Goal: Task Accomplishment & Management: Manage account settings

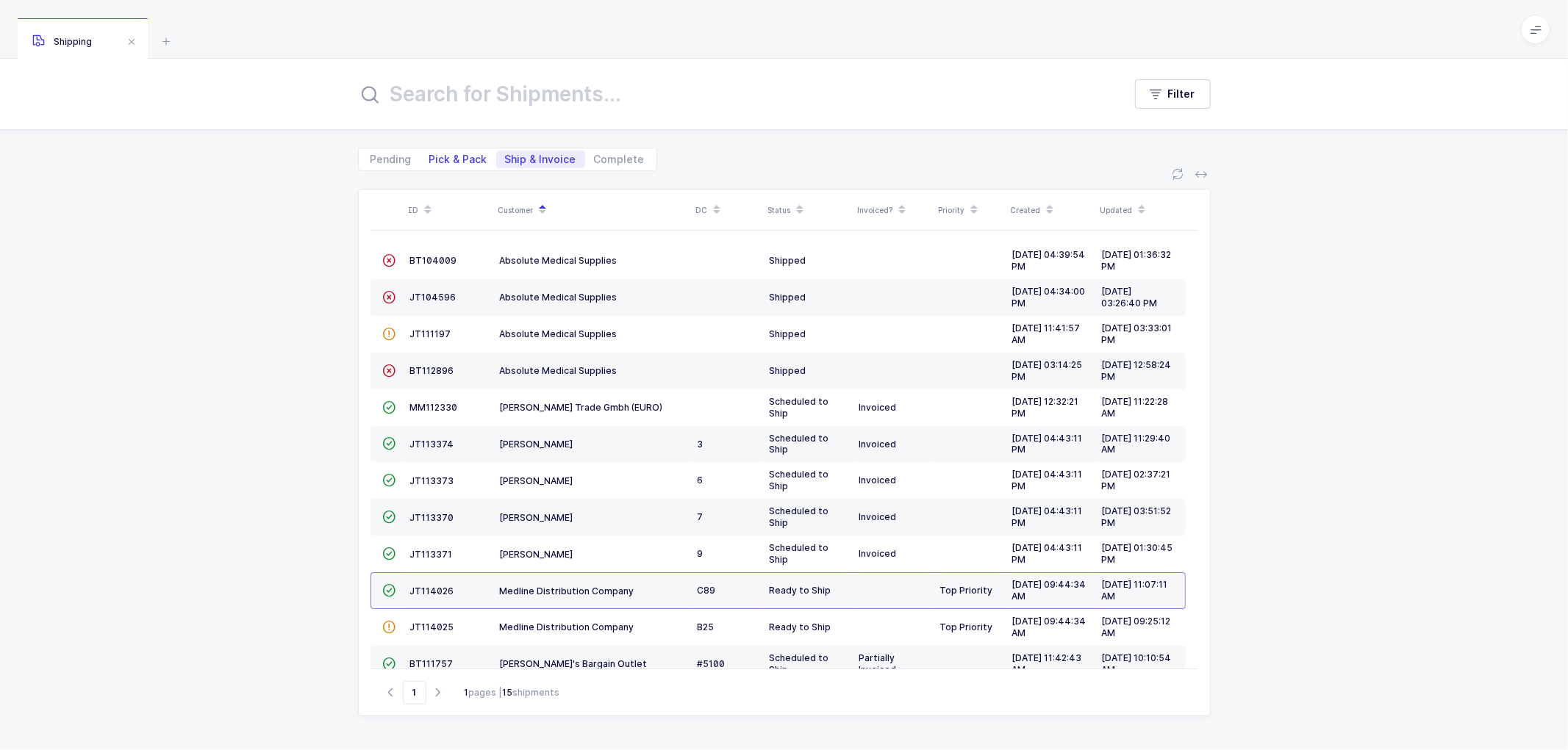
click at [459, 157] on span "Pick & Pack" at bounding box center [459, 159] width 58 height 10
click at [430, 157] on input "Pick & Pack" at bounding box center [425, 155] width 9 height 9
radio input "true"
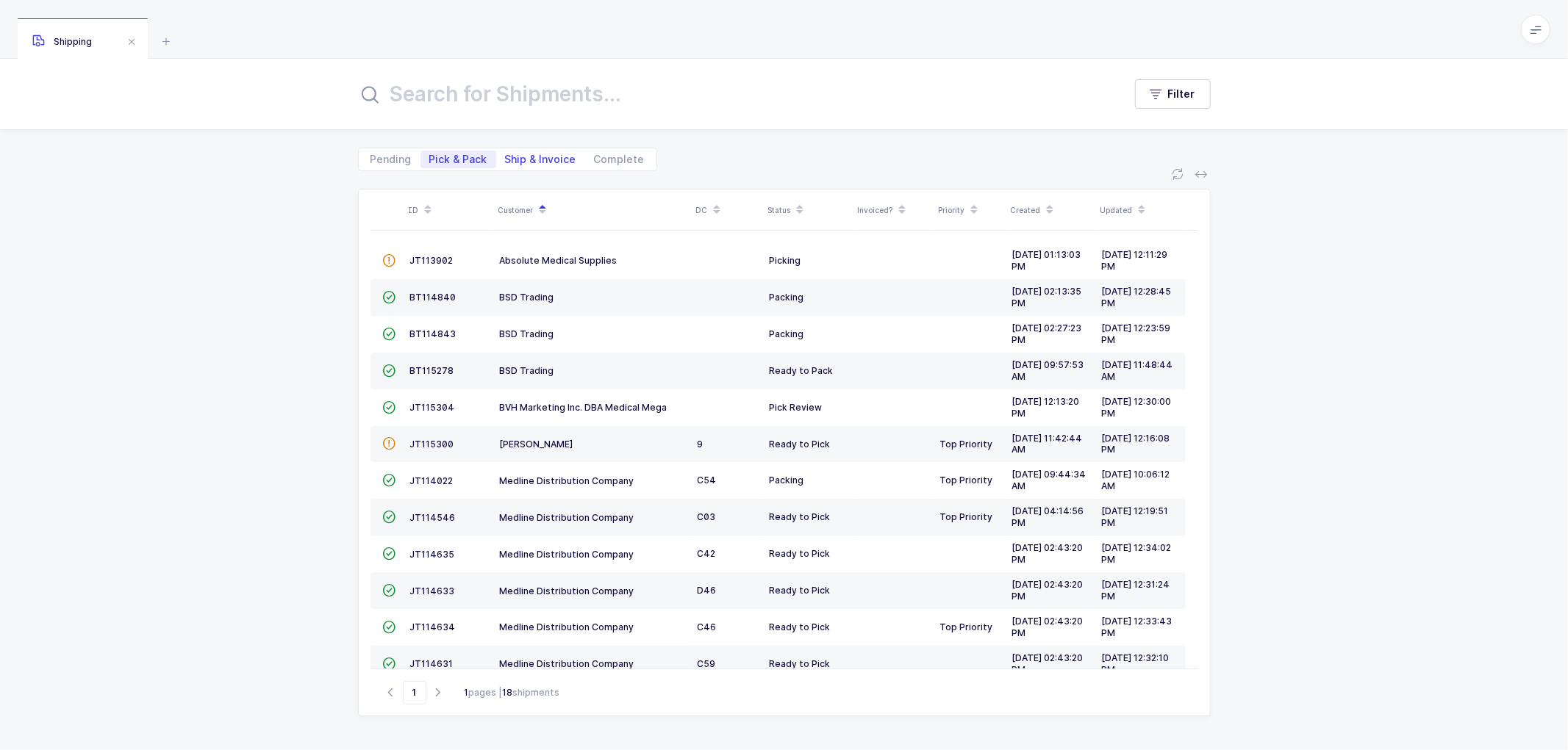
click at [540, 158] on span "Ship & Invoice" at bounding box center [540, 159] width 71 height 10
click at [506, 158] on input "Ship & Invoice" at bounding box center [501, 155] width 9 height 9
radio input "true"
radio input "false"
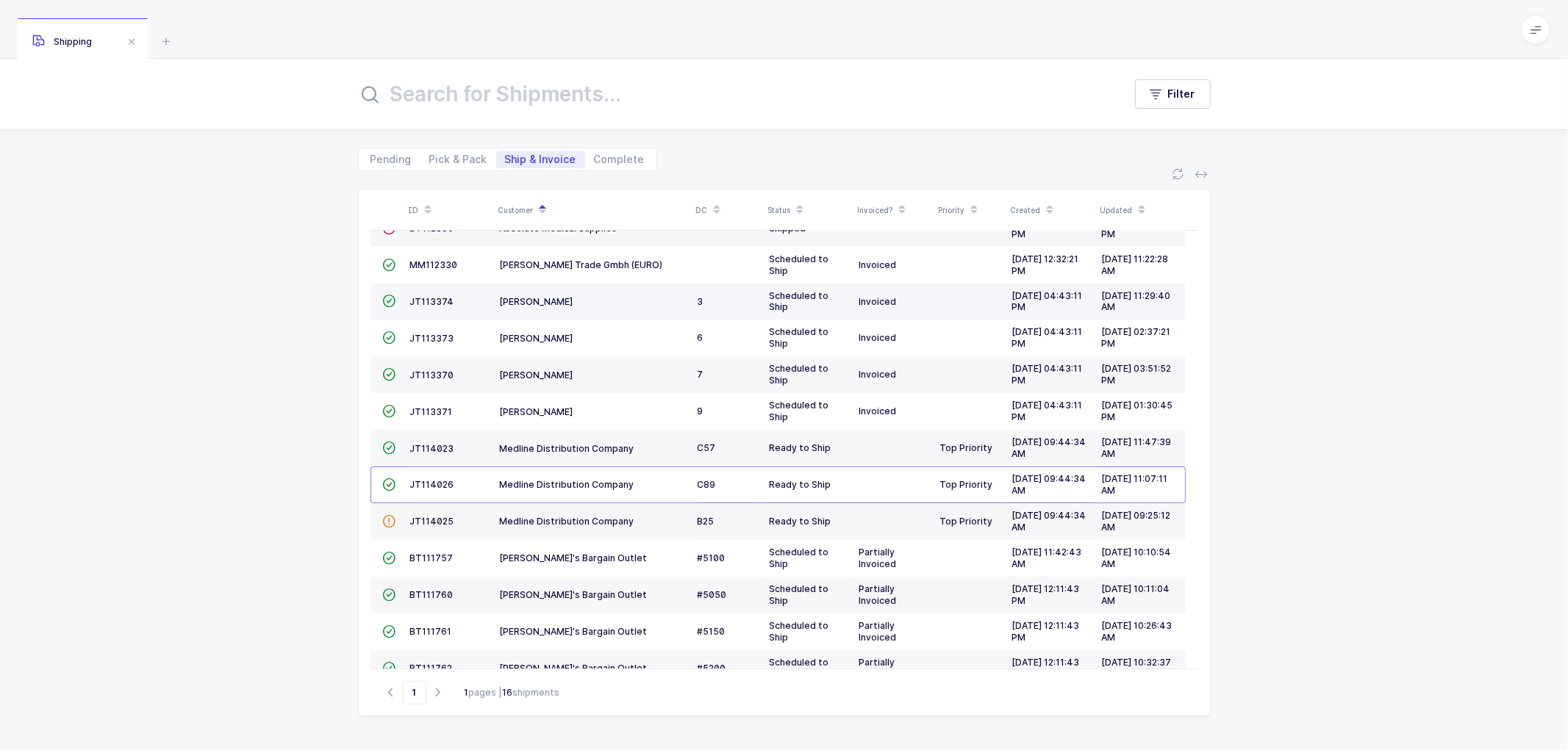
scroll to position [174, 0]
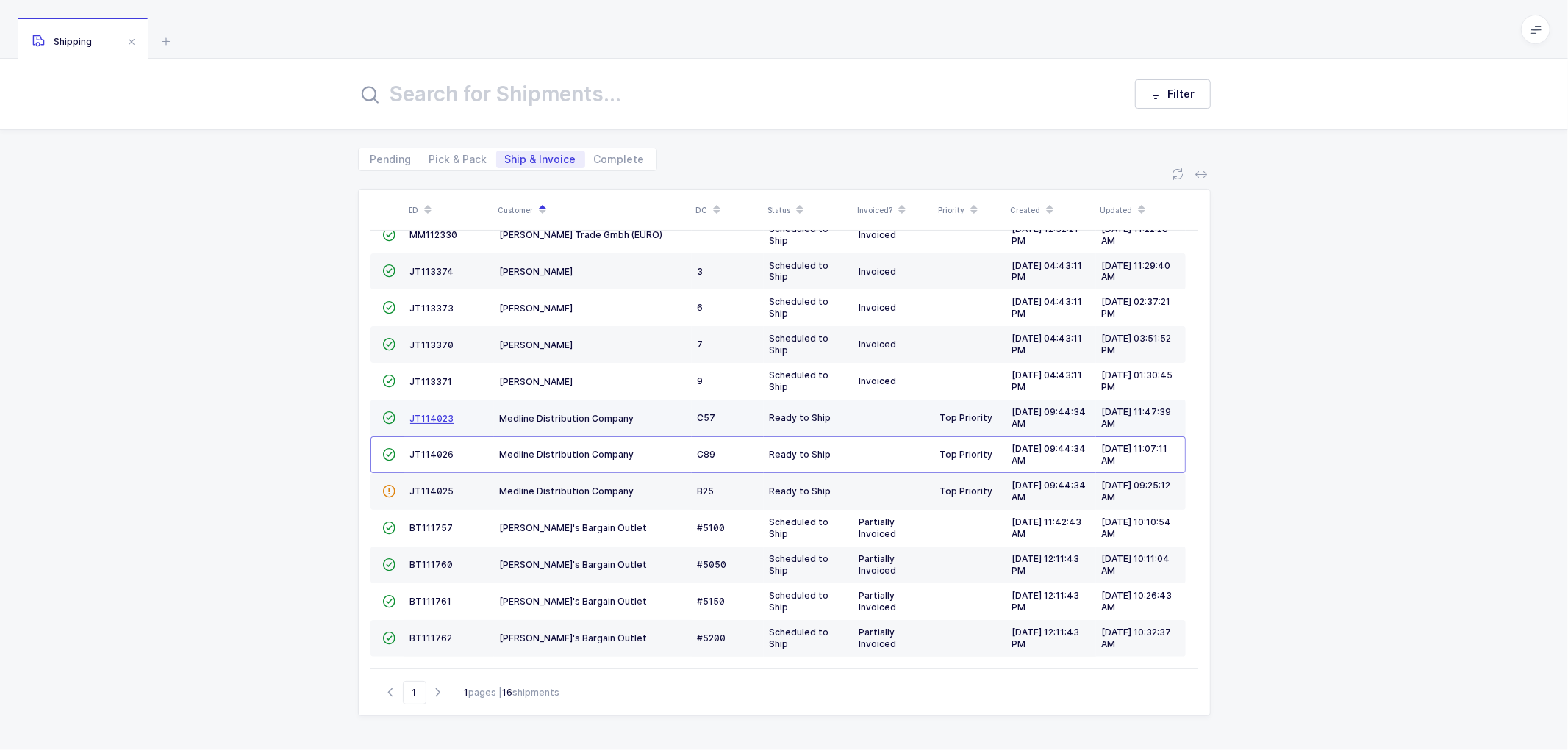
click at [419, 413] on span "JT114023" at bounding box center [432, 419] width 44 height 11
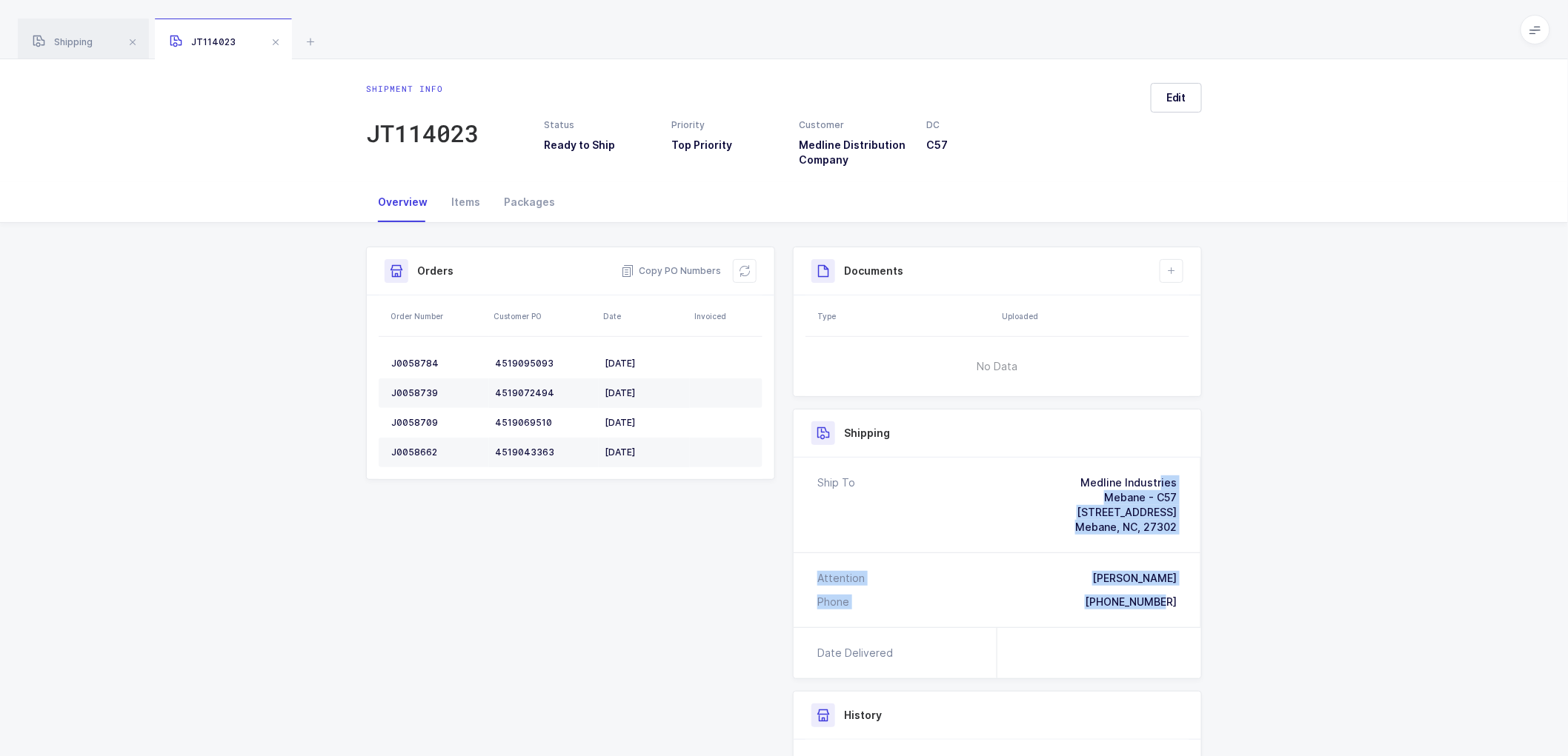
drag, startPoint x: 1143, startPoint y: 598, endPoint x: 1036, endPoint y: 478, distance: 160.8
click at [1036, 477] on div "Ship To Medline Industries Mebane - C57 [STREET_ADDRESS][PERSON_NAME] Attention…" at bounding box center [997, 542] width 407 height 169
copy div "Medline Industries Mebane - C57 [STREET_ADDRESS][PERSON_NAME] Attention [PERSON…"
click at [669, 270] on span "Copy PO Numbers" at bounding box center [670, 271] width 100 height 15
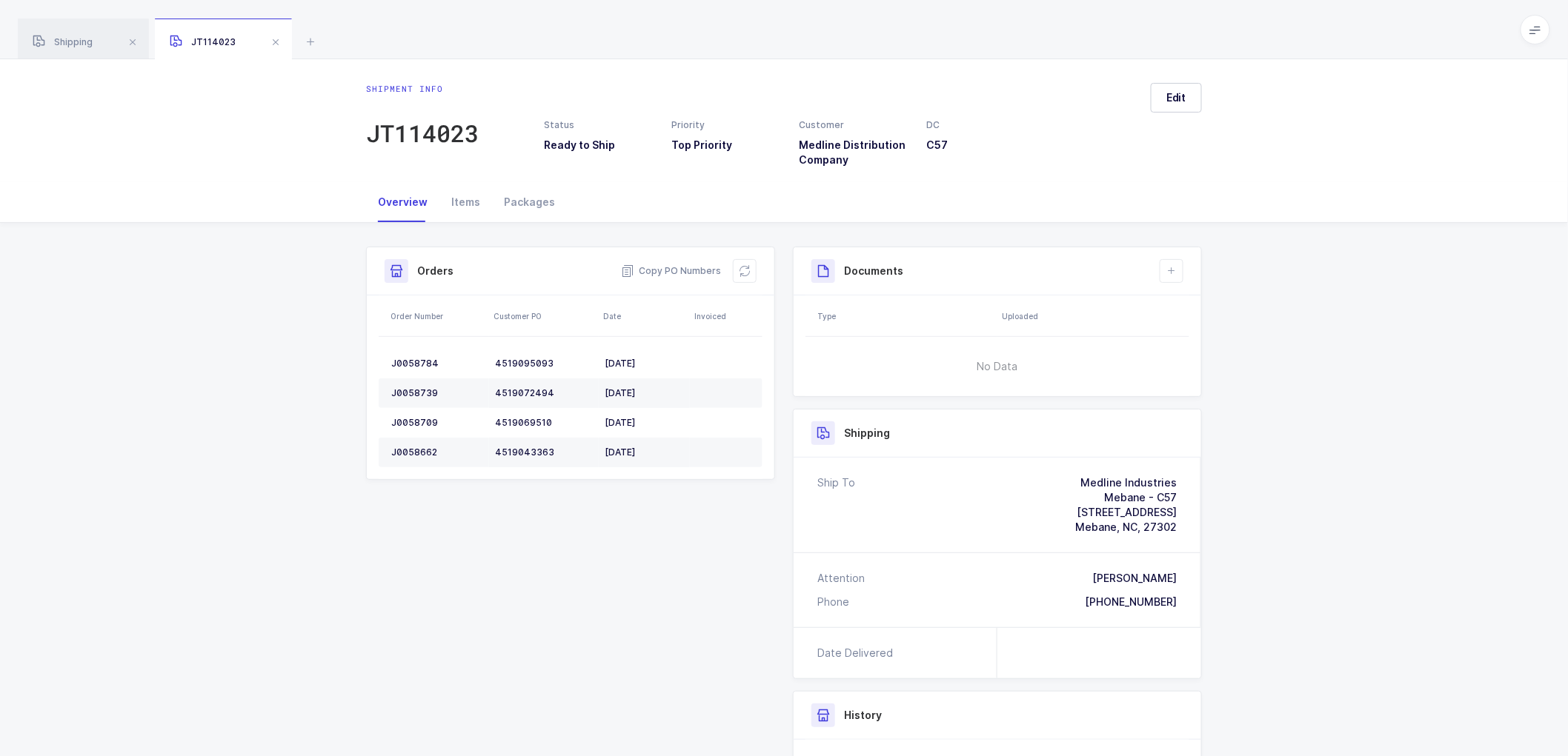
drag, startPoint x: 511, startPoint y: 203, endPoint x: 789, endPoint y: 278, distance: 287.9
click at [513, 203] on div "Packages" at bounding box center [529, 203] width 75 height 40
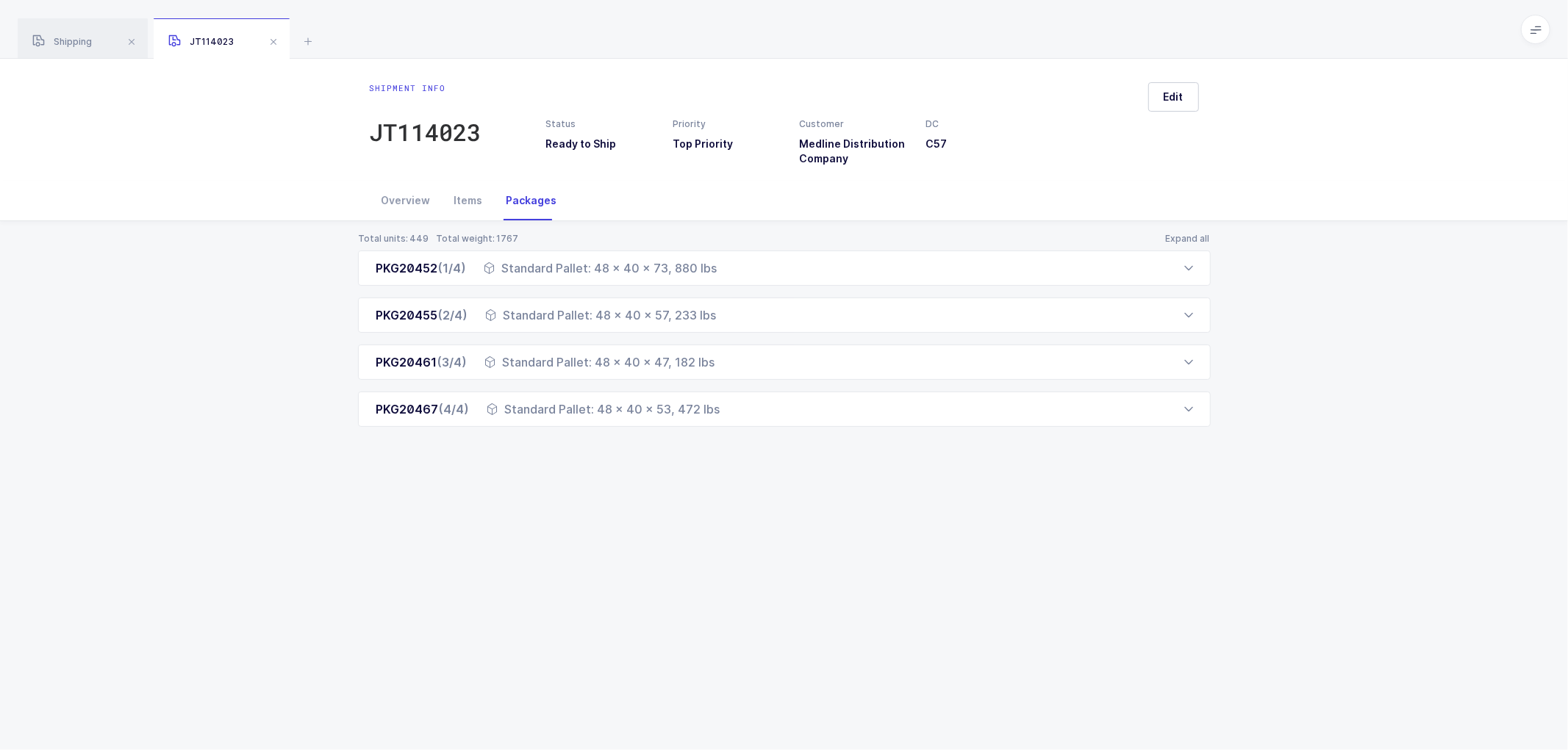
drag, startPoint x: 375, startPoint y: 266, endPoint x: 754, endPoint y: 457, distance: 424.4
click at [754, 457] on div "Total units: 449 Total weight: 1767 Expand all PKG20452 (1/4) Standard Pallet: …" at bounding box center [783, 347] width 1544 height 253
copy div "PKG20452 (1/4) Standard Pallet: 48 x 40 x 73, 880 lbs Order Number Customer PO …"
click at [1428, 429] on div "Total units: 449 Total weight: 1767 Expand all PKG20452 (1/4) Standard Pallet: …" at bounding box center [783, 347] width 1544 height 253
click at [67, 33] on div "Shipping" at bounding box center [83, 39] width 130 height 41
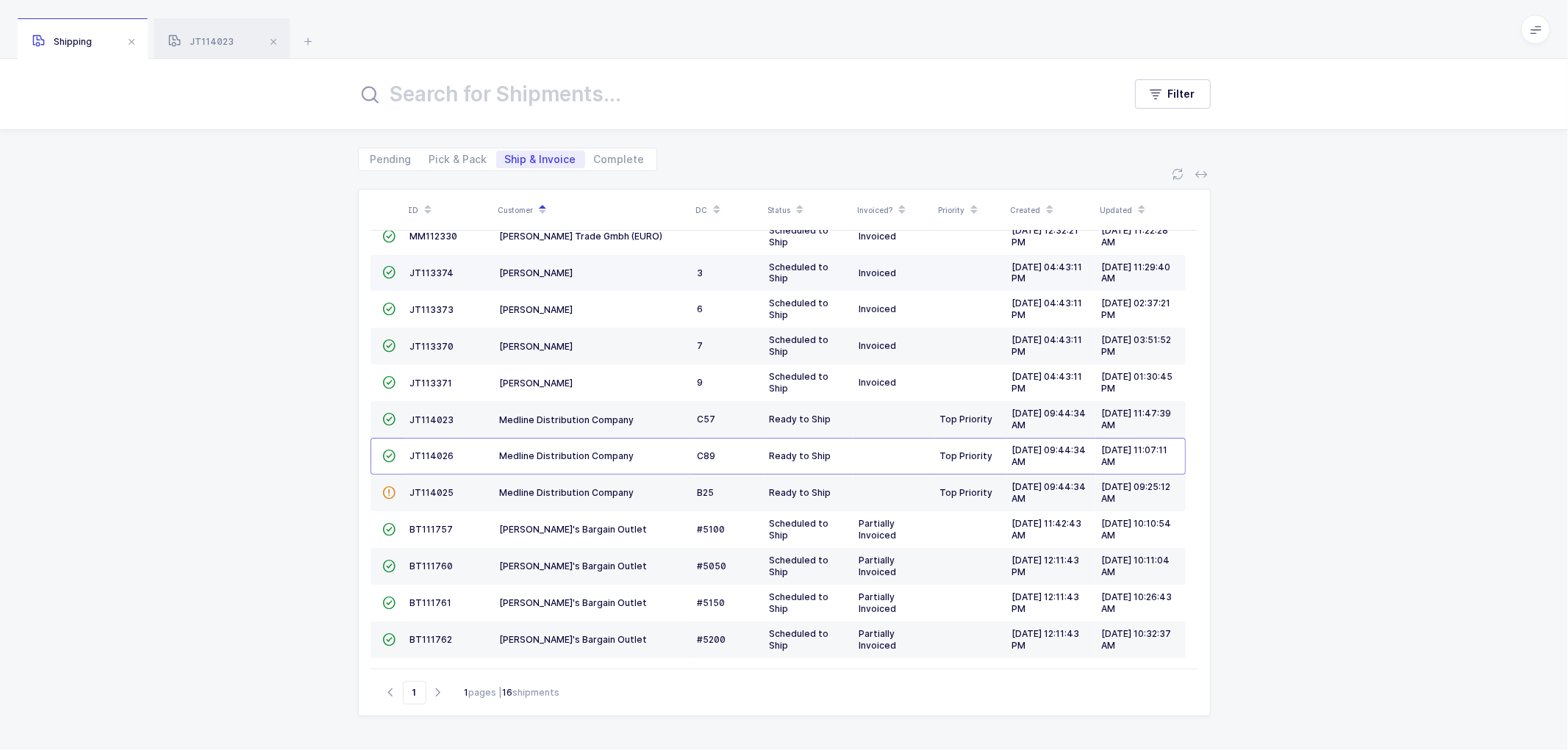
scroll to position [174, 0]
click at [1322, 531] on div "ID Customer DC Status Invoiced? Priority Created Updated  BT104009 Absolute Me…" at bounding box center [784, 460] width 1568 height 579
click at [261, 203] on div "ID Customer DC Status Invoiced? Priority Created Updated  BT104009 Absolute Me…" at bounding box center [784, 460] width 1568 height 579
click at [422, 489] on span "JT114025" at bounding box center [432, 491] width 44 height 11
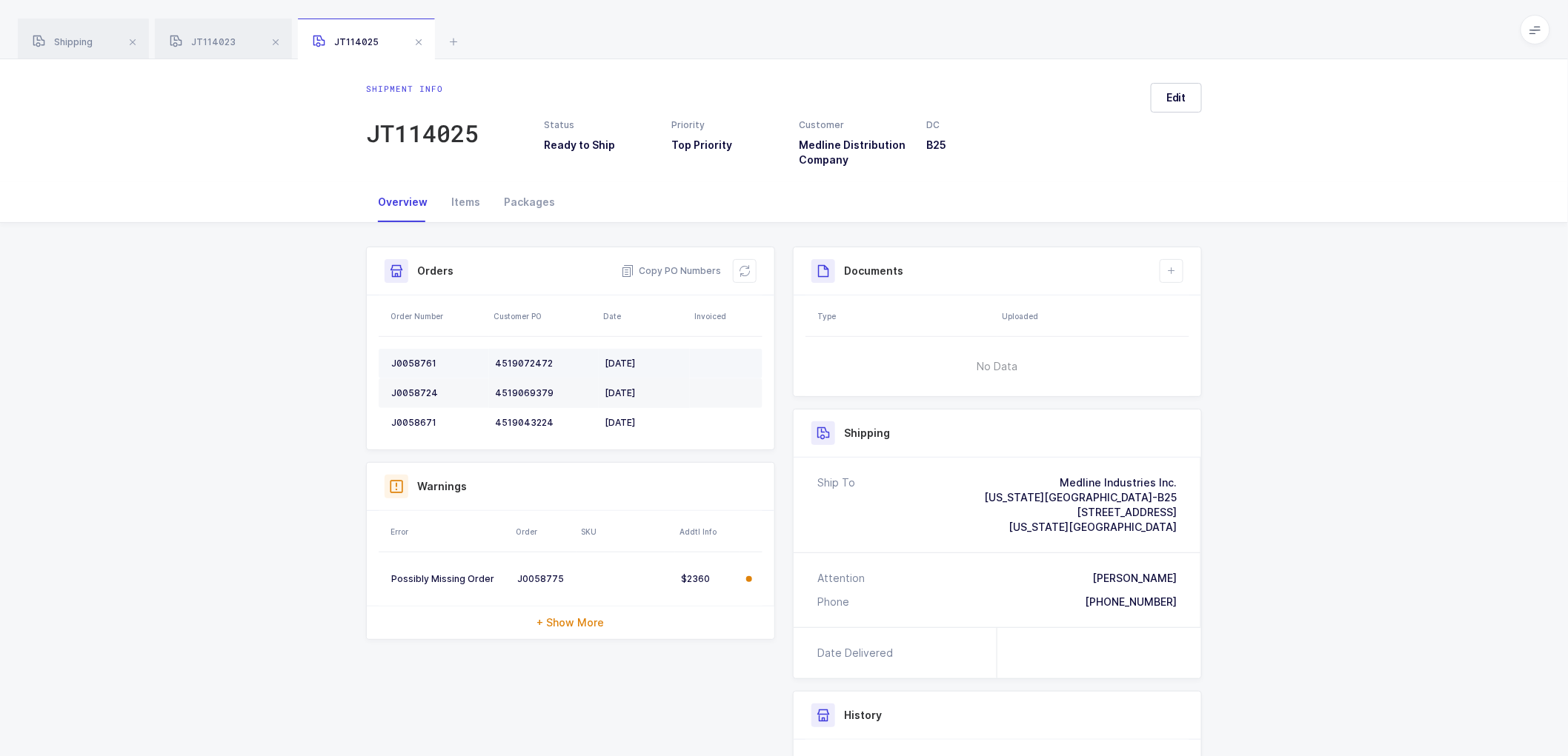
click at [407, 366] on div "J0058761" at bounding box center [437, 363] width 92 height 12
click at [411, 359] on div "J0058761" at bounding box center [437, 363] width 92 height 12
copy div "J0058761"
click at [407, 390] on div "J0058724" at bounding box center [437, 393] width 92 height 12
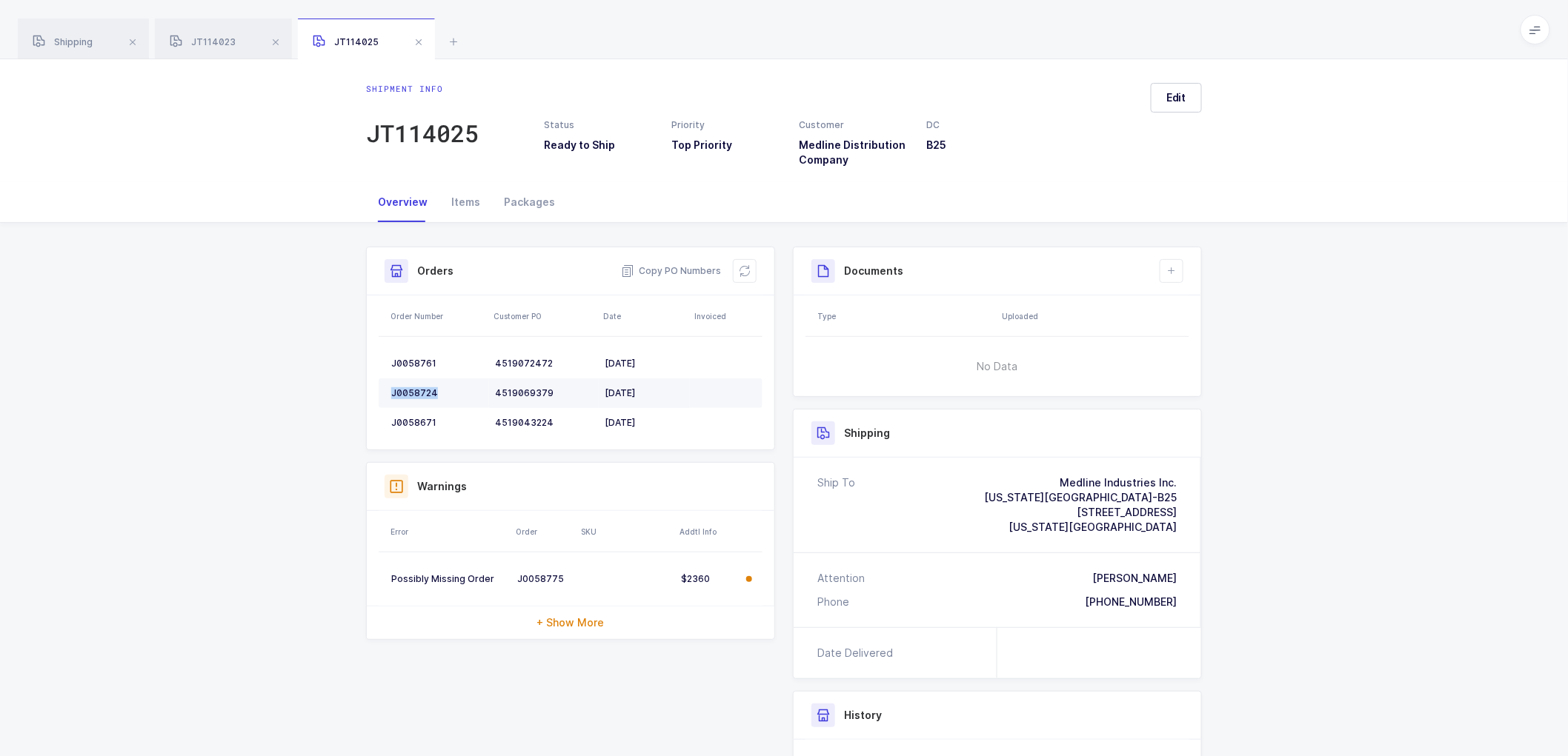
click at [406, 390] on div "J0058724" at bounding box center [437, 393] width 92 height 12
copy div "J0058724"
click at [419, 425] on div "J0058671" at bounding box center [437, 422] width 92 height 12
copy div "J0058671"
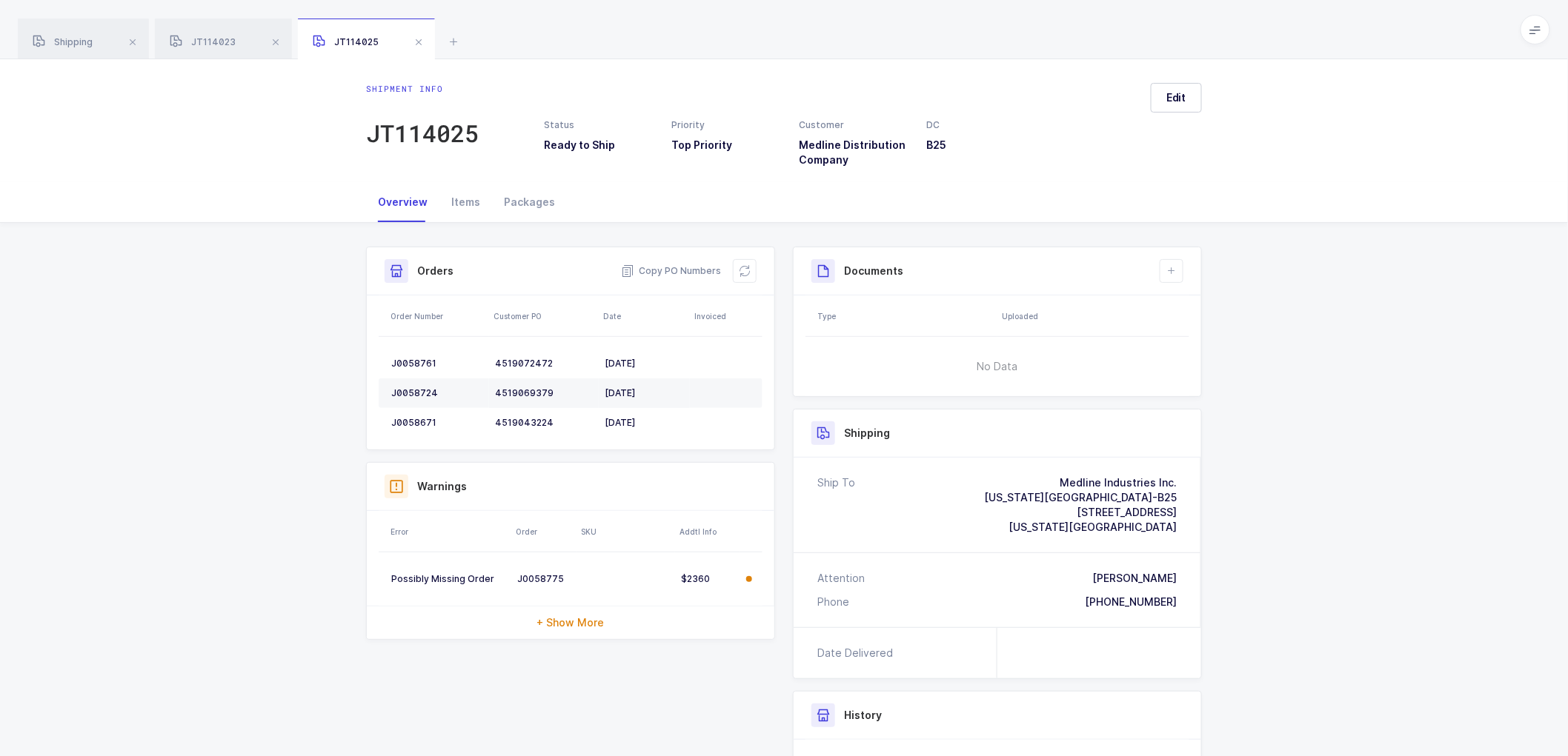
drag, startPoint x: 726, startPoint y: 270, endPoint x: 768, endPoint y: 269, distance: 42.0
click at [726, 270] on div "Copy PO Numbers" at bounding box center [688, 271] width 135 height 24
click at [743, 270] on icon at bounding box center [744, 271] width 12 height 12
drag, startPoint x: 1165, startPoint y: 92, endPoint x: 1179, endPoint y: 95, distance: 14.3
click at [1167, 91] on button "Edit" at bounding box center [1176, 97] width 51 height 29
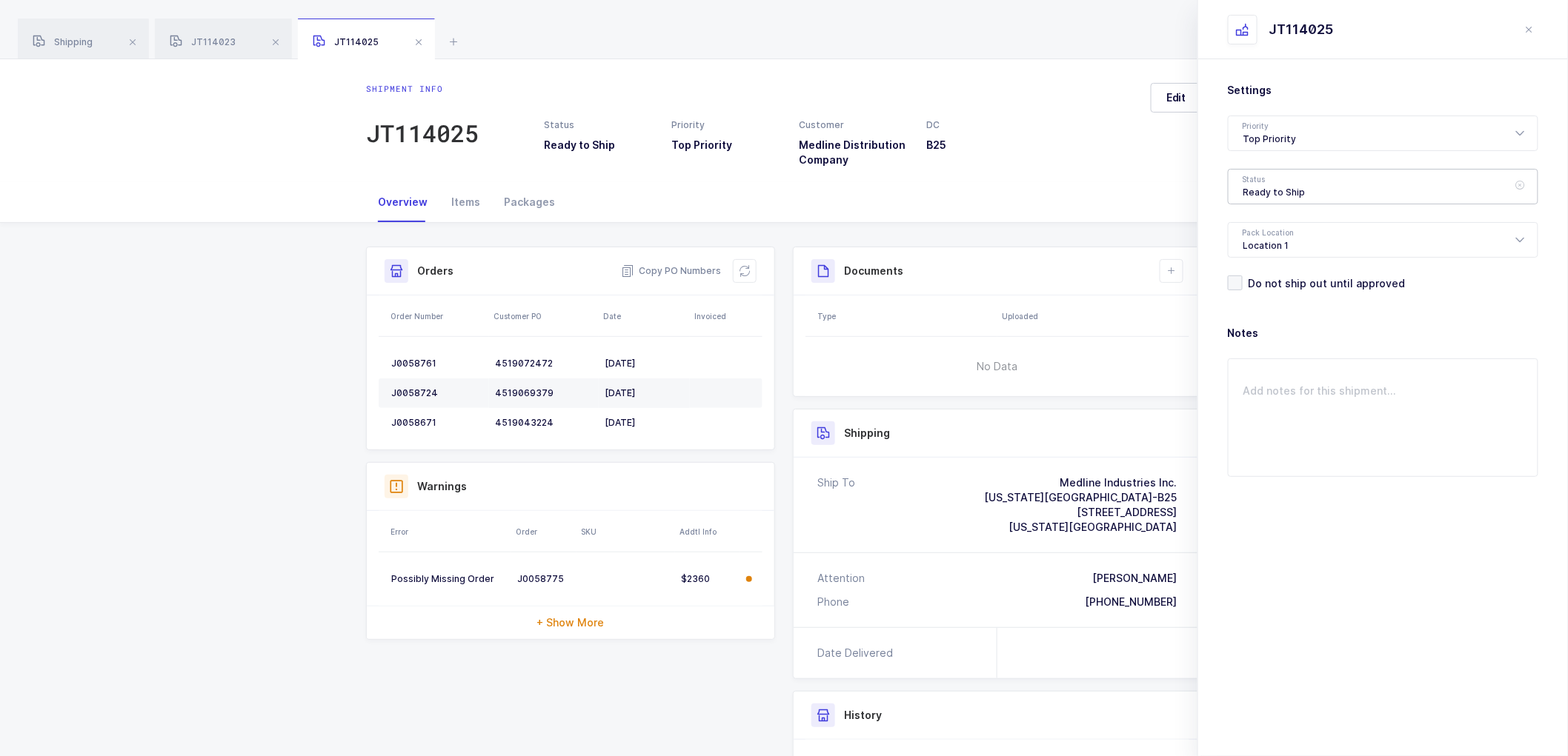
click at [1283, 184] on div "Ready to Ship" at bounding box center [1382, 186] width 310 height 36
click at [268, 267] on div "Shipment Info Shipment Number JT114025 Status Ready to Ship Priority Top Priori…" at bounding box center [784, 582] width 1568 height 719
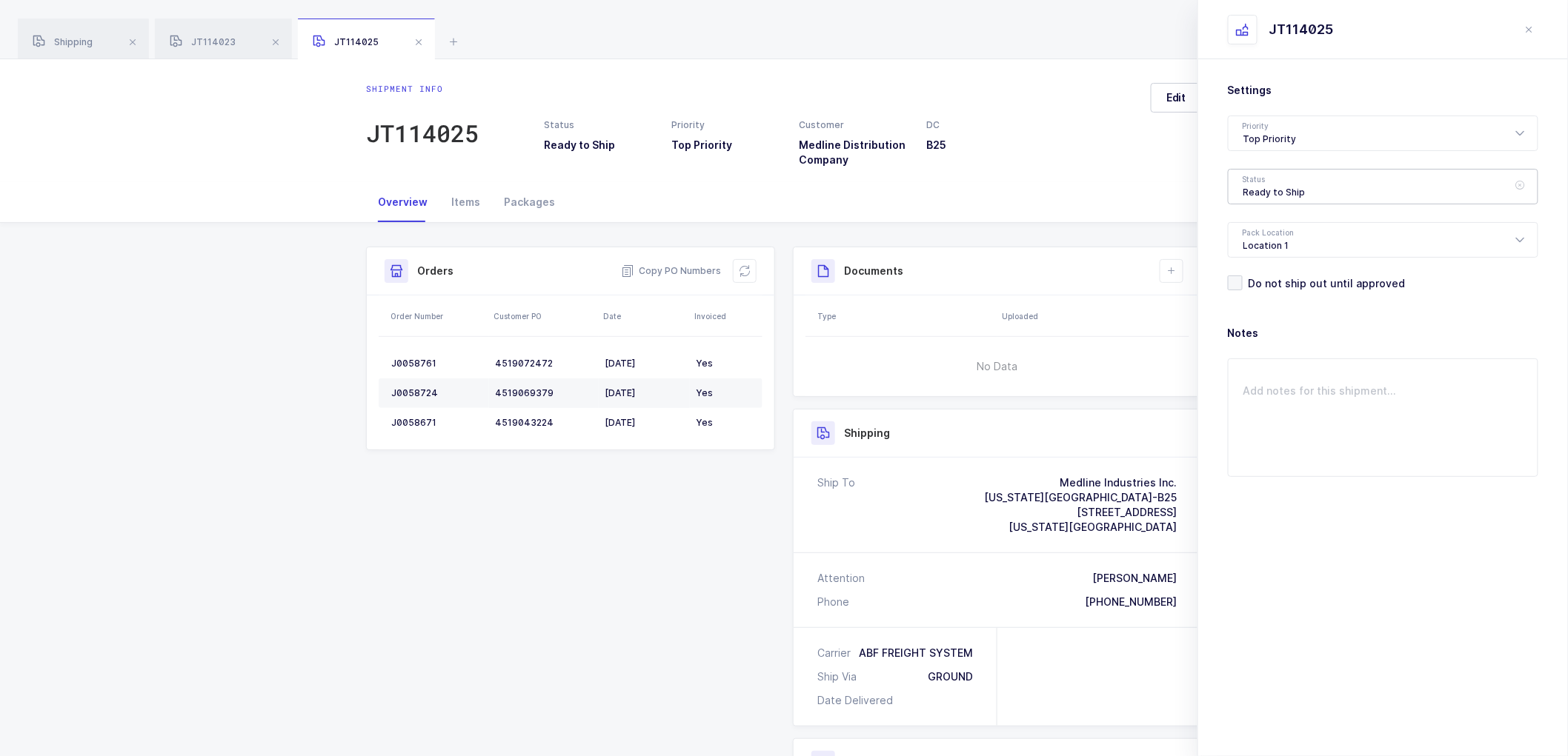
click at [1294, 189] on div "Ready to Ship" at bounding box center [1382, 186] width 310 height 36
click at [1277, 271] on span "Scheduled to Ship" at bounding box center [1290, 277] width 94 height 12
type input "Scheduled to Ship"
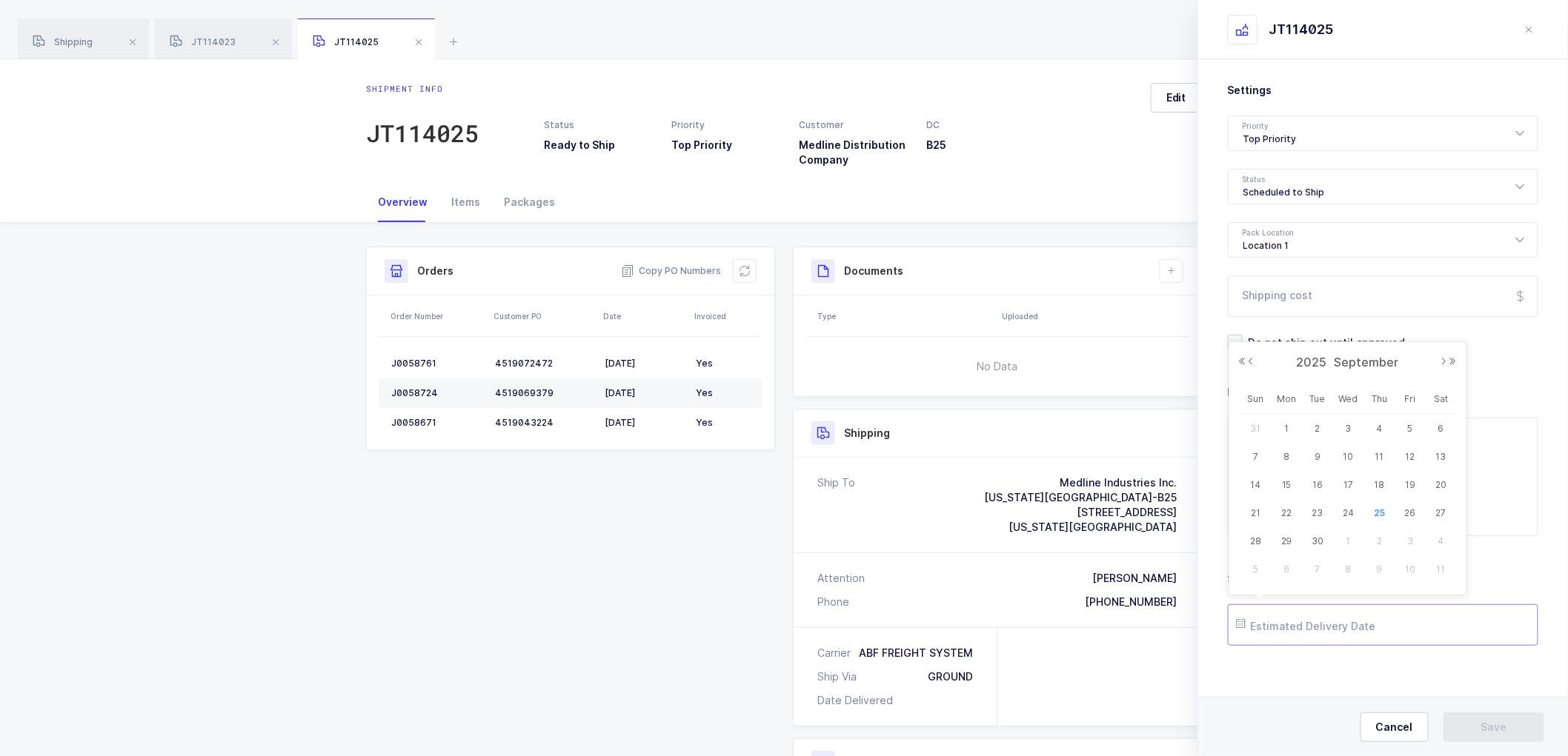
click at [1282, 620] on input "text" at bounding box center [1382, 625] width 310 height 42
click at [1317, 536] on span "30" at bounding box center [1317, 541] width 18 height 18
type input "[DATE]"
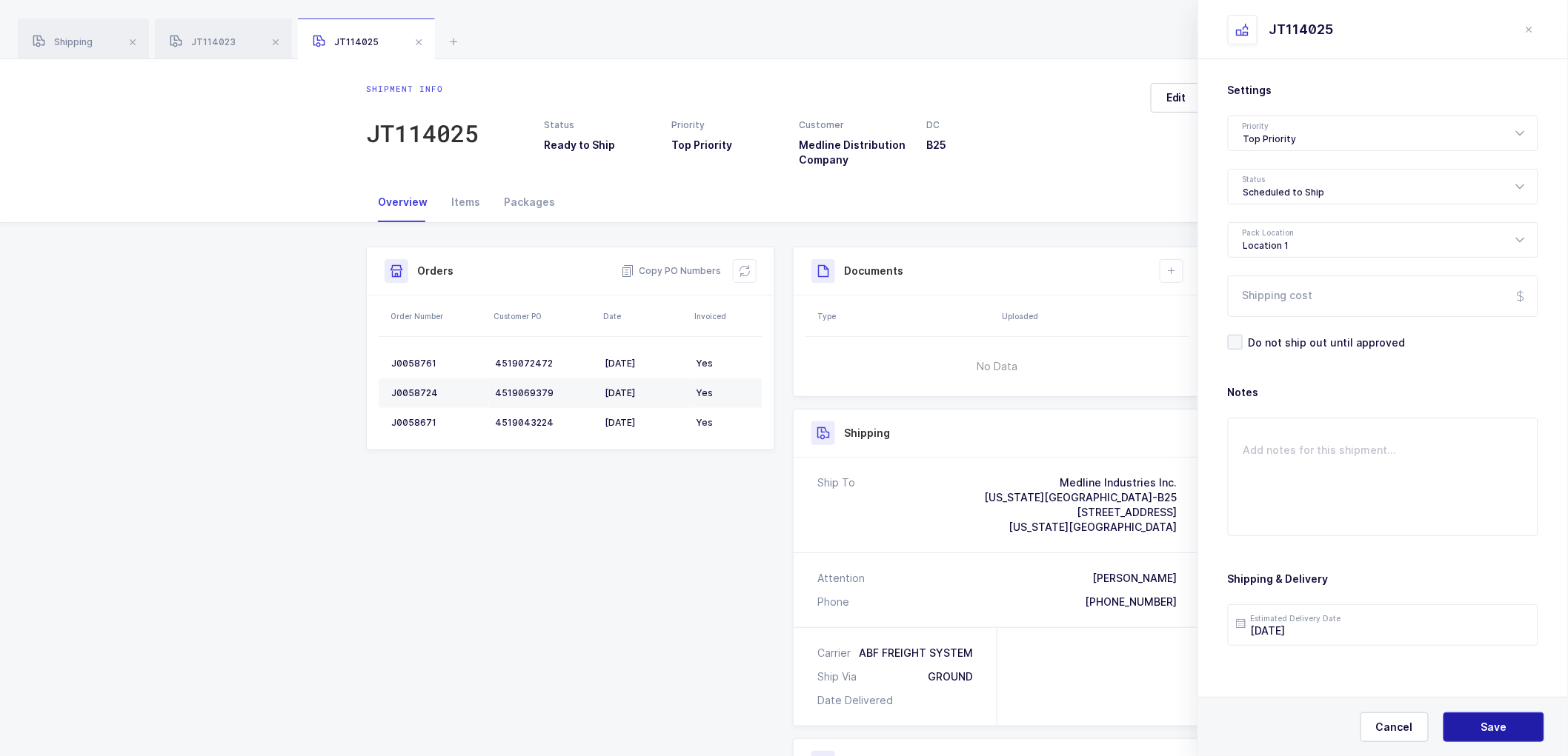
click at [1521, 723] on button "Save" at bounding box center [1494, 727] width 101 height 29
drag, startPoint x: 1169, startPoint y: 262, endPoint x: 1179, endPoint y: 275, distance: 16.4
click at [1169, 264] on button at bounding box center [1171, 271] width 24 height 24
click at [1204, 313] on li "Create Document" at bounding box center [1221, 313] width 111 height 24
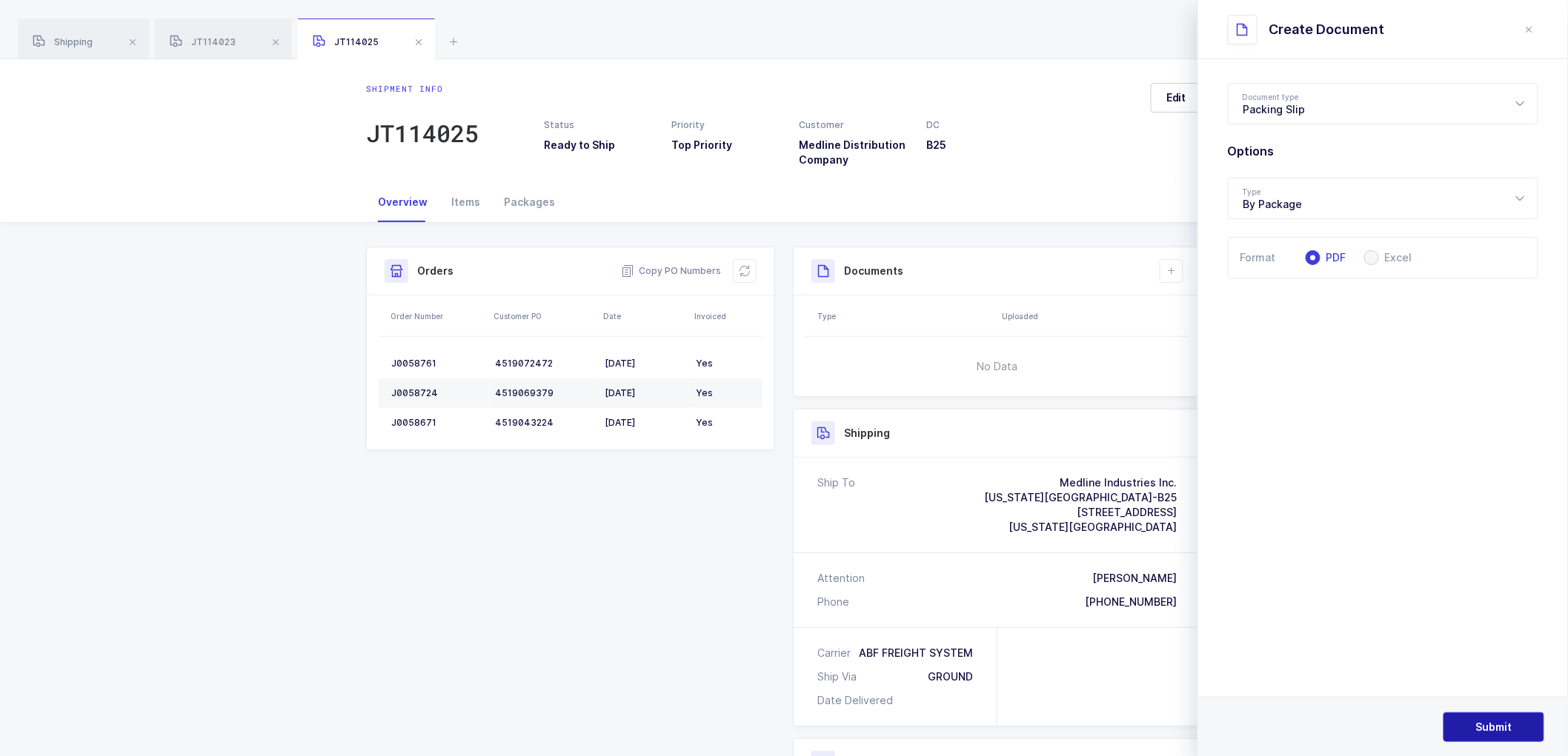
click at [1485, 723] on span "Submit" at bounding box center [1494, 727] width 36 height 15
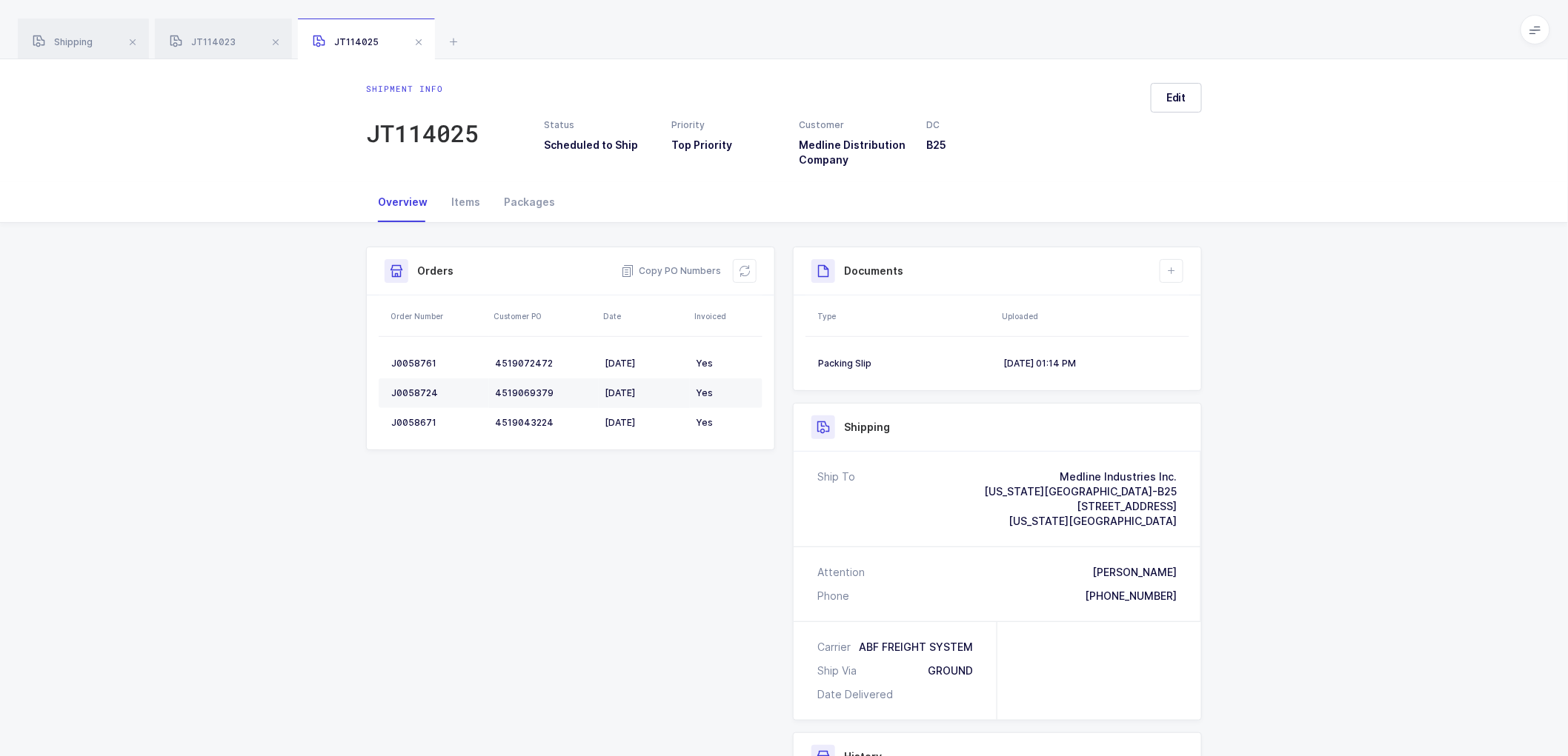
click at [261, 411] on div "Shipment Info Shipment Number JT114025 Status Scheduled to Ship Priority Top Pr…" at bounding box center [784, 603] width 1568 height 761
click at [419, 41] on span at bounding box center [418, 42] width 18 height 18
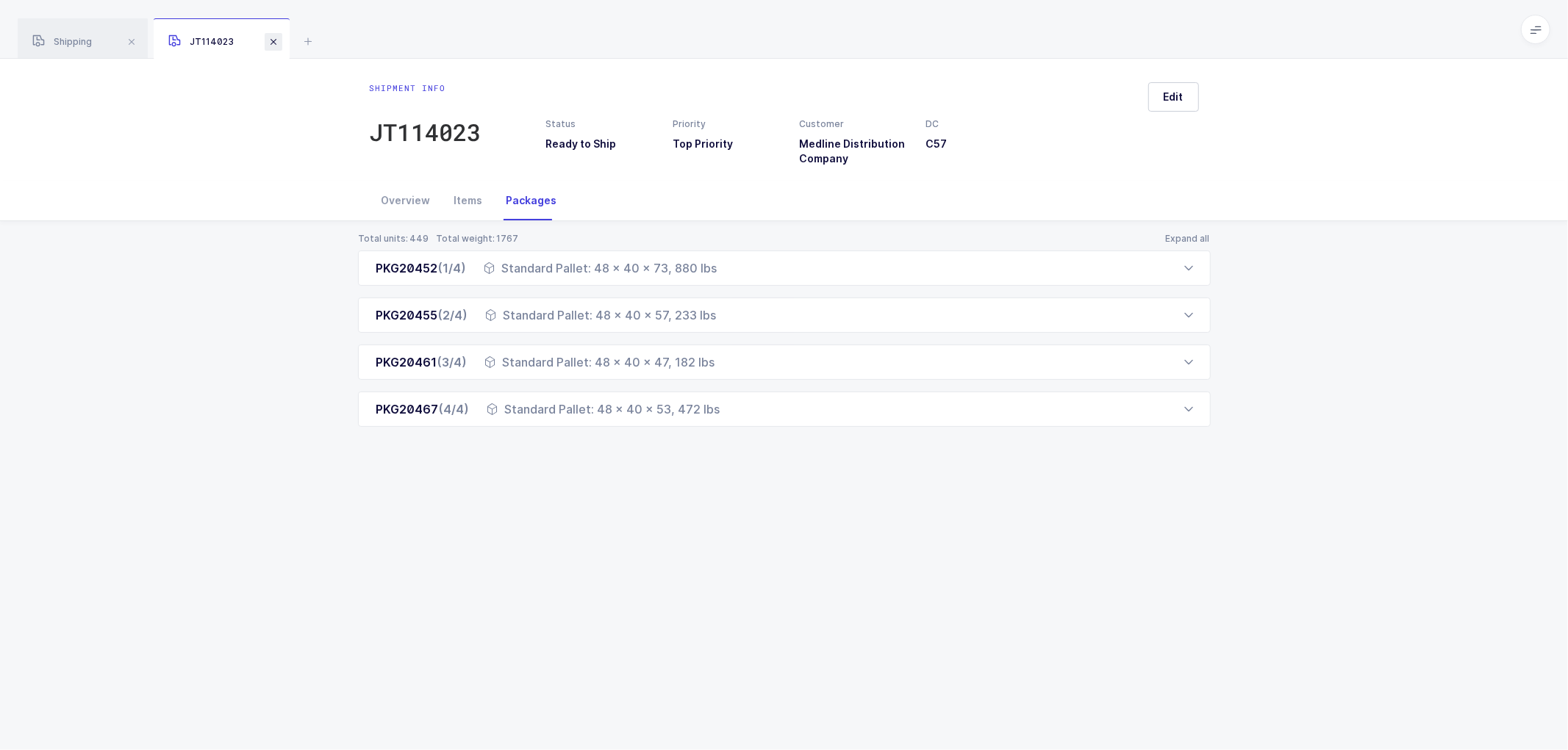
click at [266, 44] on span at bounding box center [273, 41] width 18 height 18
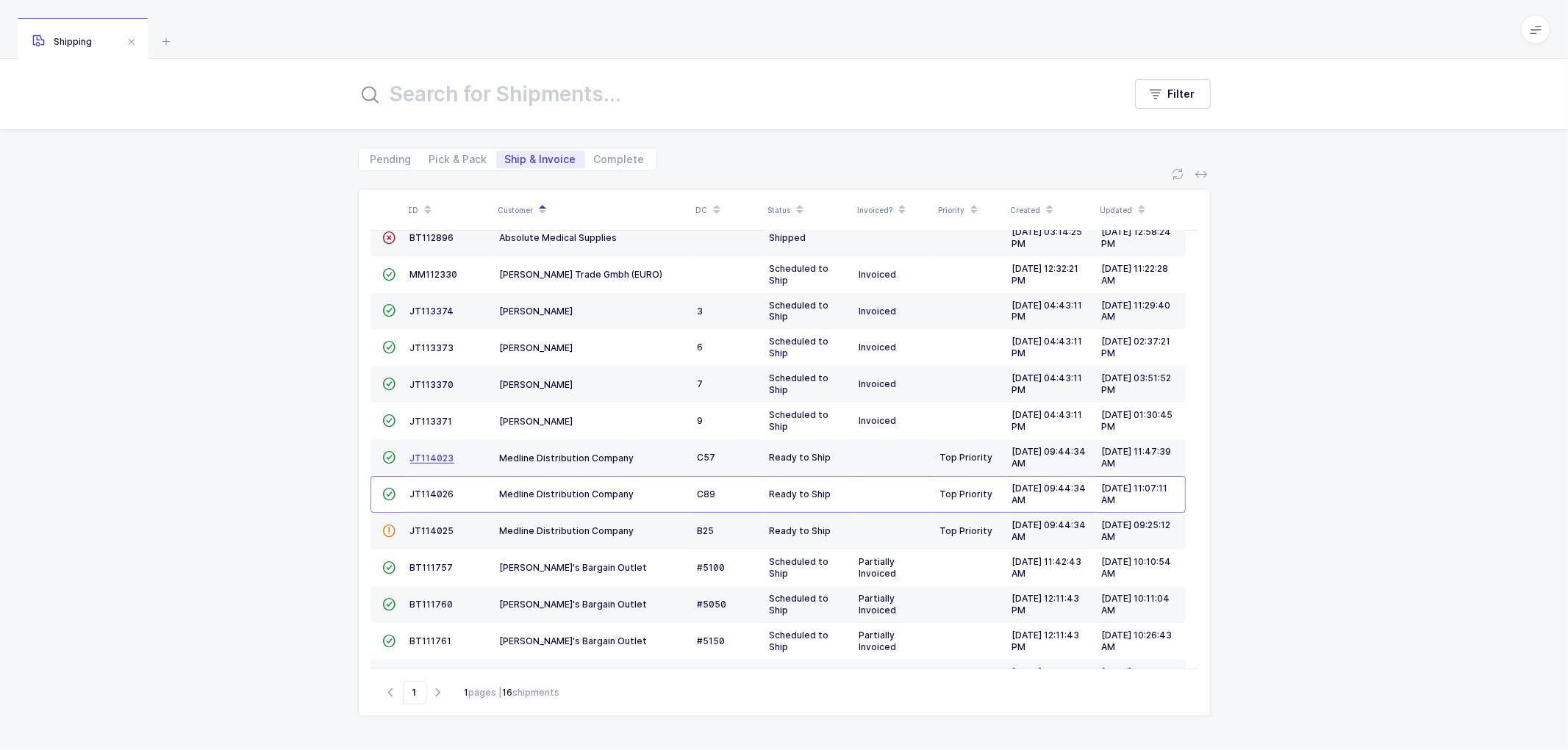
click at [427, 454] on span "JT114023" at bounding box center [432, 458] width 44 height 11
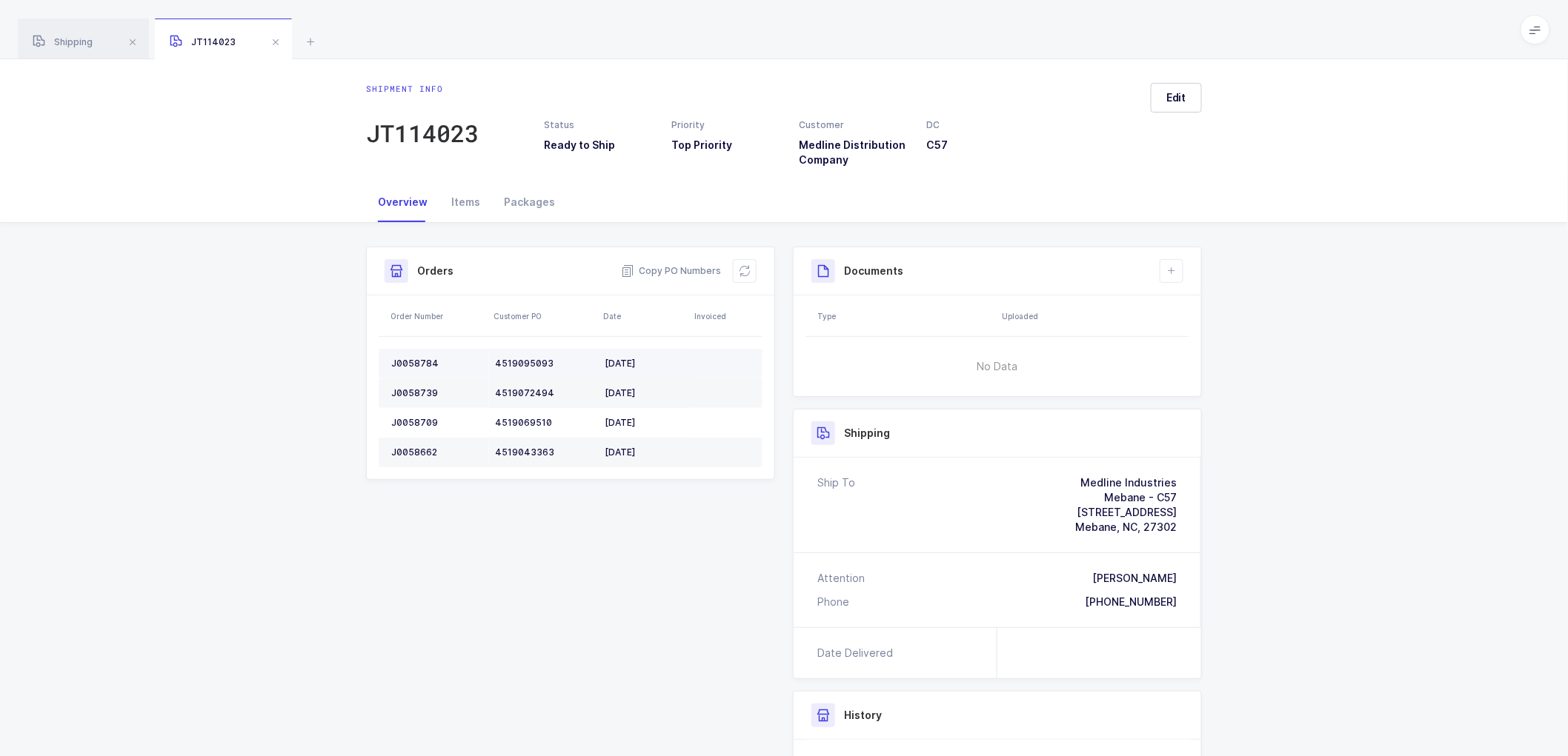
click at [404, 359] on div "J0058784" at bounding box center [437, 363] width 92 height 12
copy div "J0058784"
click at [411, 387] on div "J0058739" at bounding box center [437, 393] width 92 height 12
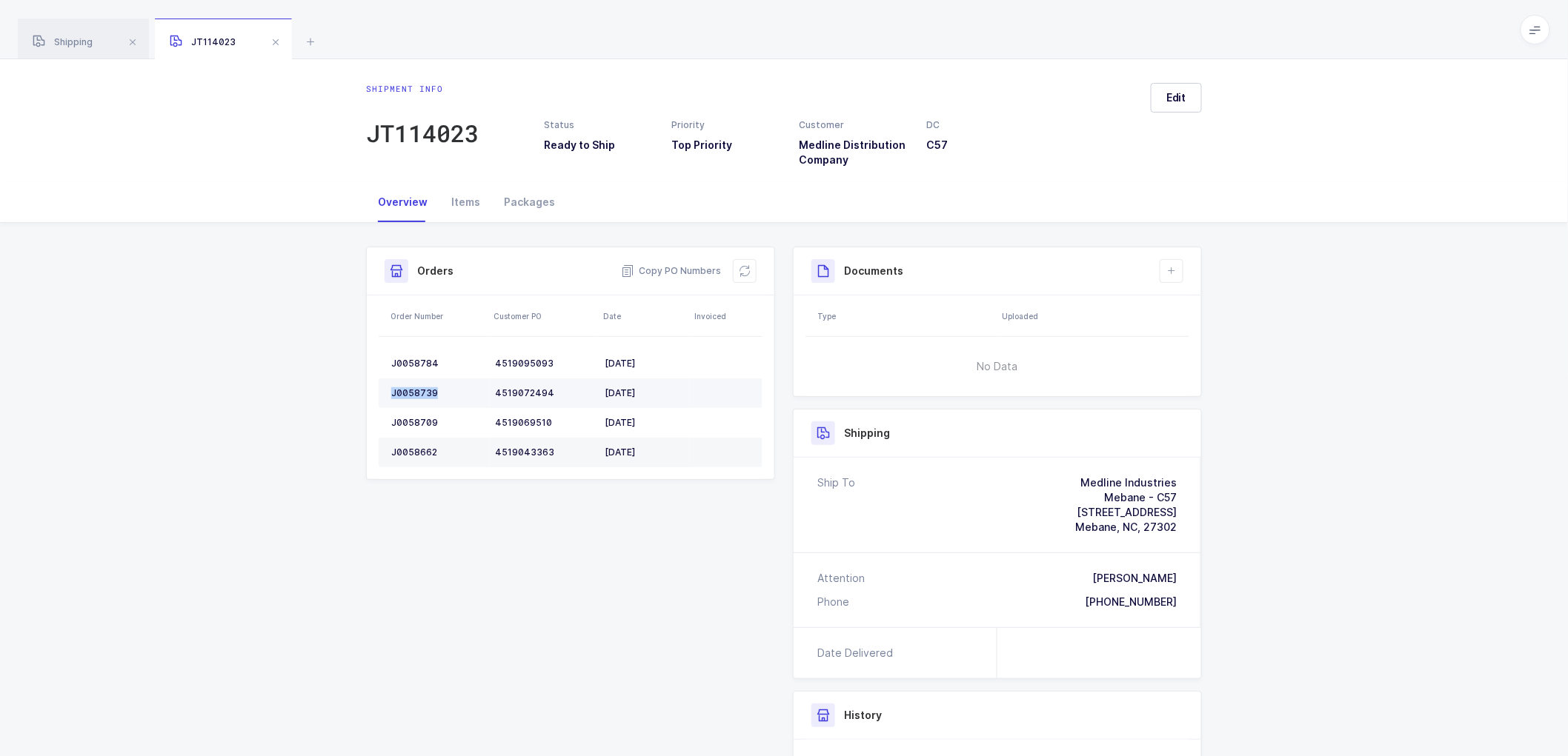
copy div "J0058739"
click at [419, 417] on div "J0058709" at bounding box center [437, 422] width 92 height 12
click at [420, 417] on div "J0058709" at bounding box center [437, 422] width 92 height 12
copy div "J0058709"
click at [417, 438] on td "J0058662" at bounding box center [434, 452] width 111 height 29
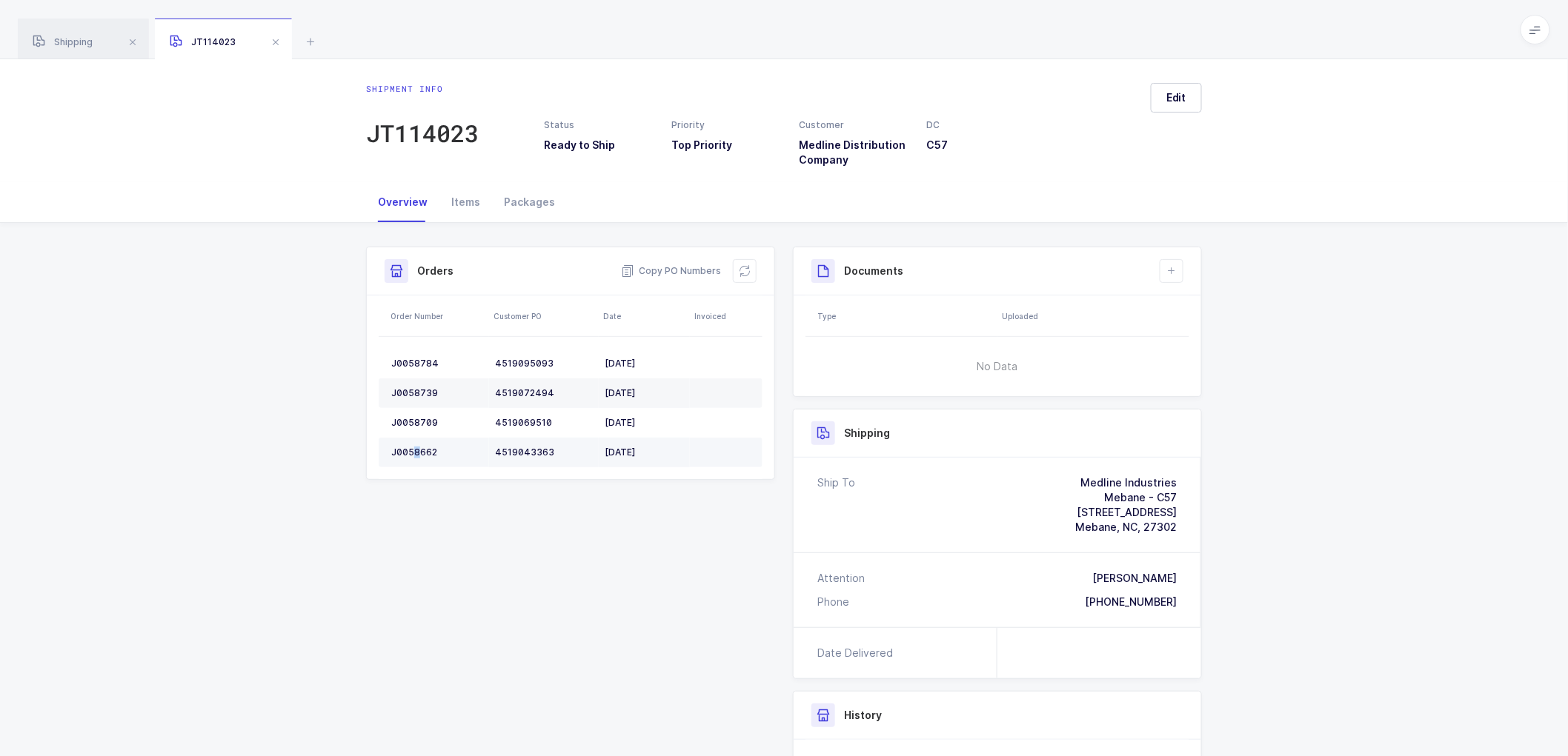
drag, startPoint x: 417, startPoint y: 438, endPoint x: 418, endPoint y: 449, distance: 11.0
click at [418, 439] on td "J0058662" at bounding box center [434, 452] width 111 height 29
click at [418, 450] on div "J0058662" at bounding box center [437, 452] width 92 height 12
click at [418, 449] on div "J0058662" at bounding box center [437, 452] width 92 height 12
click at [742, 272] on icon at bounding box center [744, 271] width 12 height 12
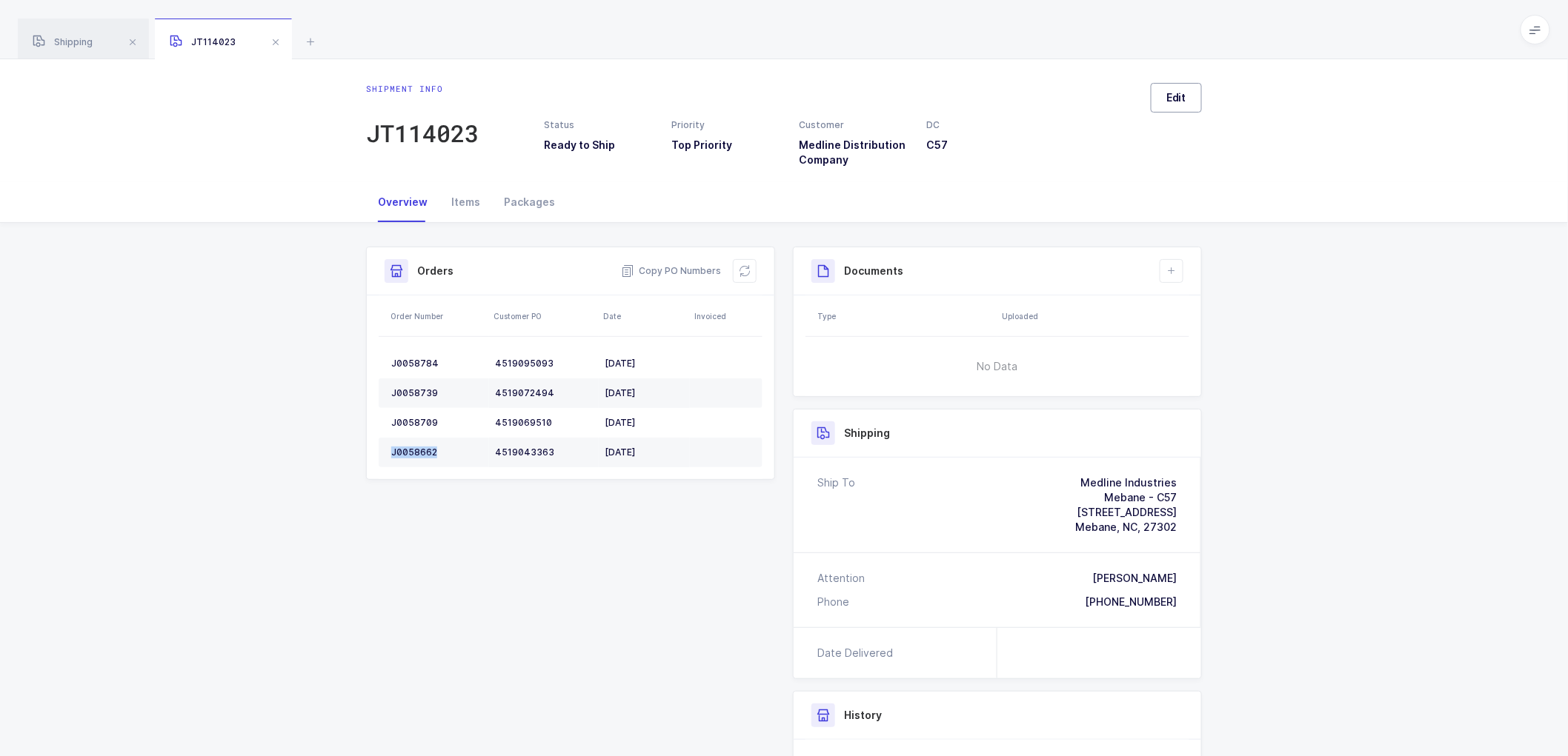
click at [1183, 99] on span "Edit" at bounding box center [1176, 97] width 20 height 15
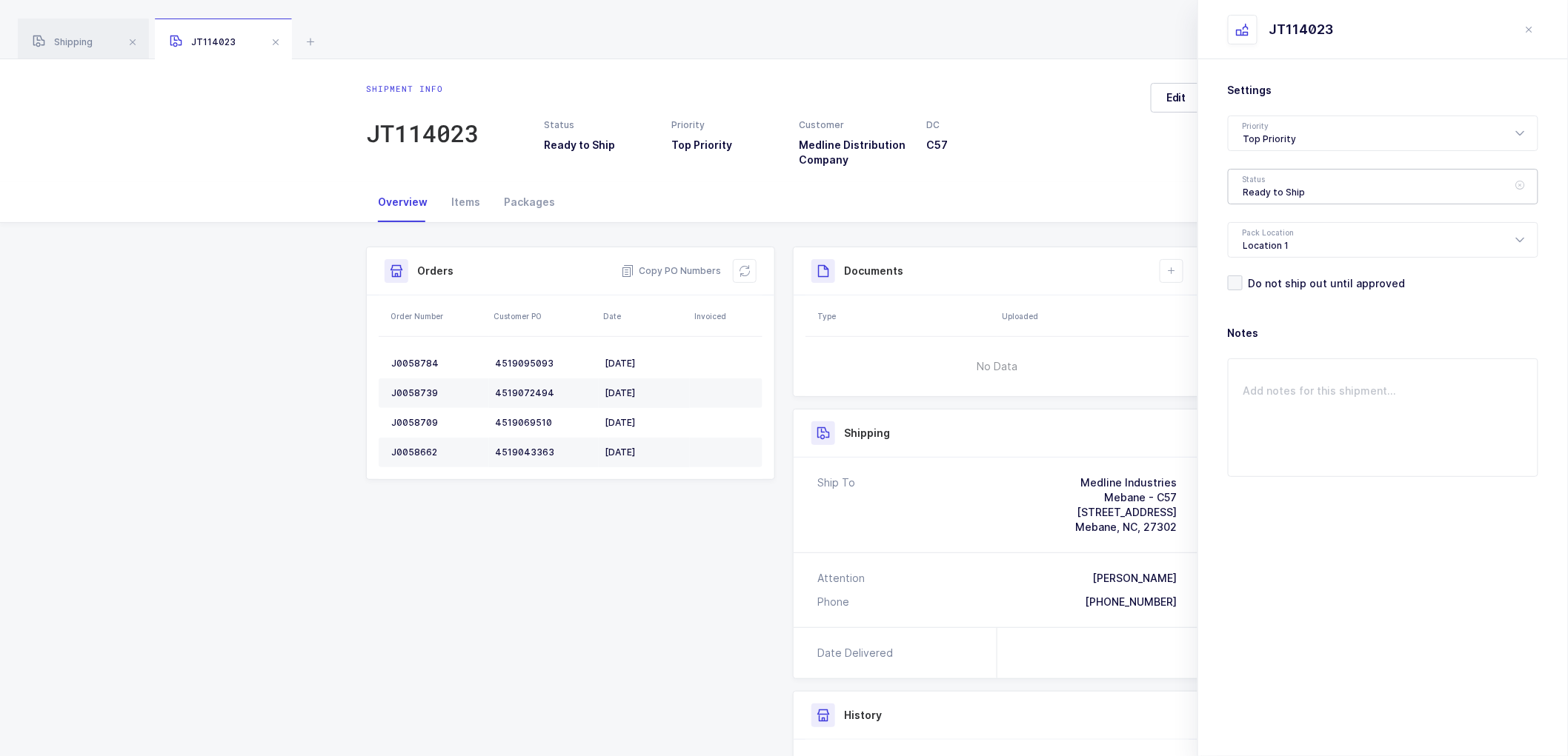
drag, startPoint x: 1322, startPoint y: 179, endPoint x: 1335, endPoint y: 198, distance: 23.0
click at [1321, 179] on div "Ready to Ship" at bounding box center [1382, 186] width 310 height 36
click at [1284, 273] on span "Scheduled to Ship" at bounding box center [1290, 277] width 94 height 12
type input "Scheduled to Ship"
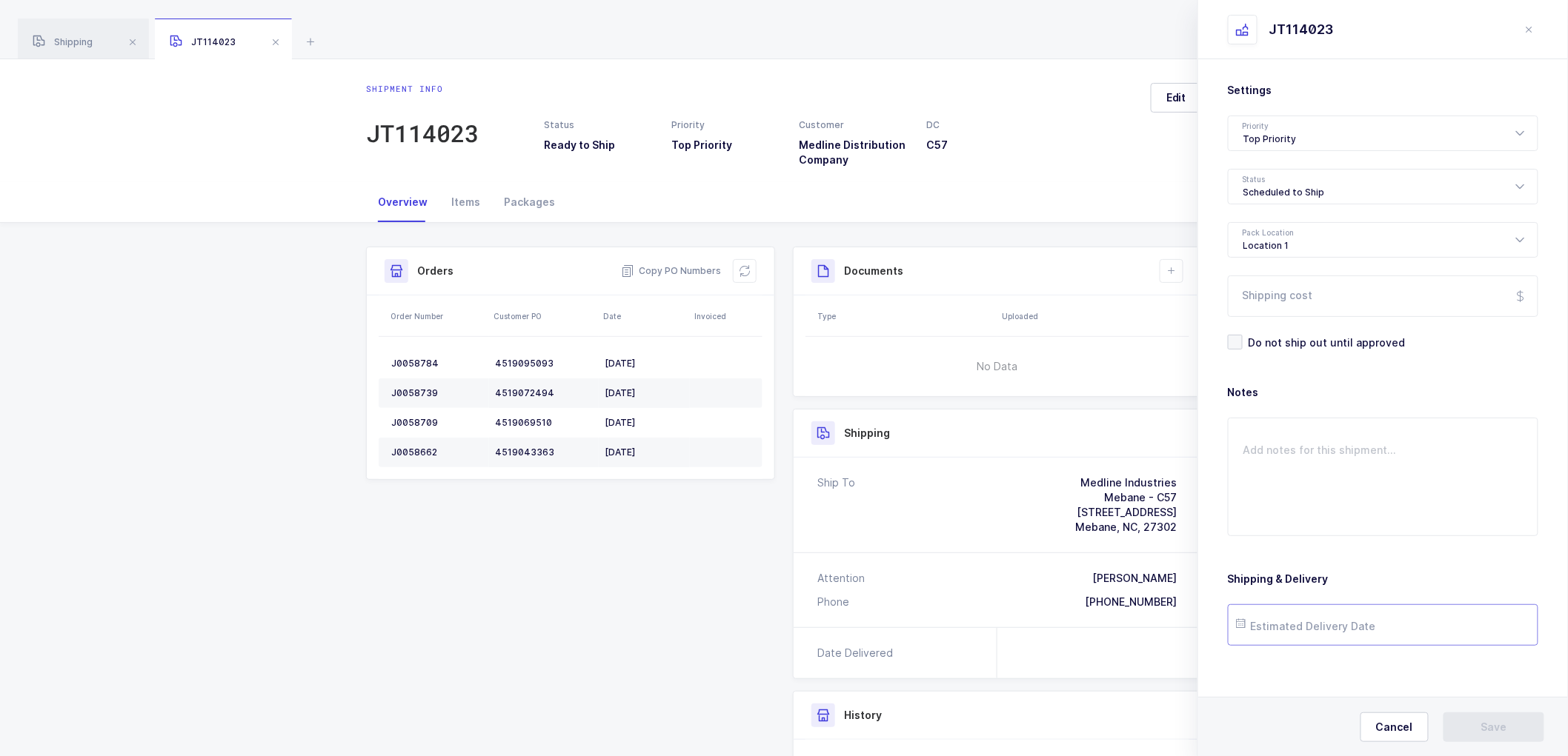
click at [1331, 625] on input "text" at bounding box center [1382, 625] width 310 height 42
click at [1286, 513] on span "22" at bounding box center [1287, 513] width 18 height 18
type input "[DATE]"
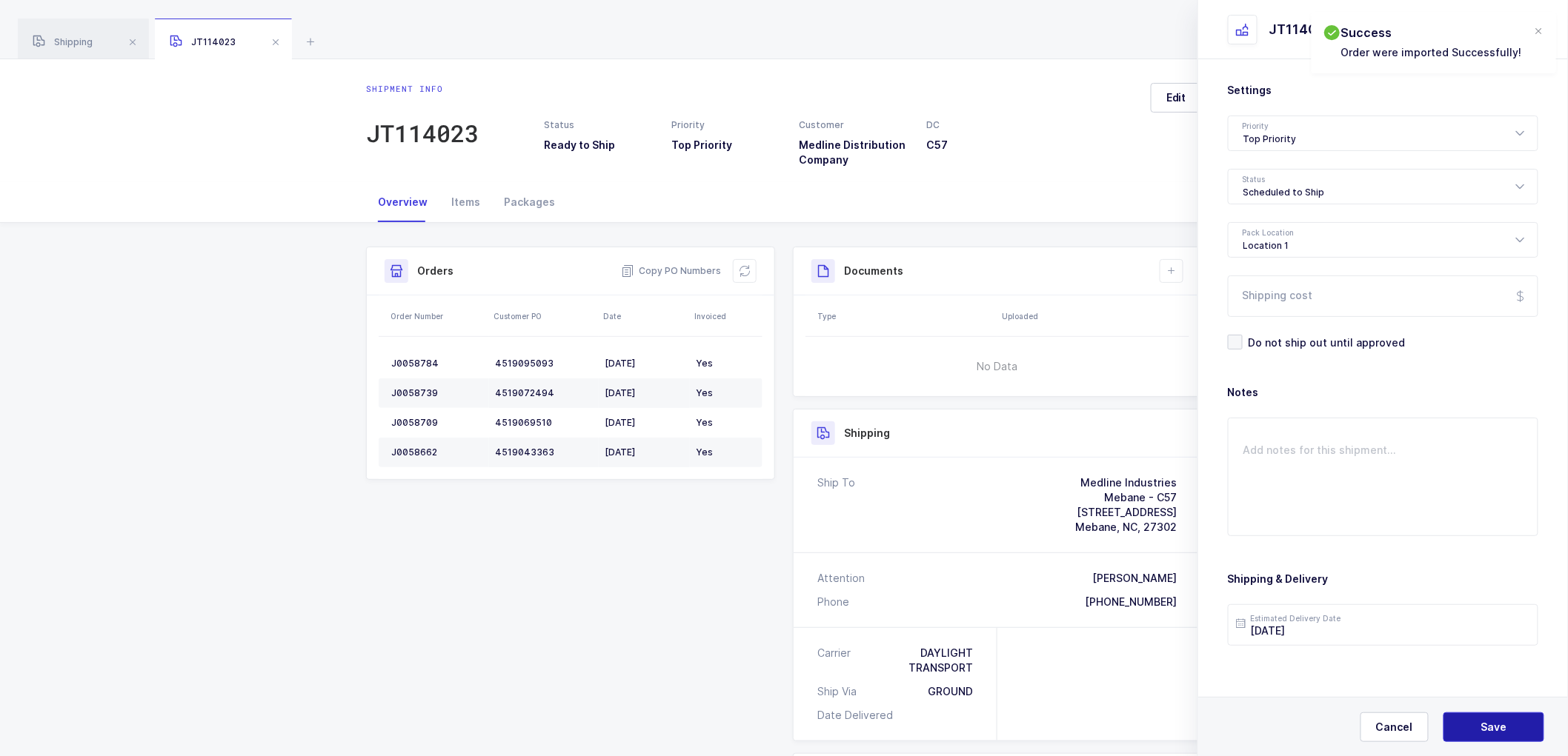
click at [1491, 717] on button "Save" at bounding box center [1494, 727] width 101 height 29
click at [1179, 268] on button at bounding box center [1171, 271] width 24 height 24
click at [1194, 312] on li "Create Document" at bounding box center [1221, 313] width 111 height 24
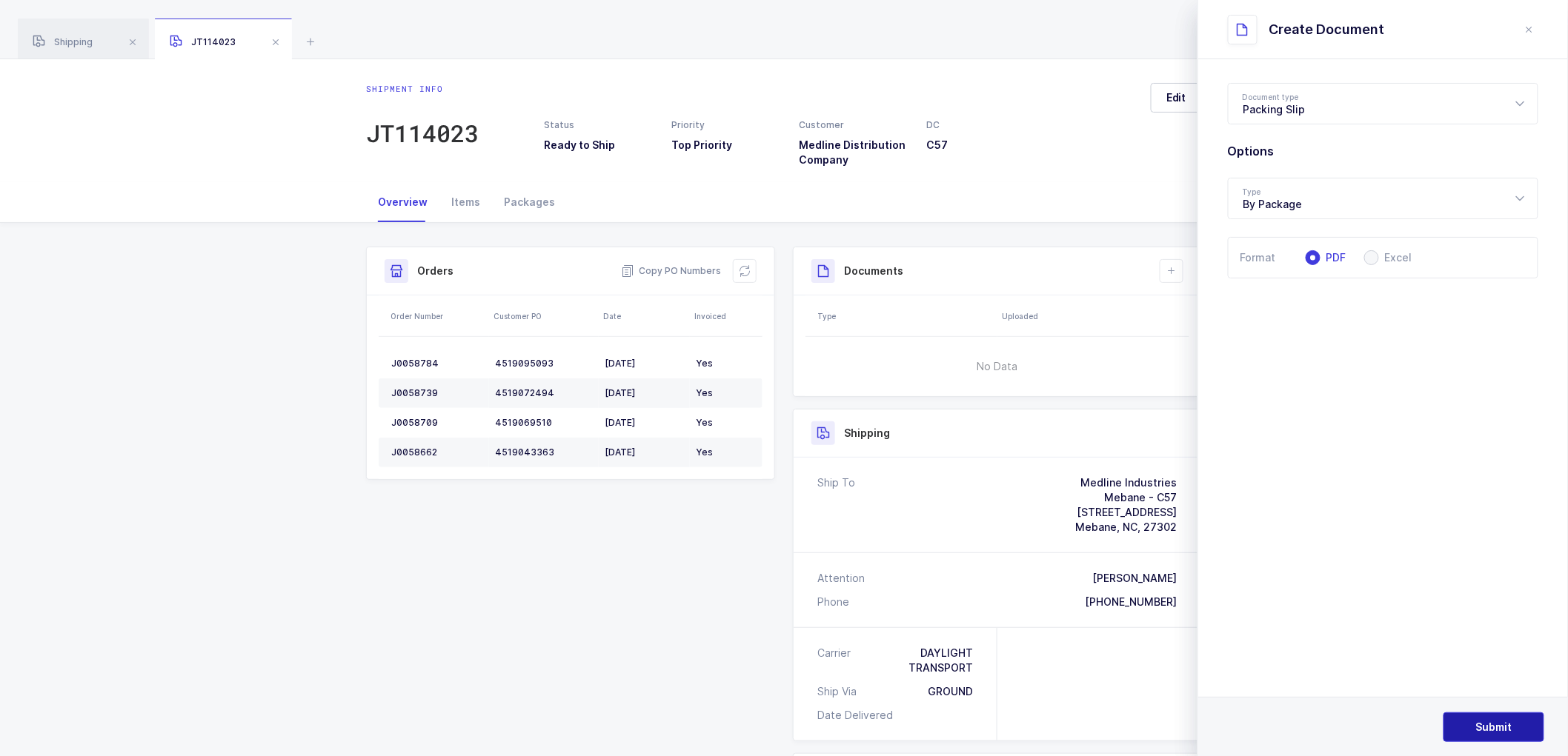
click at [1483, 713] on button "Submit" at bounding box center [1494, 727] width 101 height 29
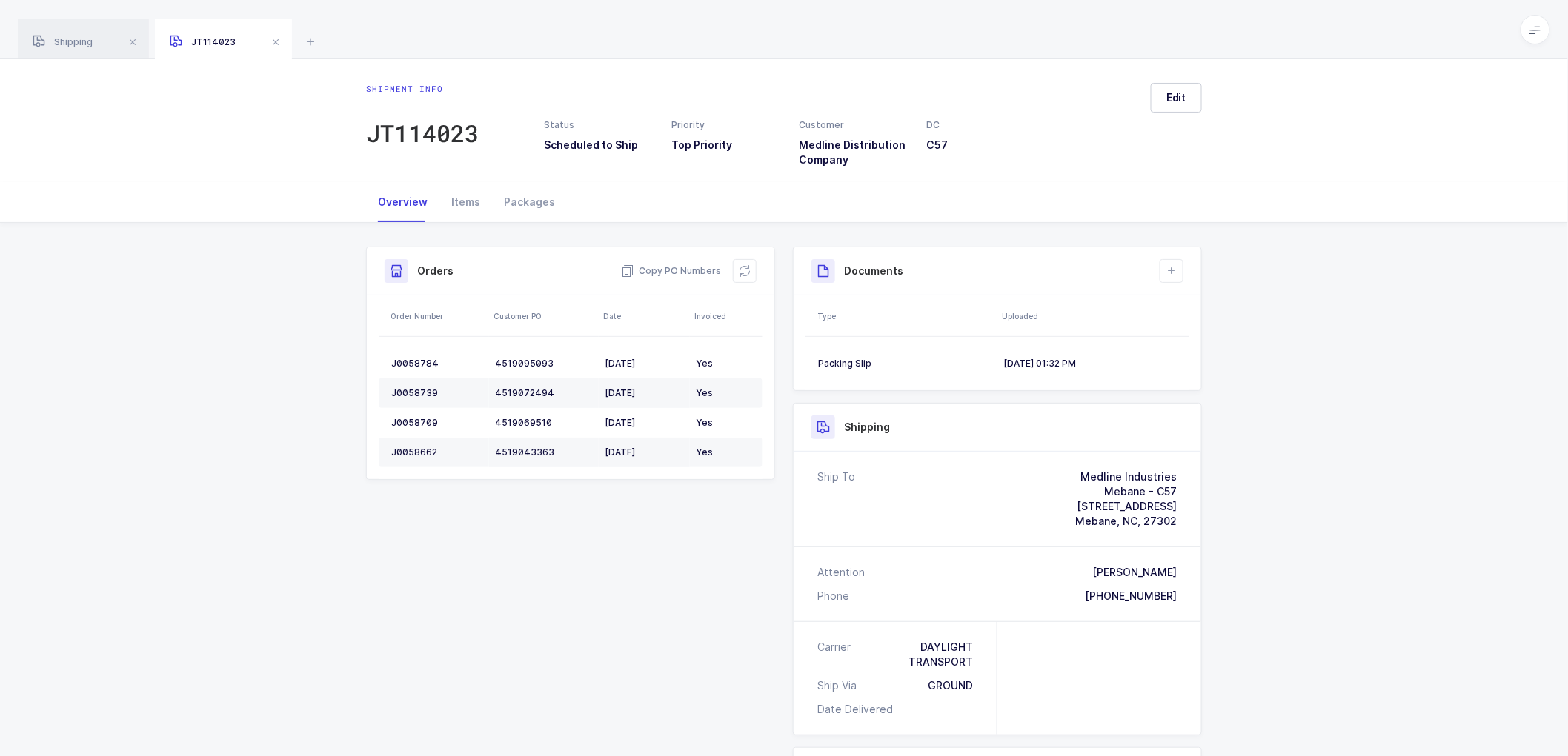
drag, startPoint x: 1483, startPoint y: 713, endPoint x: 1369, endPoint y: 788, distance: 136.5
click at [1369, 755] on html "Apps Core [GEOGRAPHIC_DATA] Admin Mission Control Purchasing [PERSON_NAME] Logo…" at bounding box center [784, 499] width 1568 height 999
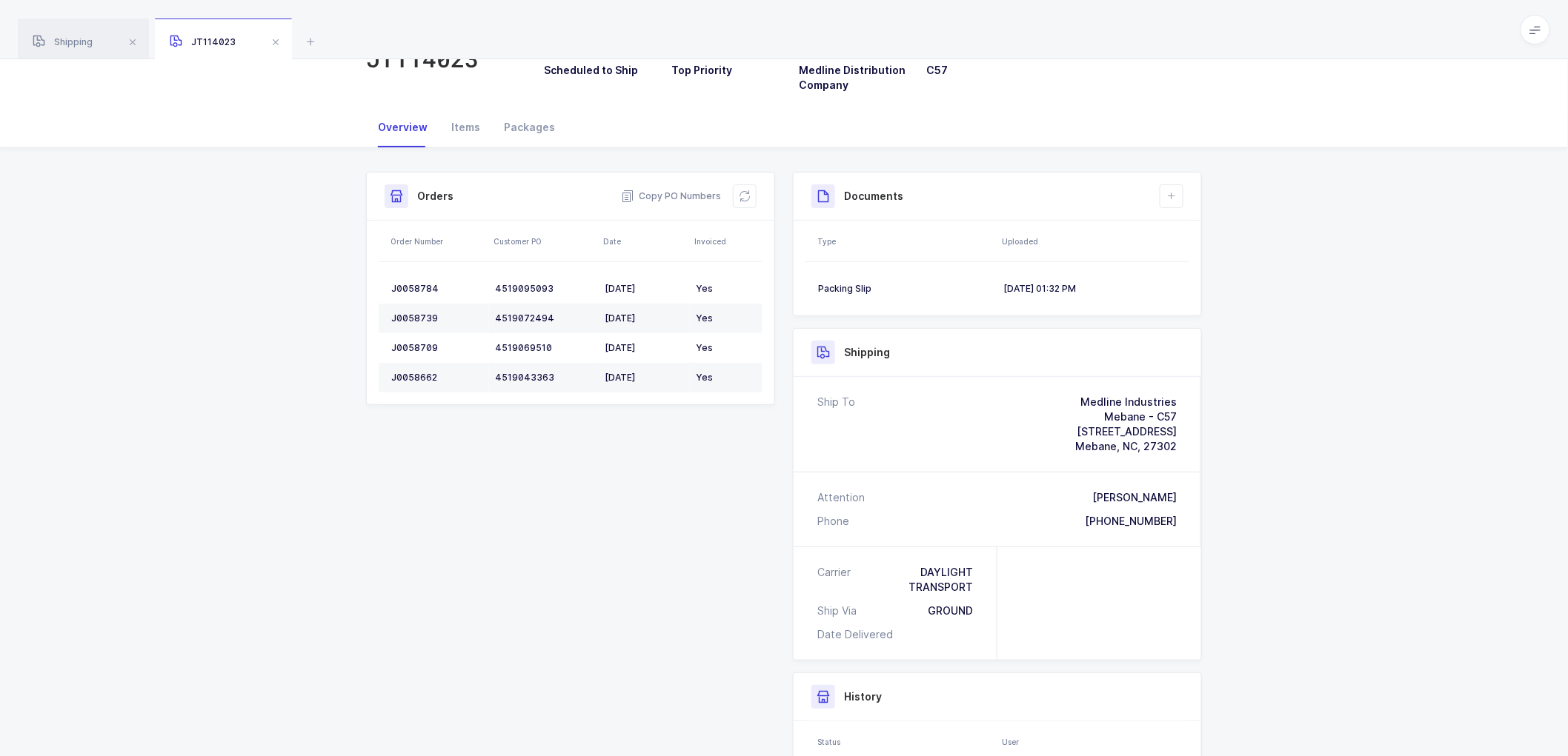
click at [608, 543] on div "Shipment Info Shipment Number JT114023 Status Scheduled to Ship Priority Top Pr…" at bounding box center [784, 530] width 854 height 717
click at [278, 43] on span at bounding box center [275, 42] width 18 height 18
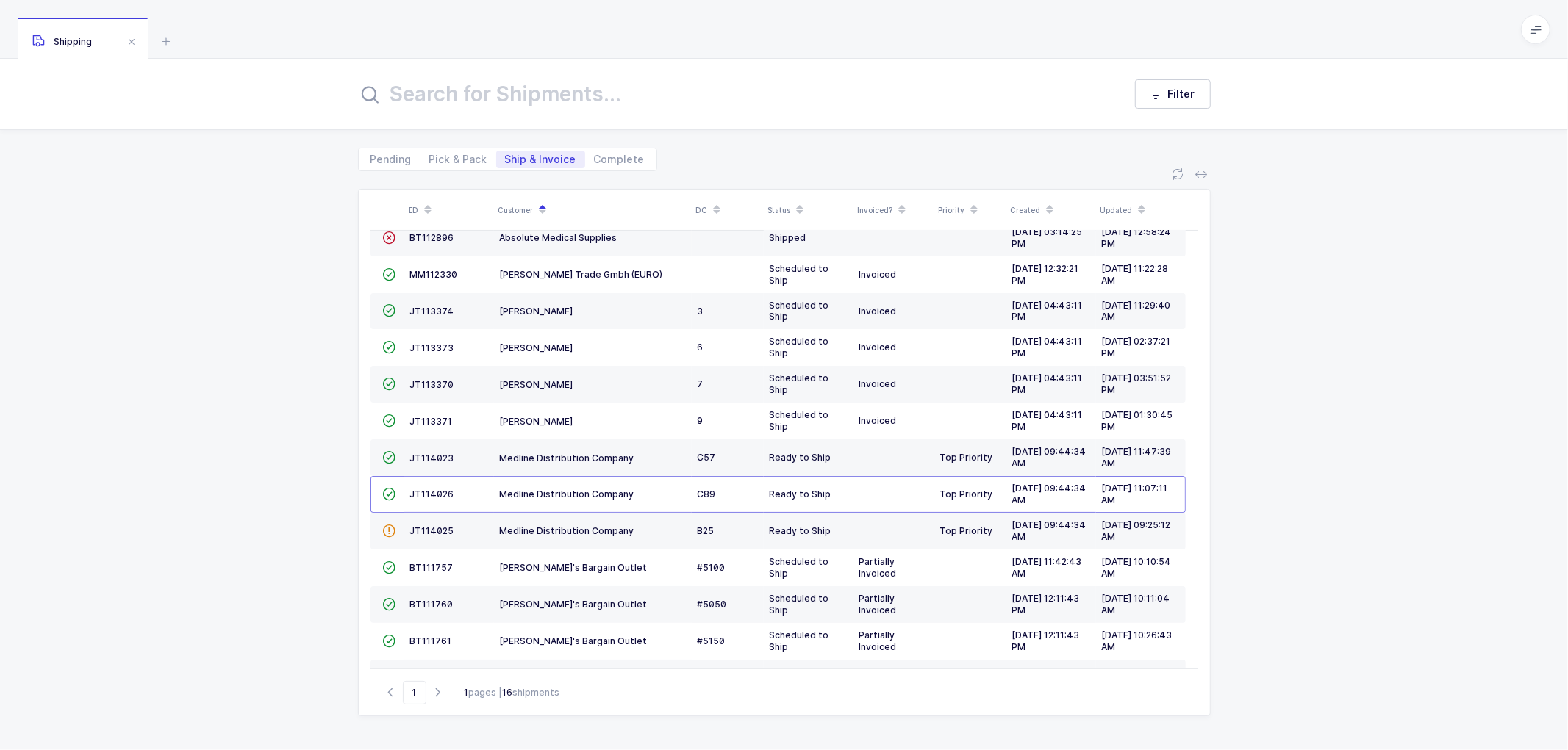
click at [94, 57] on div "Shipping" at bounding box center [83, 39] width 130 height 41
click at [430, 495] on span "JT114026" at bounding box center [432, 494] width 44 height 11
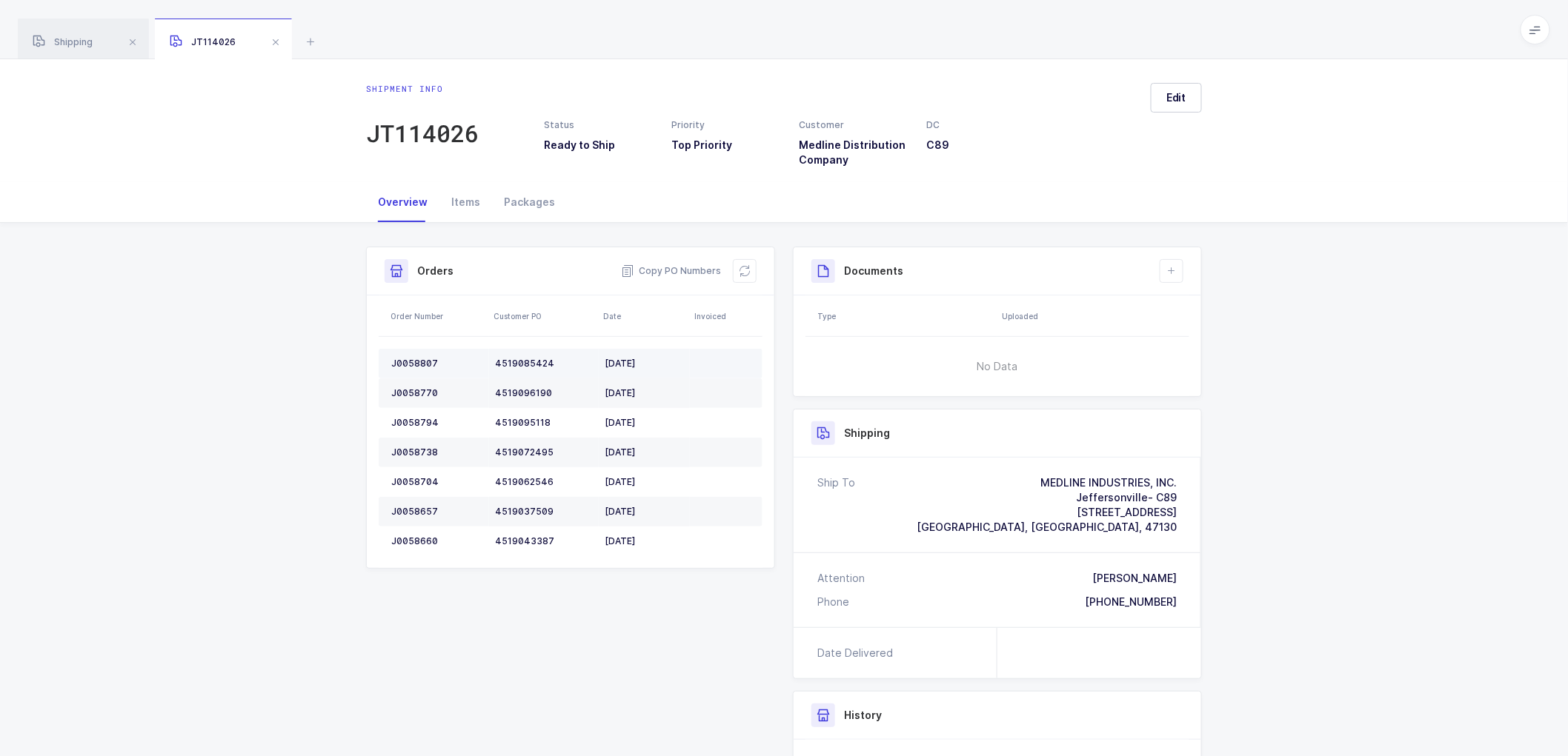
click at [412, 358] on div "J0058807" at bounding box center [437, 363] width 92 height 12
copy div "J0058807"
click at [416, 382] on td "J0058770" at bounding box center [434, 393] width 111 height 29
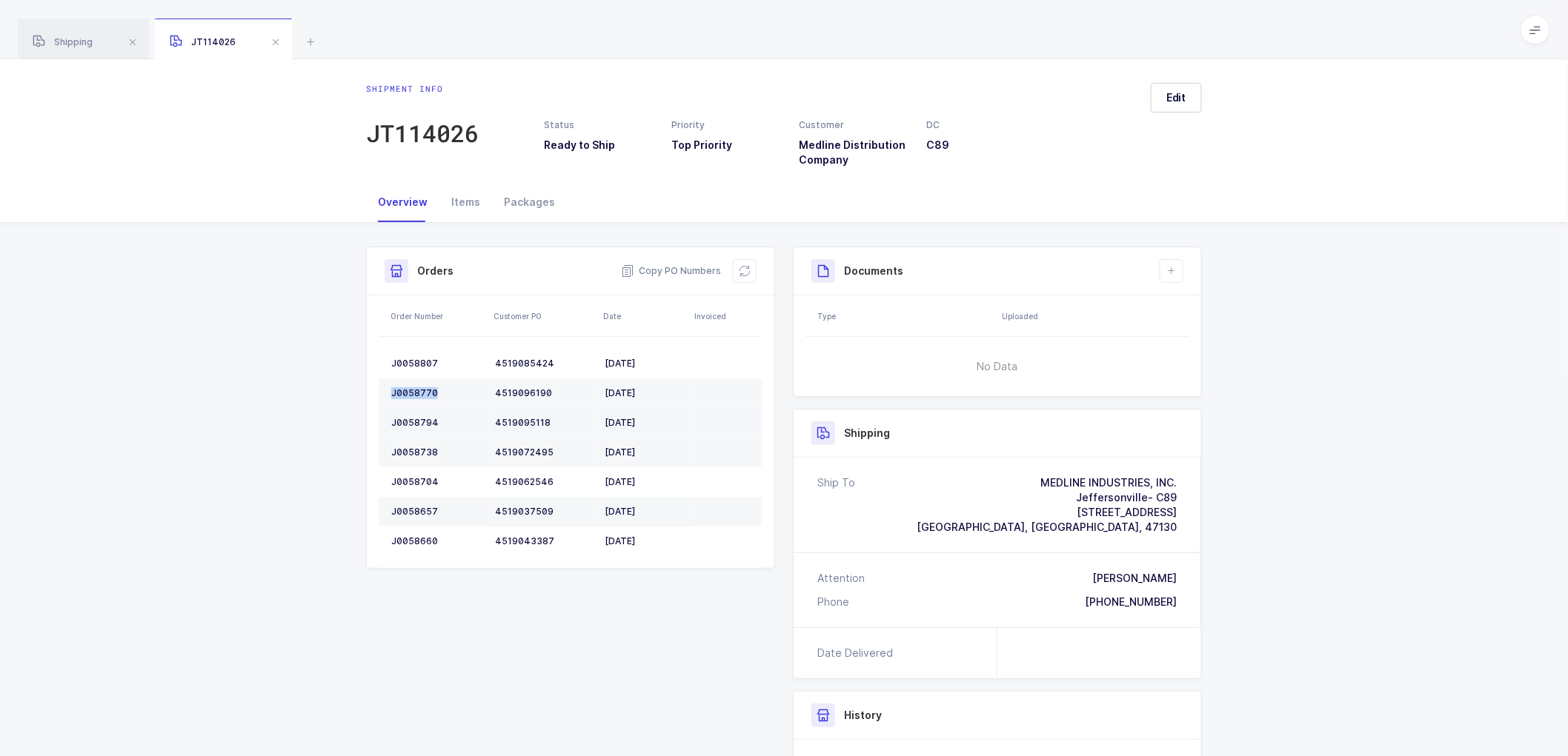
click at [415, 417] on div "J0058794" at bounding box center [437, 422] width 92 height 12
click at [417, 416] on td "J0058794" at bounding box center [434, 423] width 111 height 29
click at [415, 450] on div "J0058738" at bounding box center [437, 452] width 92 height 12
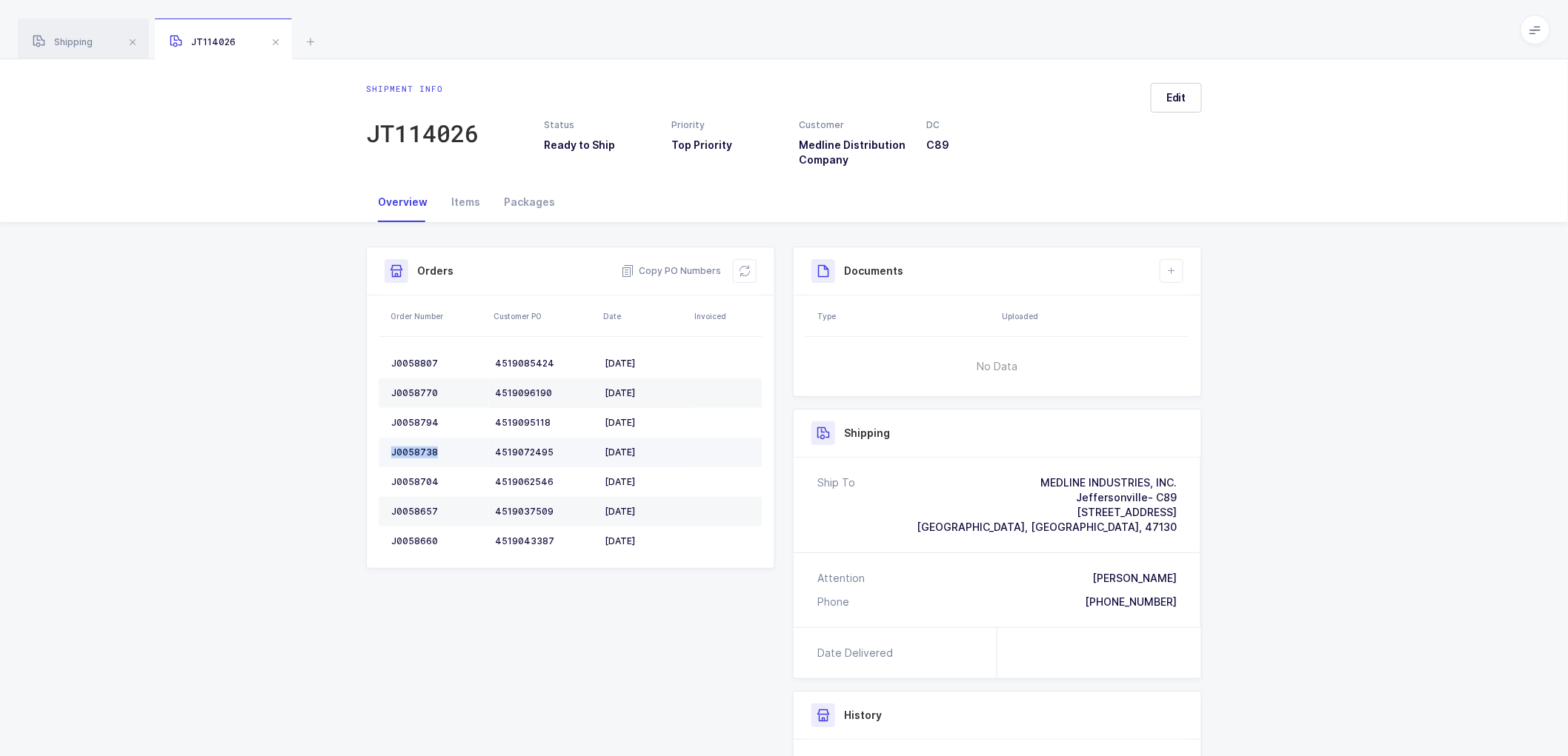
click at [415, 450] on div "J0058738" at bounding box center [437, 452] width 92 height 12
click at [422, 477] on div "J0058704" at bounding box center [437, 482] width 92 height 12
click at [414, 497] on td "J0058657" at bounding box center [434, 512] width 111 height 29
click at [411, 499] on td "J0058657" at bounding box center [434, 512] width 111 height 29
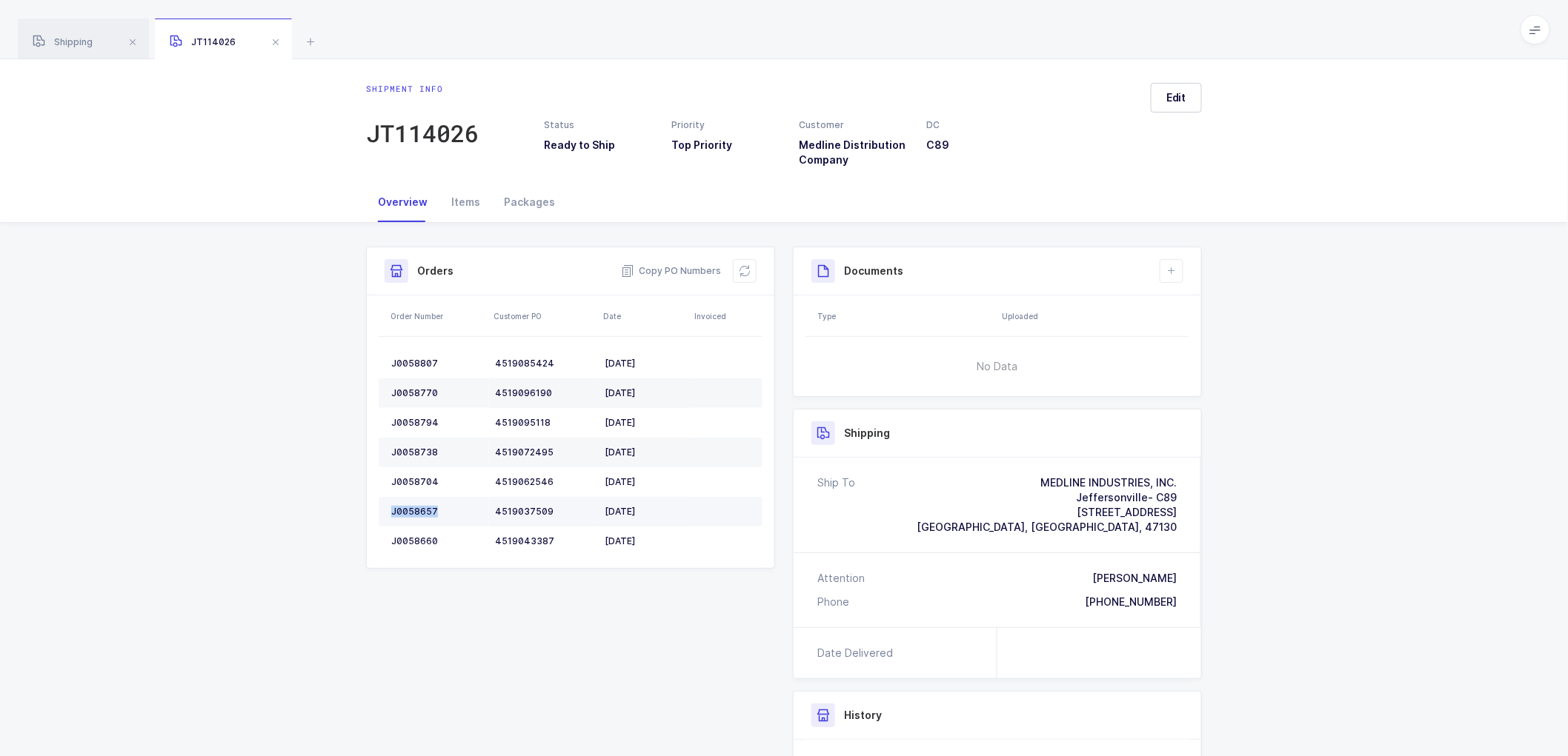
click at [412, 506] on div "J0058657" at bounding box center [437, 511] width 92 height 12
click at [409, 537] on div "J0058660" at bounding box center [437, 541] width 92 height 12
click at [410, 537] on div "J0058660" at bounding box center [437, 541] width 92 height 12
click at [741, 269] on icon at bounding box center [744, 271] width 12 height 12
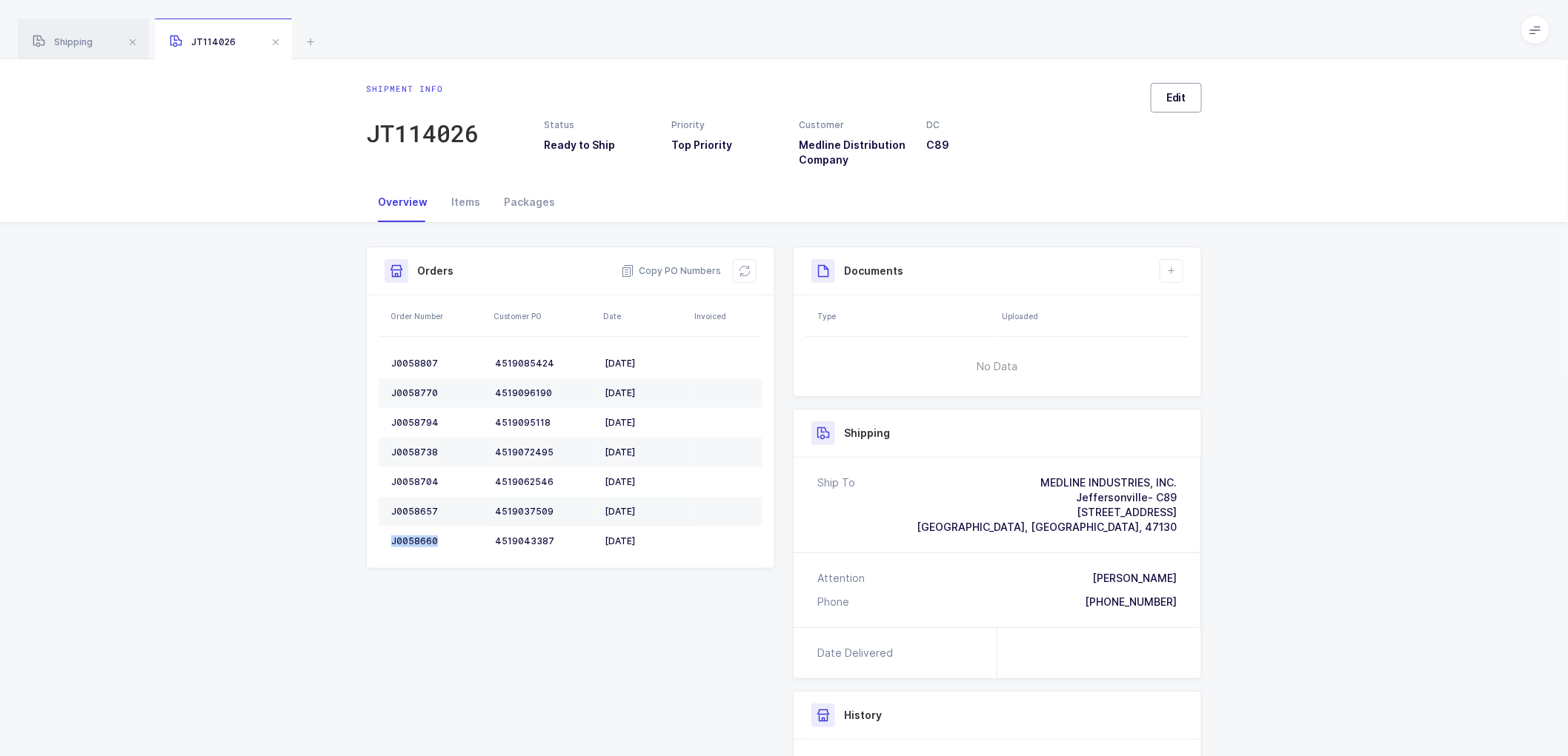
click at [1197, 101] on button "Edit" at bounding box center [1176, 97] width 51 height 29
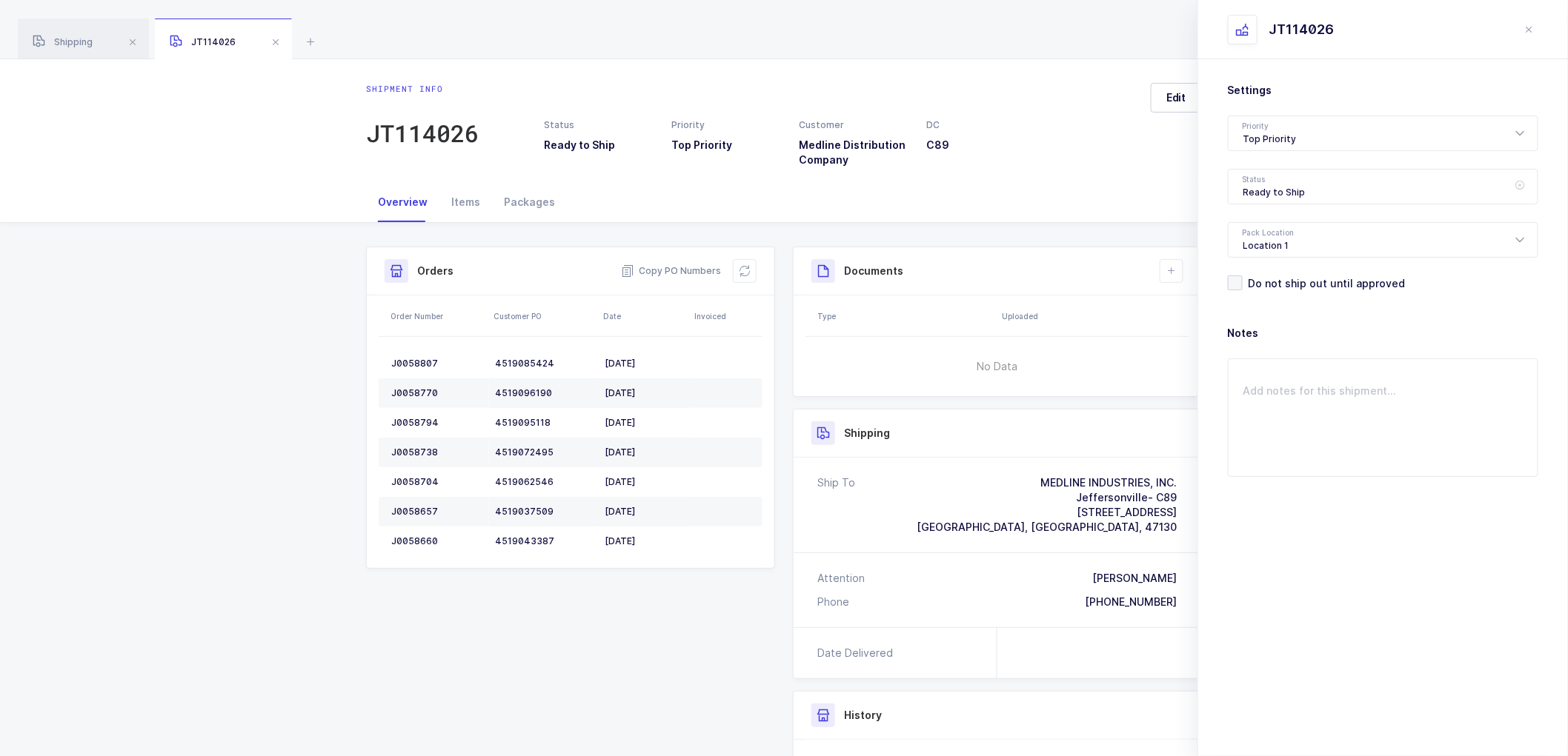
click at [1314, 206] on div "Settings Priority Top Priority Rush Overnight Top Priority Status Ready to Ship…" at bounding box center [1382, 186] width 310 height 207
click at [1294, 186] on div "Ready to Ship" at bounding box center [1382, 186] width 310 height 36
click at [1294, 276] on span "Scheduled to Ship" at bounding box center [1290, 277] width 94 height 12
type input "Scheduled to Ship"
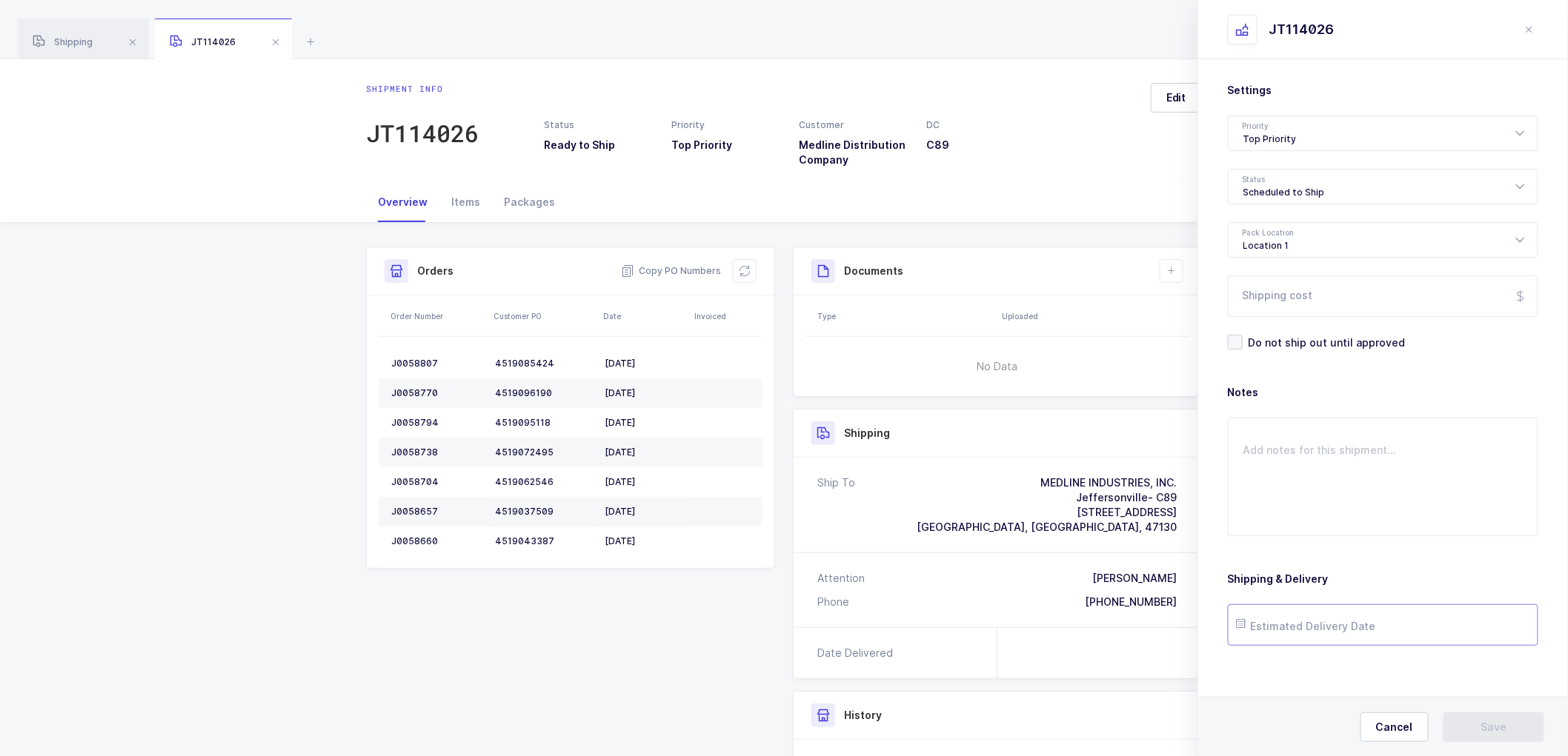
click at [1304, 626] on input "text" at bounding box center [1382, 625] width 310 height 42
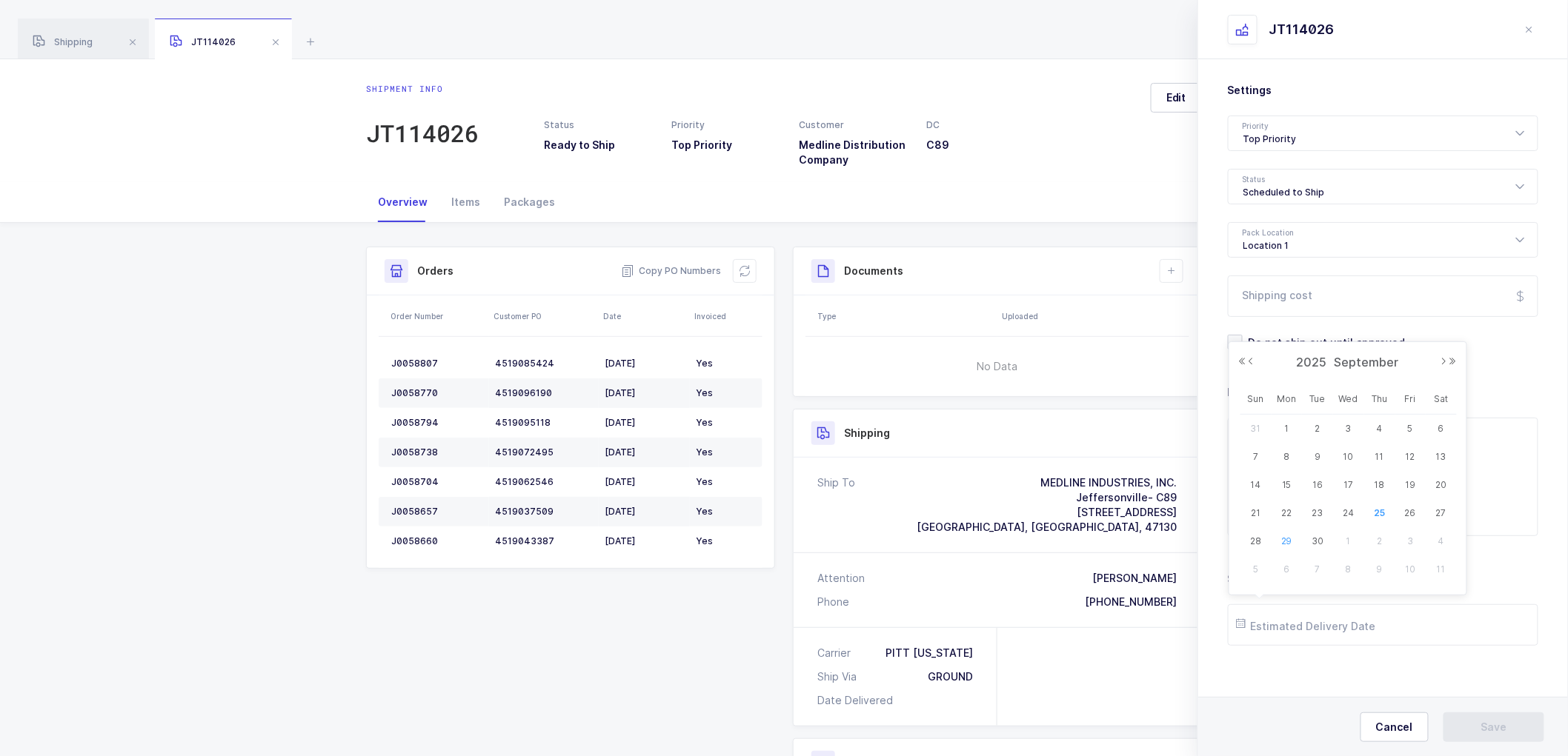
click at [1290, 537] on span "29" at bounding box center [1287, 541] width 18 height 18
type input "[DATE]"
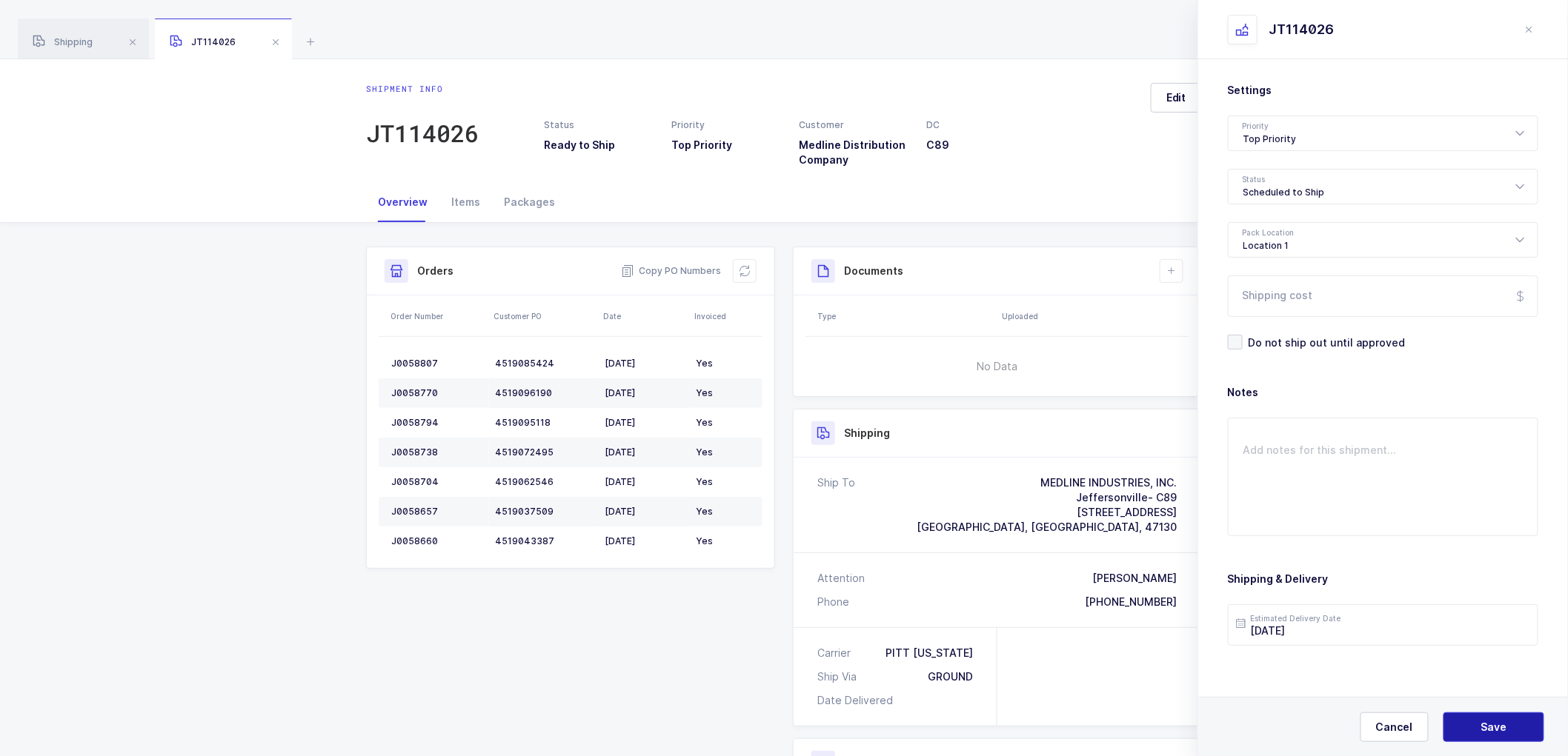
click at [1500, 729] on span "Save" at bounding box center [1494, 727] width 26 height 15
click at [1174, 265] on icon at bounding box center [1171, 271] width 12 height 12
click at [1230, 312] on li "Create Document" at bounding box center [1221, 313] width 111 height 24
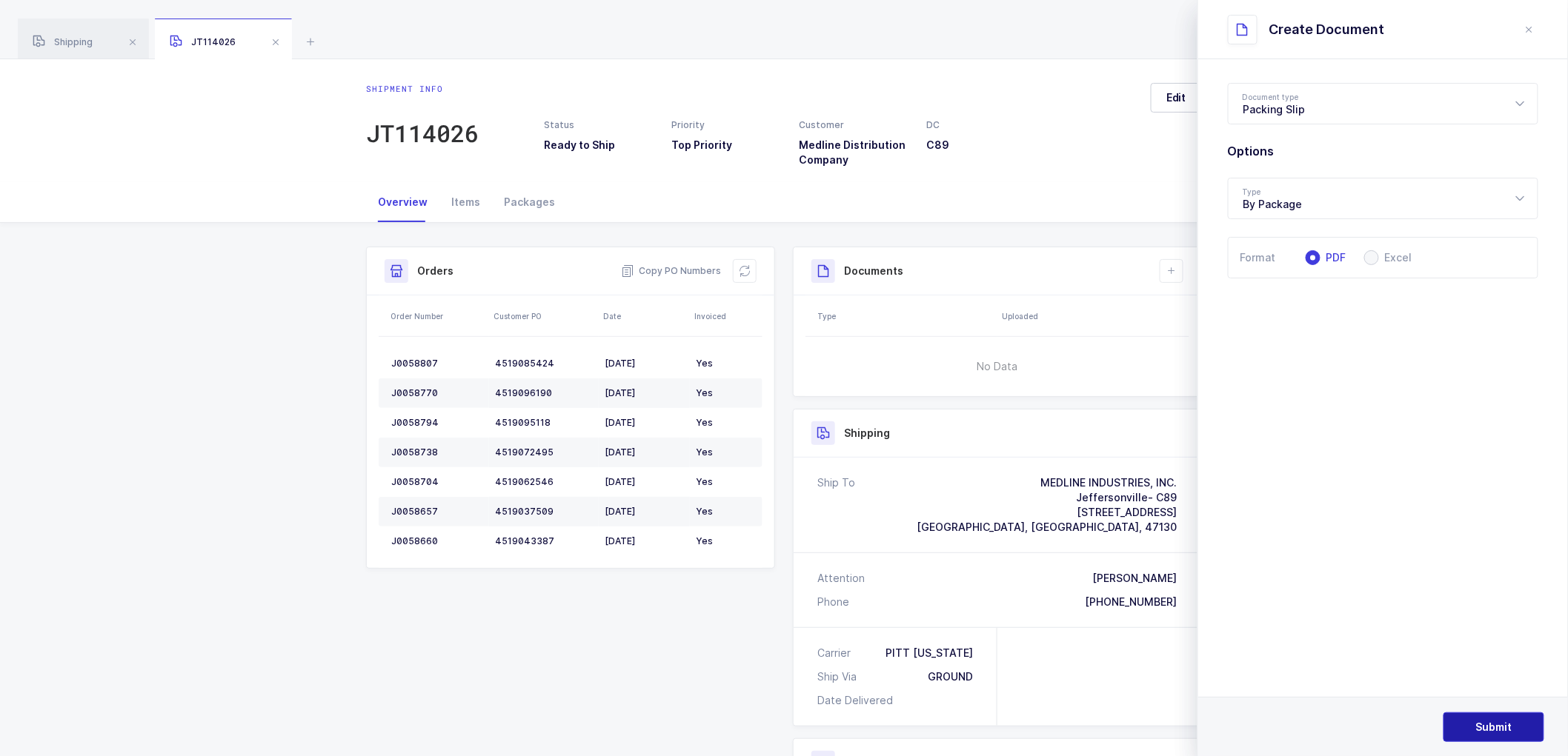
click at [1504, 727] on span "Submit" at bounding box center [1494, 727] width 36 height 15
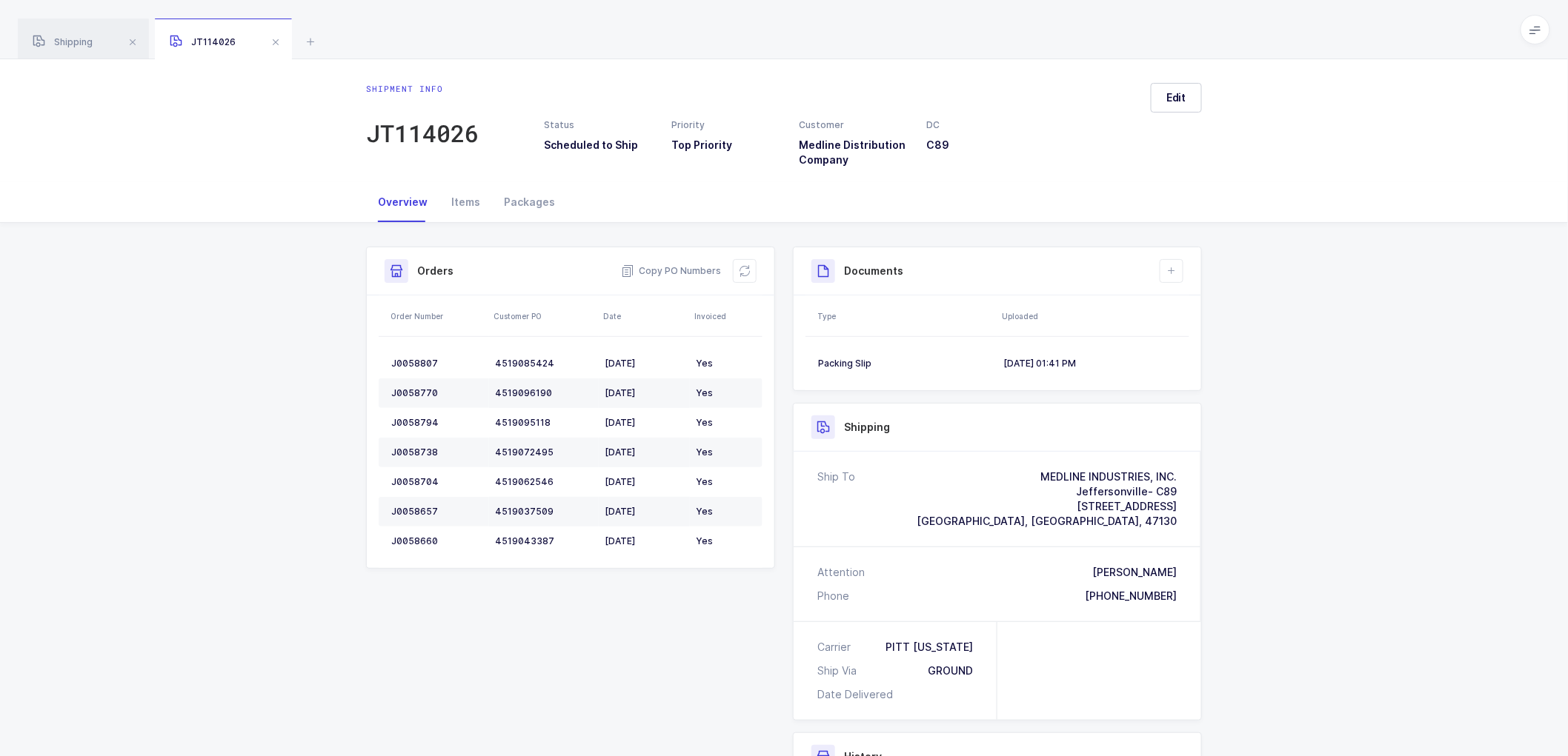
click at [1515, 730] on div "Shipment Info Shipment Number JT114026 Status Scheduled to Ship Priority Top Pr…" at bounding box center [784, 603] width 1568 height 761
drag, startPoint x: 360, startPoint y: 300, endPoint x: 304, endPoint y: 301, distance: 56.0
click at [352, 302] on div "Shipment Info Shipment Number JT114026 Status Scheduled to Ship Priority Top Pr…" at bounding box center [784, 603] width 1568 height 761
click at [210, 308] on div "Shipment Info Shipment Number JT114026 Status Scheduled to Ship Priority Top Pr…" at bounding box center [784, 603] width 1568 height 761
drag, startPoint x: 1384, startPoint y: 507, endPoint x: 1301, endPoint y: 416, distance: 123.2
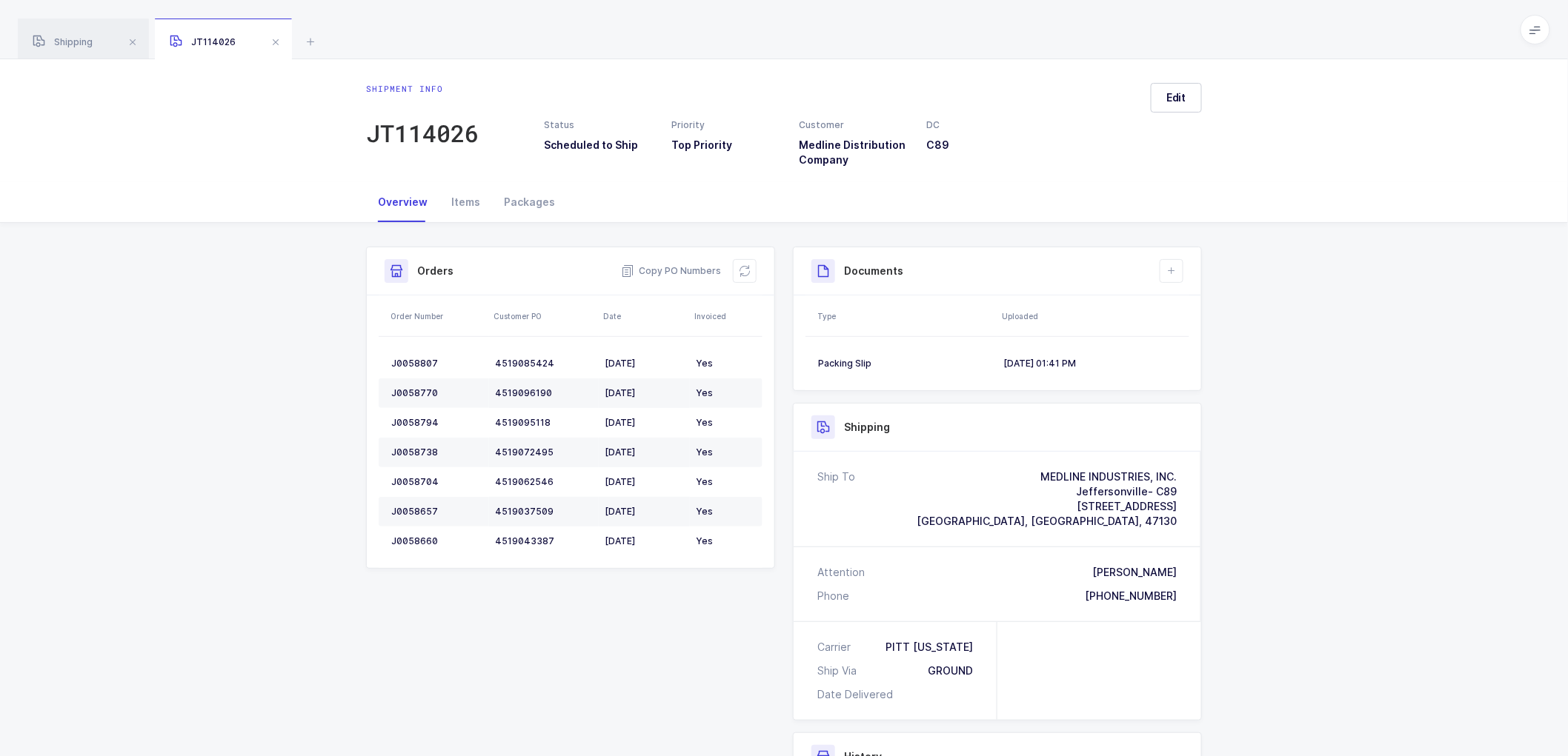
click at [1388, 492] on div "Shipment Info Shipment Number JT114026 Status Scheduled to Ship Priority Top Pr…" at bounding box center [784, 603] width 1568 height 761
click at [275, 38] on span at bounding box center [275, 42] width 18 height 18
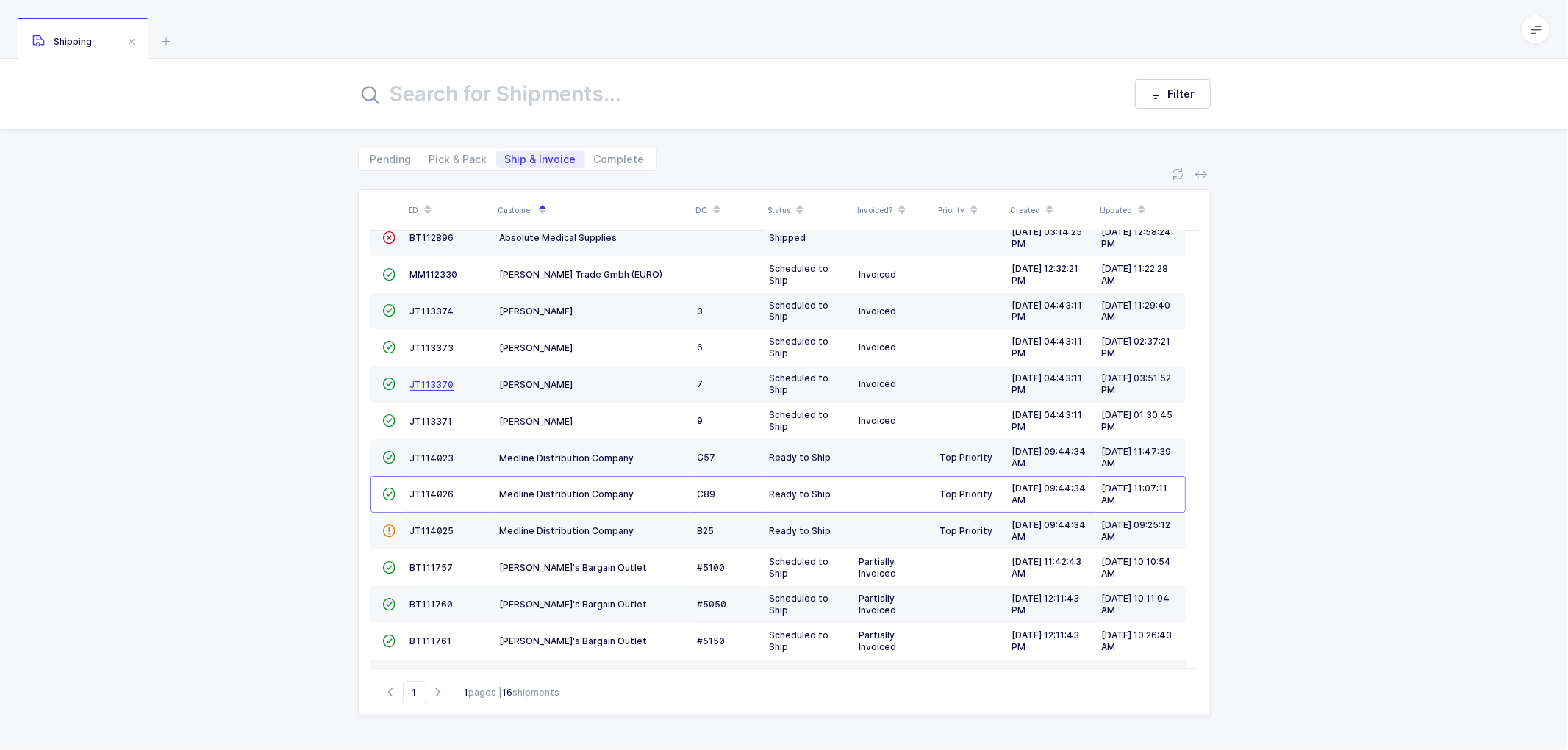
click at [435, 379] on span "JT113370" at bounding box center [432, 384] width 44 height 11
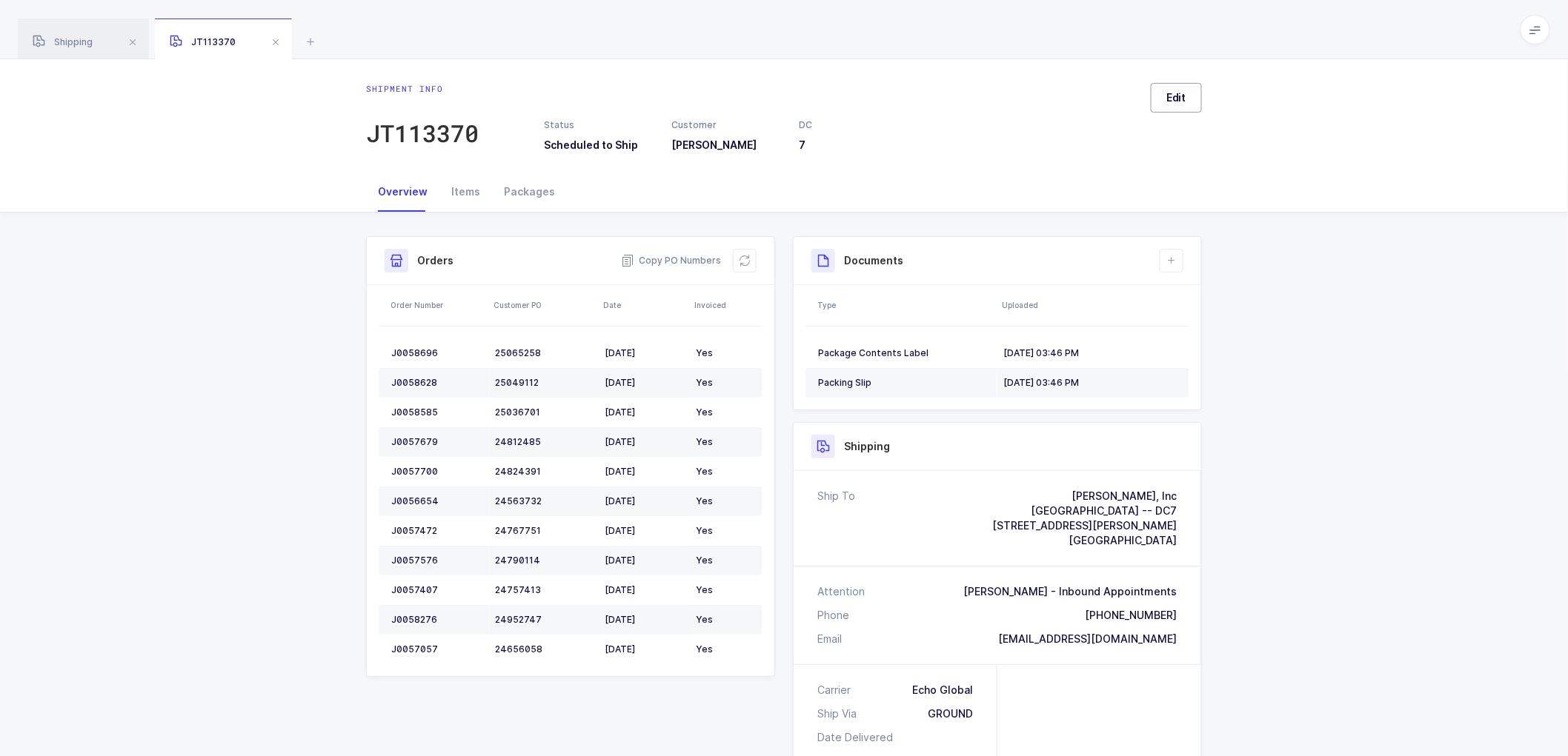
drag, startPoint x: 1185, startPoint y: 87, endPoint x: 1226, endPoint y: 128, distance: 58.0
click at [1185, 87] on button "Edit" at bounding box center [1176, 97] width 51 height 29
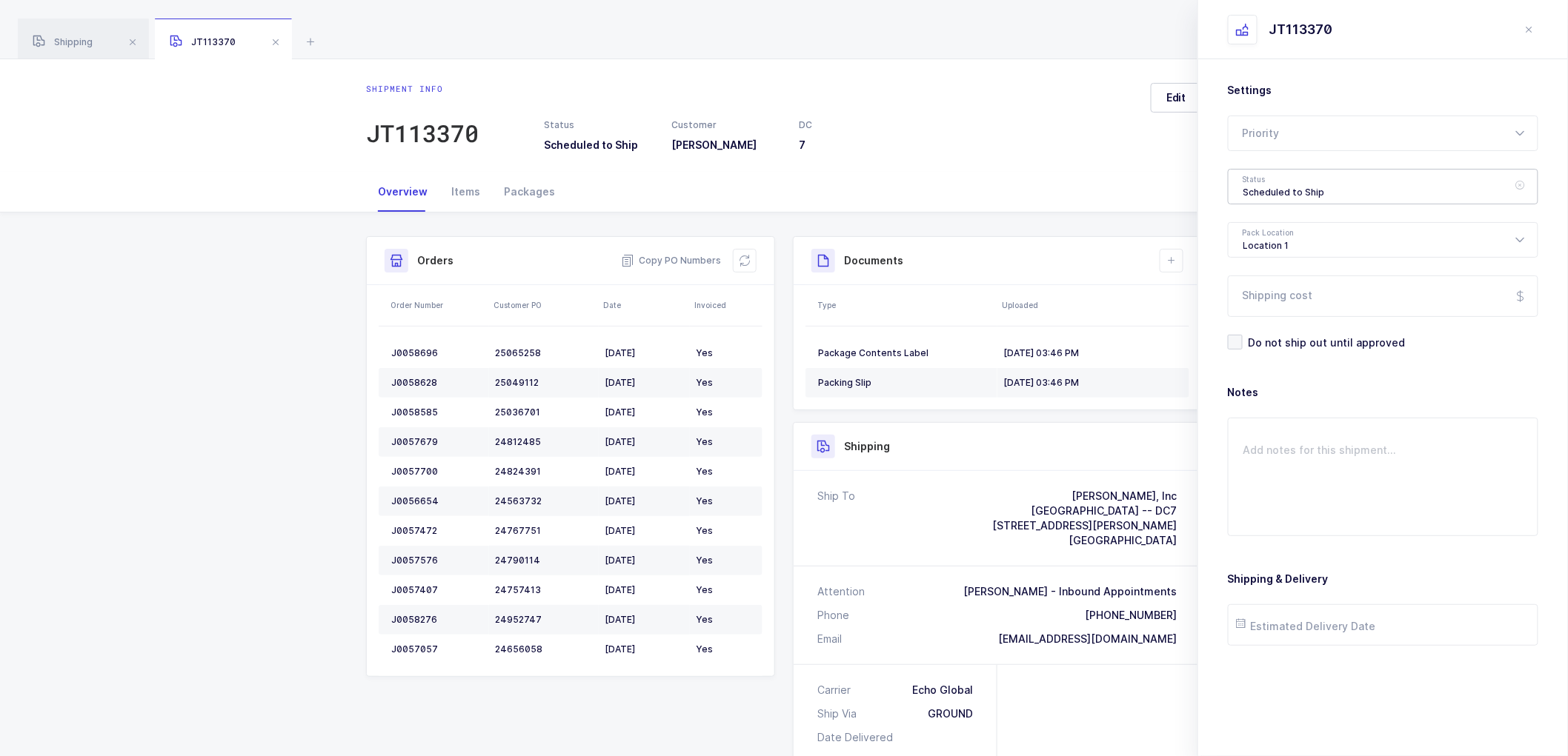
drag, startPoint x: 1270, startPoint y: 174, endPoint x: 1285, endPoint y: 201, distance: 30.9
click at [1270, 174] on div "Scheduled to Ship" at bounding box center [1382, 186] width 310 height 36
click at [1275, 299] on span "Shipped" at bounding box center [1264, 300] width 43 height 12
type input "Shipped"
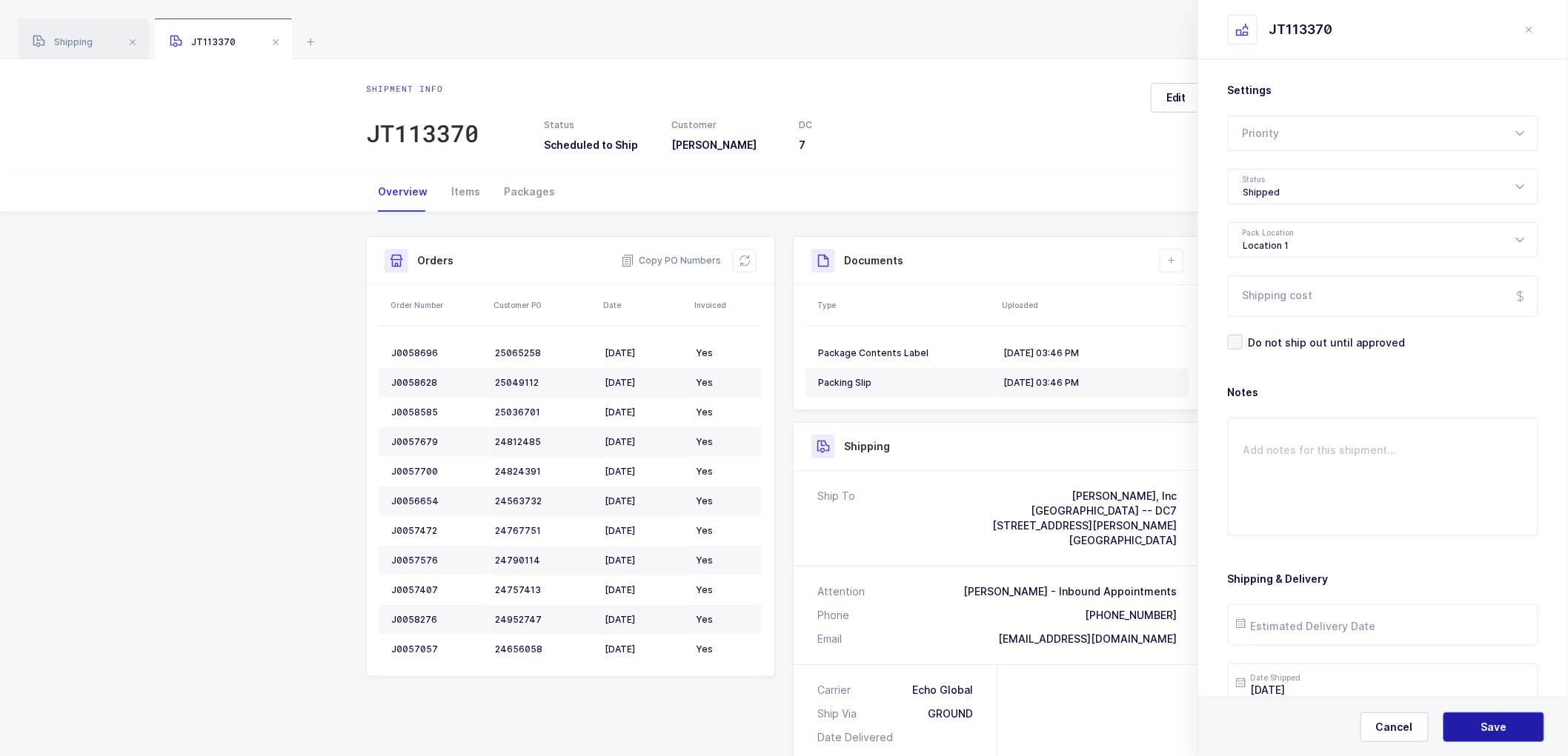
click at [1485, 718] on button "Save" at bounding box center [1494, 727] width 101 height 29
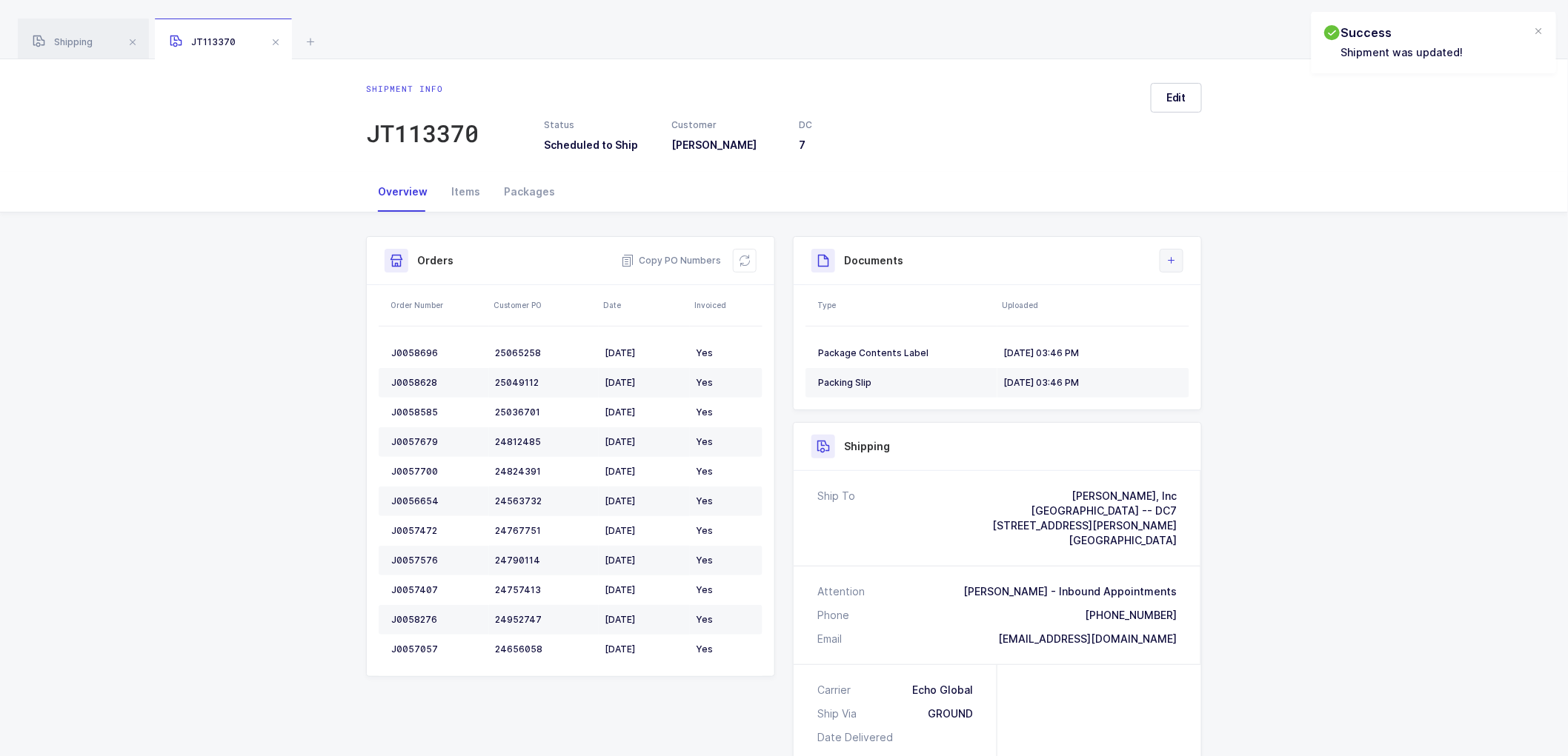
click at [1174, 257] on icon at bounding box center [1171, 261] width 12 height 12
click at [1210, 331] on li "Upload Document" at bounding box center [1221, 326] width 111 height 24
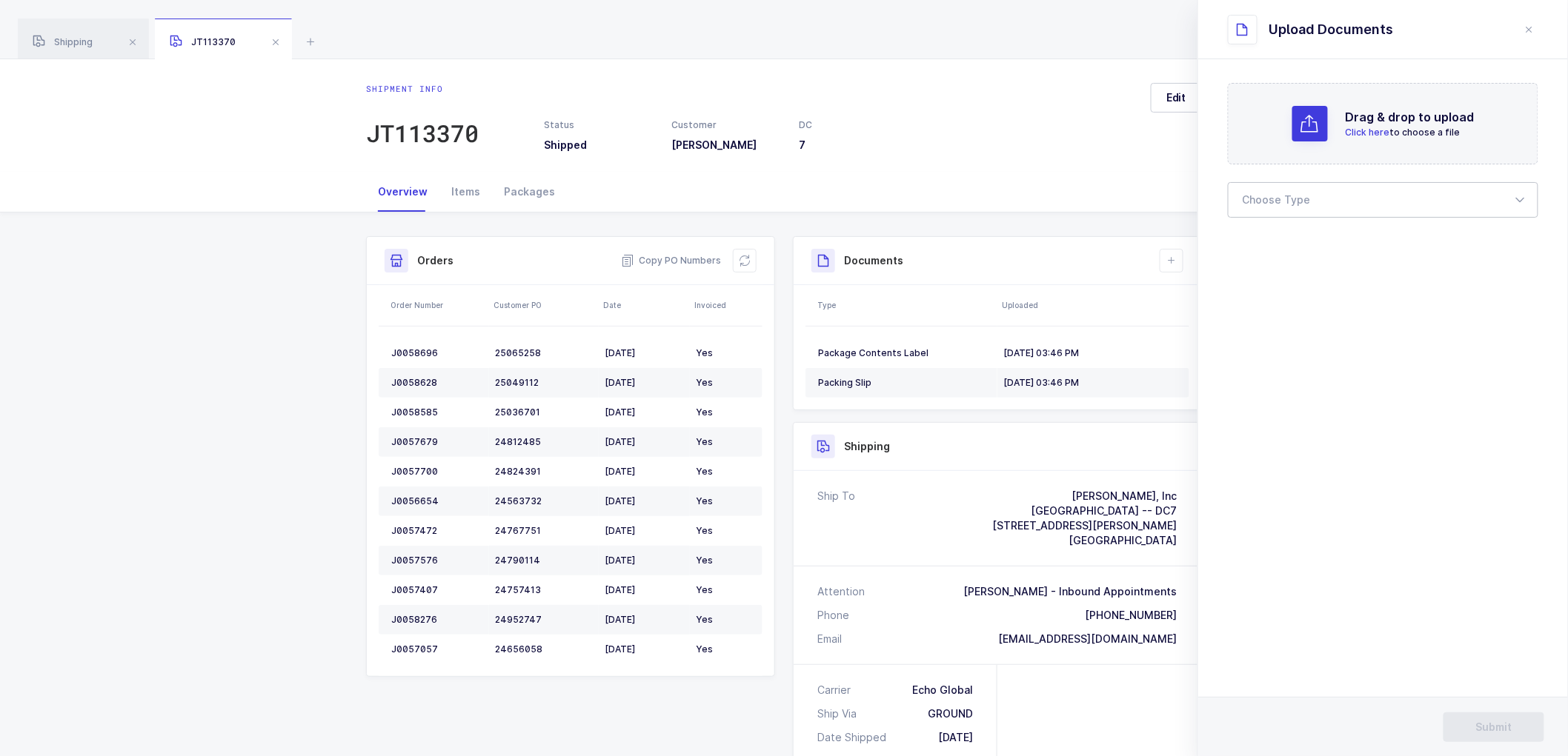
drag, startPoint x: 1250, startPoint y: 198, endPoint x: 1253, endPoint y: 240, distance: 42.1
click at [1250, 200] on div at bounding box center [1382, 200] width 310 height 36
click at [1253, 240] on span "Bill of Lading" at bounding box center [1277, 246] width 66 height 12
type input "Bill of Lading"
click at [1471, 720] on button "Submit" at bounding box center [1494, 727] width 101 height 29
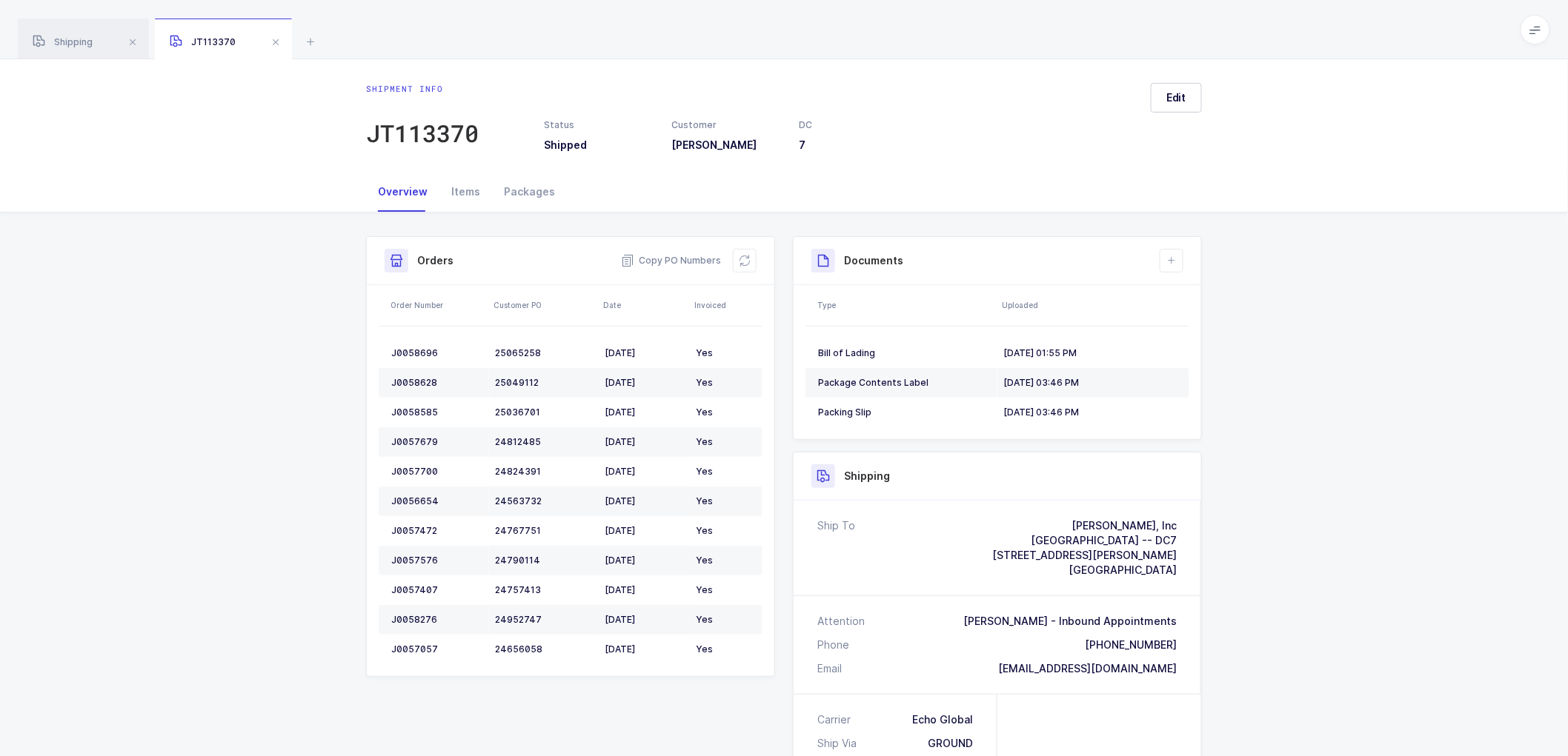
drag, startPoint x: 84, startPoint y: 43, endPoint x: 446, endPoint y: 94, distance: 365.6
click at [84, 43] on span "Shipping" at bounding box center [63, 42] width 60 height 11
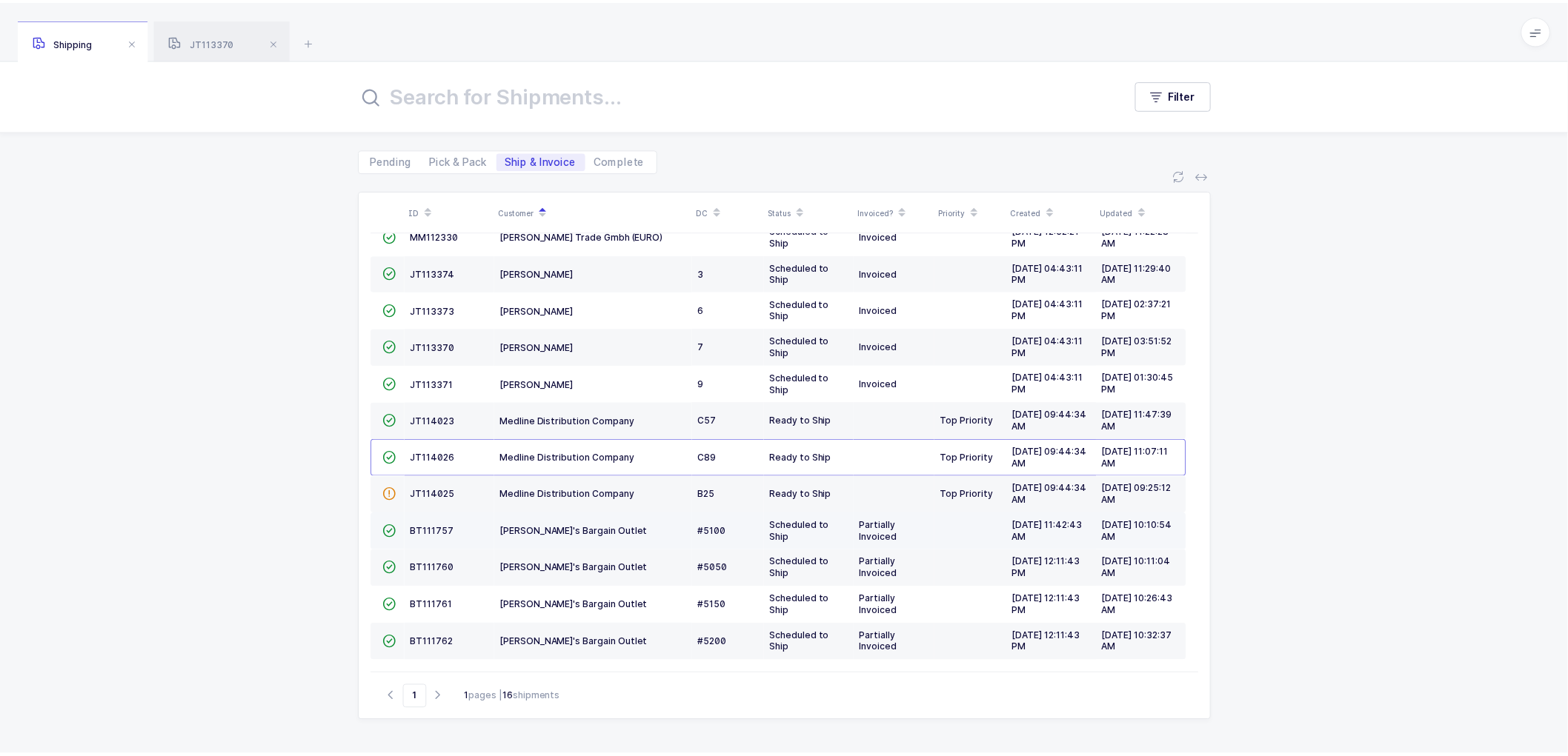
scroll to position [175, 0]
click at [428, 489] on span "JT114025" at bounding box center [435, 495] width 44 height 11
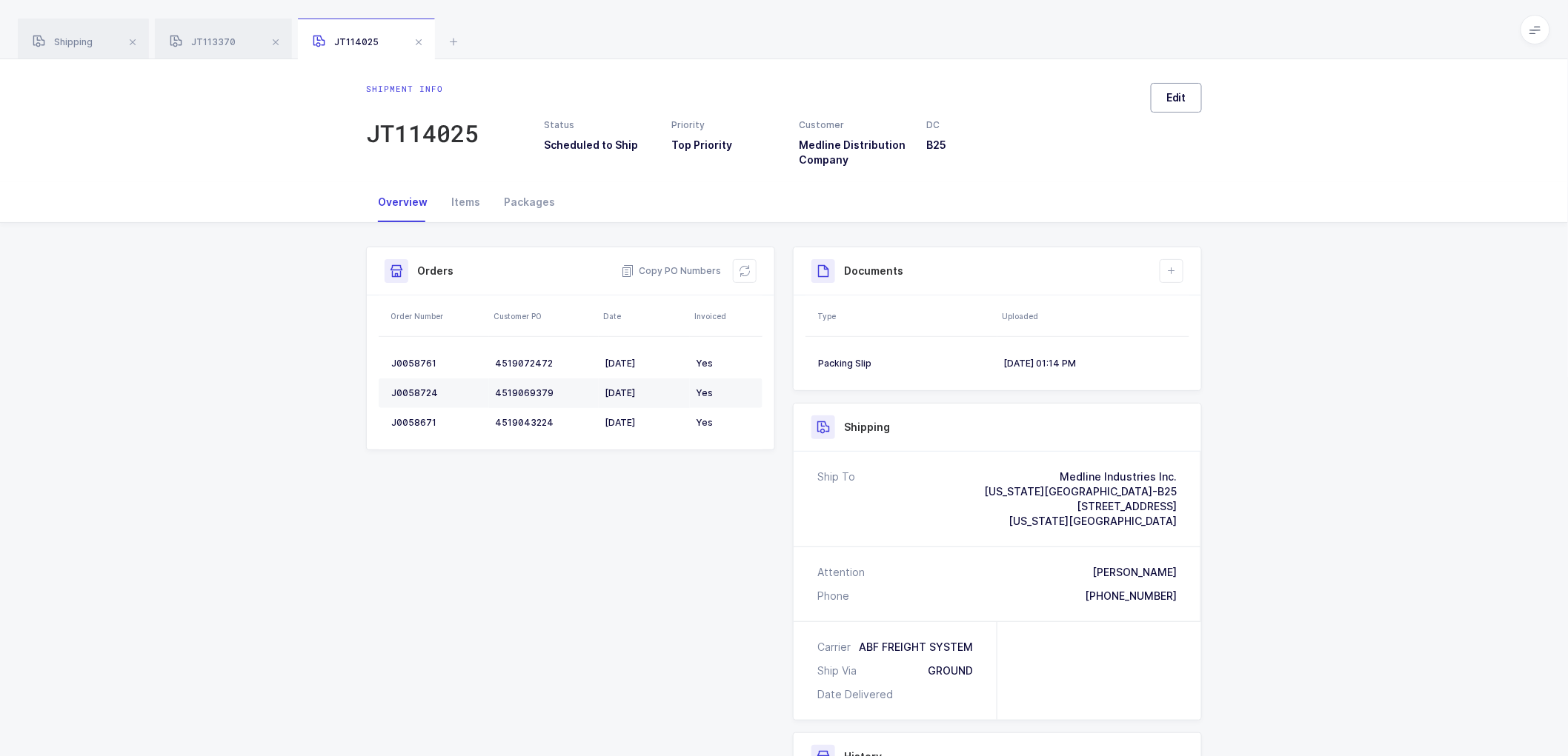
click at [1166, 94] on span "Edit" at bounding box center [1176, 97] width 20 height 15
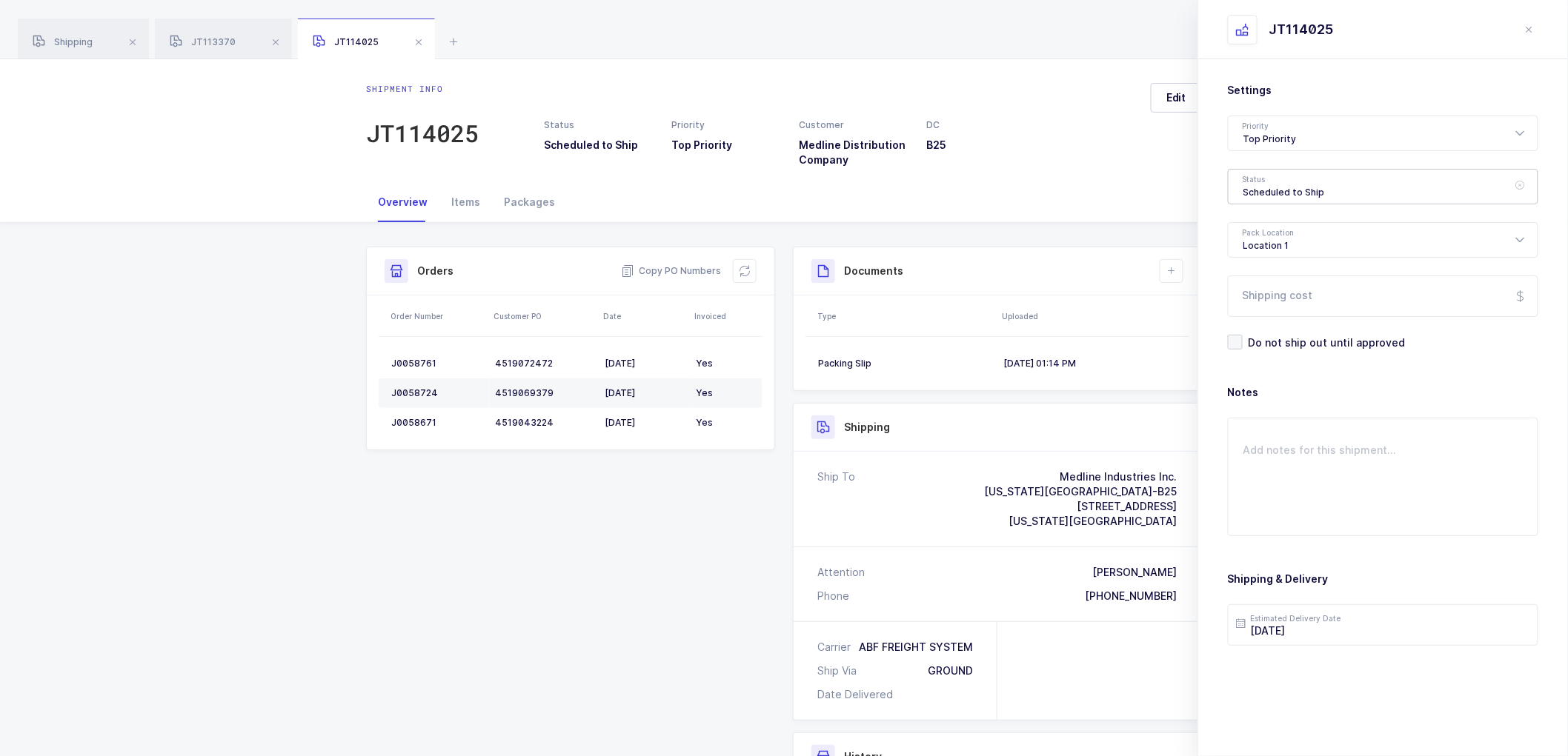
drag, startPoint x: 1270, startPoint y: 186, endPoint x: 1335, endPoint y: 271, distance: 107.0
click at [1270, 186] on div "Scheduled to Ship" at bounding box center [1382, 186] width 310 height 36
click at [1260, 297] on span "Shipped" at bounding box center [1264, 300] width 43 height 12
type input "Shipped"
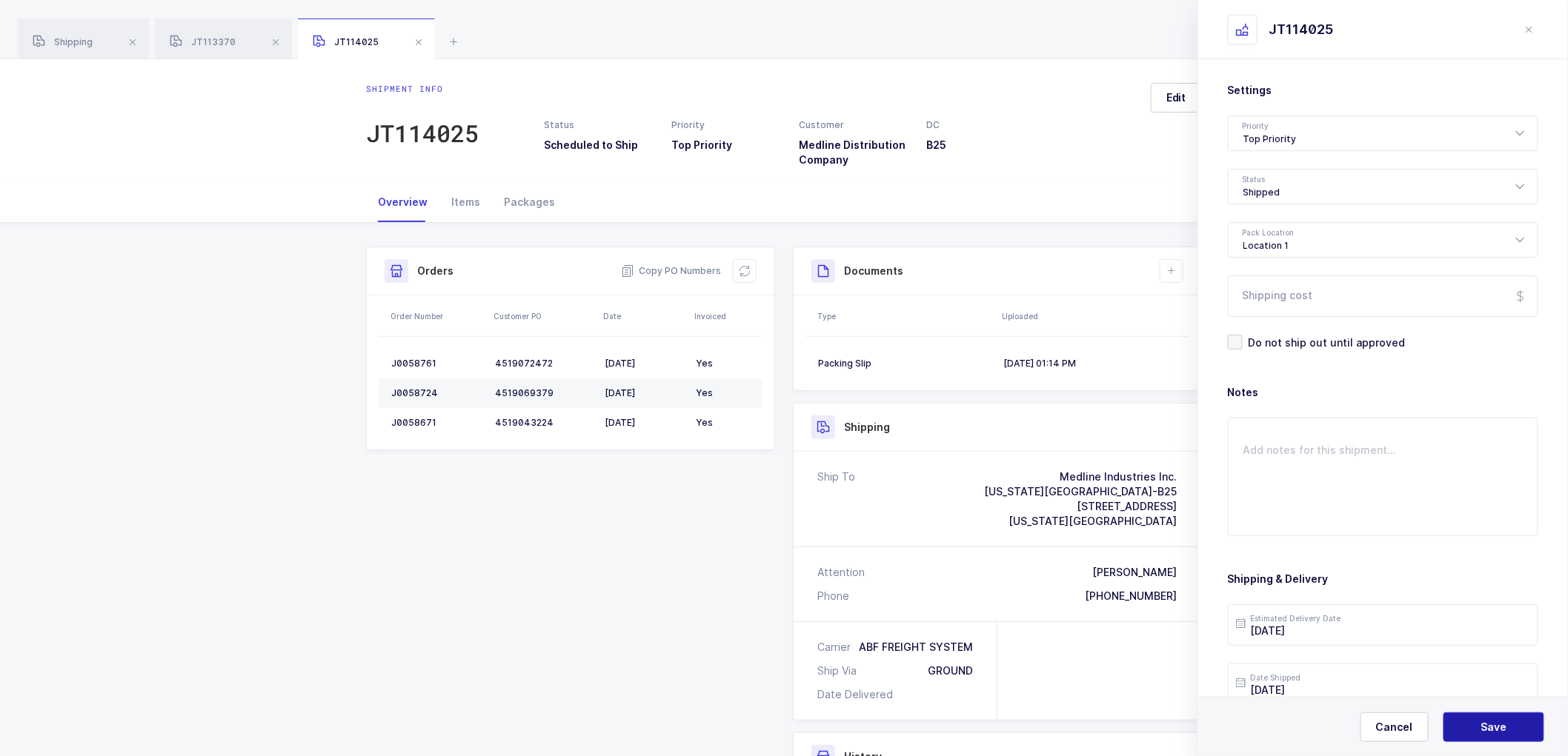
drag, startPoint x: 1498, startPoint y: 730, endPoint x: 1324, endPoint y: 514, distance: 277.4
click at [1498, 729] on span "Save" at bounding box center [1494, 727] width 26 height 15
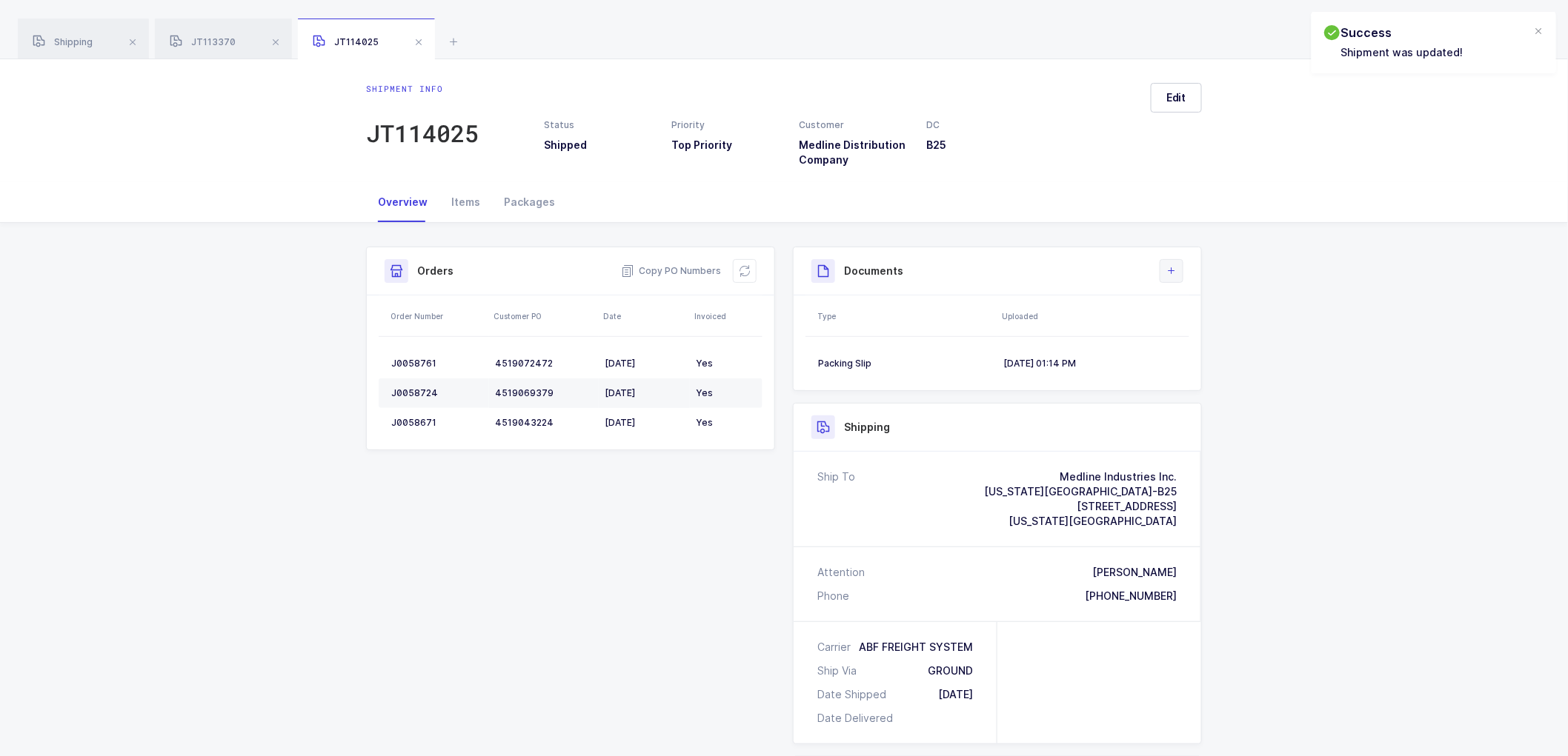
click at [1165, 263] on div "Documents Create Document Upload Document" at bounding box center [997, 271] width 407 height 48
click at [1181, 265] on button at bounding box center [1171, 271] width 24 height 24
click at [1206, 334] on li "Upload Document" at bounding box center [1221, 337] width 111 height 24
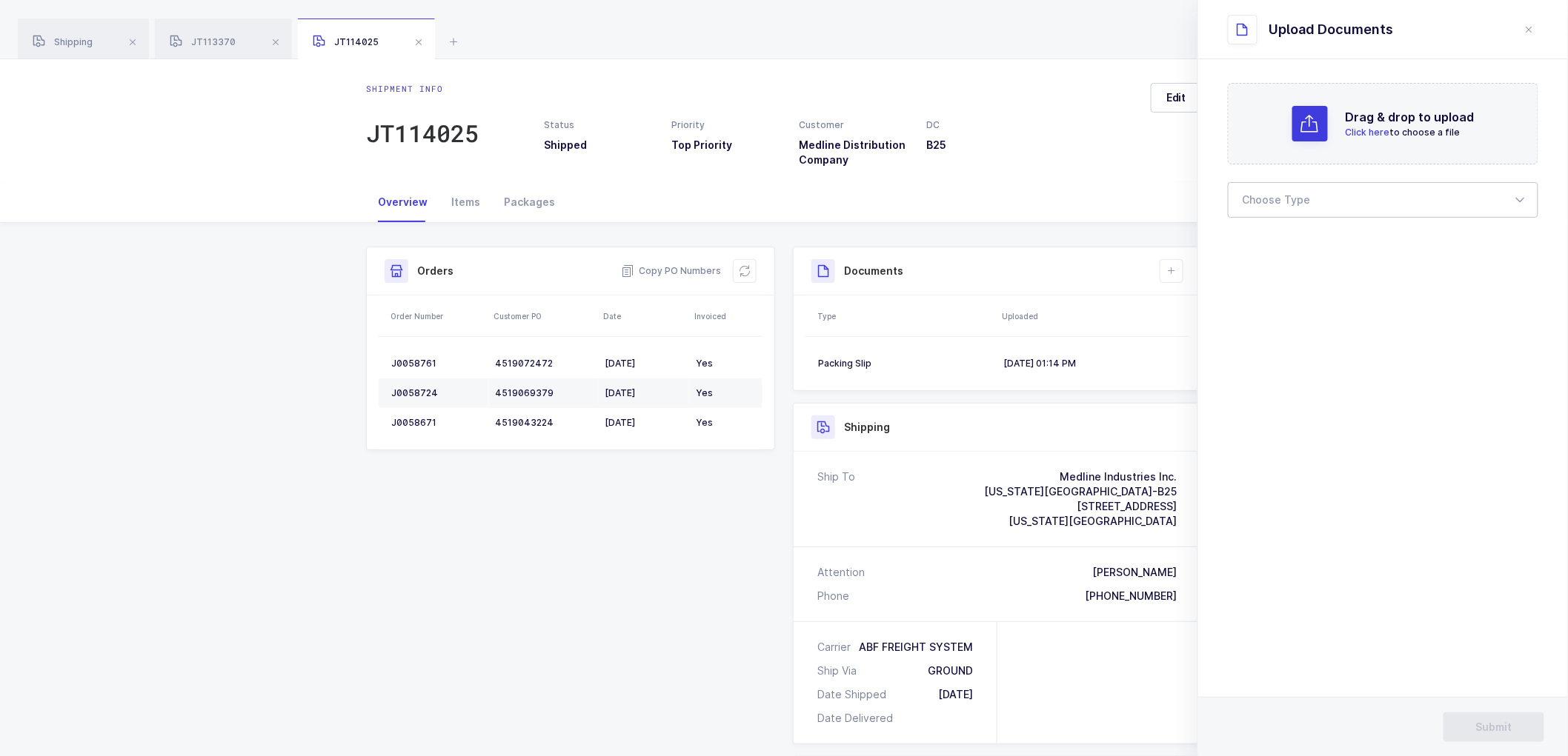
click at [1252, 195] on div at bounding box center [1382, 200] width 310 height 36
drag, startPoint x: 1261, startPoint y: 240, endPoint x: 1261, endPoint y: 269, distance: 29.0
click at [1262, 241] on span "Bill of Lading" at bounding box center [1277, 246] width 66 height 12
type input "Bill of Lading"
click at [1500, 723] on span "Submit" at bounding box center [1494, 727] width 36 height 15
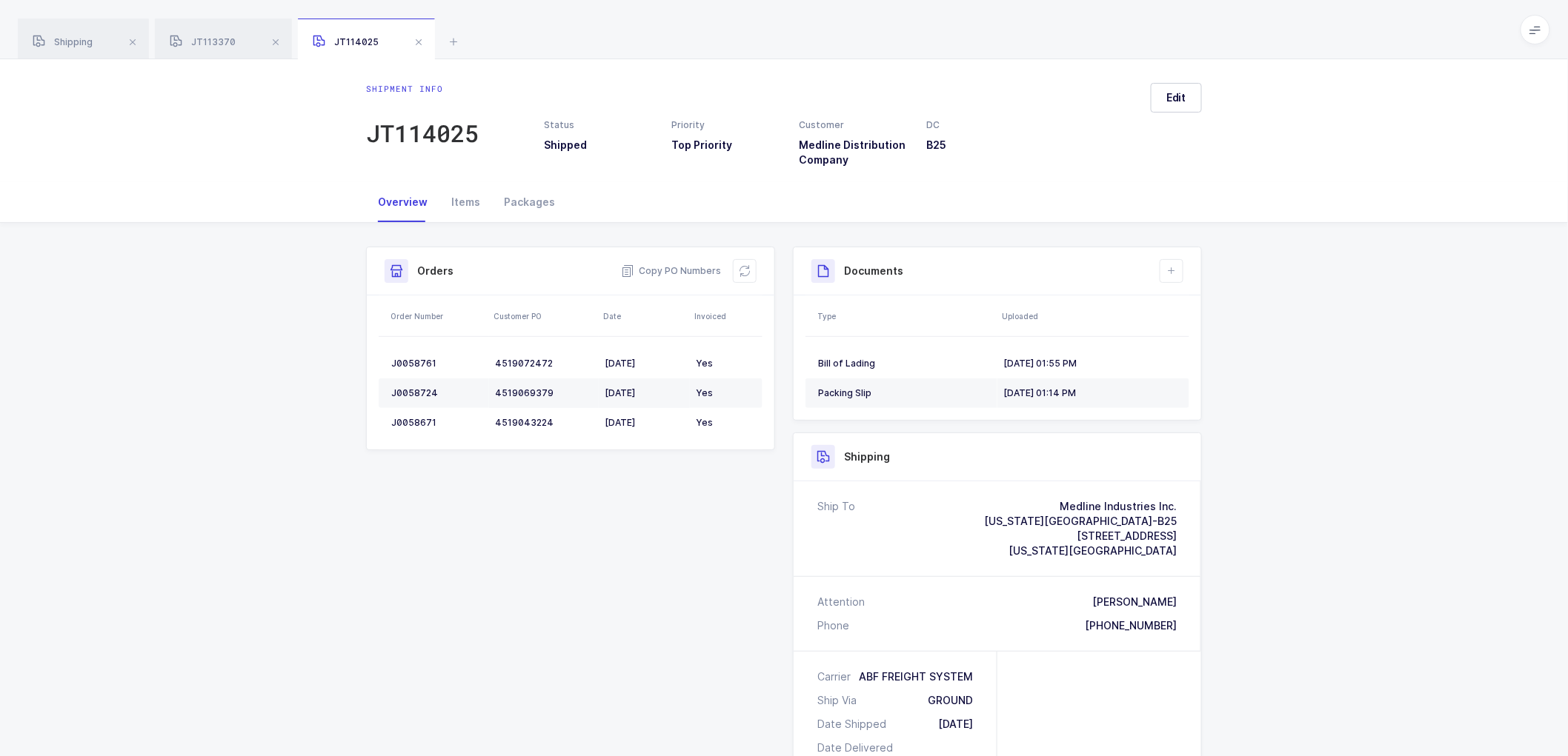
drag, startPoint x: 78, startPoint y: 35, endPoint x: 209, endPoint y: 80, distance: 138.5
click at [78, 35] on div "Shipping" at bounding box center [84, 39] width 131 height 42
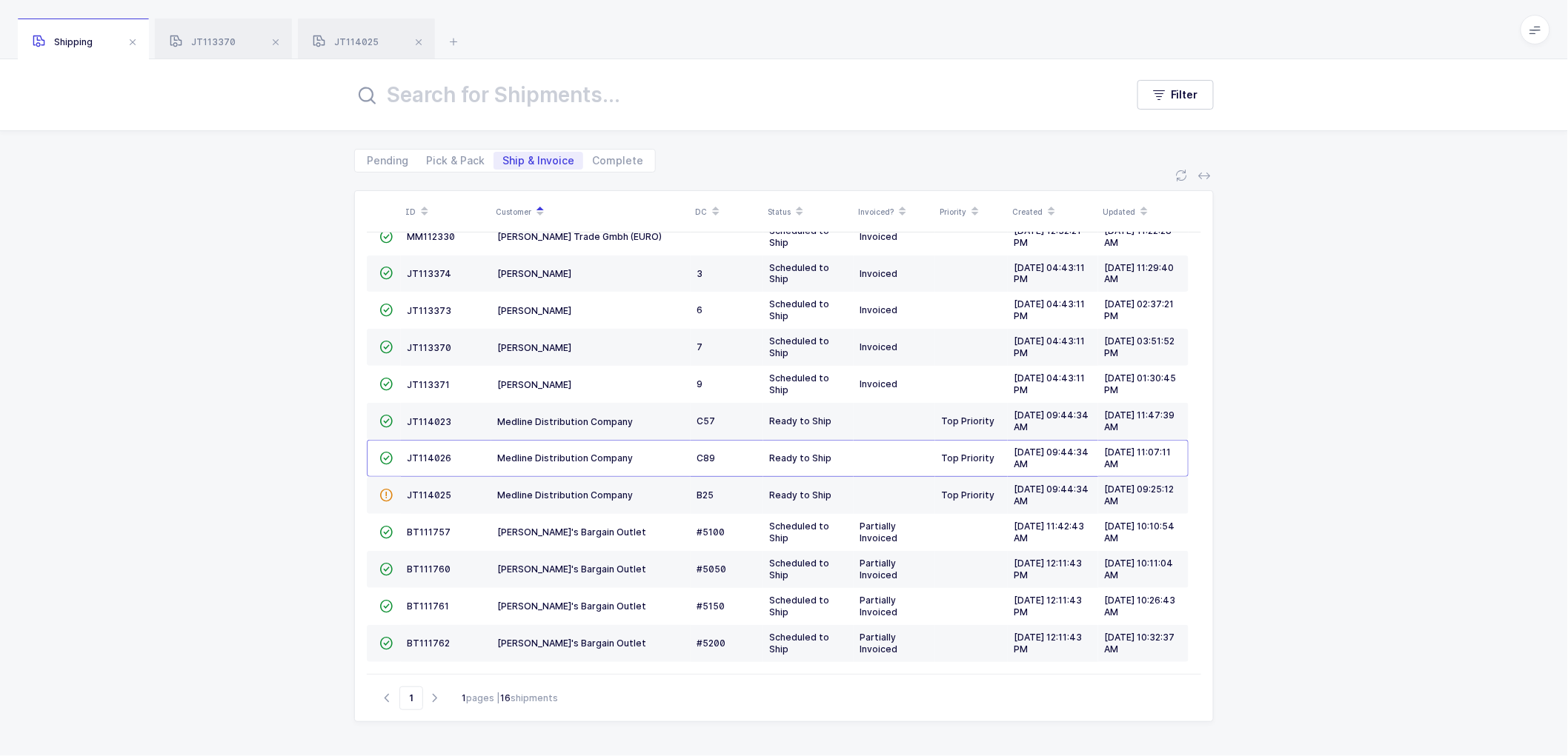
scroll to position [134, 0]
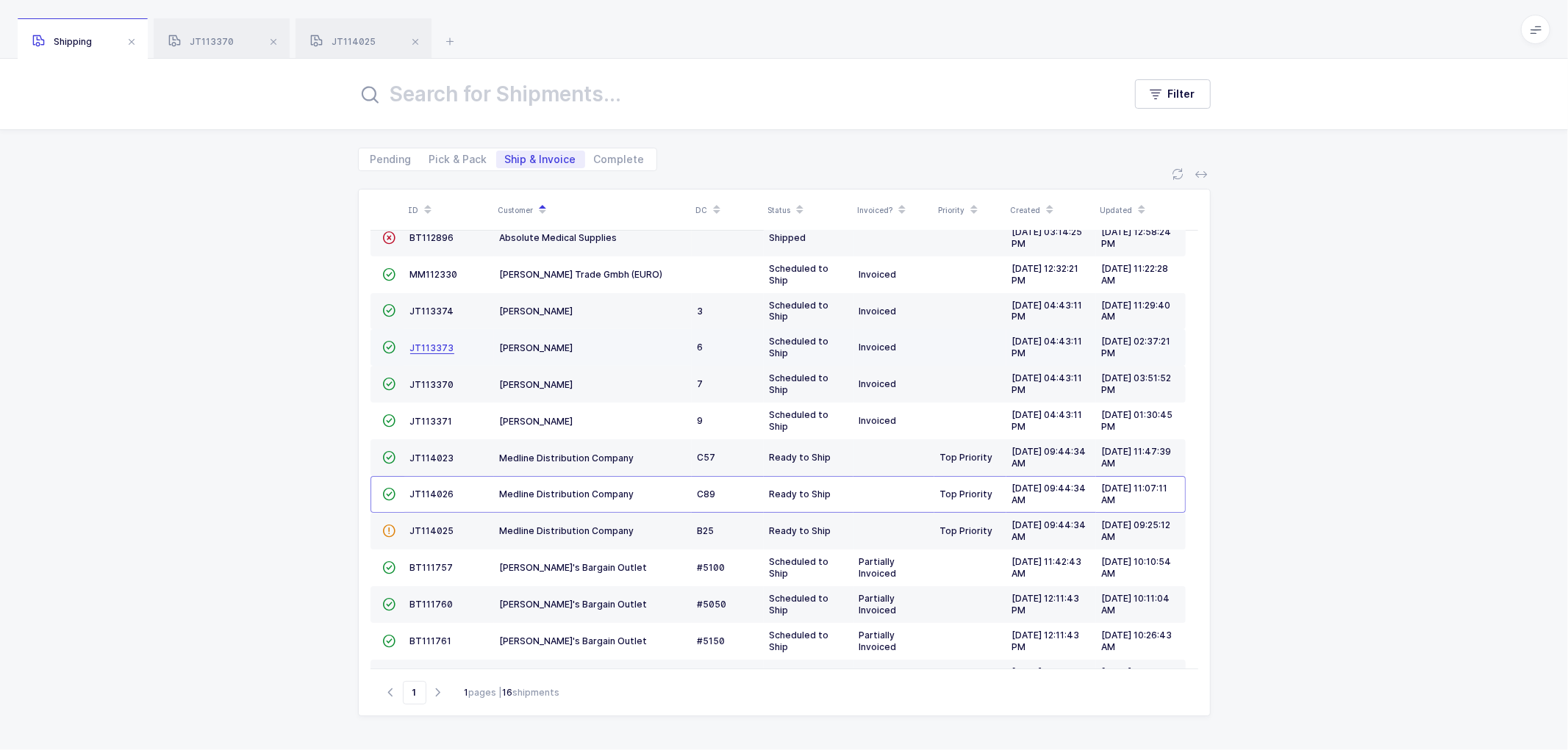
click at [443, 346] on span "JT113373" at bounding box center [432, 348] width 44 height 11
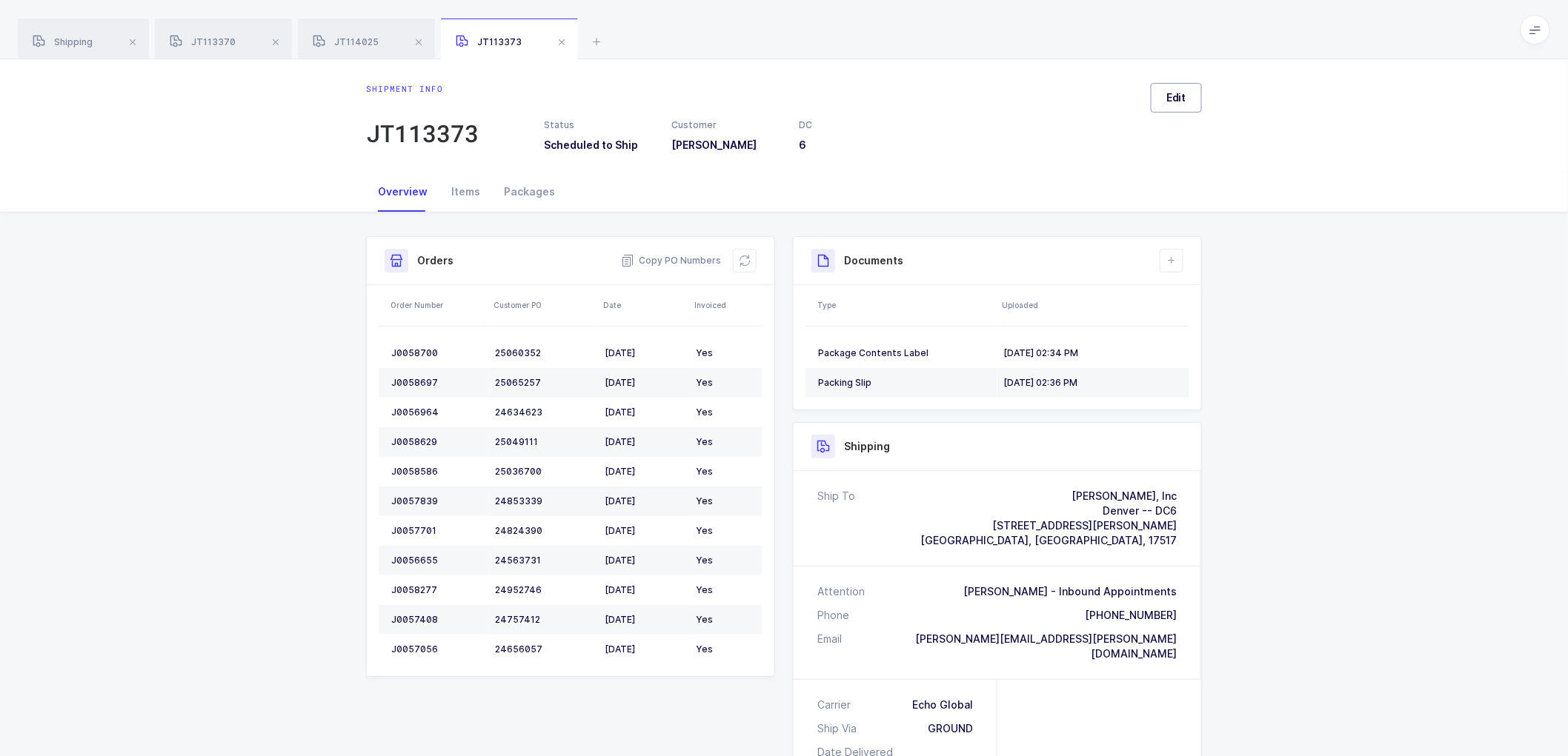
click at [1175, 97] on span "Edit" at bounding box center [1176, 97] width 20 height 15
click at [1256, 190] on div "Scheduled to Ship" at bounding box center [1382, 186] width 310 height 36
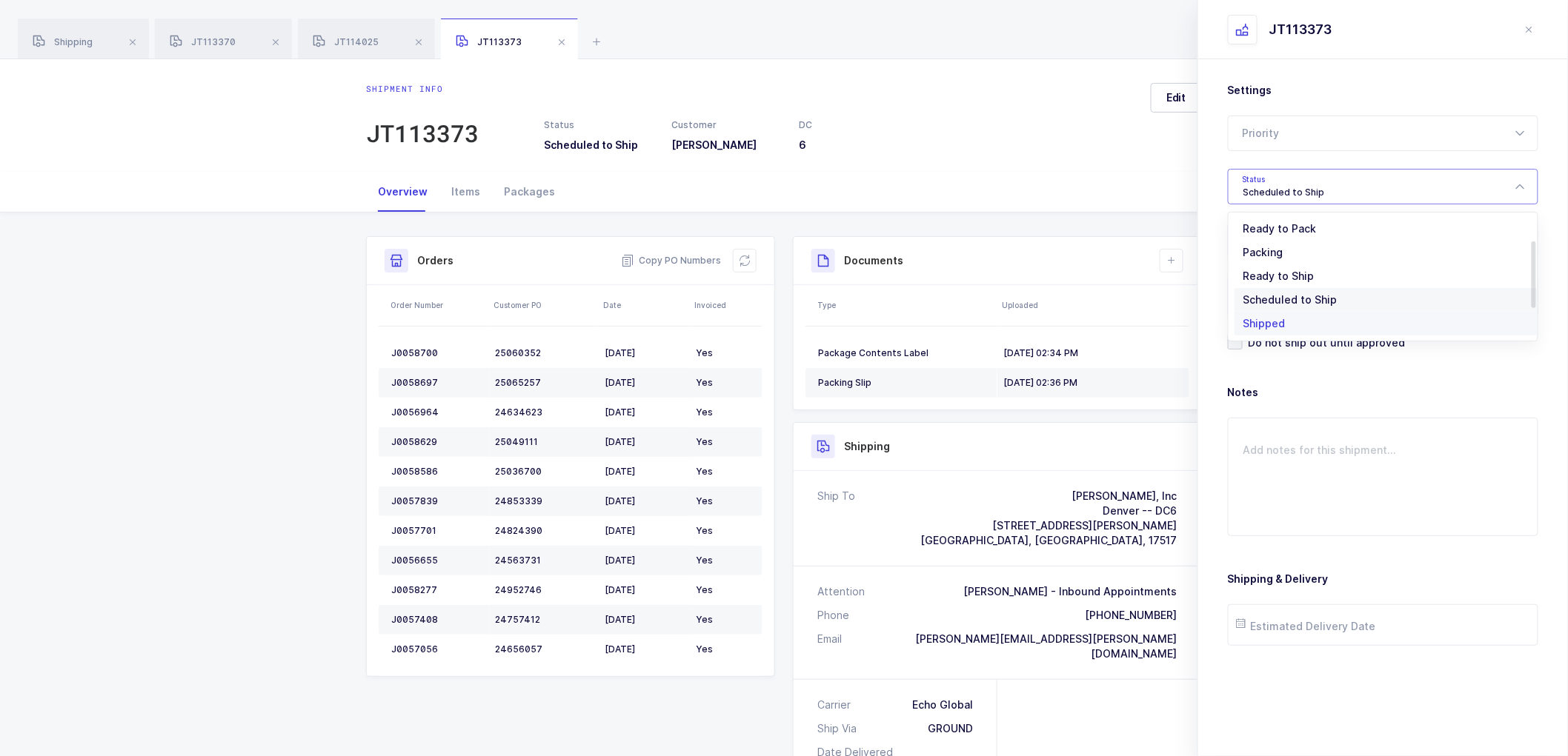
scroll to position [122, 0]
click at [1283, 299] on span "Shipped" at bounding box center [1264, 300] width 43 height 12
type input "Shipped"
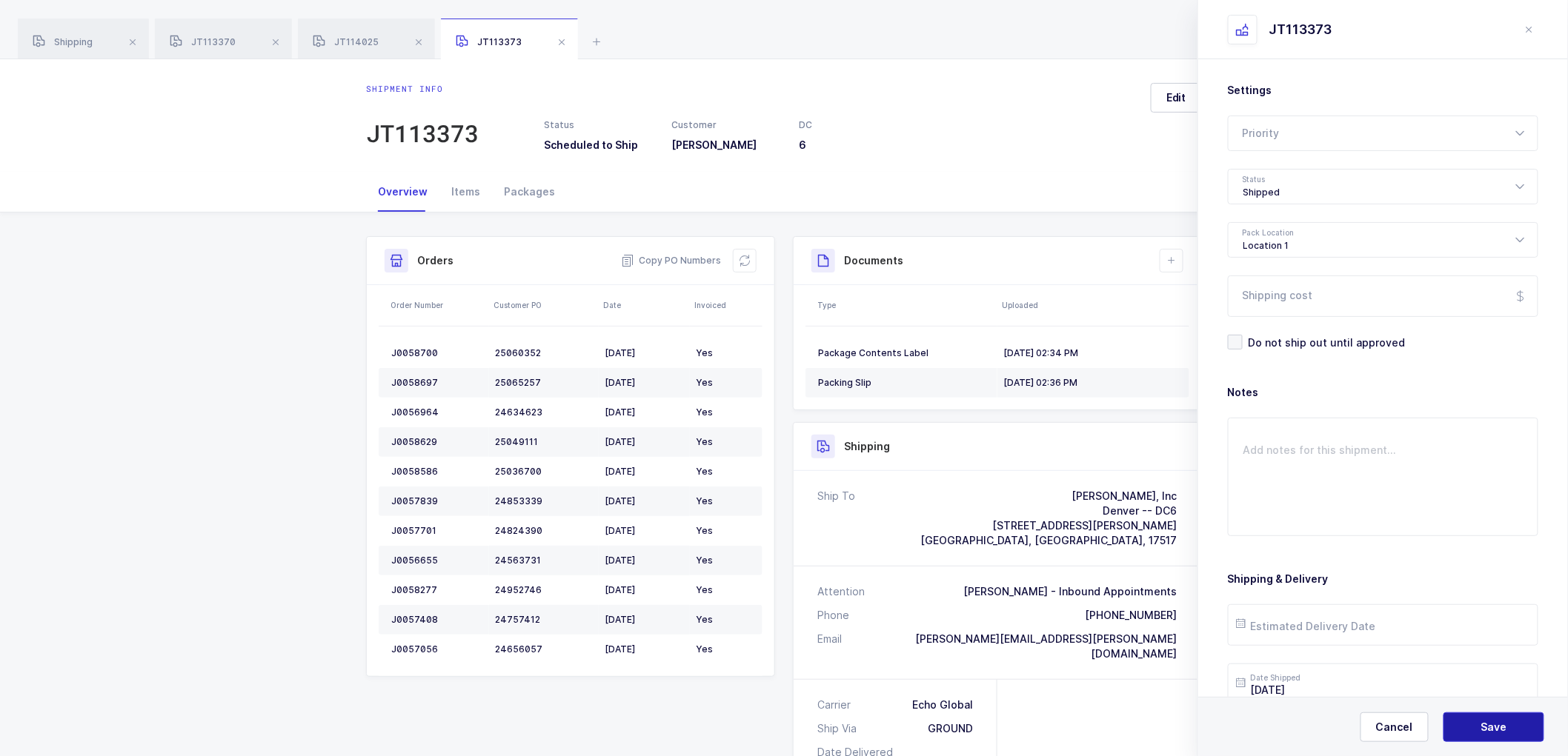
drag, startPoint x: 1495, startPoint y: 720, endPoint x: 1486, endPoint y: 716, distance: 9.8
click at [1494, 720] on span "Save" at bounding box center [1494, 727] width 26 height 15
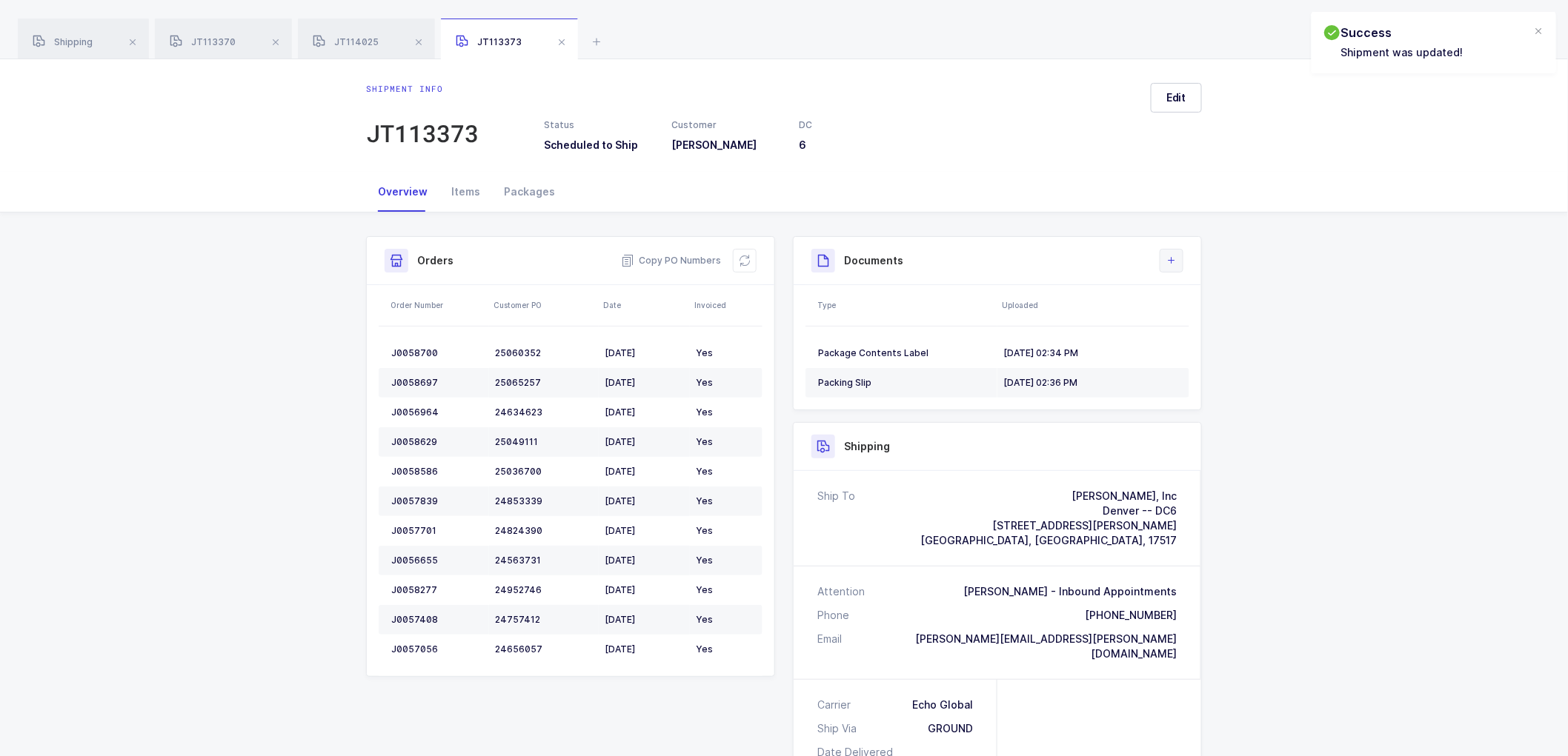
click at [1168, 255] on icon at bounding box center [1171, 261] width 12 height 12
click at [1208, 331] on li "Upload Document" at bounding box center [1221, 326] width 111 height 24
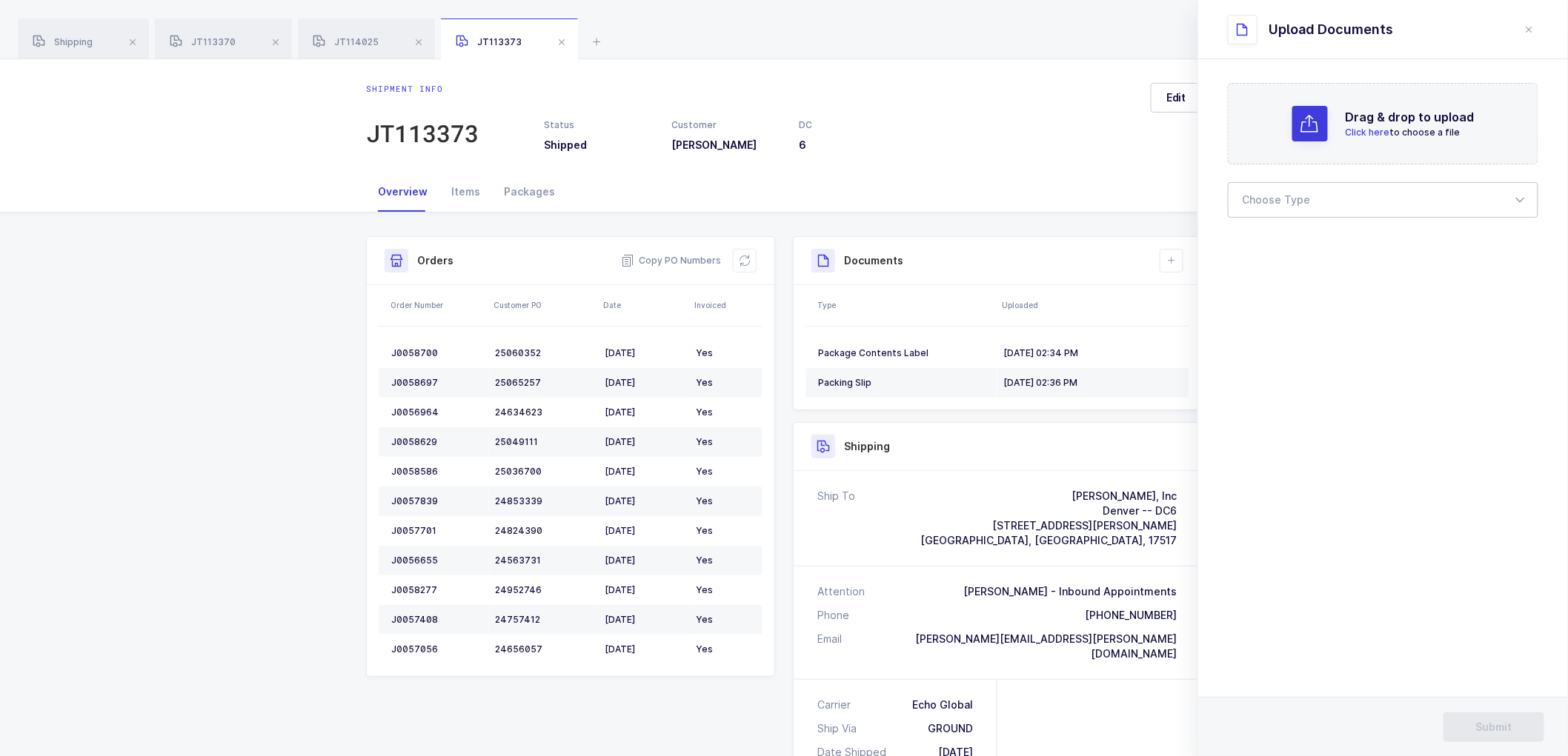
drag, startPoint x: 1297, startPoint y: 193, endPoint x: 1294, endPoint y: 240, distance: 47.1
click at [1297, 194] on div at bounding box center [1382, 200] width 310 height 36
click at [1289, 240] on span "Bill of Lading" at bounding box center [1277, 246] width 66 height 12
type input "Bill of Lading"
click at [1498, 724] on span "Submit" at bounding box center [1494, 727] width 36 height 15
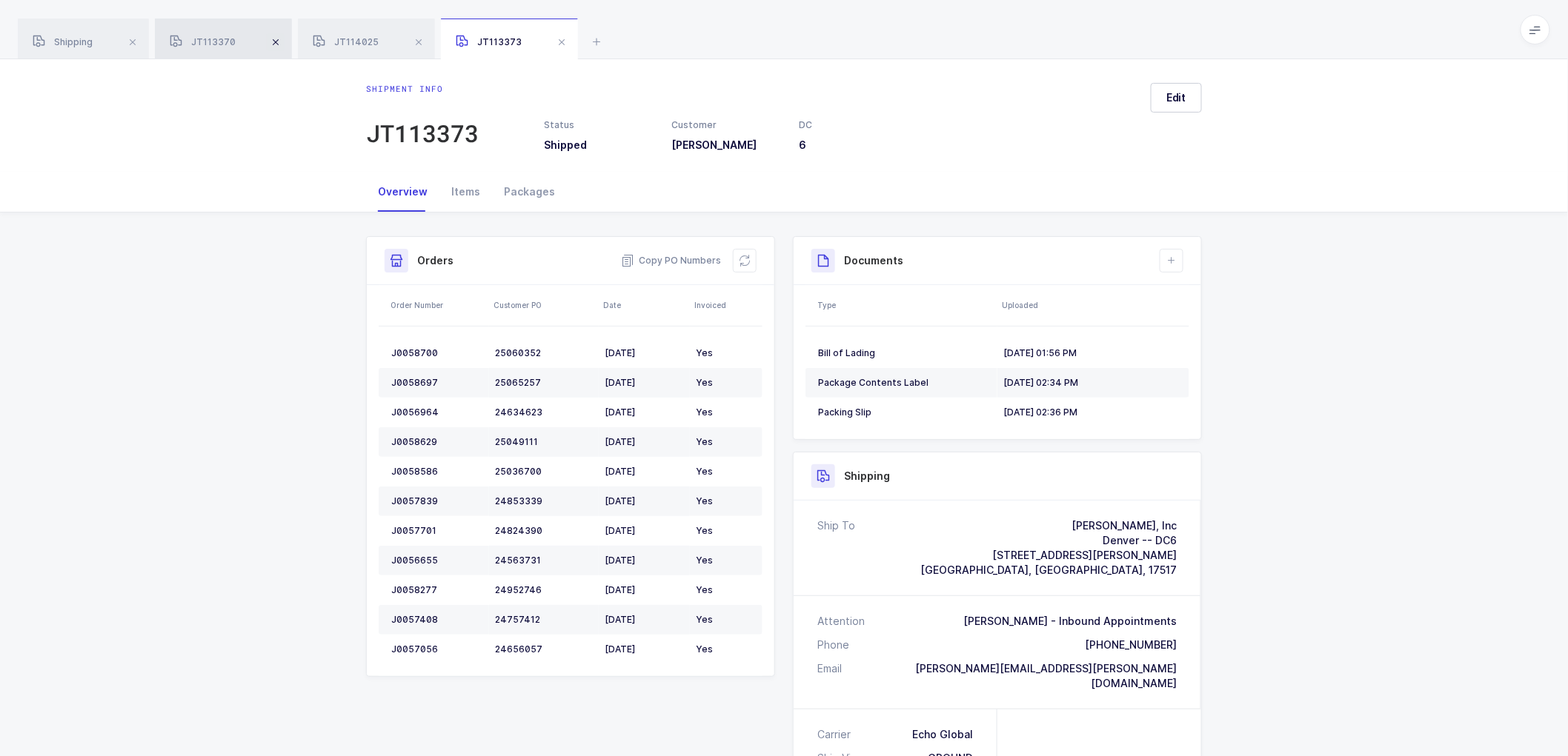
click at [278, 42] on span at bounding box center [275, 42] width 18 height 18
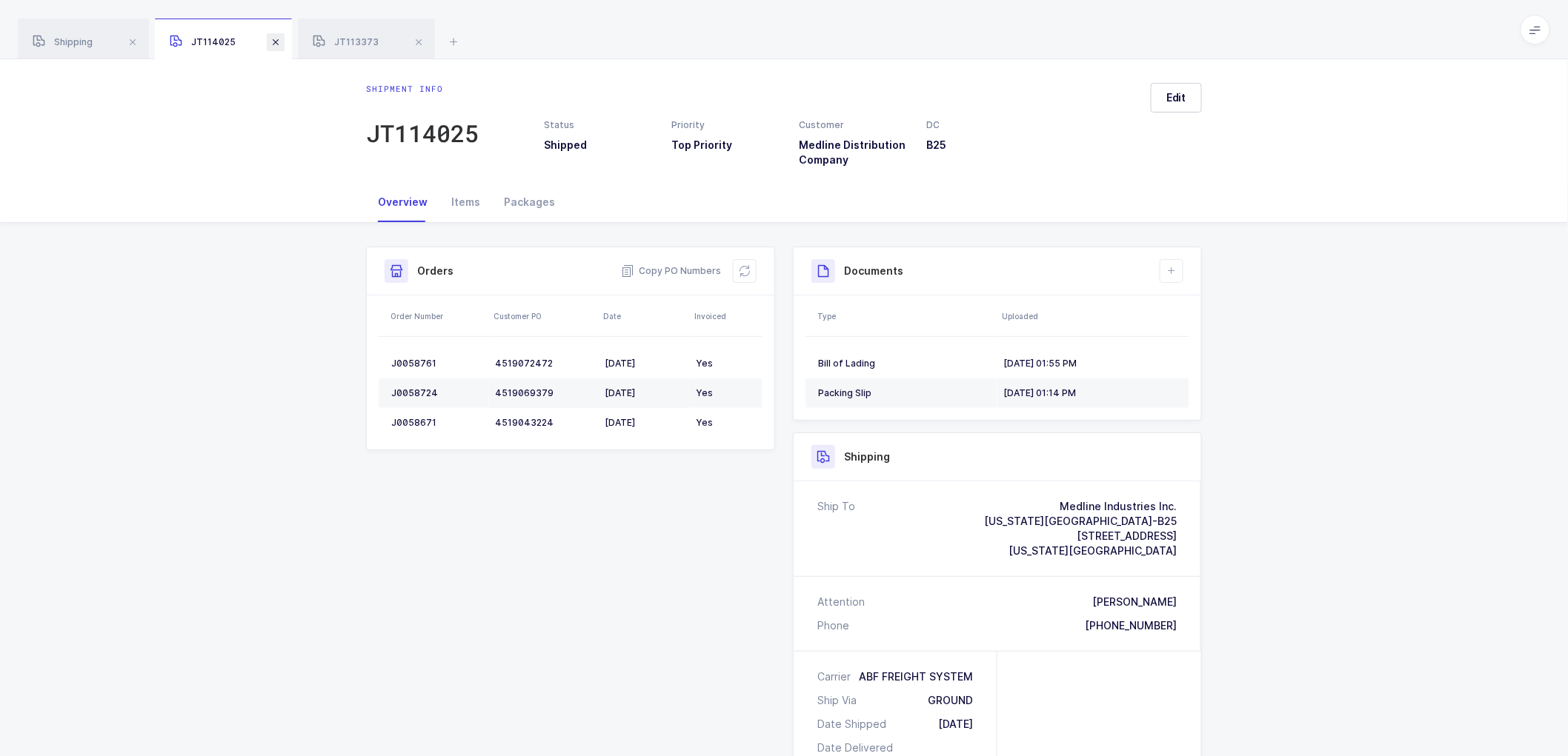
click at [273, 39] on span at bounding box center [275, 42] width 18 height 18
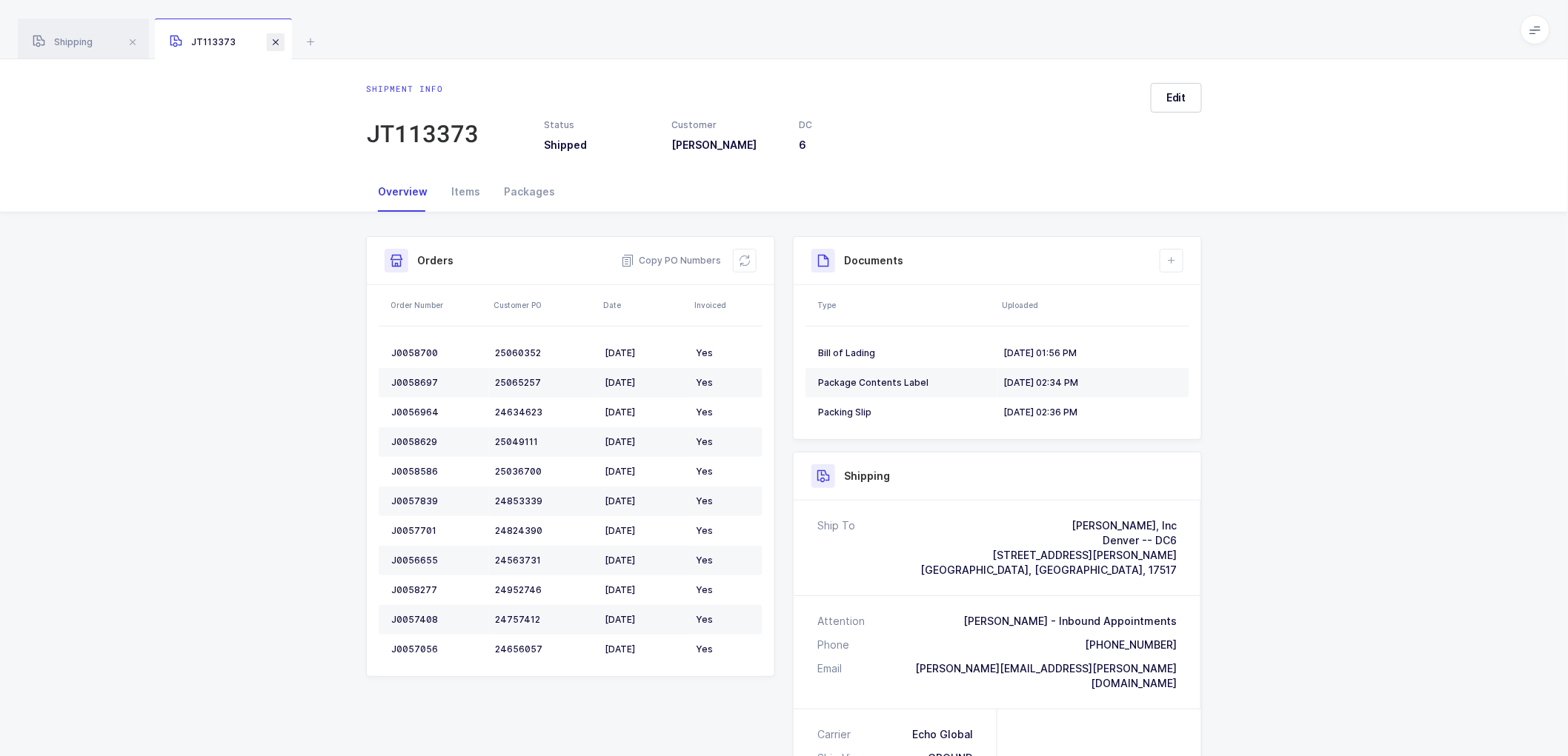
click at [275, 41] on span at bounding box center [275, 42] width 18 height 18
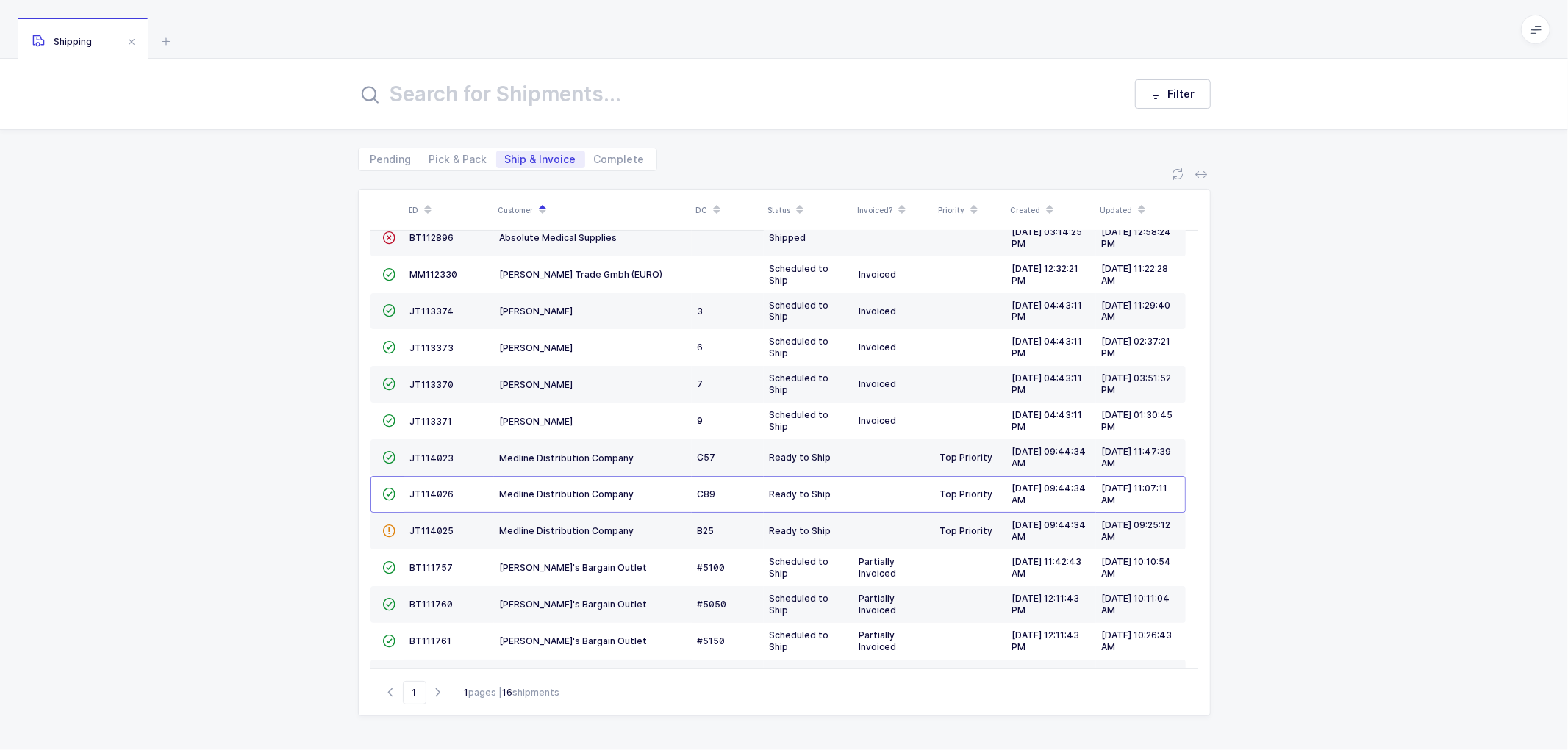
click at [269, 272] on div "ID Customer DC Status Invoiced? Priority Created Updated  BT104009 Absolute Me…" at bounding box center [784, 460] width 1568 height 579
click at [462, 154] on span "Pick & Pack" at bounding box center [459, 159] width 58 height 10
click at [430, 153] on input "Pick & Pack" at bounding box center [425, 155] width 9 height 9
radio input "true"
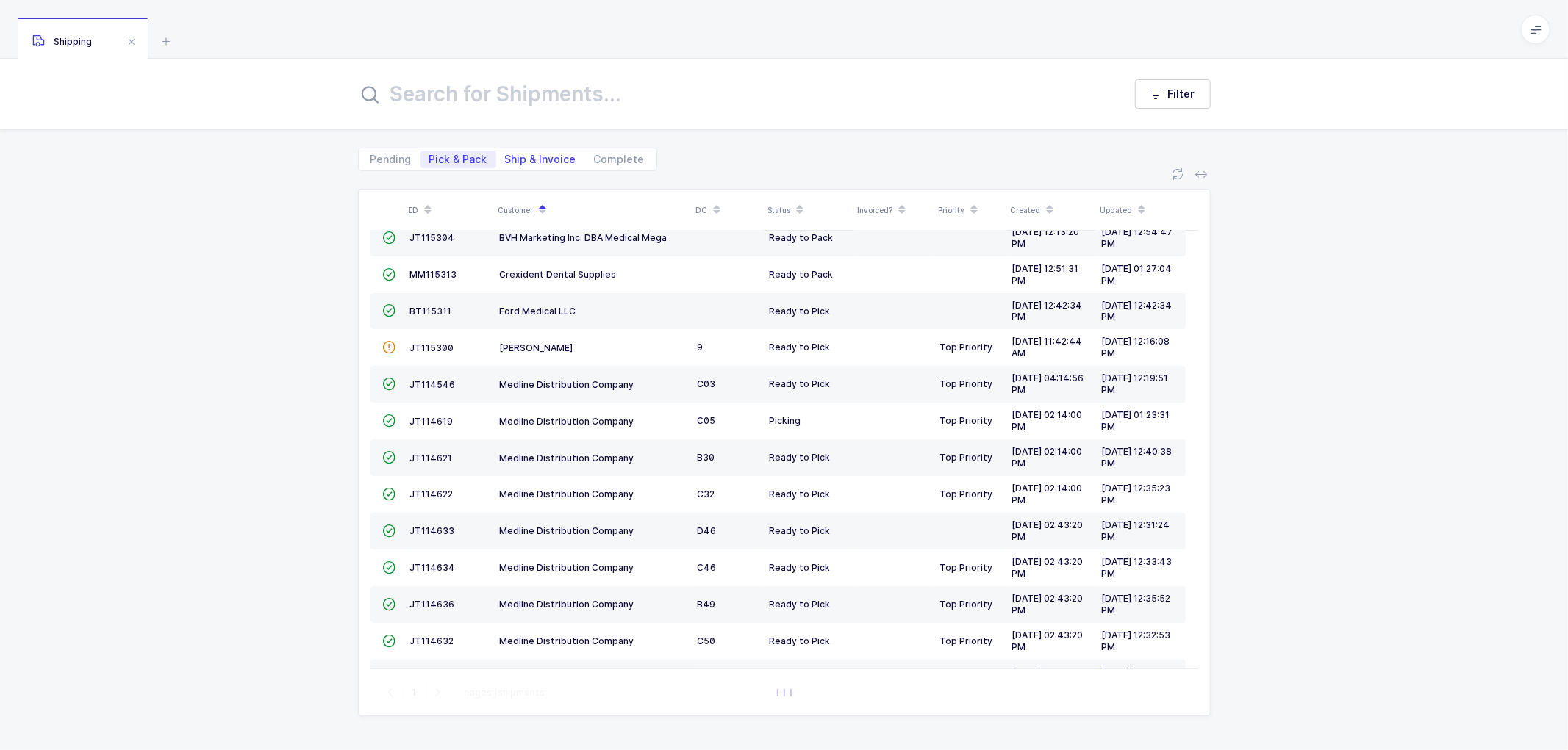
click at [538, 151] on span "Ship & Invoice" at bounding box center [541, 159] width 89 height 18
click at [506, 151] on input "Ship & Invoice" at bounding box center [501, 155] width 9 height 9
radio input "true"
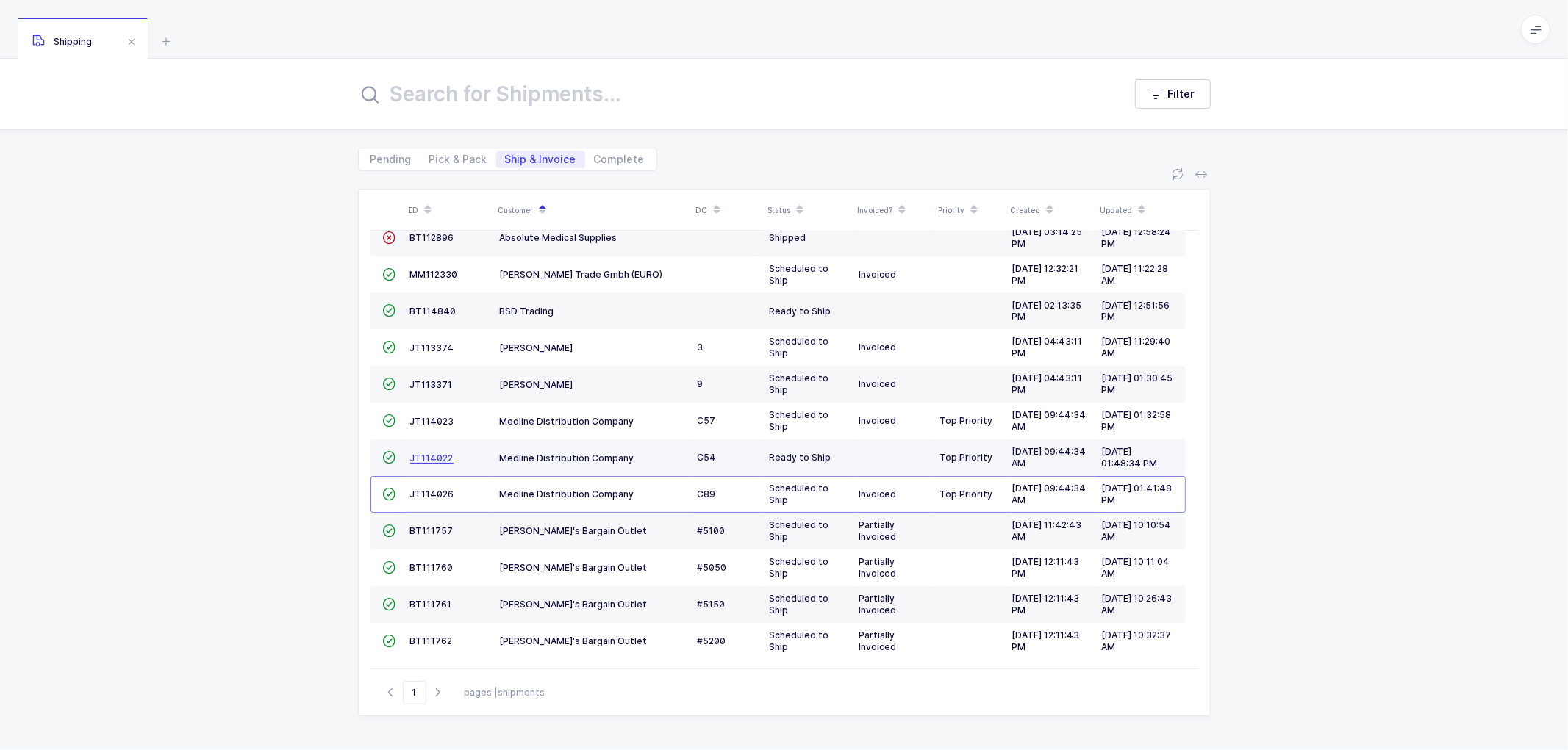
click at [430, 457] on span "JT114022" at bounding box center [432, 458] width 44 height 11
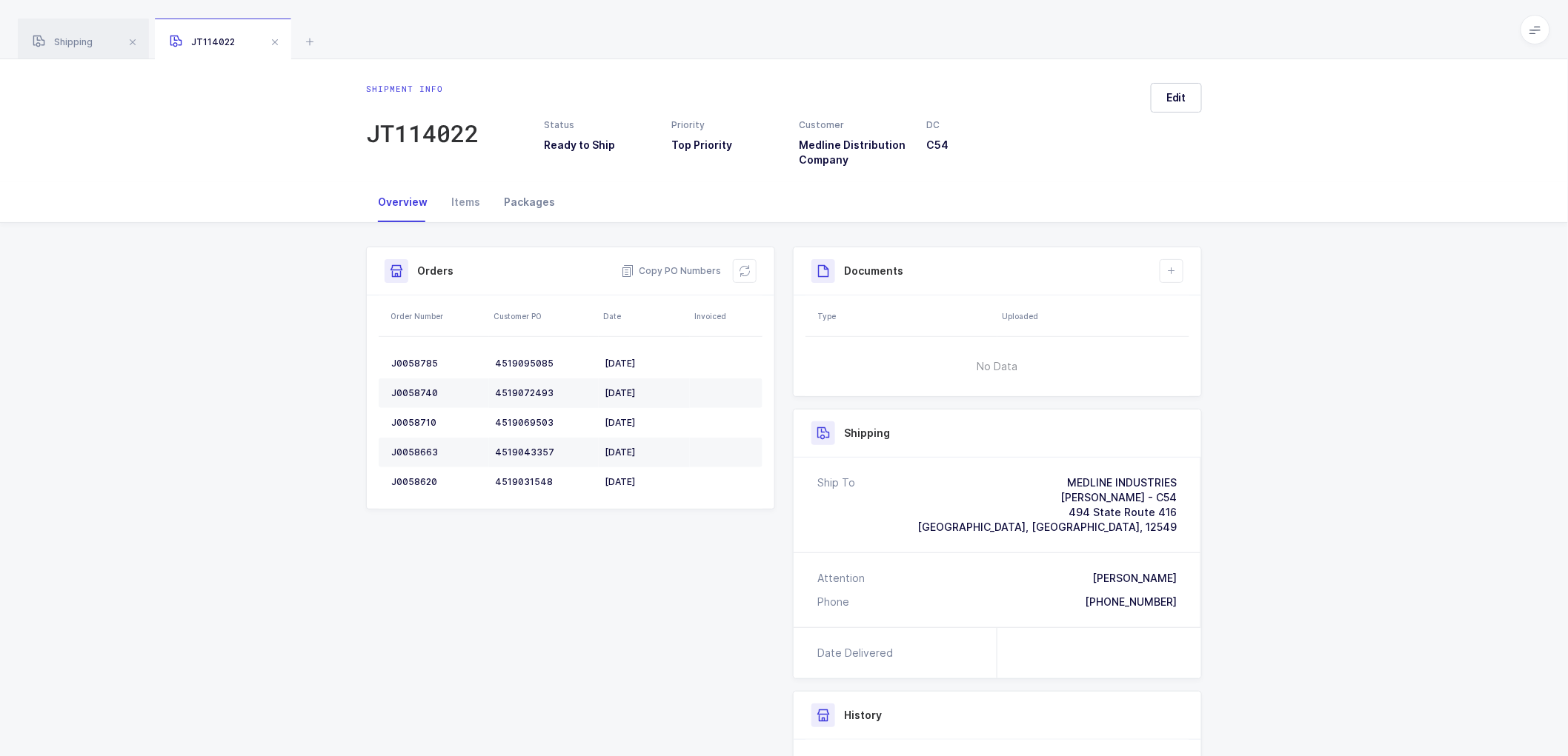
click at [513, 198] on div "Packages" at bounding box center [529, 203] width 75 height 40
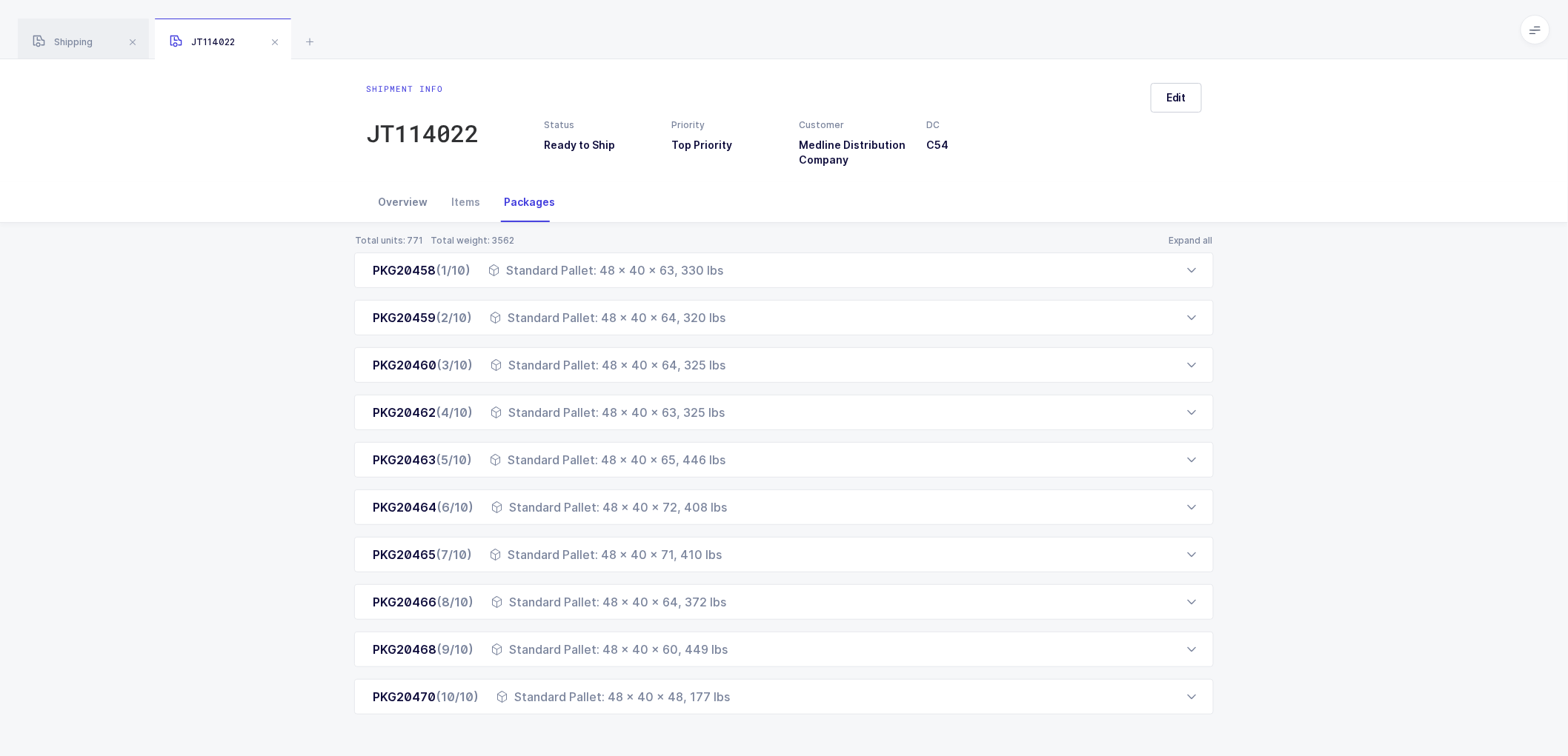
click at [409, 201] on div "Overview" at bounding box center [402, 203] width 73 height 40
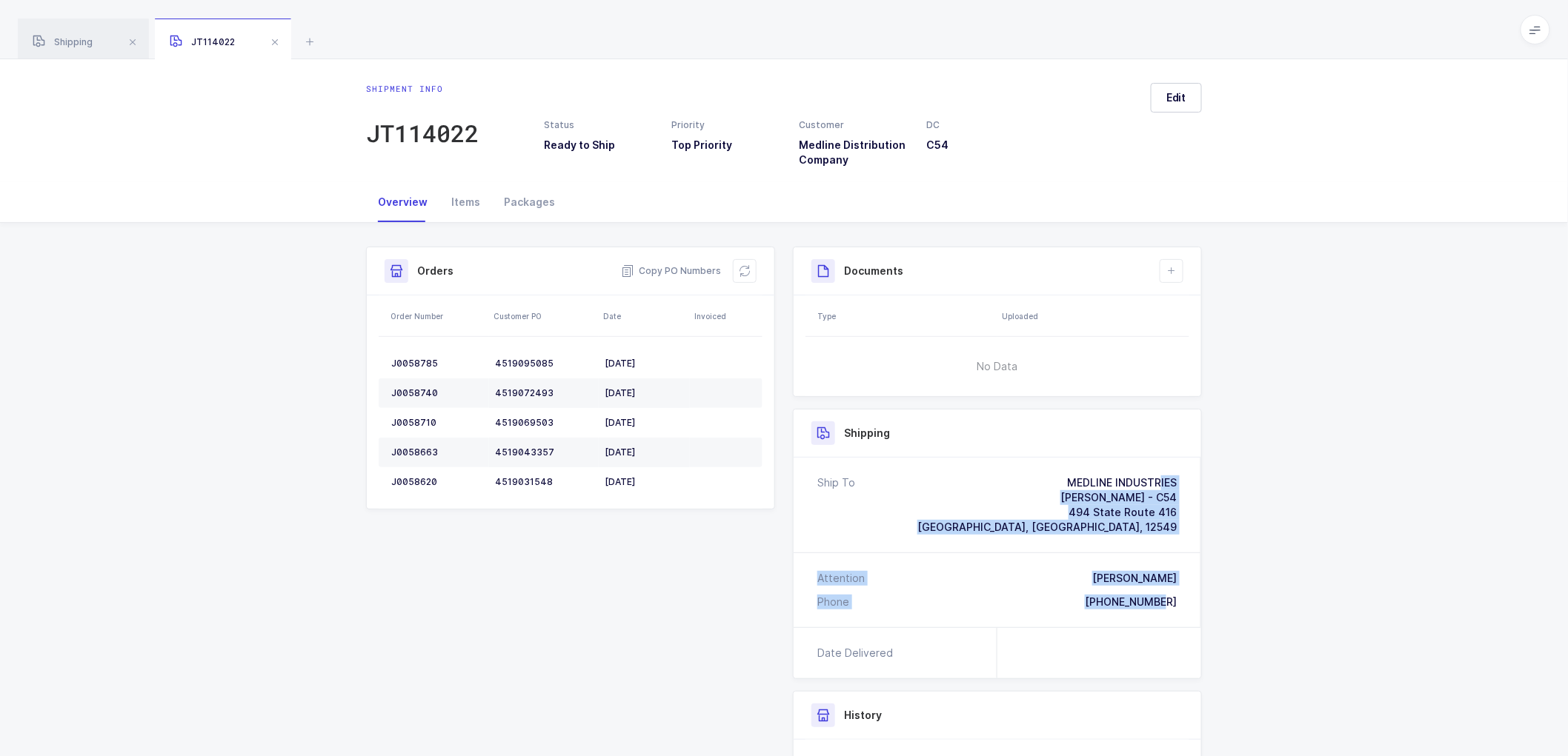
drag, startPoint x: 1055, startPoint y: 478, endPoint x: 1191, endPoint y: 600, distance: 182.7
click at [1191, 600] on div "Ship To MEDLINE INDUSTRIES [PERSON_NAME] - C54 [STREET_ADDRESS][PERSON_NAME] At…" at bounding box center [997, 542] width 407 height 169
drag, startPoint x: 671, startPoint y: 264, endPoint x: 679, endPoint y: 267, distance: 8.5
click at [675, 265] on span "Copy PO Numbers" at bounding box center [670, 271] width 100 height 15
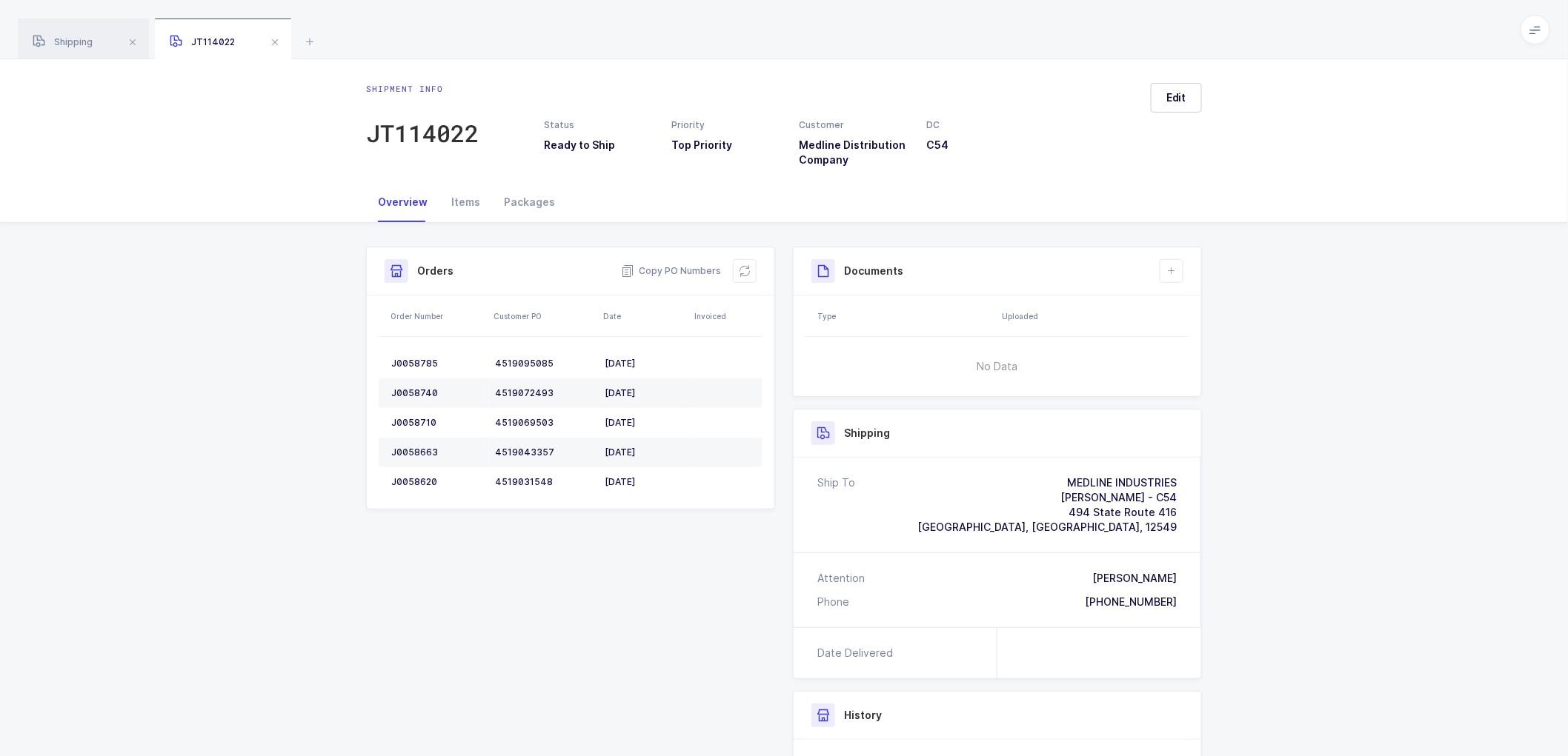
drag, startPoint x: 532, startPoint y: 196, endPoint x: 587, endPoint y: 213, distance: 57.6
click at [534, 196] on div "Packages" at bounding box center [529, 203] width 75 height 40
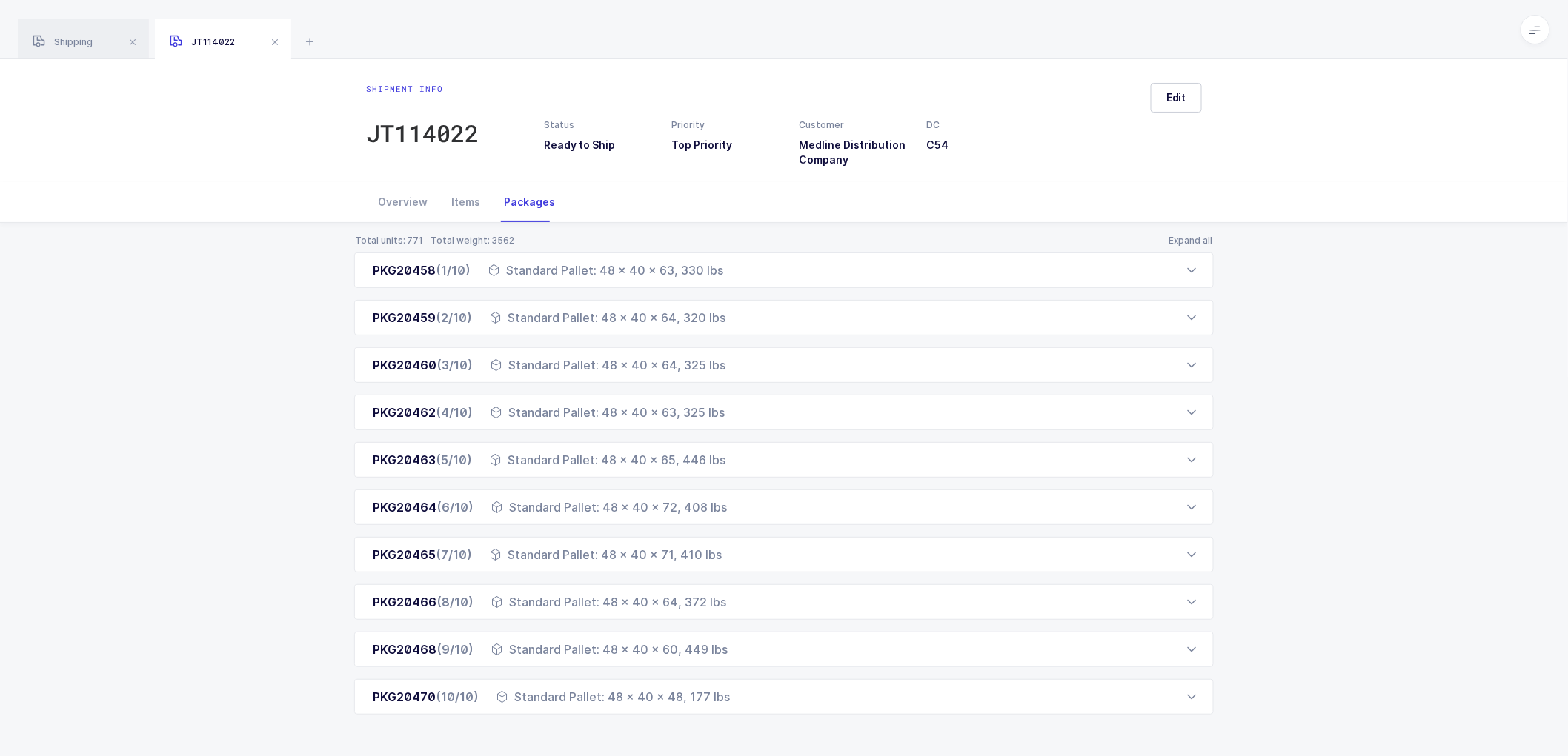
scroll to position [5, 0]
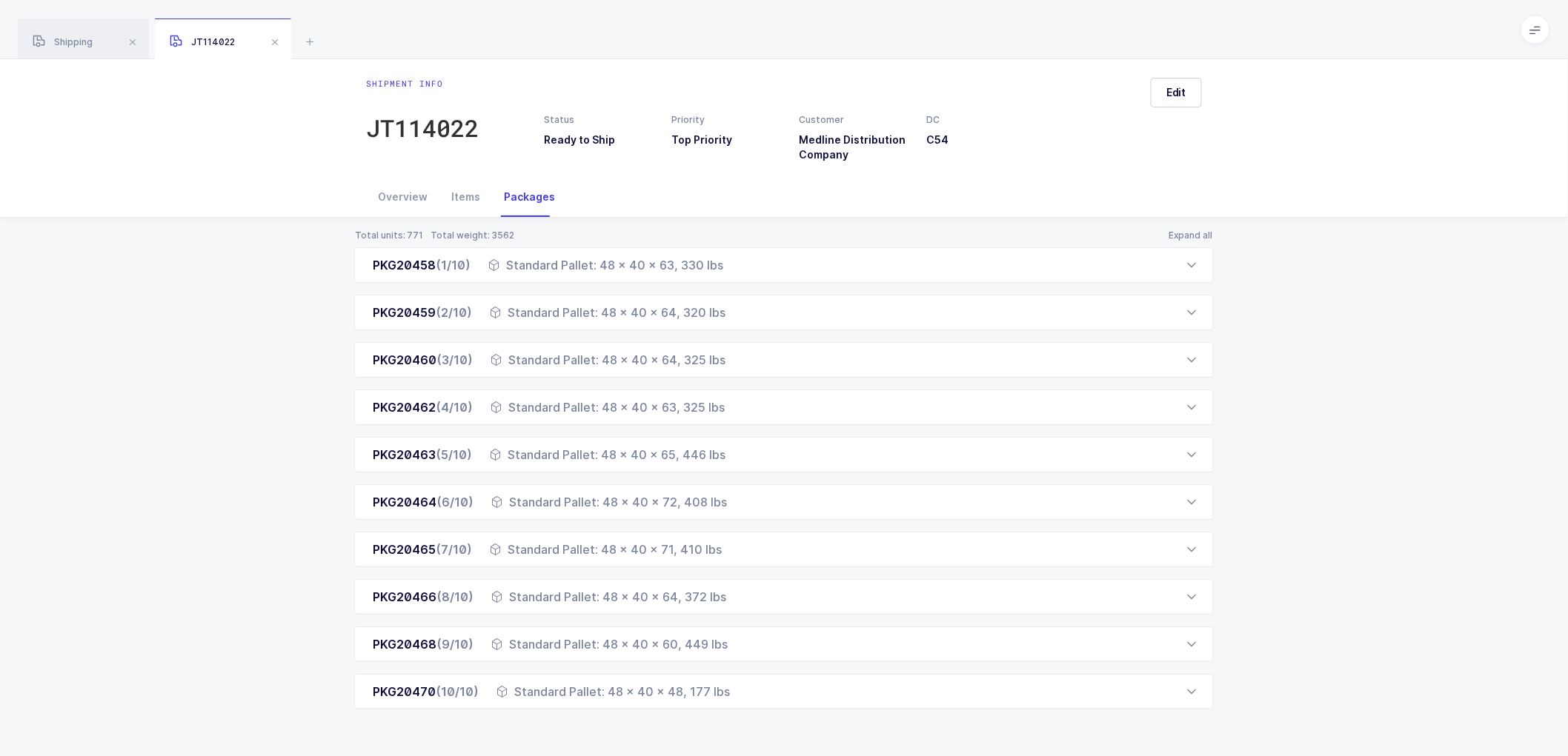
drag, startPoint x: 360, startPoint y: 273, endPoint x: 757, endPoint y: 784, distance: 647.1
click at [757, 755] on html "Apps Core [GEOGRAPHIC_DATA] Admin Mission Control Purchasing [PERSON_NAME] Logo…" at bounding box center [784, 376] width 1568 height 762
click at [275, 40] on span at bounding box center [274, 42] width 18 height 18
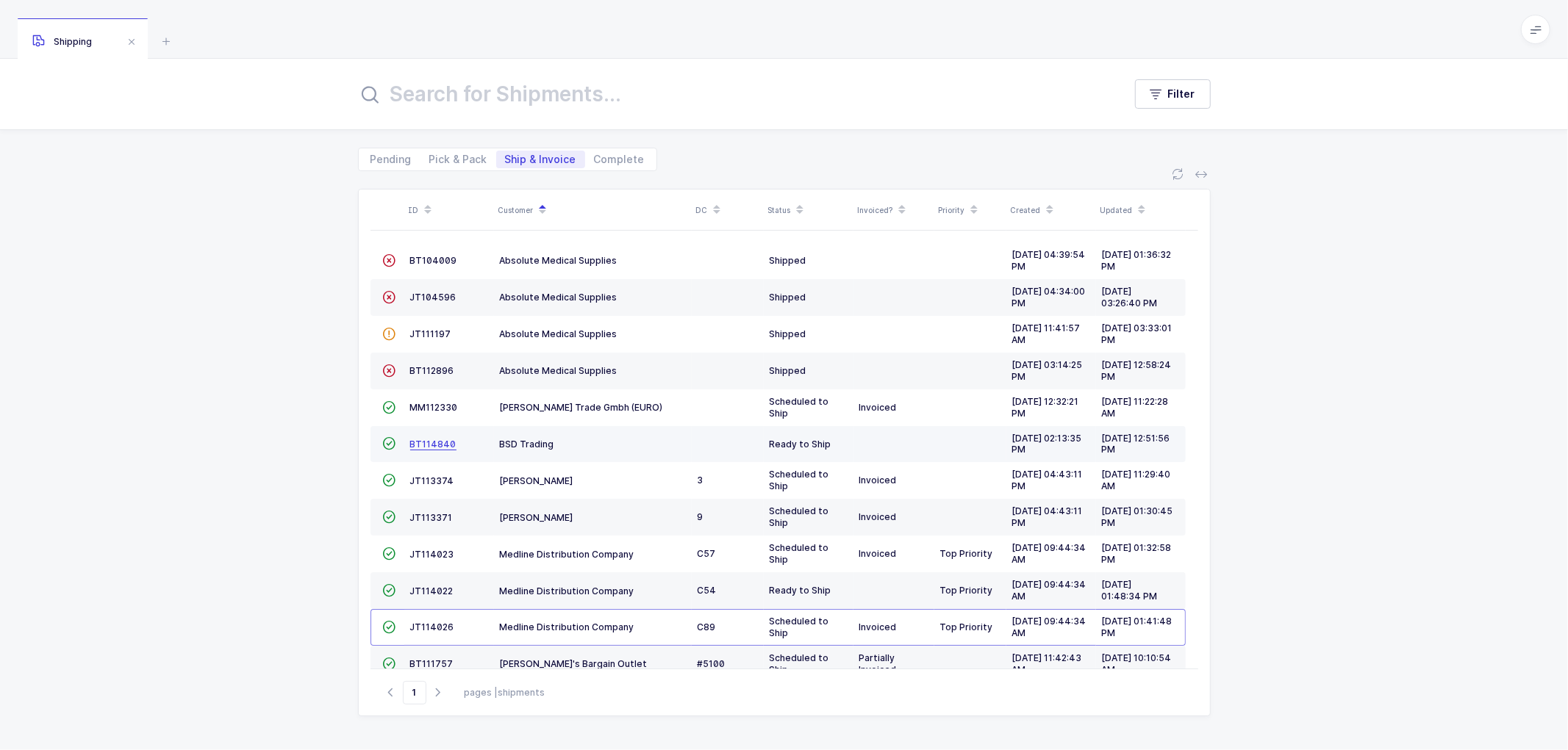
click at [420, 442] on span "BT114840" at bounding box center [433, 444] width 46 height 11
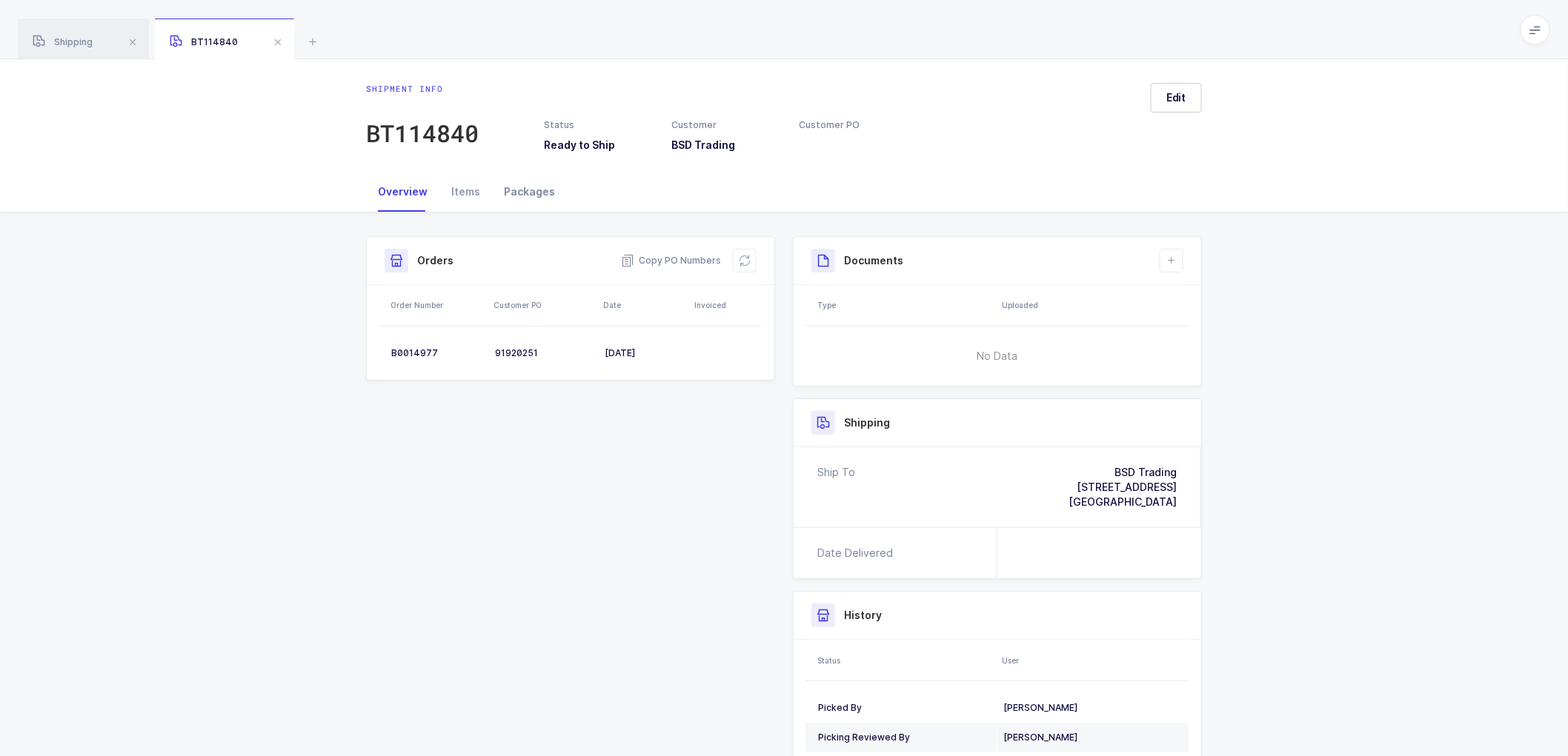
click at [532, 186] on div "Packages" at bounding box center [529, 192] width 75 height 40
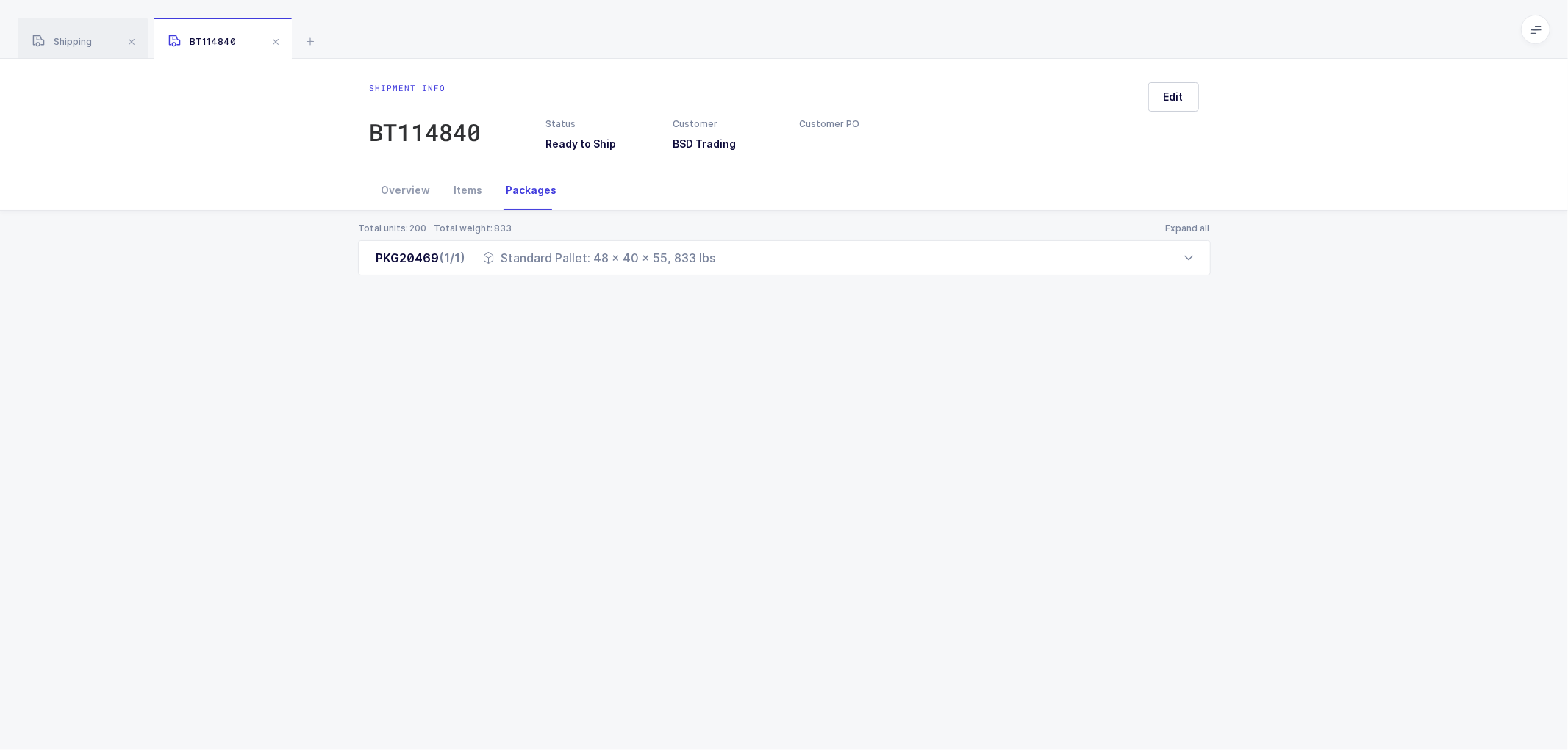
click at [563, 342] on div "Shipment info BT114840 Status Ready to Ship Customer BSD Trading Customer PO Ed…" at bounding box center [784, 405] width 1568 height 692
click at [194, 261] on div "Total units: 200 Total weight: 833 Expand all PKG20469 (1/1) Standard Pallet: 4…" at bounding box center [783, 267] width 1544 height 112
click at [464, 185] on div "Items" at bounding box center [469, 190] width 52 height 40
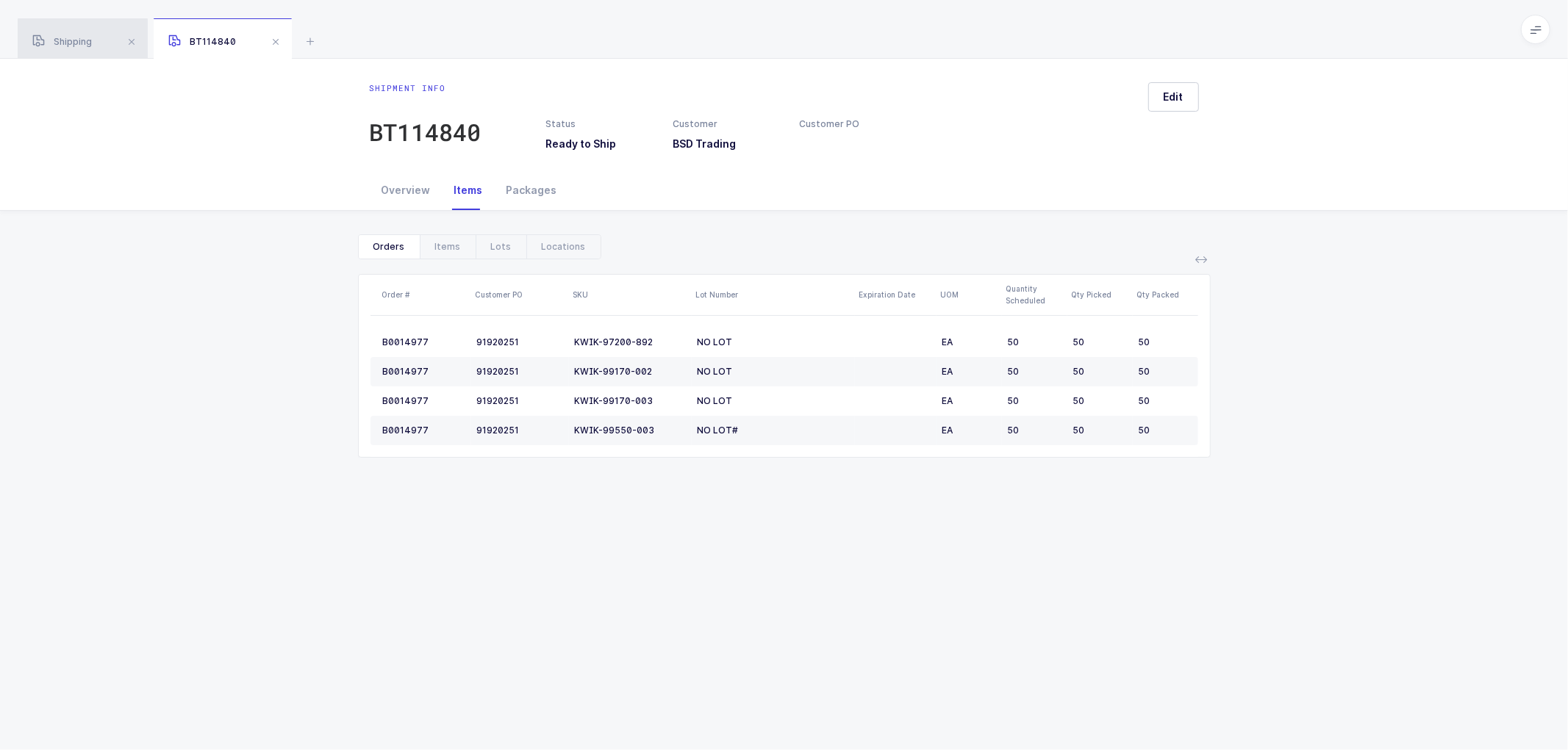
click at [68, 37] on span "Shipping" at bounding box center [62, 41] width 60 height 11
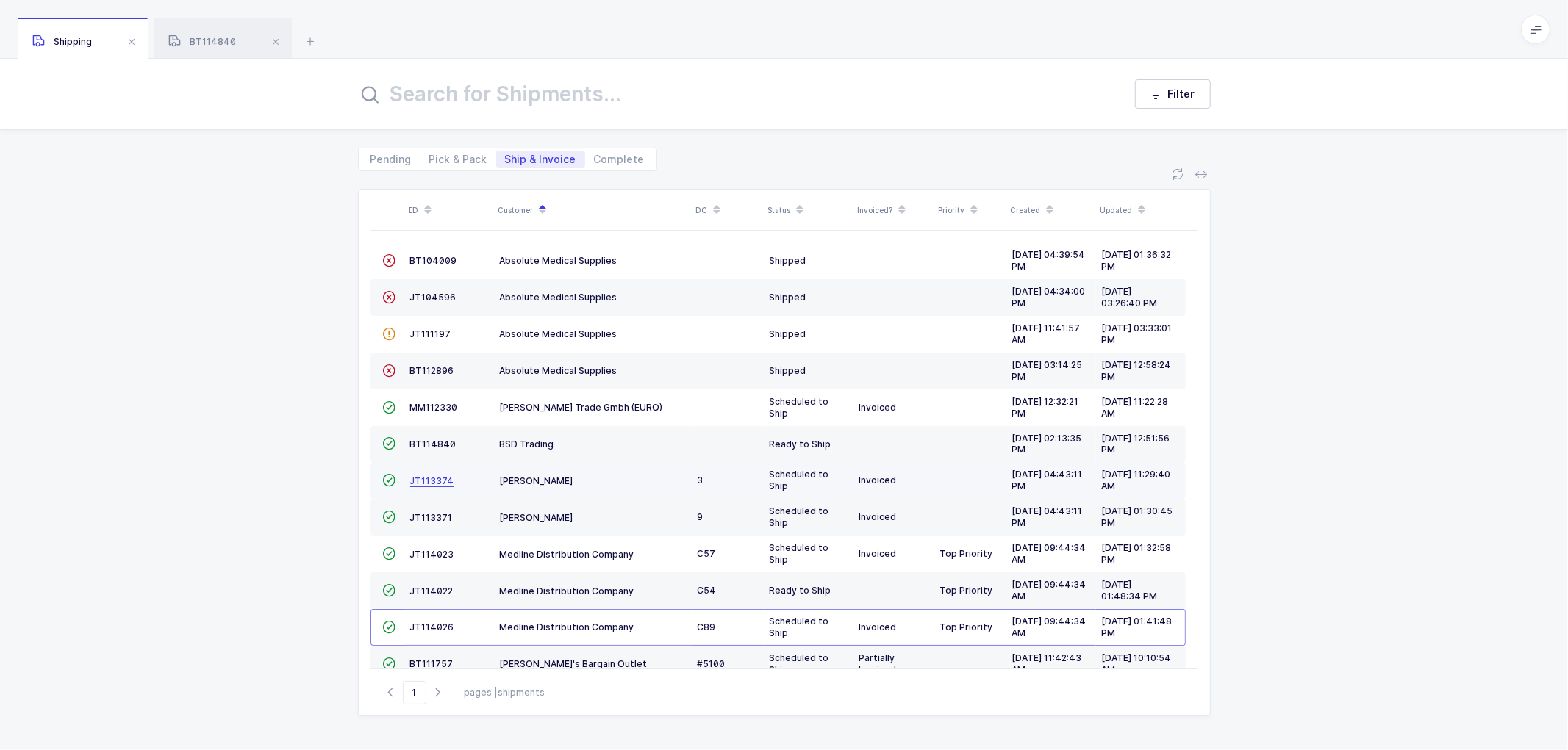
click at [416, 480] on span "JT113374" at bounding box center [432, 481] width 44 height 11
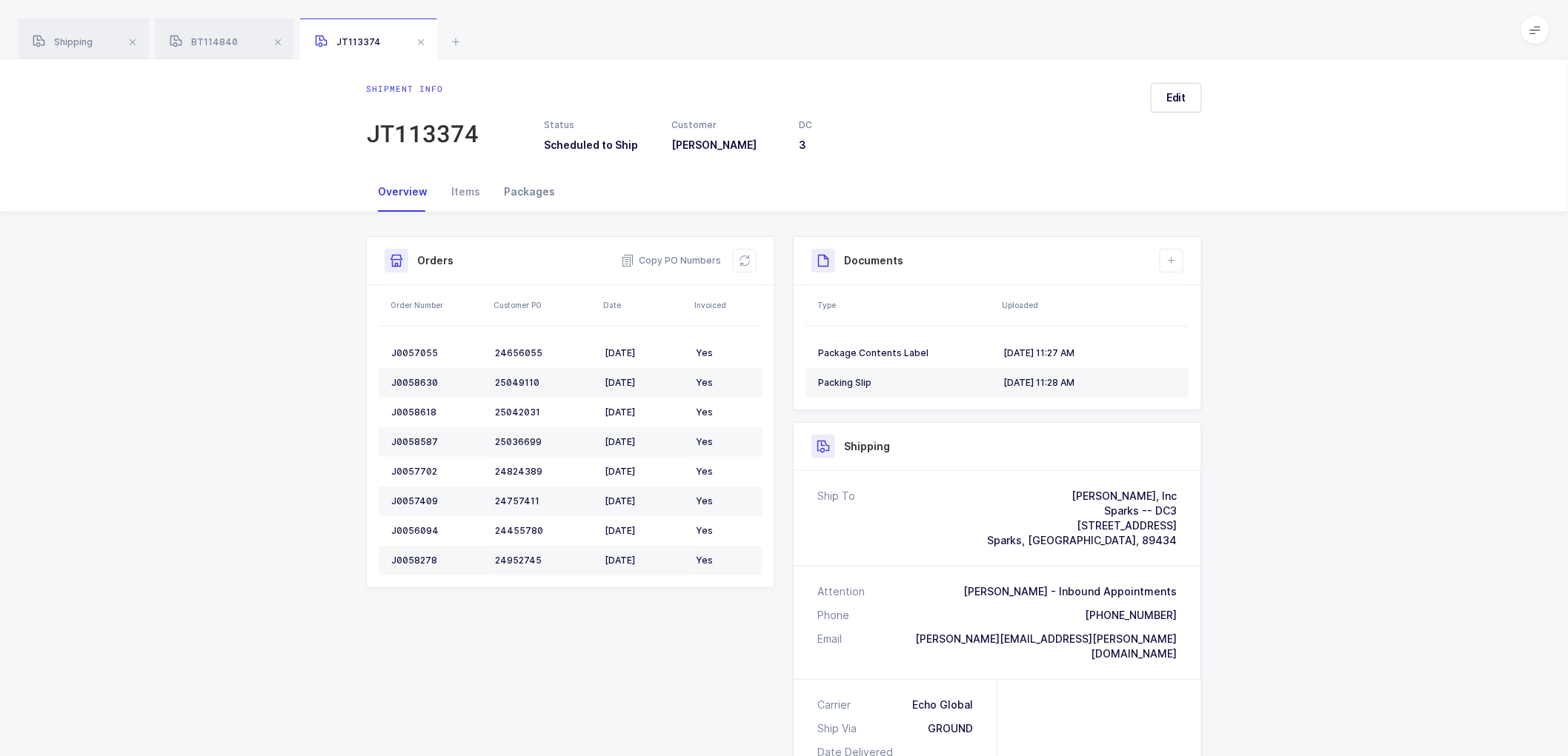
click at [514, 187] on div "Packages" at bounding box center [529, 192] width 75 height 40
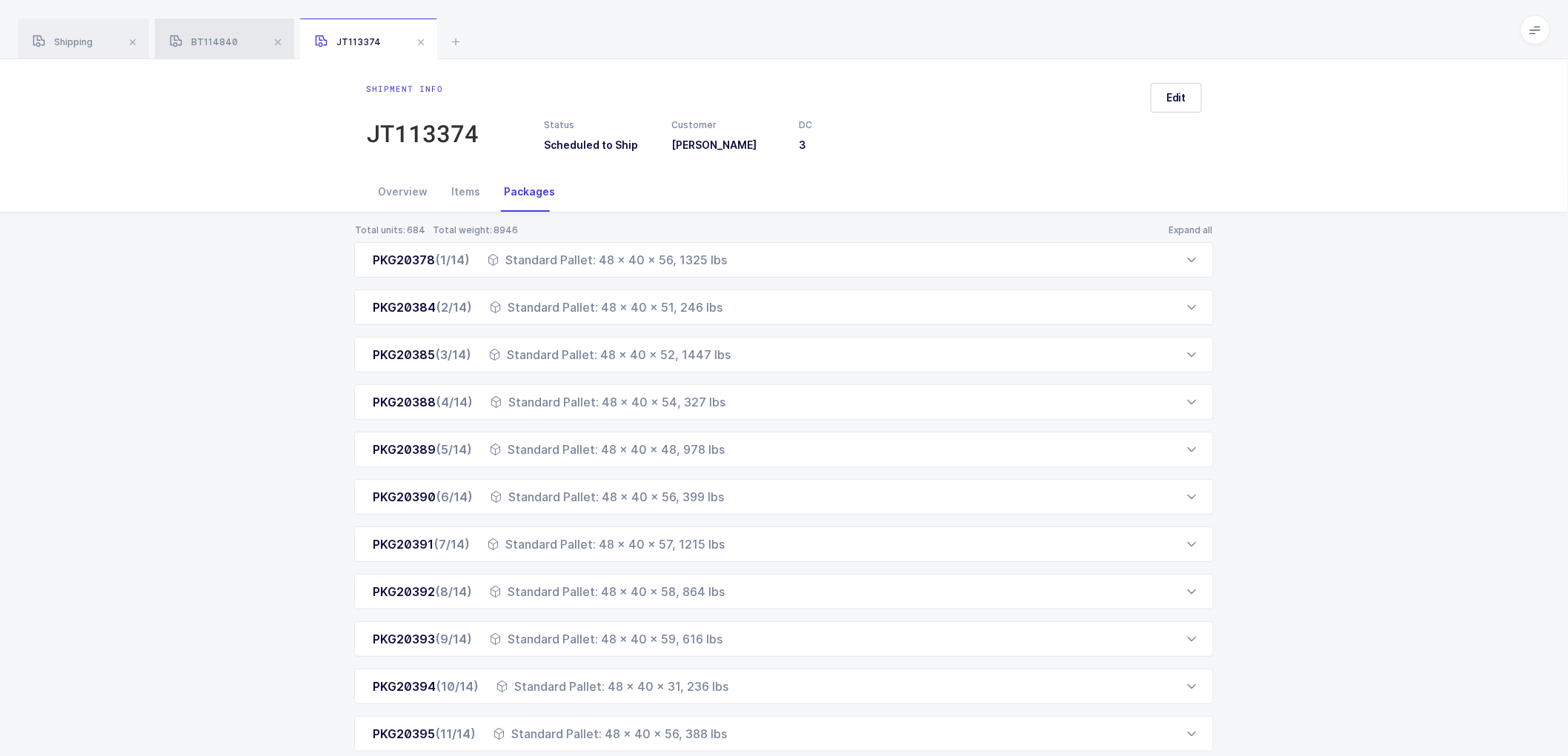
click at [213, 35] on div "BT114840" at bounding box center [224, 39] width 139 height 42
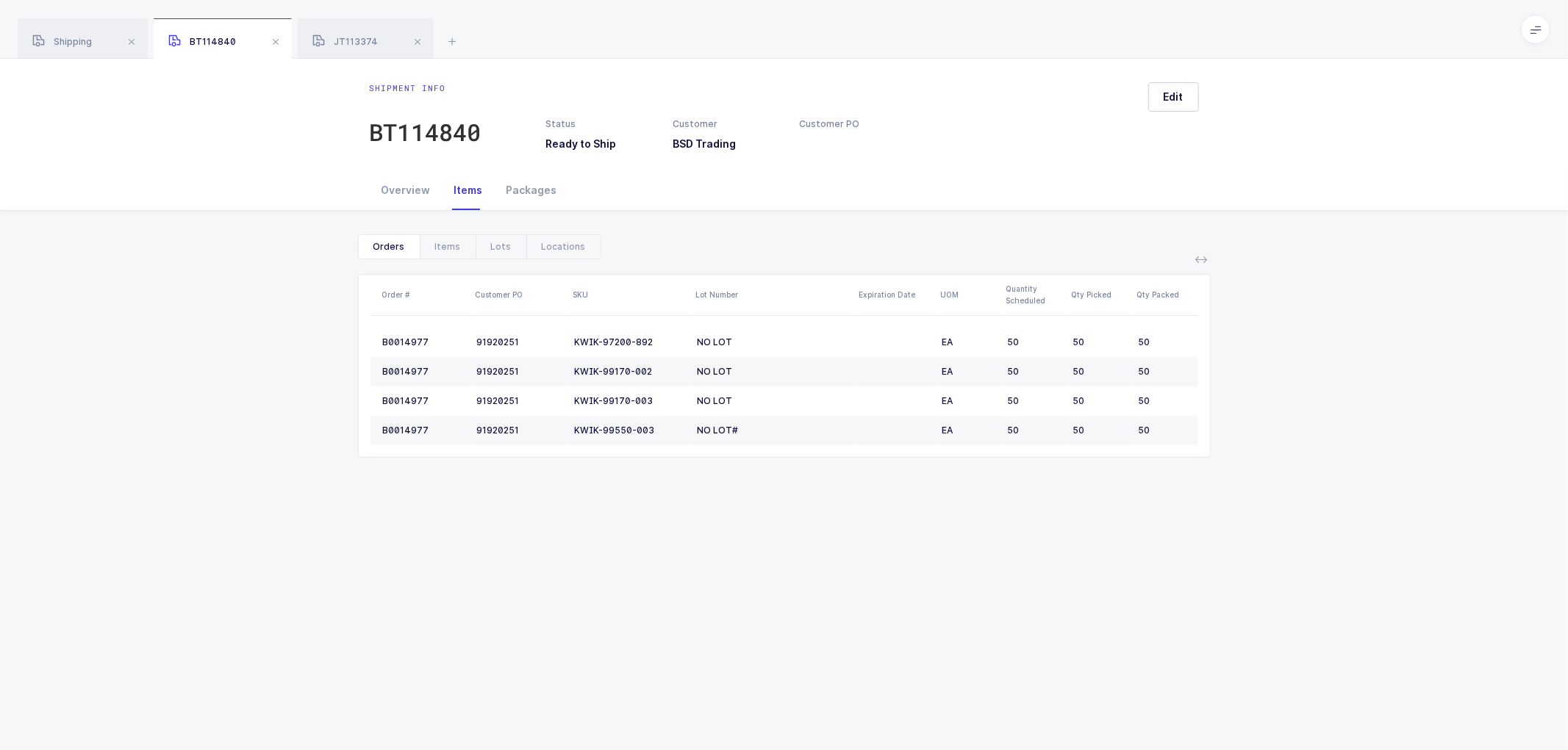
drag, startPoint x: 64, startPoint y: 32, endPoint x: 199, endPoint y: 67, distance: 139.5
click at [64, 32] on div "Shipping" at bounding box center [83, 39] width 130 height 41
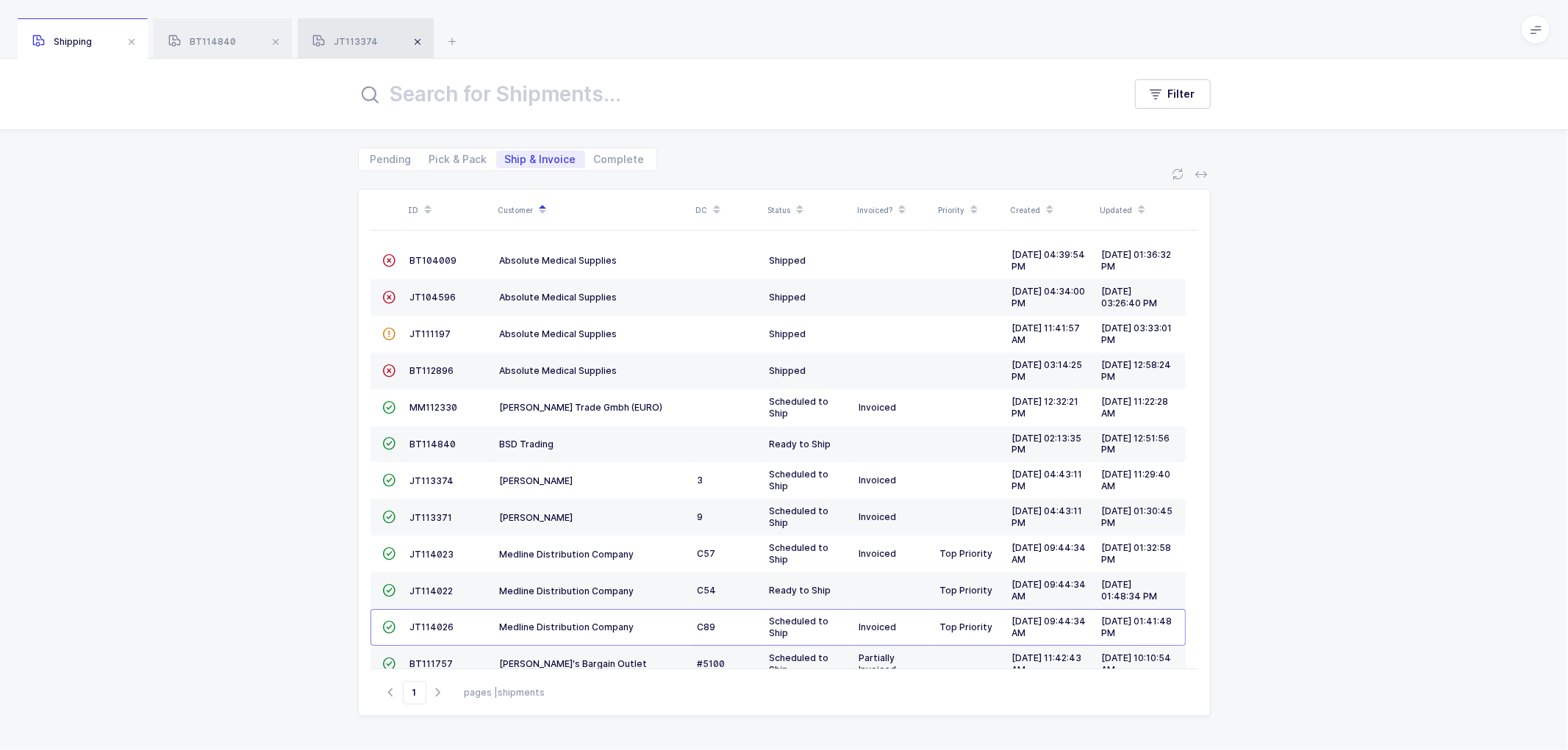
click at [278, 38] on span at bounding box center [275, 41] width 18 height 18
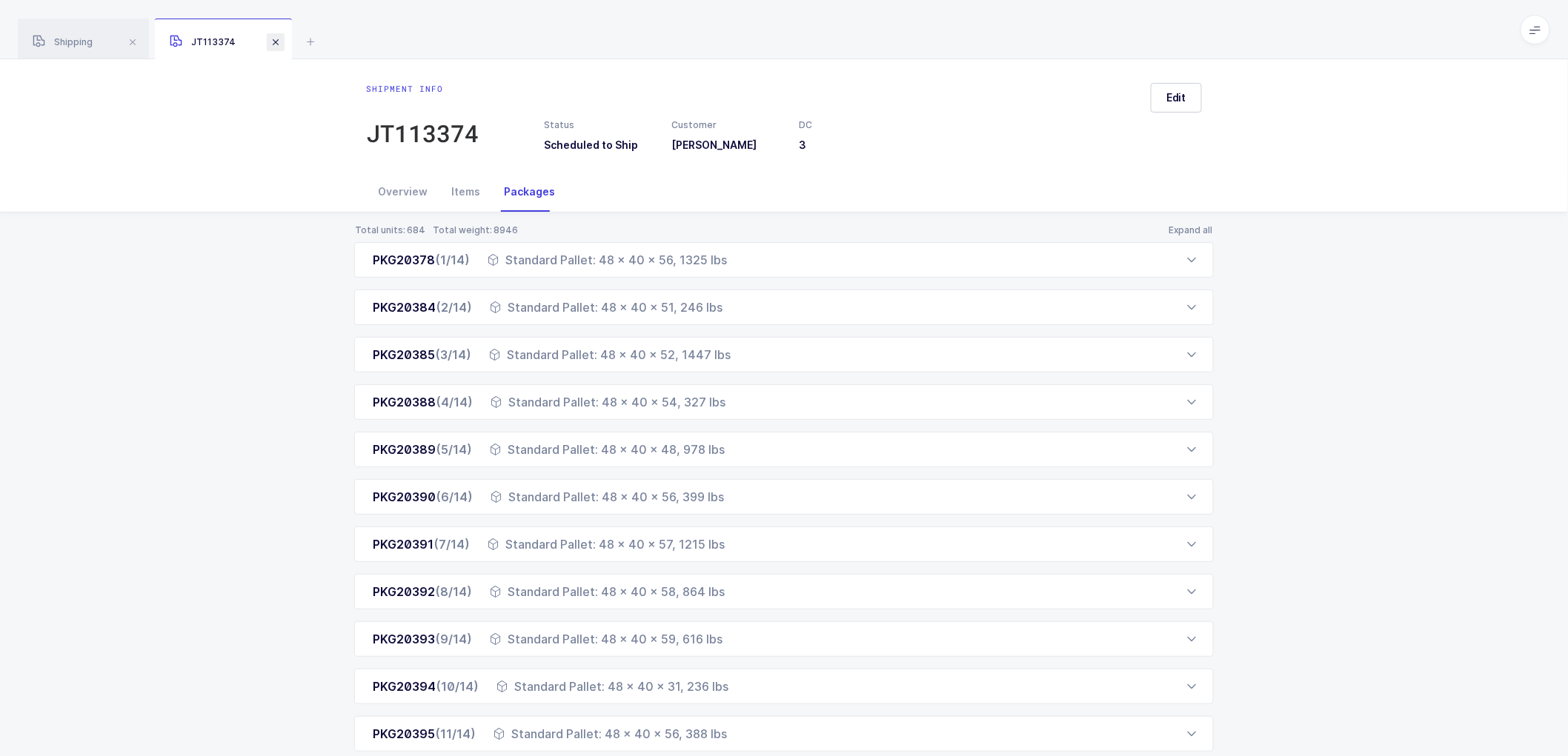
click at [276, 34] on div "JT113374" at bounding box center [223, 39] width 137 height 42
click at [278, 38] on span at bounding box center [275, 42] width 18 height 18
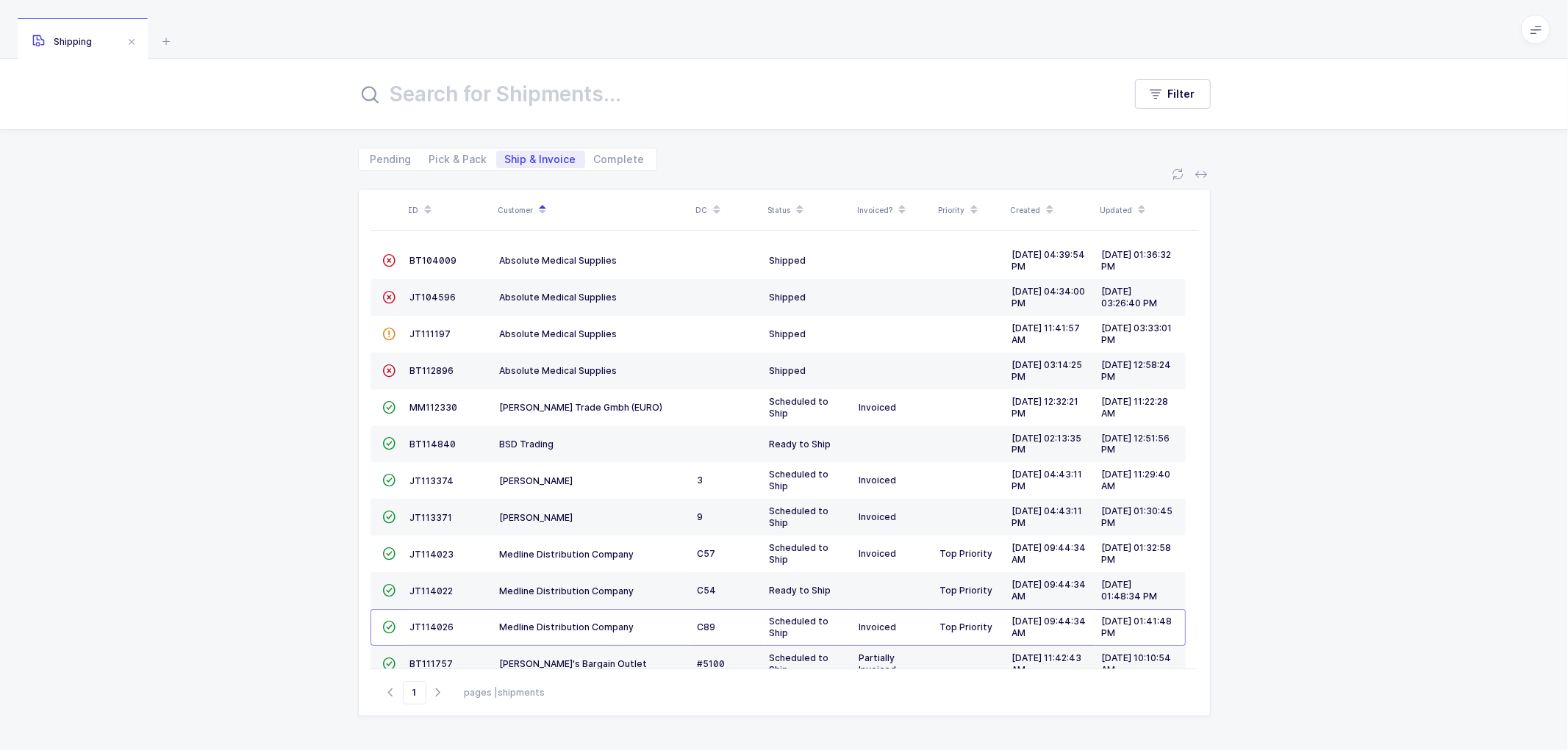
click at [266, 250] on div "ID Customer DC Status Invoiced? Priority Created Updated  BT104009 Absolute Me…" at bounding box center [784, 460] width 1568 height 579
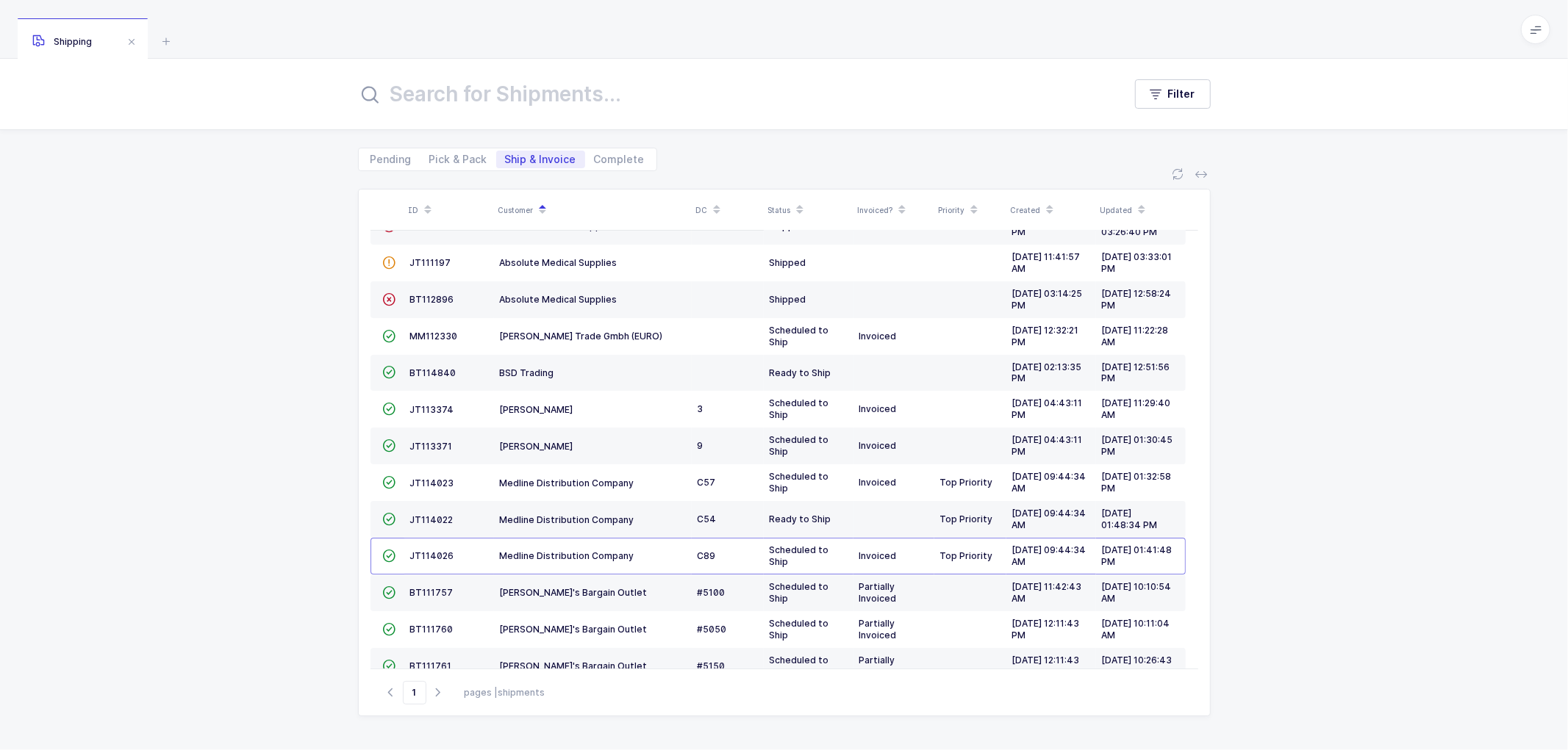
scroll to position [137, 0]
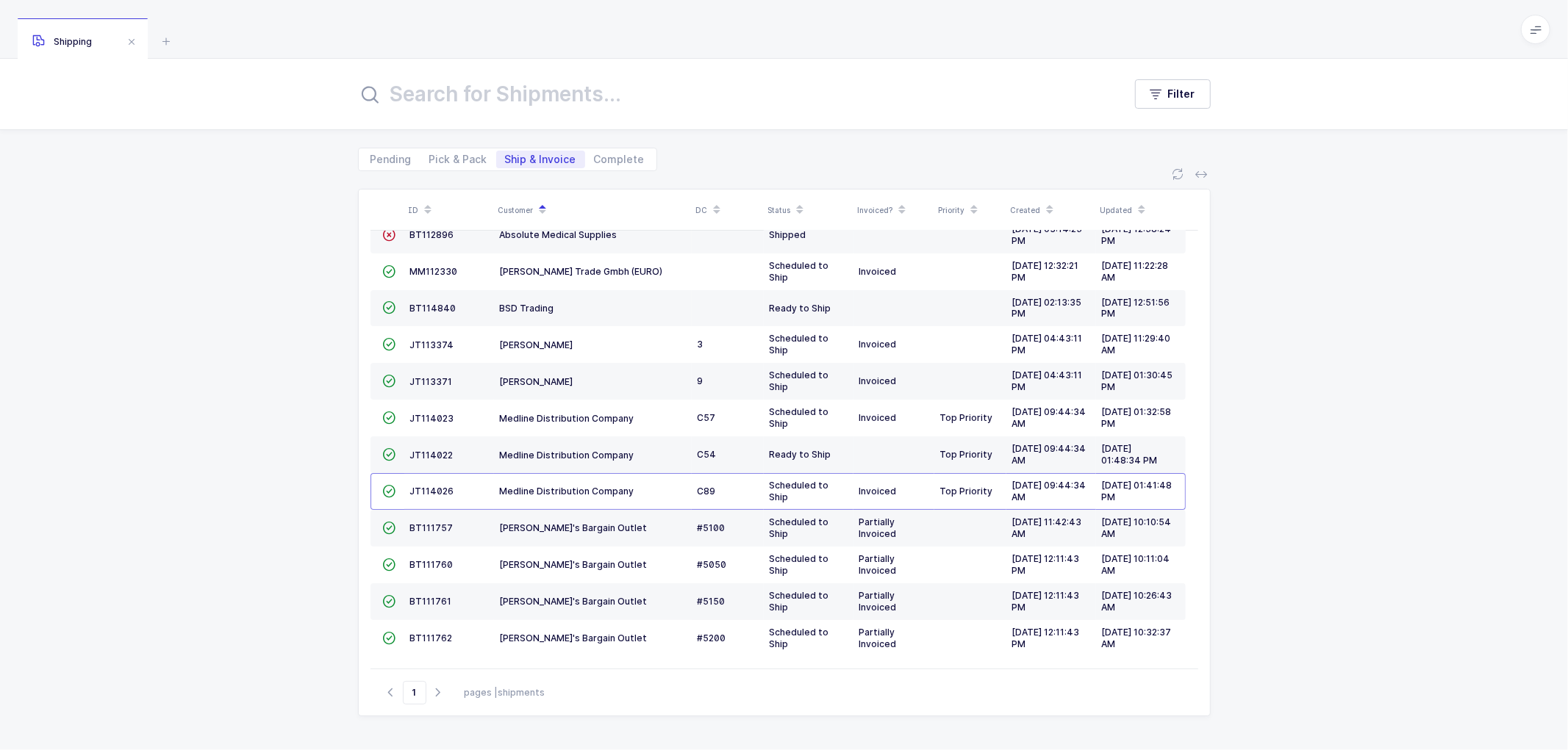
click at [271, 232] on div "ID Customer DC Status Invoiced? Priority Created Updated  BT104009 Absolute Me…" at bounding box center [784, 460] width 1568 height 579
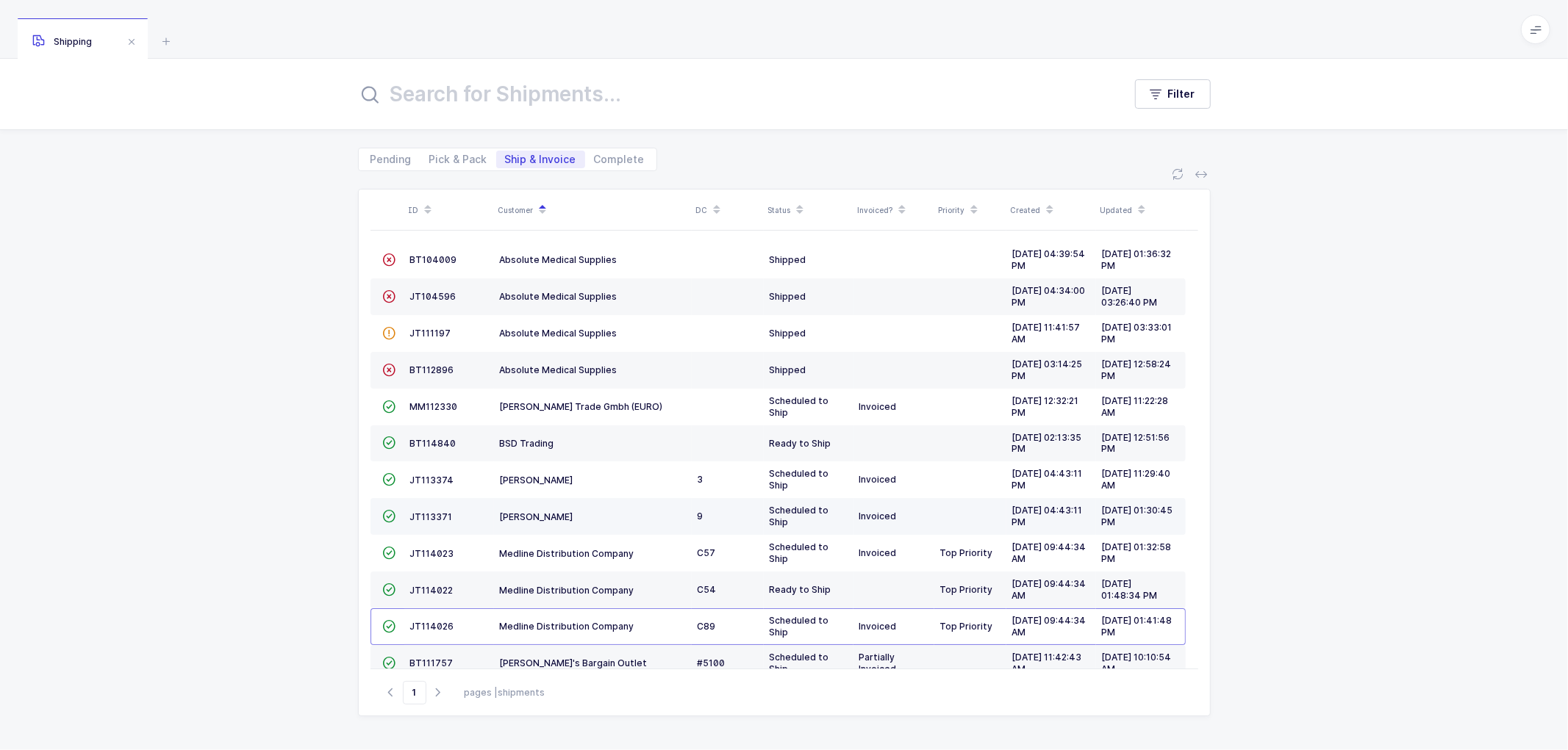
scroll to position [0, 0]
click at [454, 159] on span "Pick & Pack" at bounding box center [459, 159] width 58 height 10
click at [430, 159] on input "Pick & Pack" at bounding box center [425, 155] width 9 height 9
radio input "true"
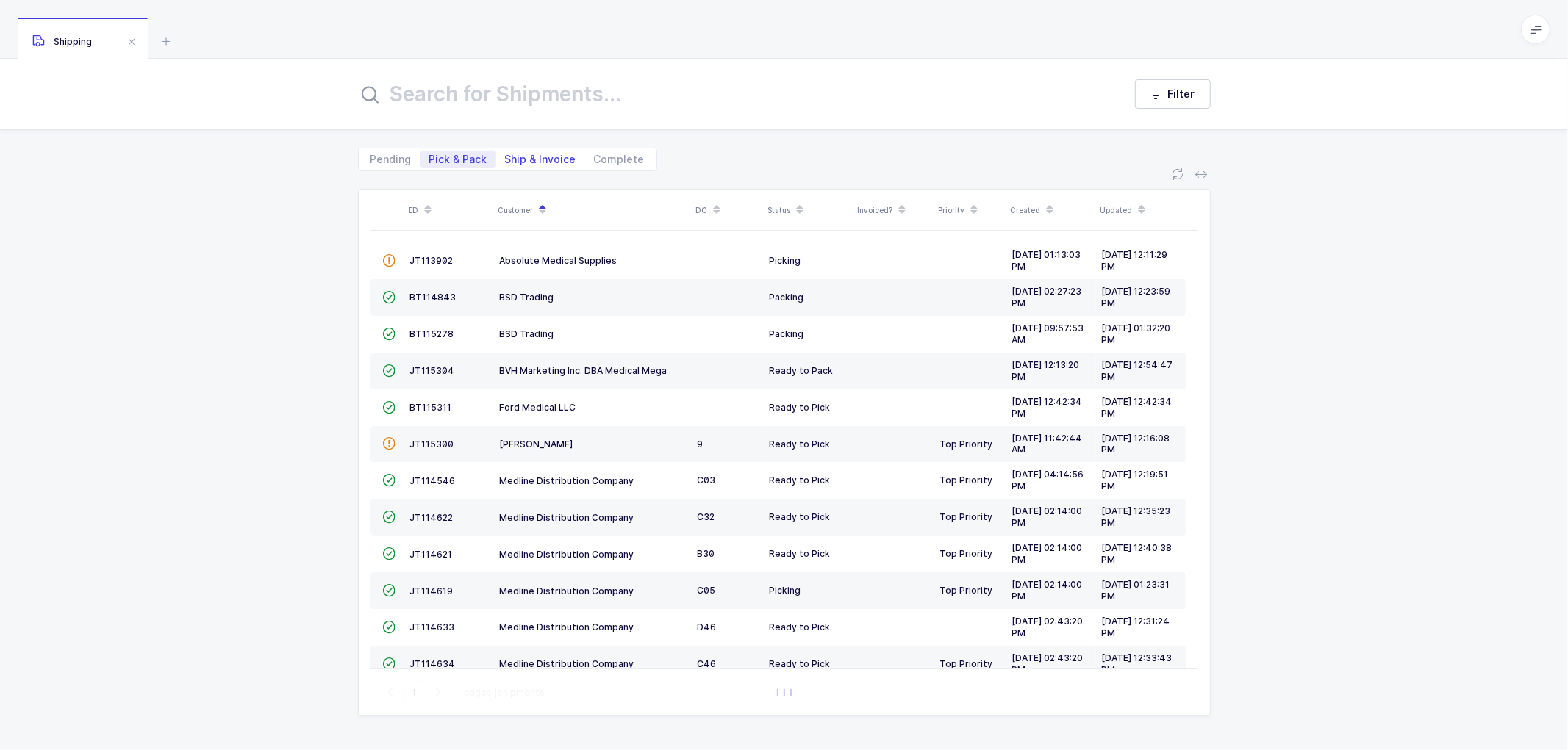
click at [541, 156] on span "Ship & Invoice" at bounding box center [540, 159] width 71 height 10
click at [506, 156] on input "Ship & Invoice" at bounding box center [501, 155] width 9 height 9
radio input "true"
radio input "false"
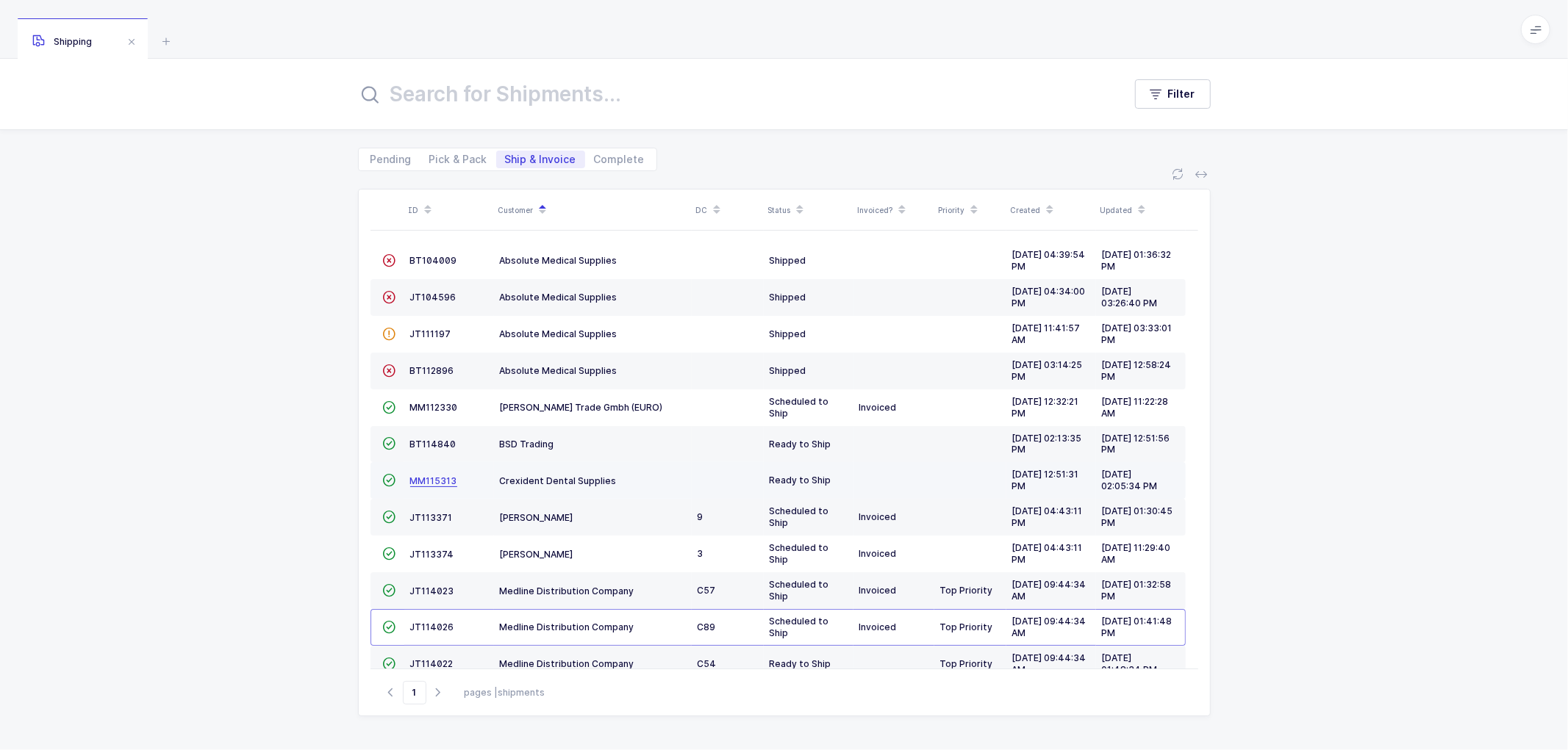
click at [424, 484] on span "MM115313" at bounding box center [433, 481] width 47 height 11
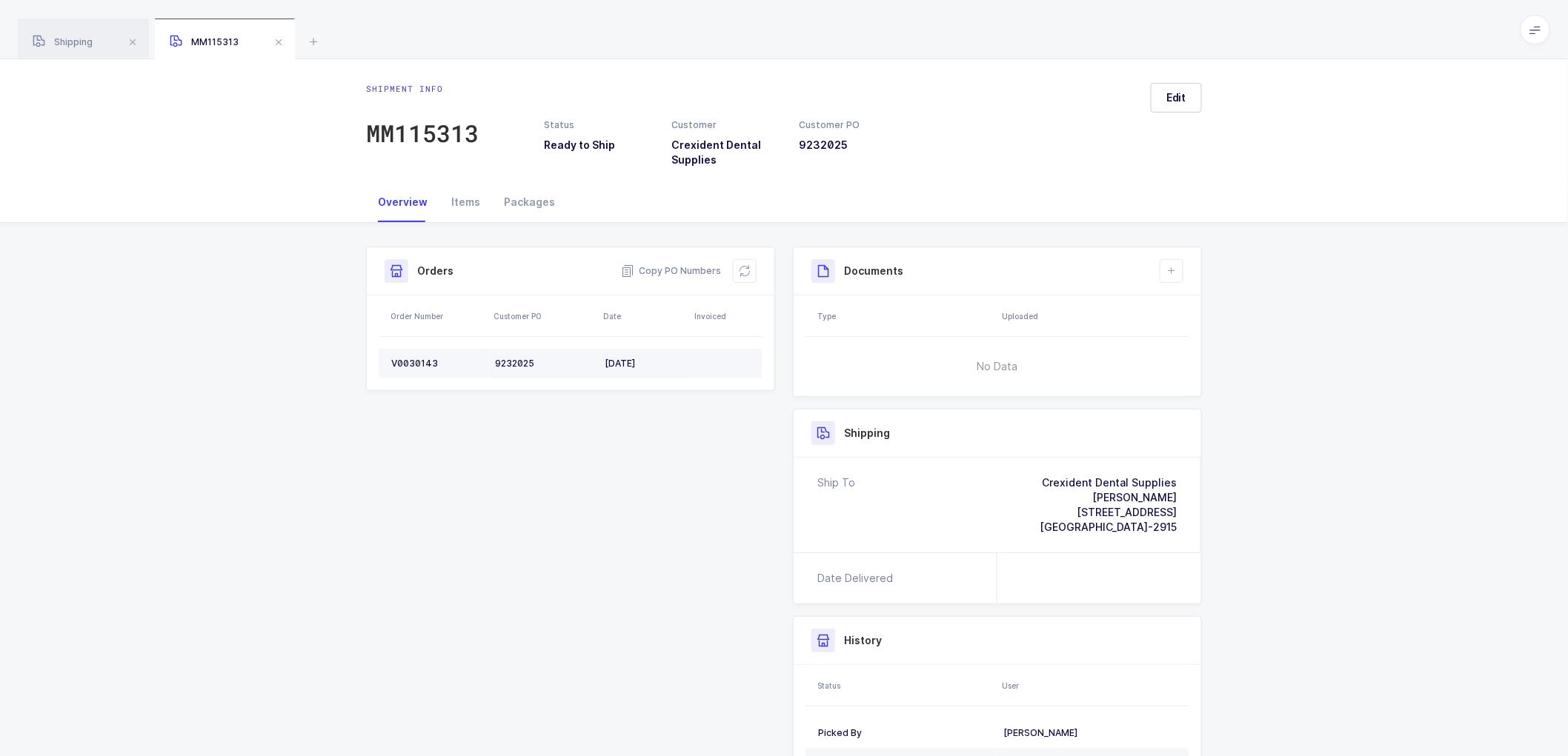
click at [410, 358] on div "V0030143" at bounding box center [437, 363] width 92 height 12
drag, startPoint x: 654, startPoint y: 269, endPoint x: 575, endPoint y: 187, distance: 113.9
click at [654, 268] on span "Copy PO Numbers" at bounding box center [670, 271] width 100 height 15
click at [530, 195] on div "Packages" at bounding box center [529, 203] width 75 height 40
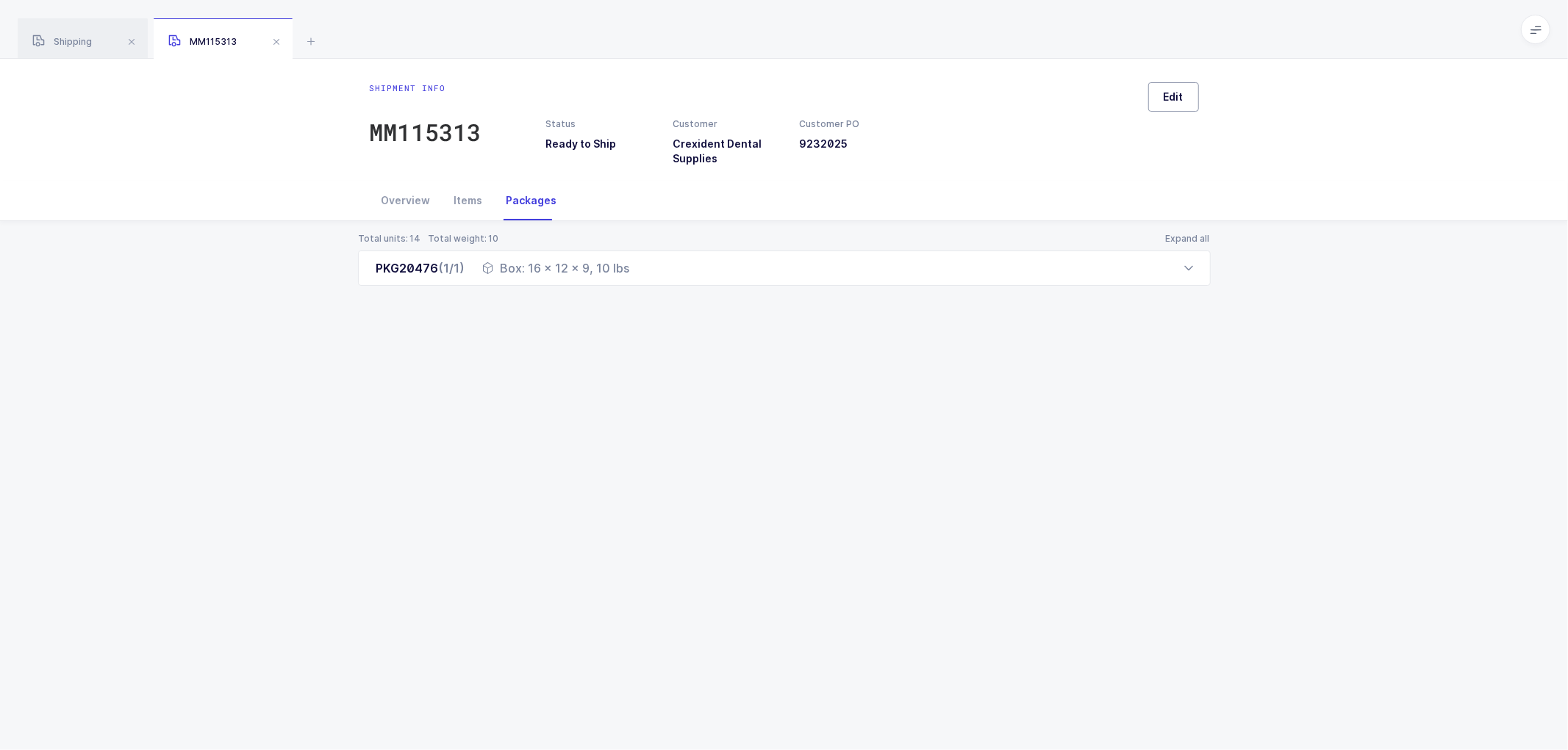
drag, startPoint x: 1171, startPoint y: 97, endPoint x: 1223, endPoint y: 117, distance: 55.7
click at [1171, 96] on span "Edit" at bounding box center [1174, 97] width 20 height 15
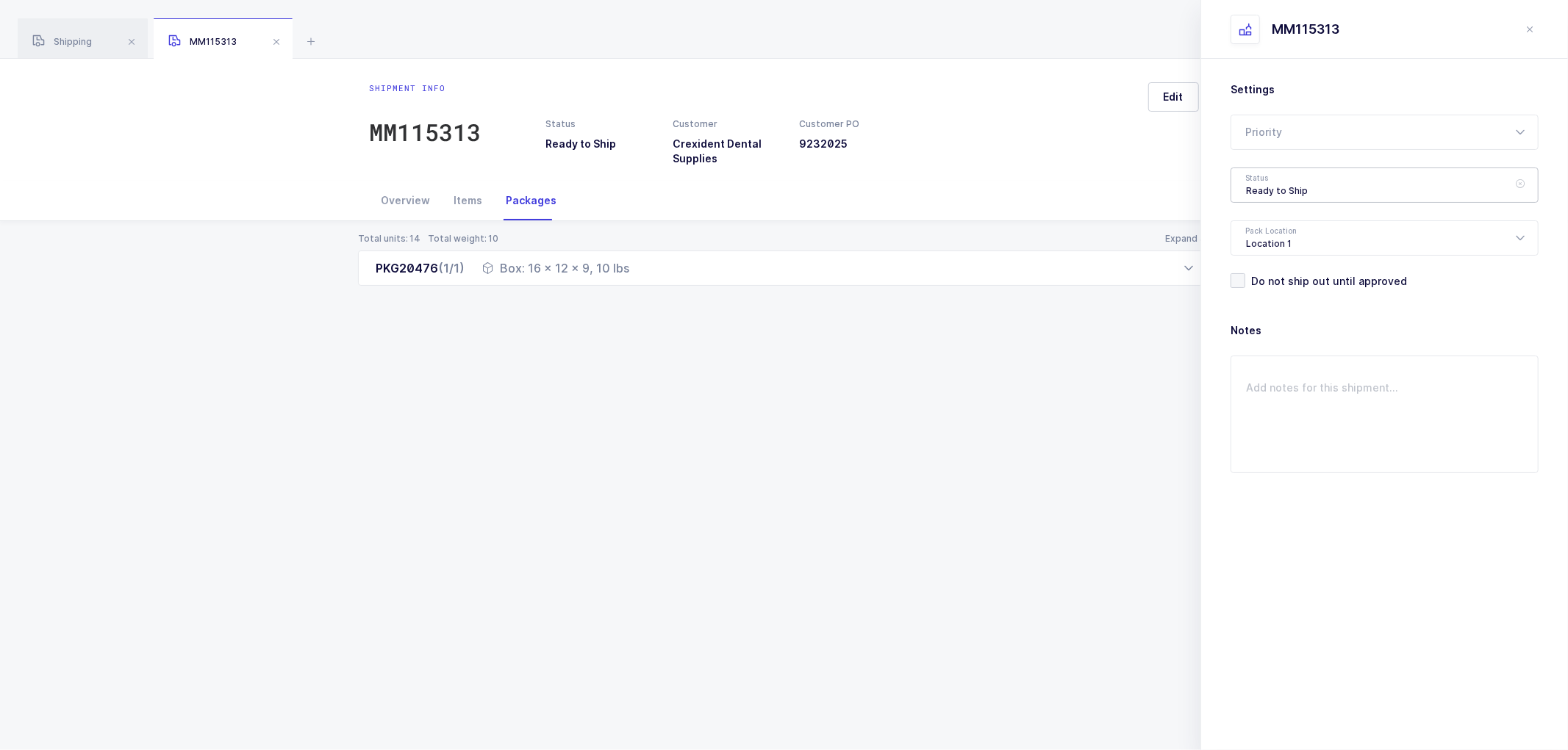
click at [1270, 192] on div "Ready to Ship" at bounding box center [1384, 185] width 308 height 35
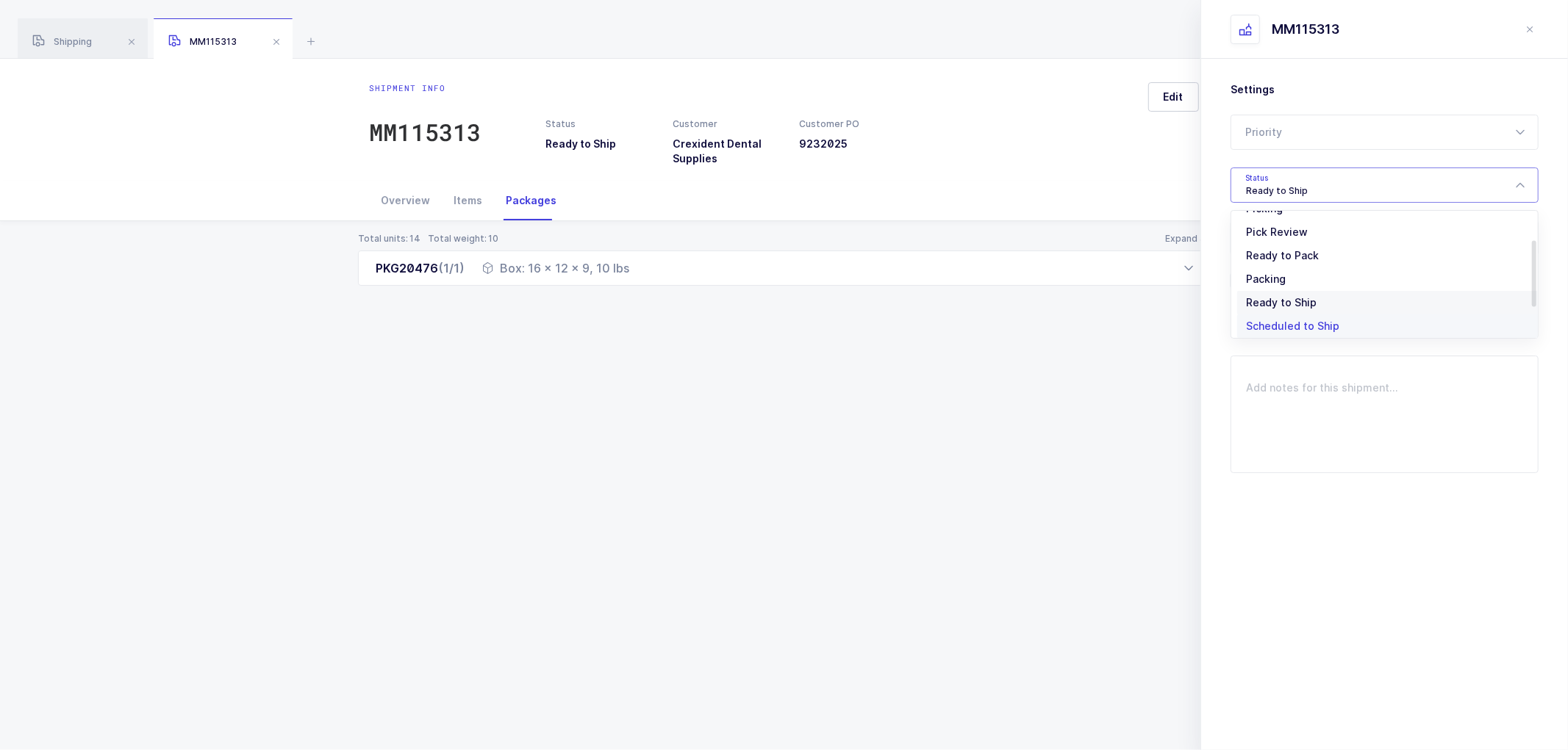
scroll to position [121, 0]
click at [1274, 291] on span "Shipped" at bounding box center [1267, 298] width 42 height 12
type input "Shipped"
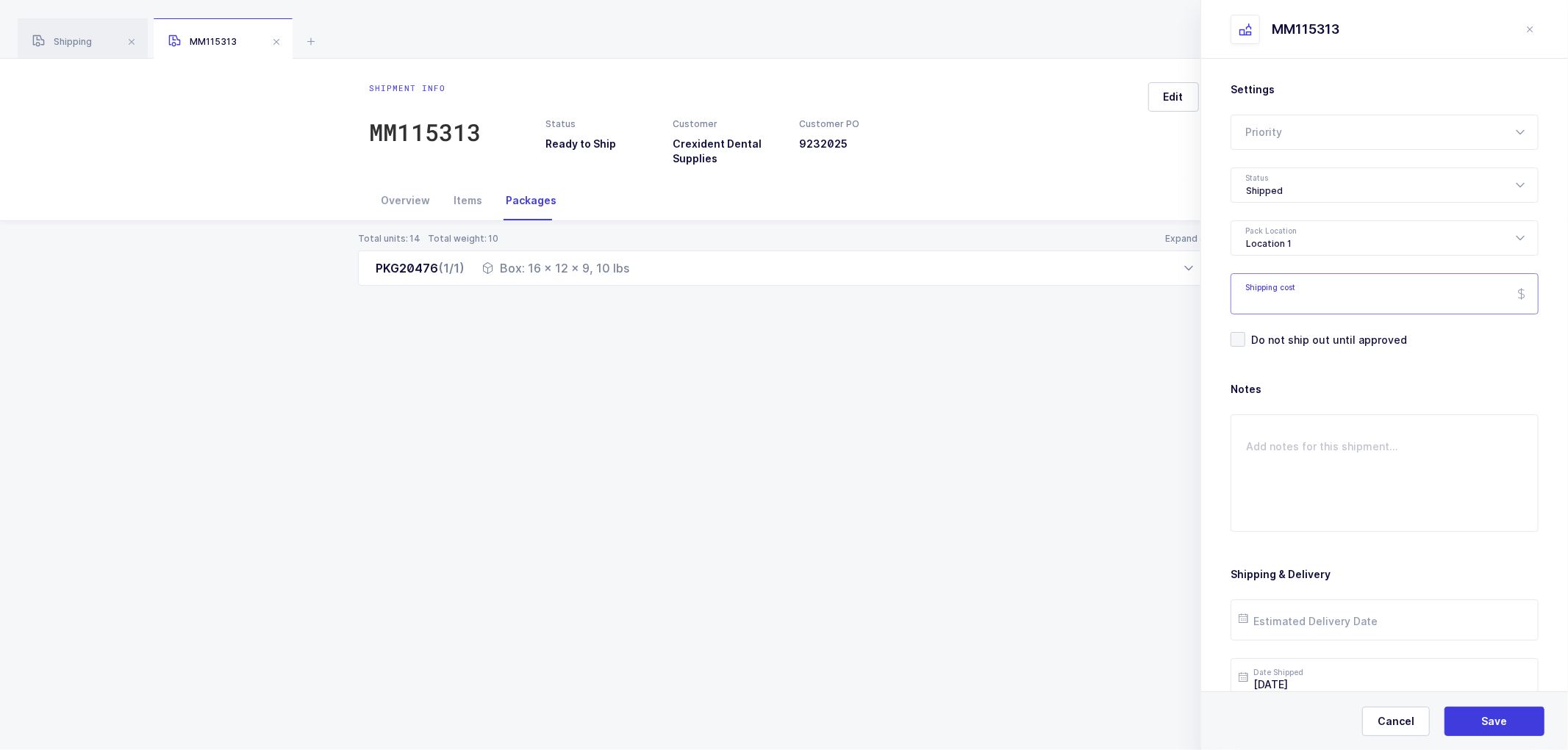
click at [1281, 304] on input "Shipping cost" at bounding box center [1384, 294] width 308 height 41
paste input "13.64"
type input "13.64"
click at [1483, 716] on span "Save" at bounding box center [1495, 721] width 26 height 15
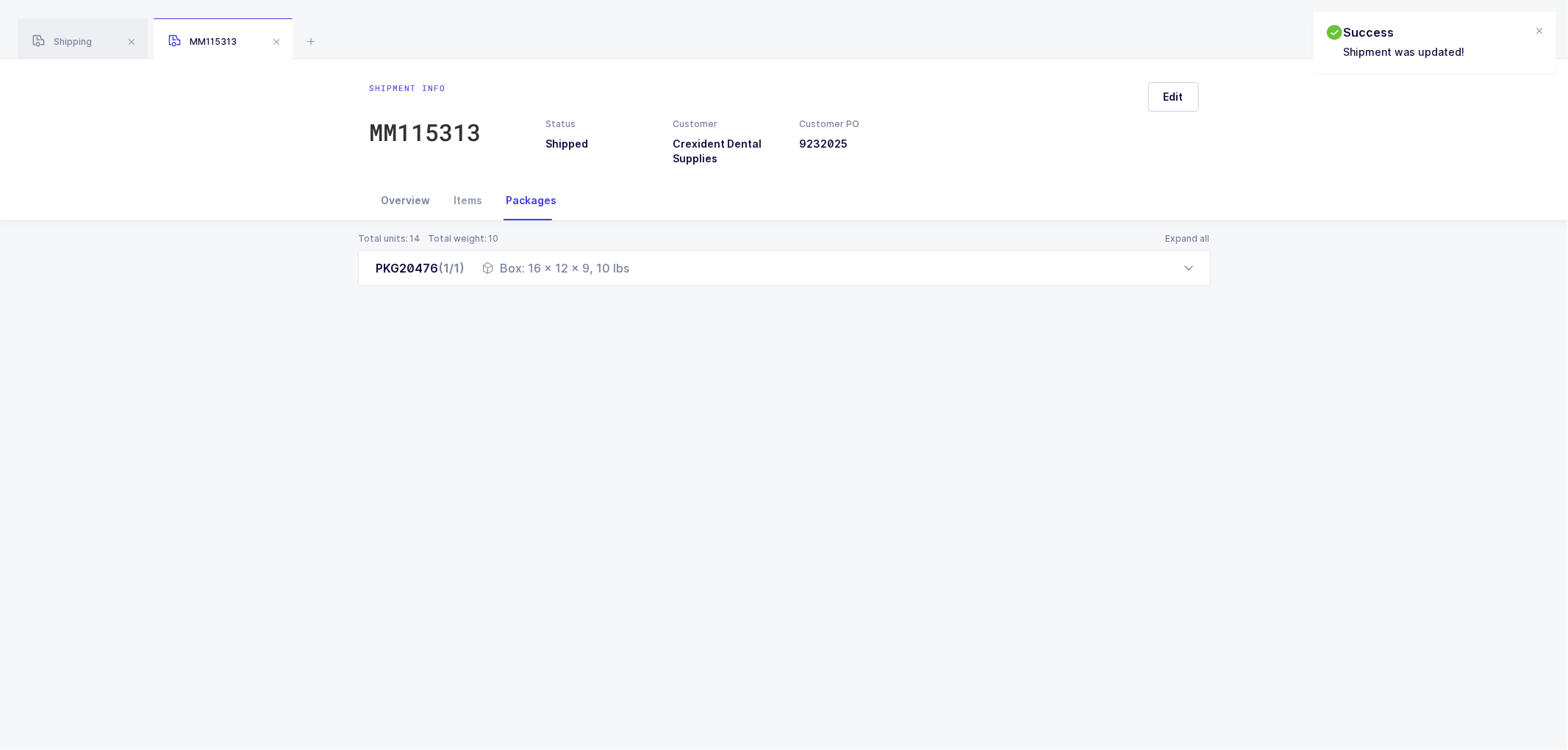
click at [412, 206] on div "Overview" at bounding box center [406, 201] width 73 height 40
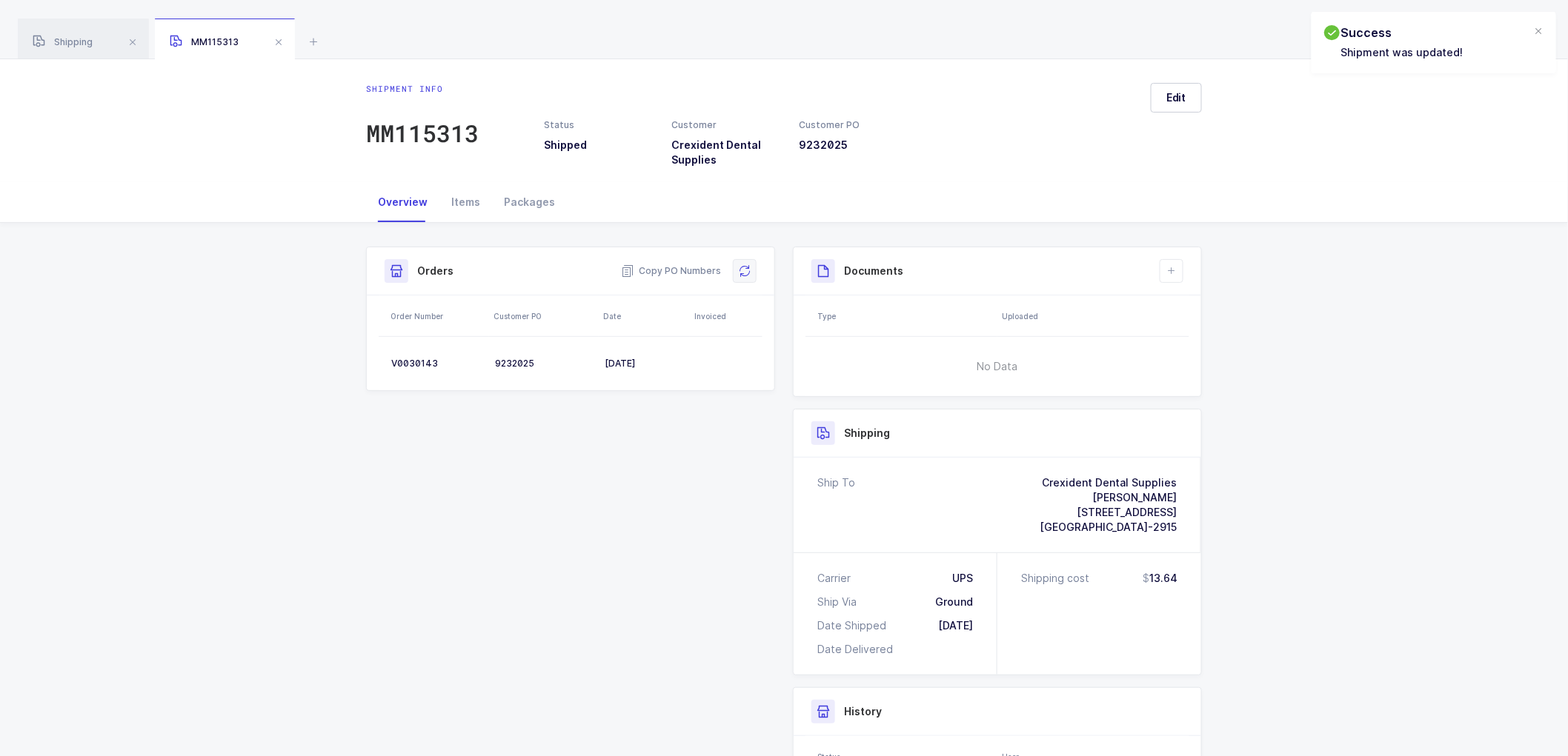
click at [746, 271] on icon at bounding box center [744, 271] width 12 height 12
click at [1177, 268] on icon at bounding box center [1171, 271] width 12 height 12
click at [1198, 315] on li "Create Document" at bounding box center [1221, 313] width 111 height 24
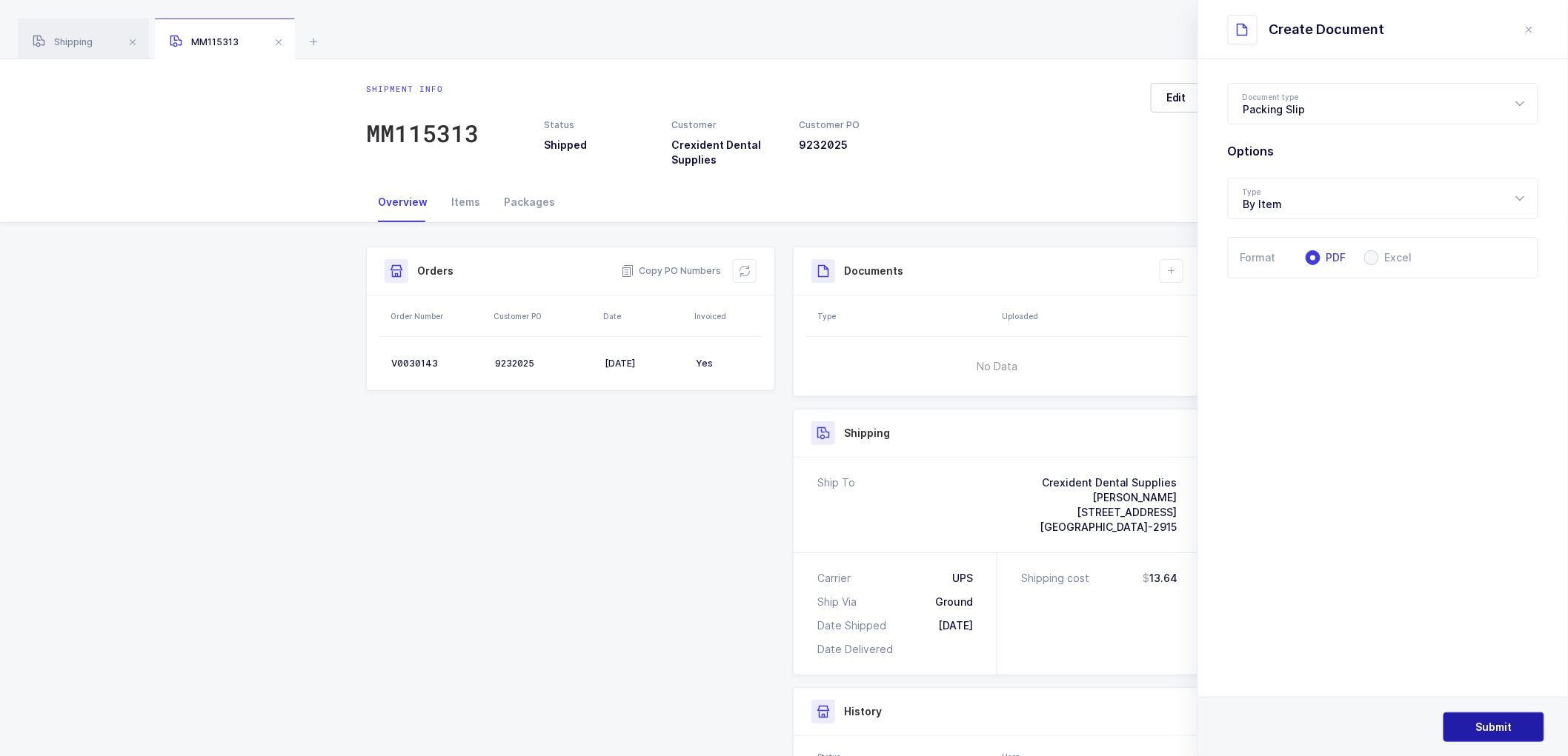
click at [1498, 722] on span "Submit" at bounding box center [1494, 727] width 36 height 15
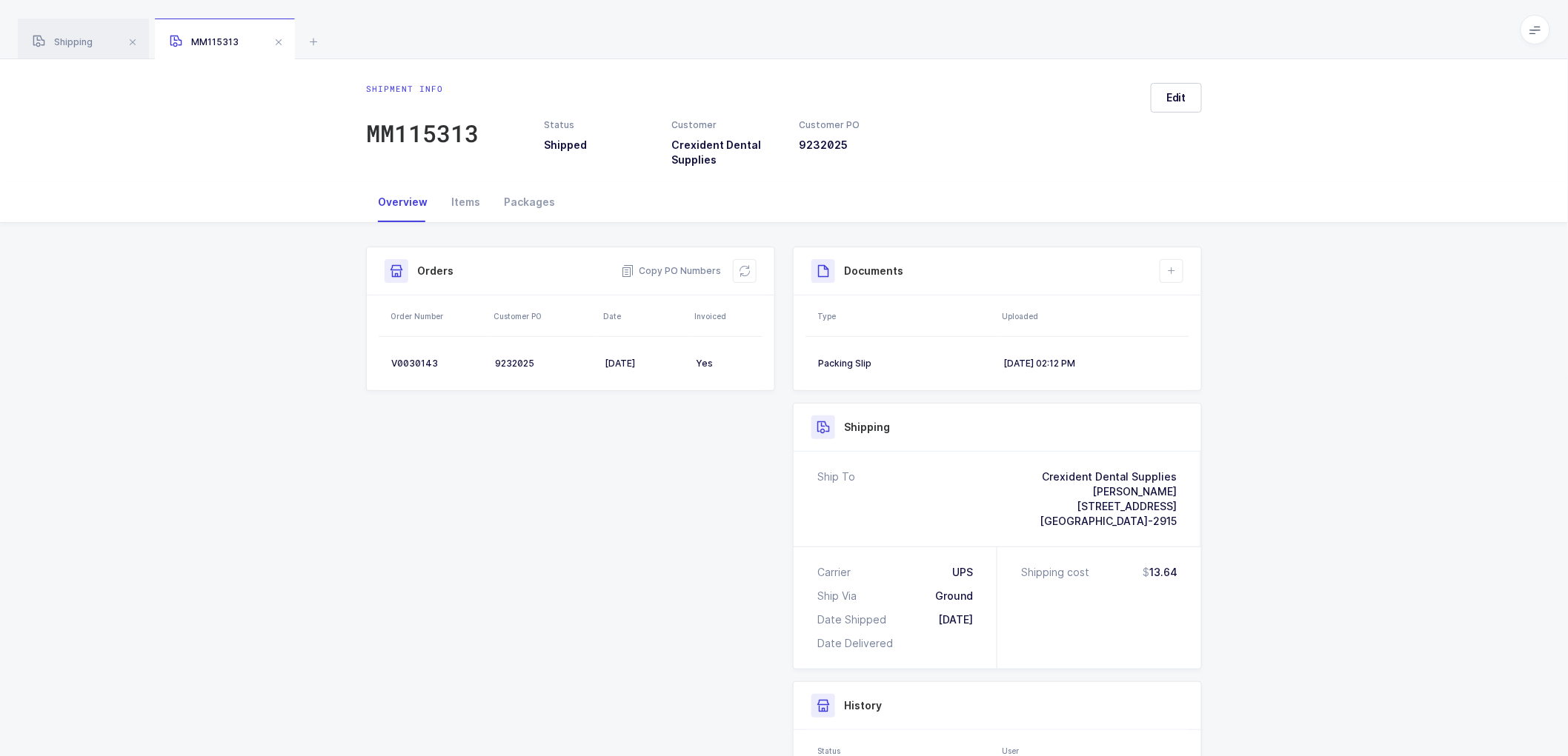
drag, startPoint x: 1361, startPoint y: 464, endPoint x: 1321, endPoint y: 482, distance: 43.9
click at [1367, 448] on div "Shipment Info Shipment Number MM115313 Status Shipped Customer Crexident Dental…" at bounding box center [784, 594] width 1568 height 744
click at [273, 37] on span at bounding box center [278, 42] width 18 height 18
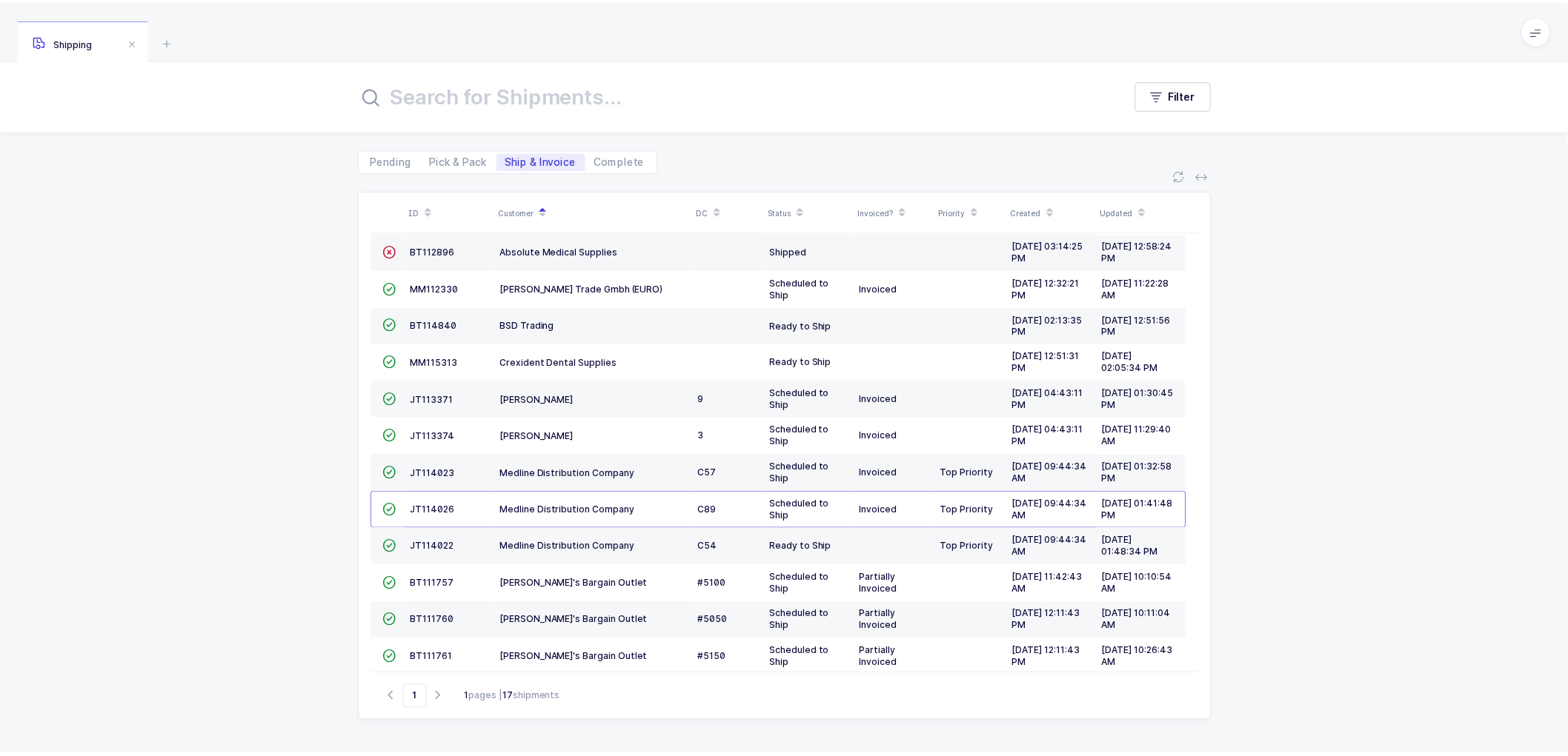
scroll to position [213, 0]
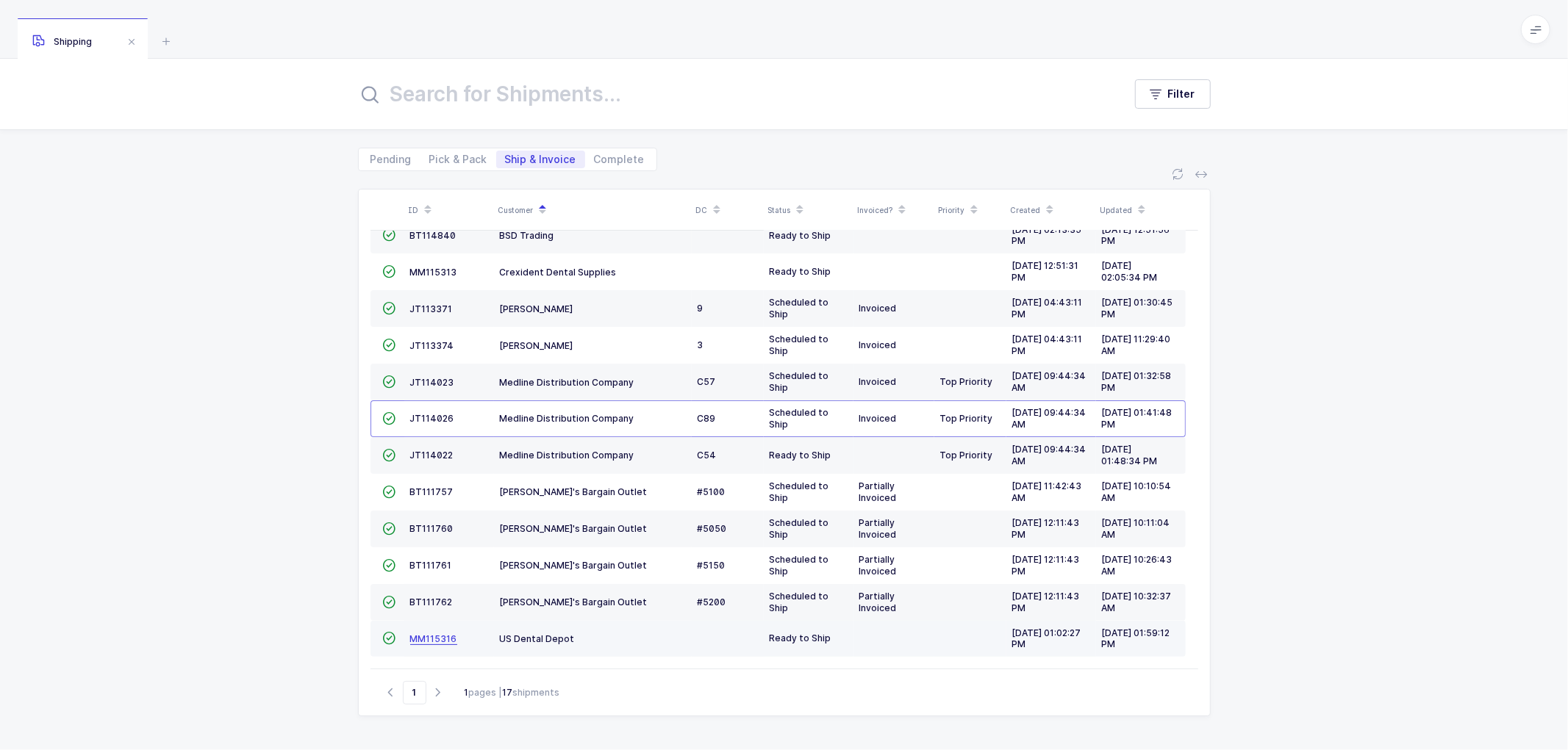
click at [413, 633] on span "MM115316" at bounding box center [433, 639] width 47 height 11
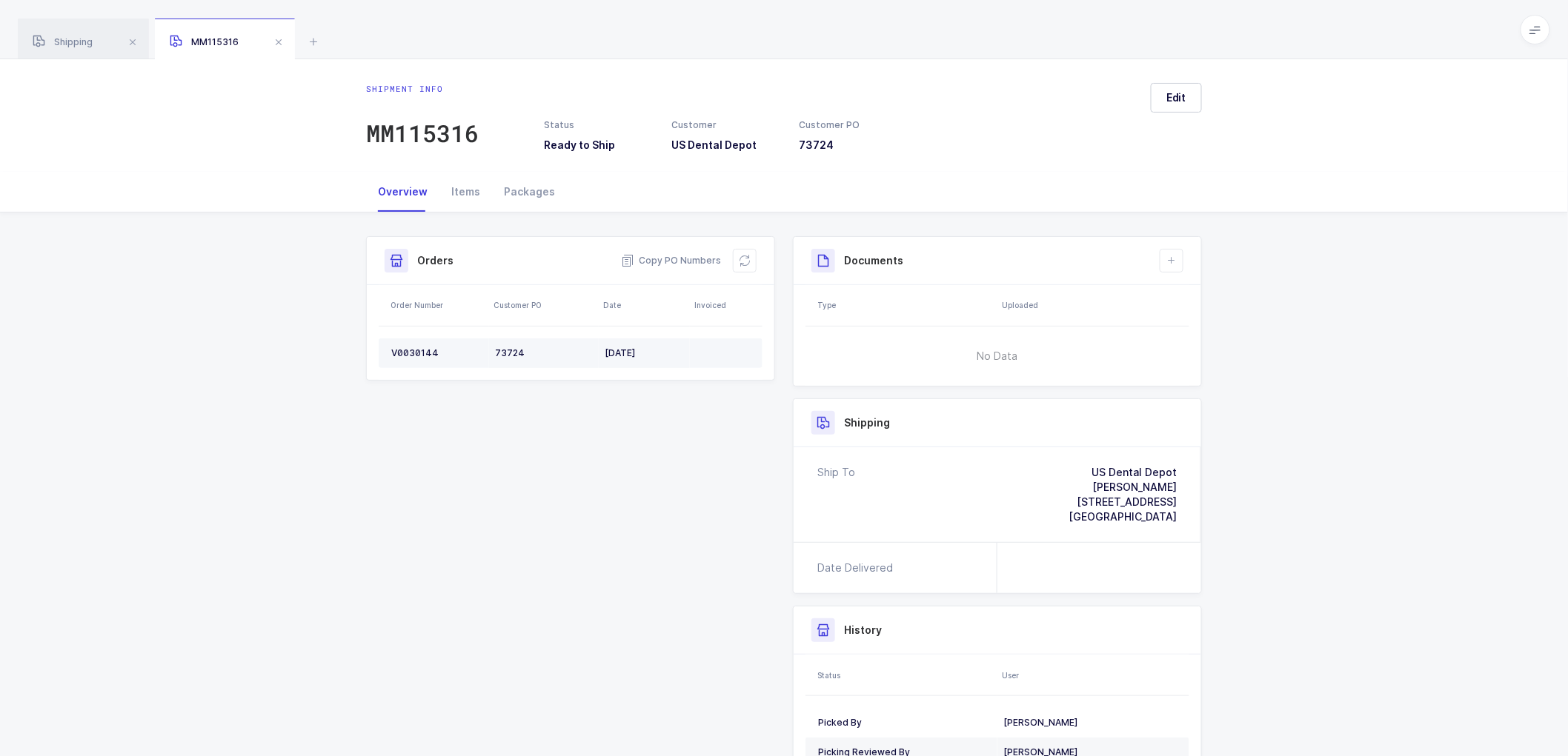
click at [402, 349] on div "V0030144" at bounding box center [437, 352] width 92 height 12
click at [403, 349] on div "V0030144" at bounding box center [437, 352] width 92 height 12
drag, startPoint x: 683, startPoint y: 257, endPoint x: 753, endPoint y: 254, distance: 70.1
click at [685, 257] on span "Copy PO Numbers" at bounding box center [670, 261] width 100 height 15
click at [1161, 517] on span "[GEOGRAPHIC_DATA]" at bounding box center [1123, 516] width 108 height 12
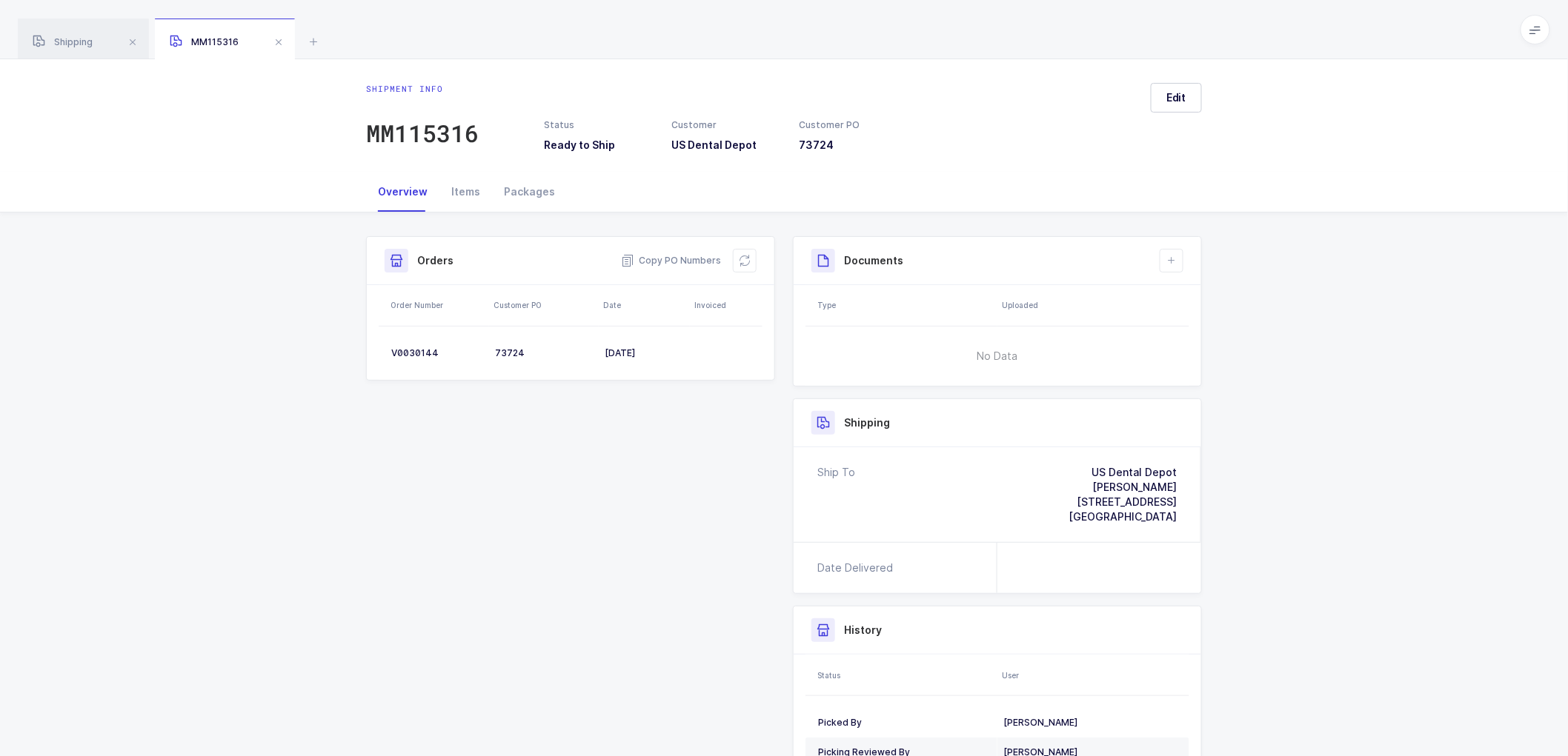
click at [1161, 517] on span "[GEOGRAPHIC_DATA]" at bounding box center [1123, 516] width 108 height 12
click at [693, 259] on span "Copy PO Numbers" at bounding box center [670, 261] width 100 height 15
drag, startPoint x: 521, startPoint y: 186, endPoint x: 618, endPoint y: 206, distance: 99.0
click at [523, 186] on div "Packages" at bounding box center [529, 192] width 75 height 40
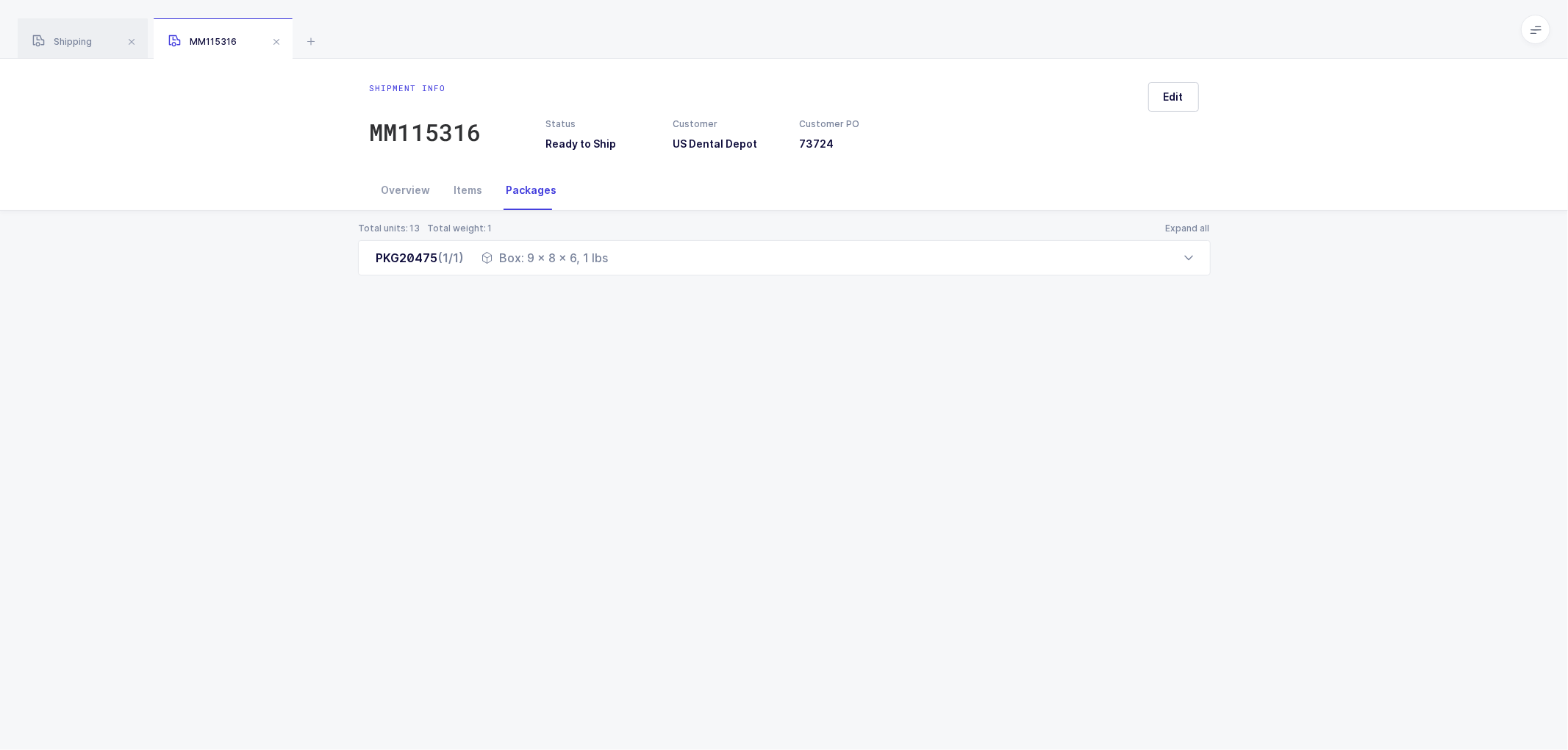
drag, startPoint x: 406, startPoint y: 182, endPoint x: 513, endPoint y: 185, distance: 107.0
click at [406, 182] on div "Overview" at bounding box center [406, 190] width 73 height 40
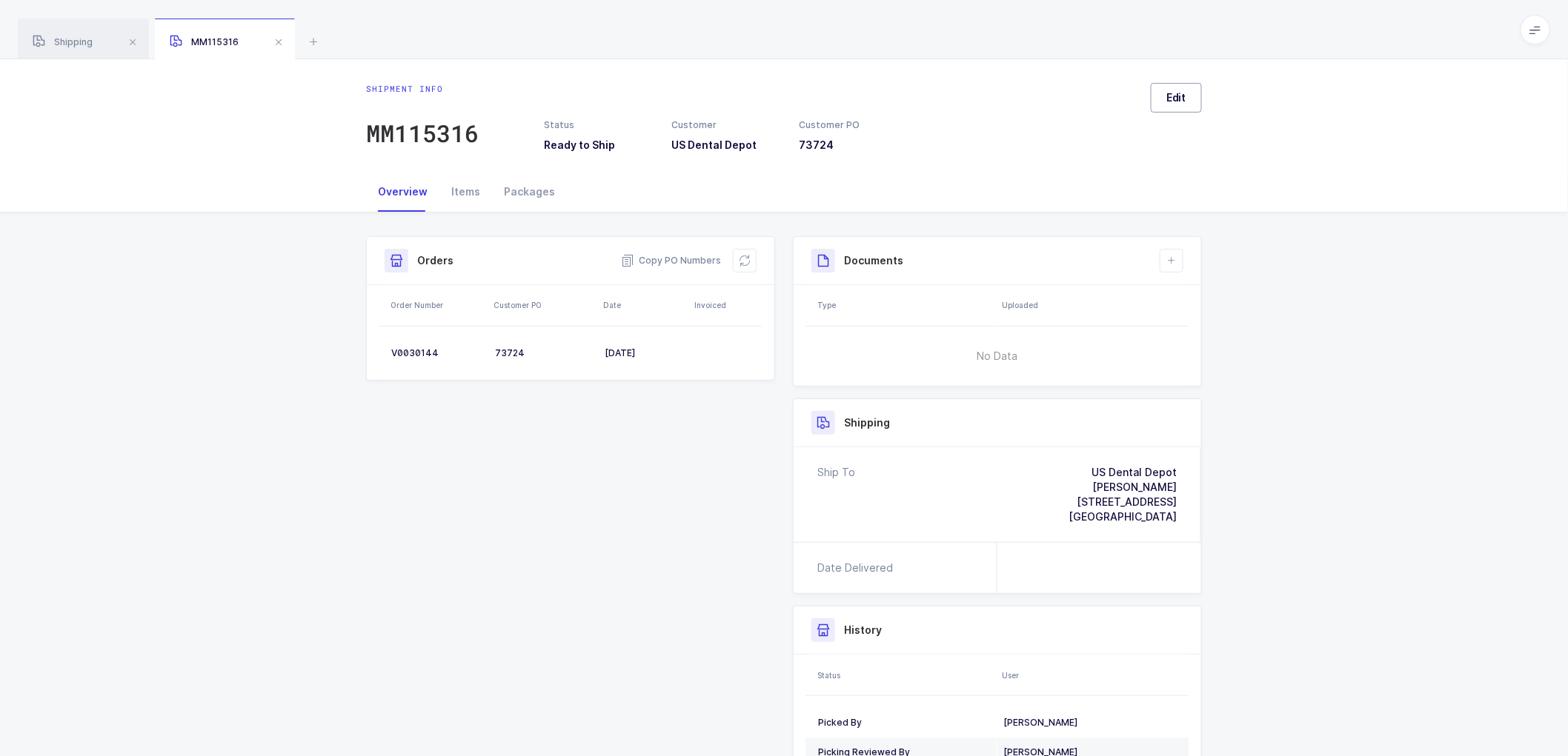
click at [1176, 97] on span "Edit" at bounding box center [1176, 97] width 20 height 15
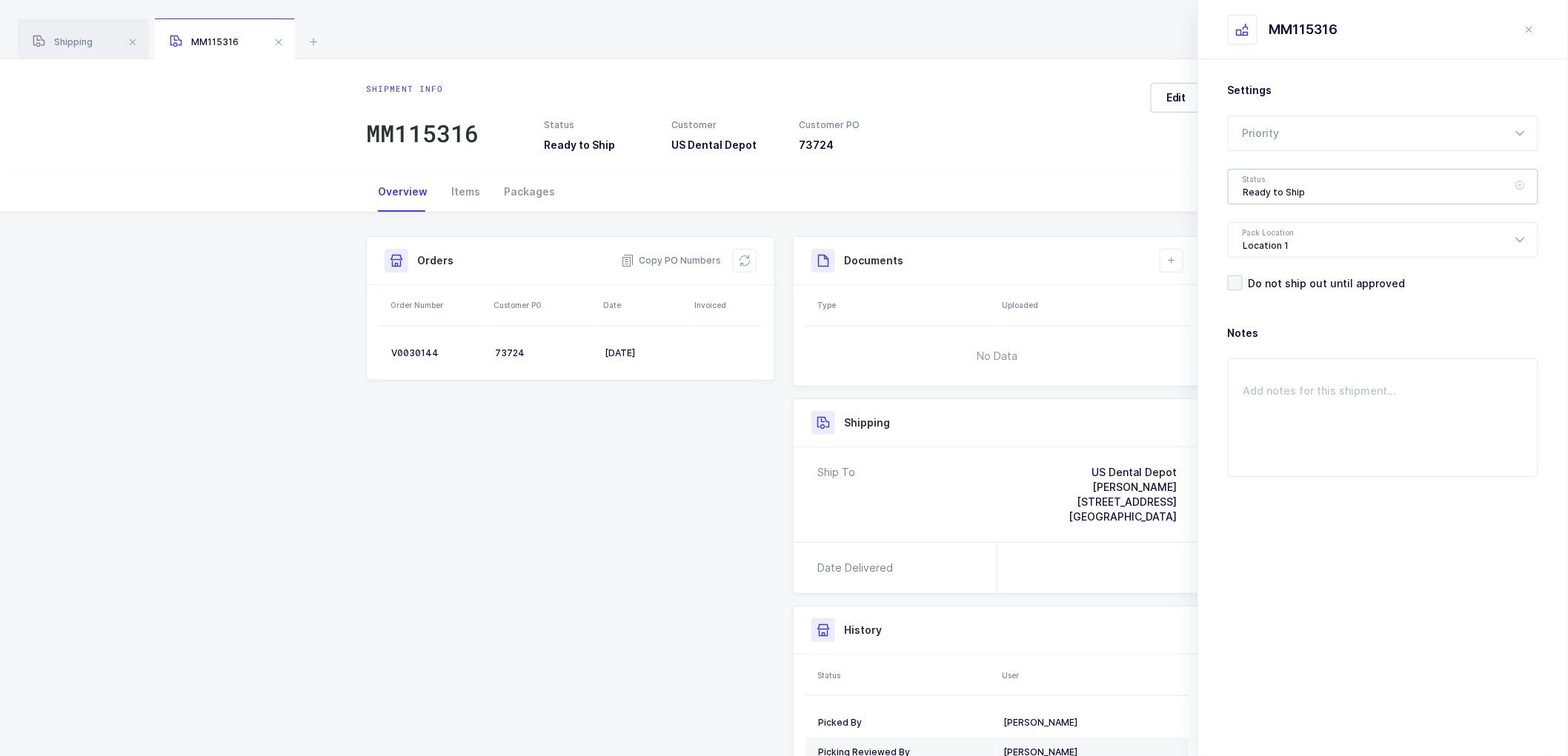
click at [1253, 175] on div "Ready to Ship" at bounding box center [1382, 186] width 310 height 36
click at [1278, 295] on span "Shipped" at bounding box center [1264, 300] width 43 height 12
type input "Shipped"
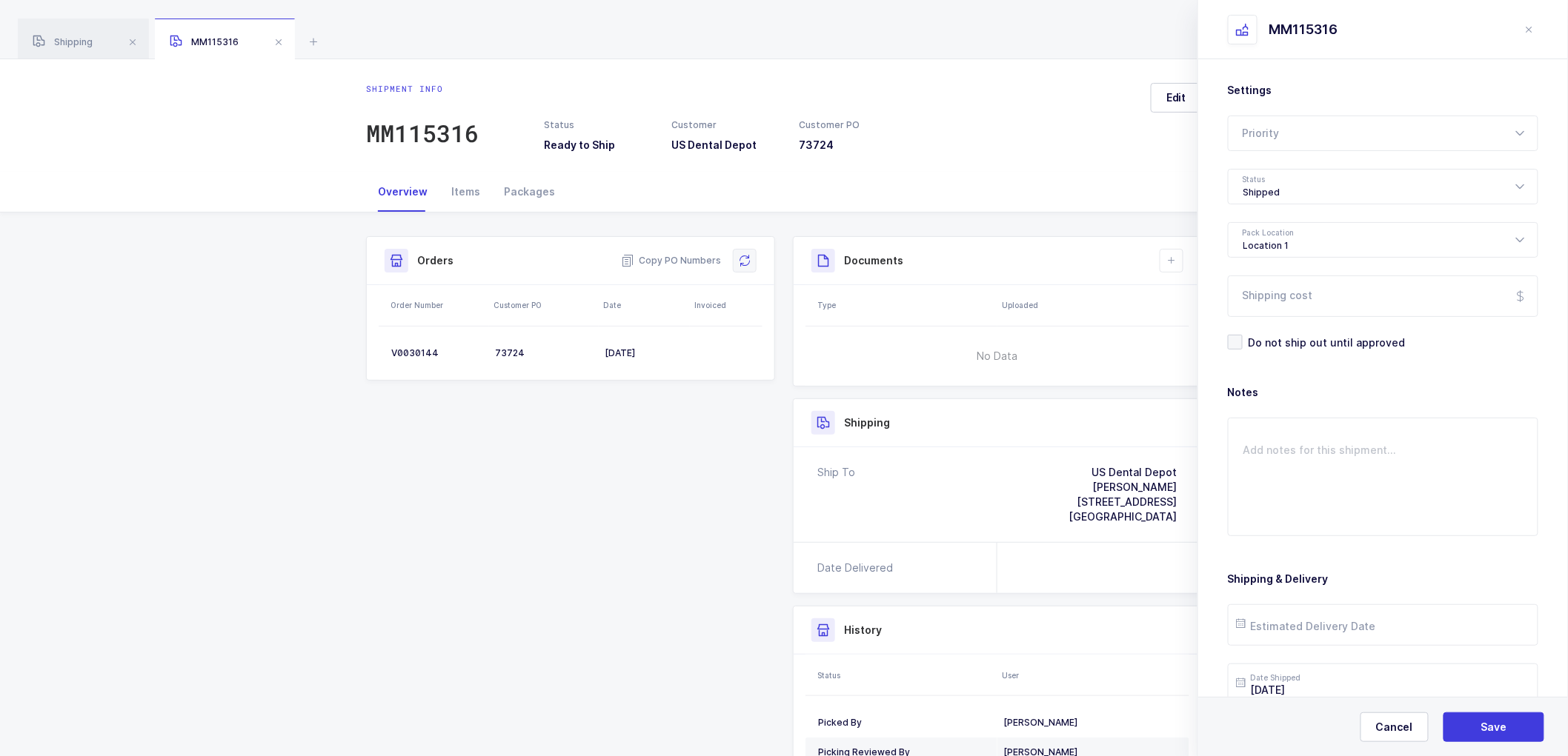
click at [743, 255] on icon at bounding box center [744, 261] width 12 height 12
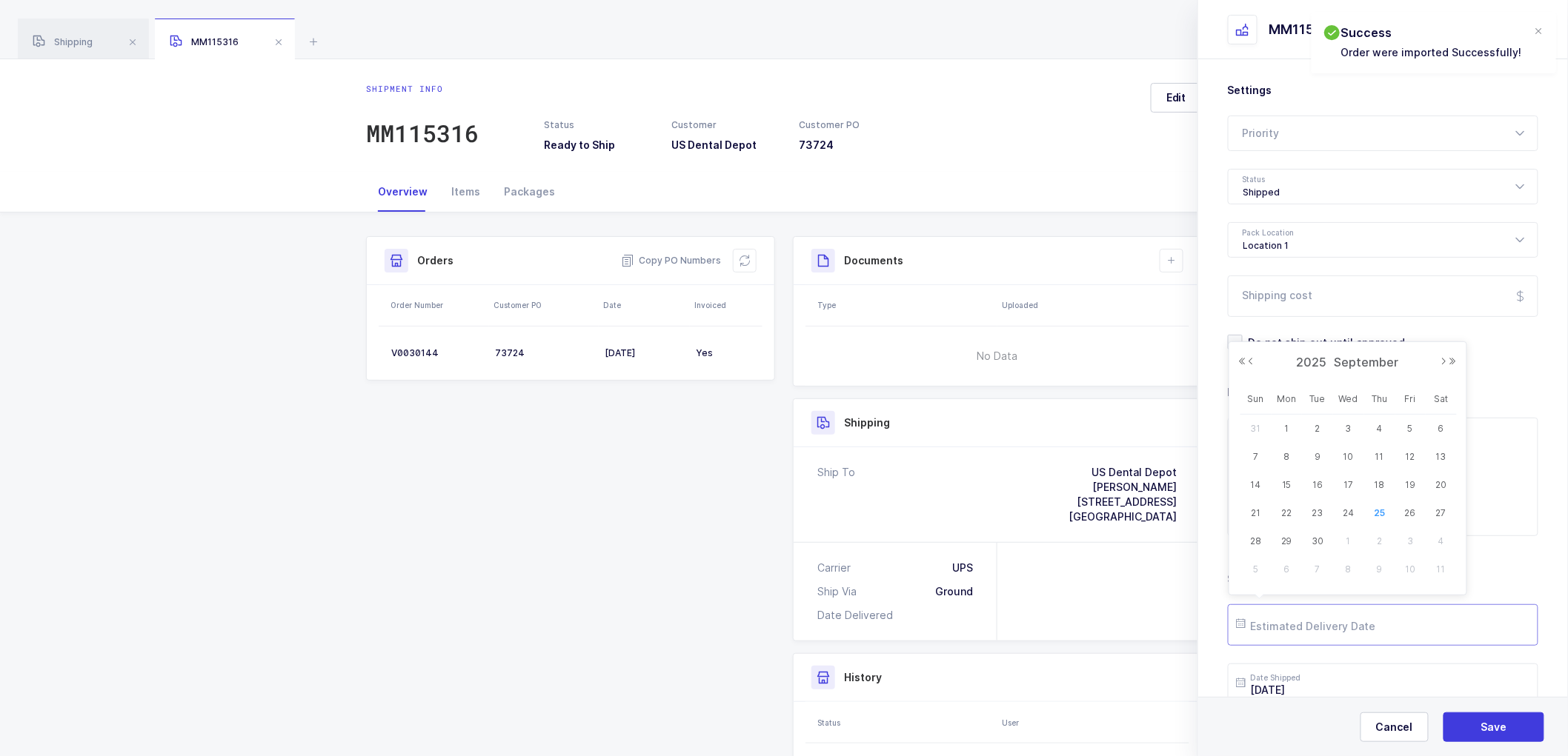
click at [1286, 626] on input "text" at bounding box center [1382, 625] width 310 height 42
click at [1478, 386] on h3 "Notes" at bounding box center [1382, 392] width 310 height 15
click at [1275, 299] on input "Shipping cost" at bounding box center [1382, 296] width 310 height 42
paste input "14.00"
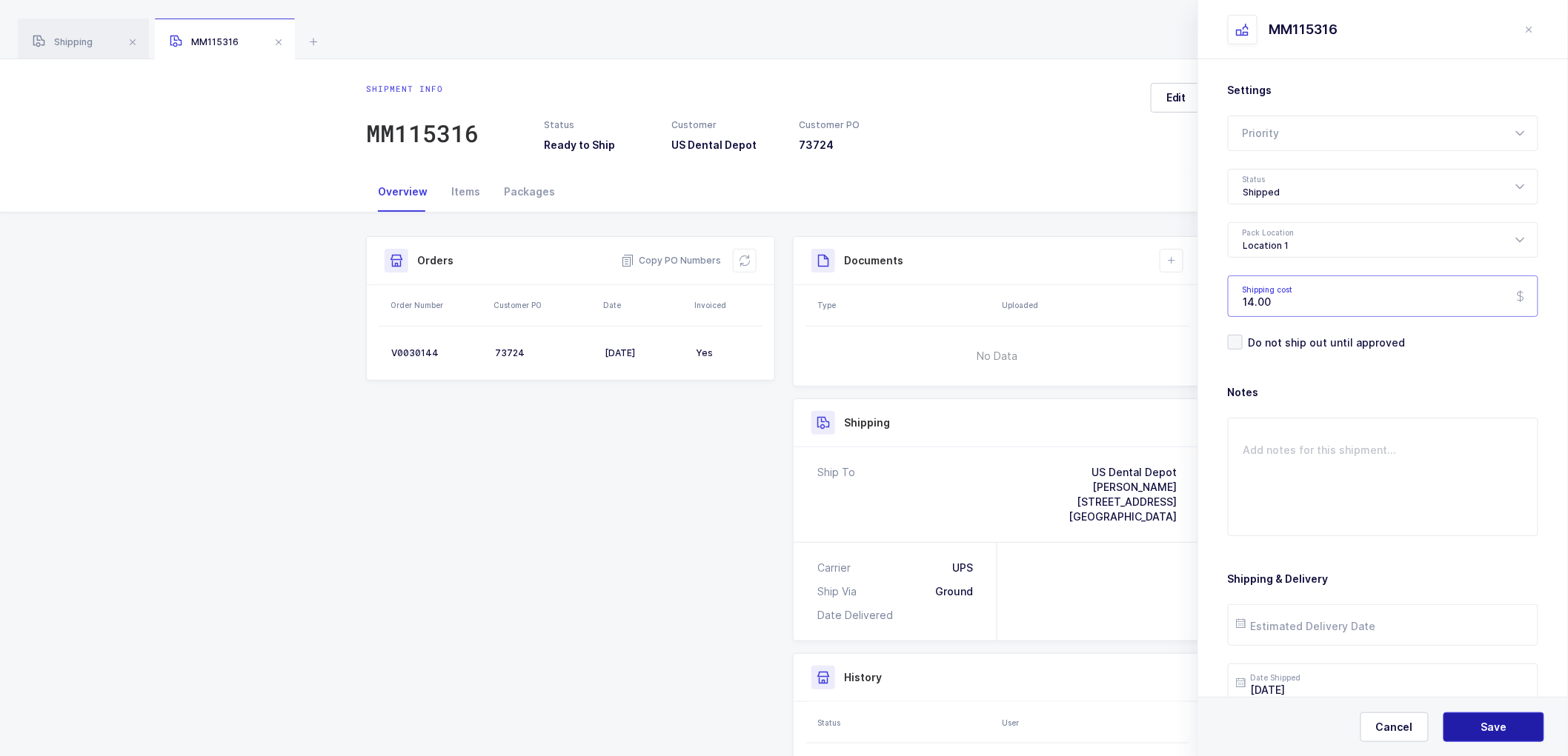
type input "14.00"
click at [1513, 722] on button "Save" at bounding box center [1494, 727] width 101 height 29
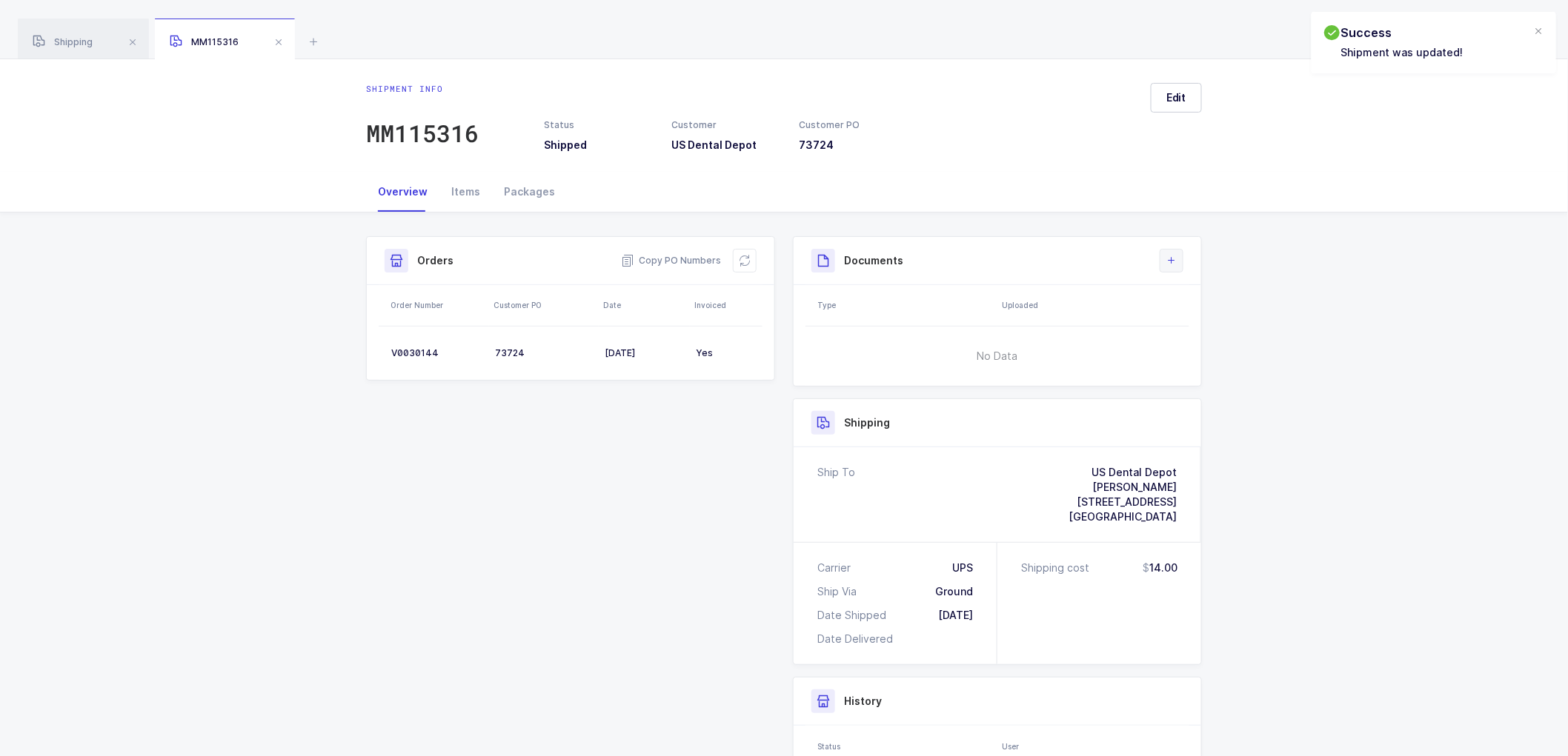
click at [1174, 254] on button at bounding box center [1171, 261] width 24 height 24
click at [1198, 300] on li "Create Document" at bounding box center [1221, 303] width 111 height 24
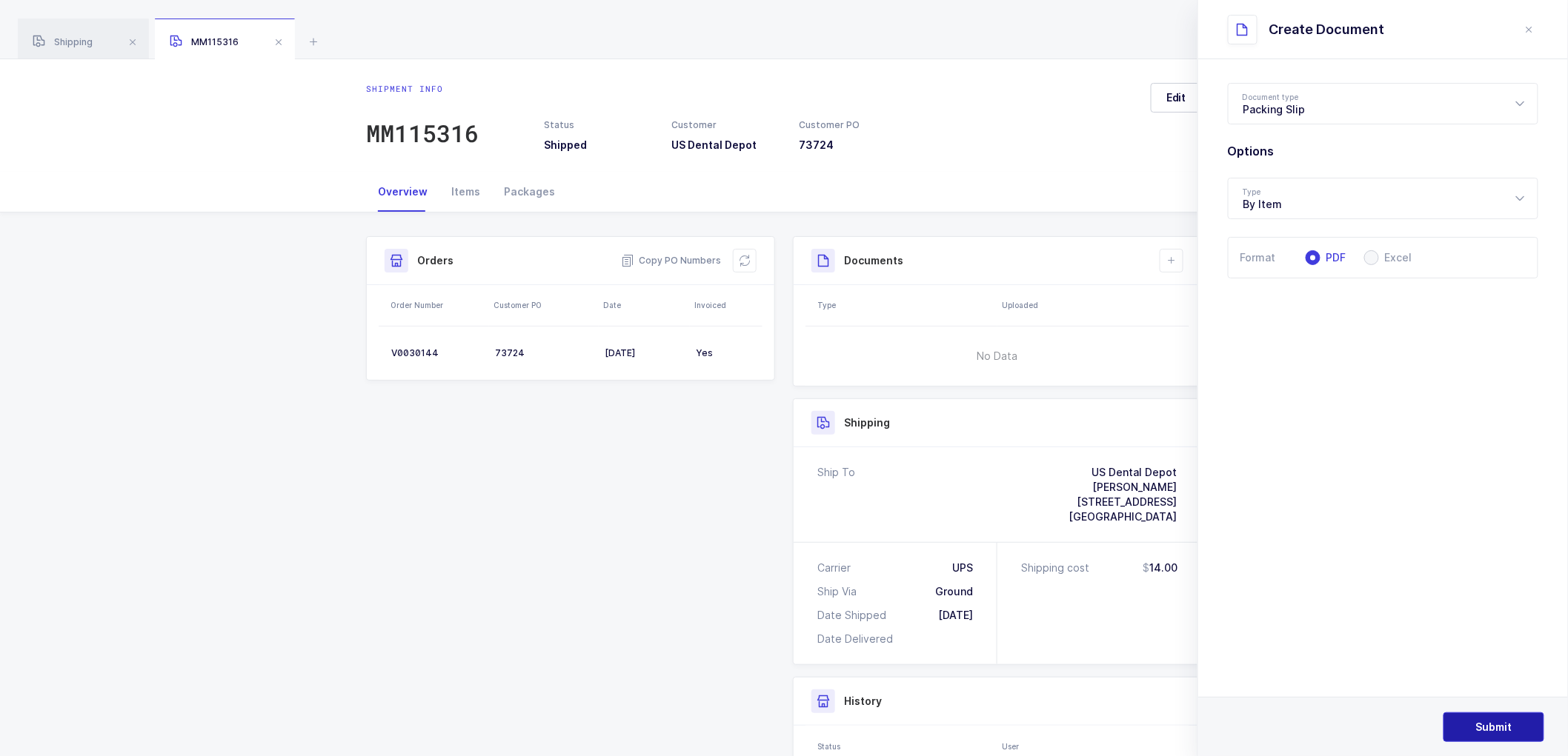
click at [1508, 715] on button "Submit" at bounding box center [1494, 727] width 101 height 29
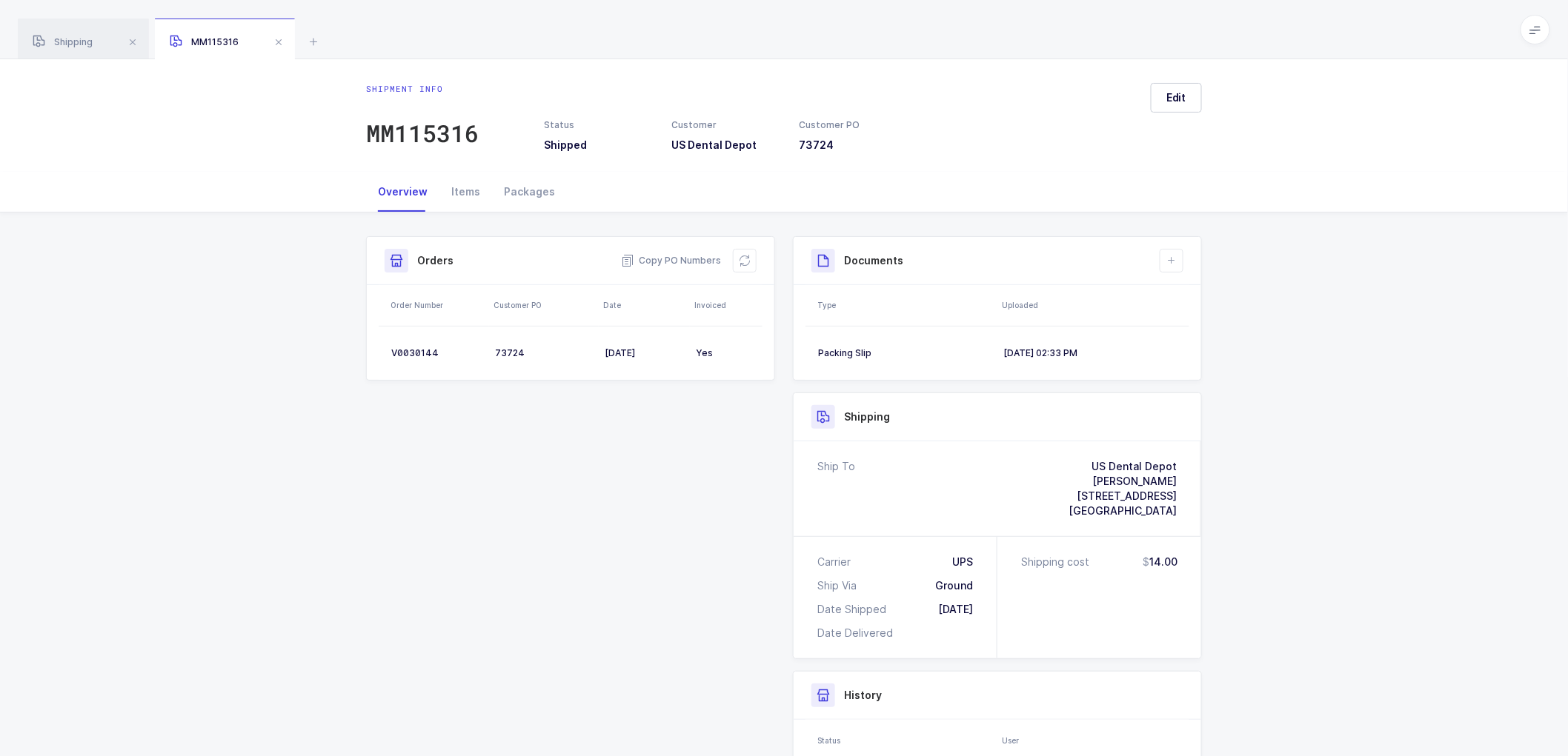
drag, startPoint x: 1369, startPoint y: 441, endPoint x: 1307, endPoint y: 368, distance: 95.8
click at [1369, 444] on div "Shipment Info Shipment Number MM115316 Status Shipped Customer US Dental Depot …" at bounding box center [784, 584] width 1568 height 744
click at [640, 420] on div "Shipment Info Shipment Number MM115316 Status Shipped Customer US Dental Depot …" at bounding box center [784, 578] width 854 height 684
click at [278, 40] on span at bounding box center [278, 42] width 18 height 18
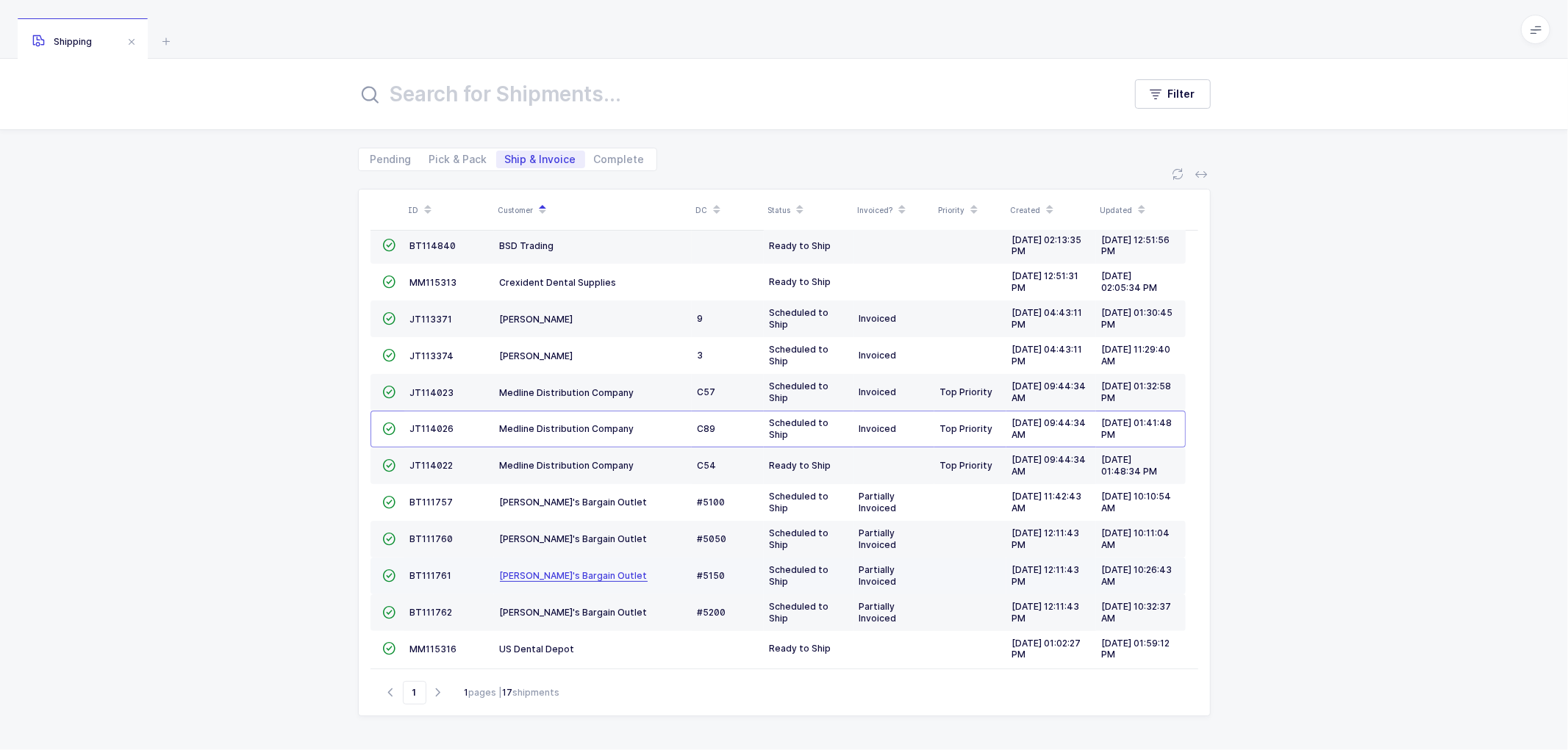
scroll to position [211, 0]
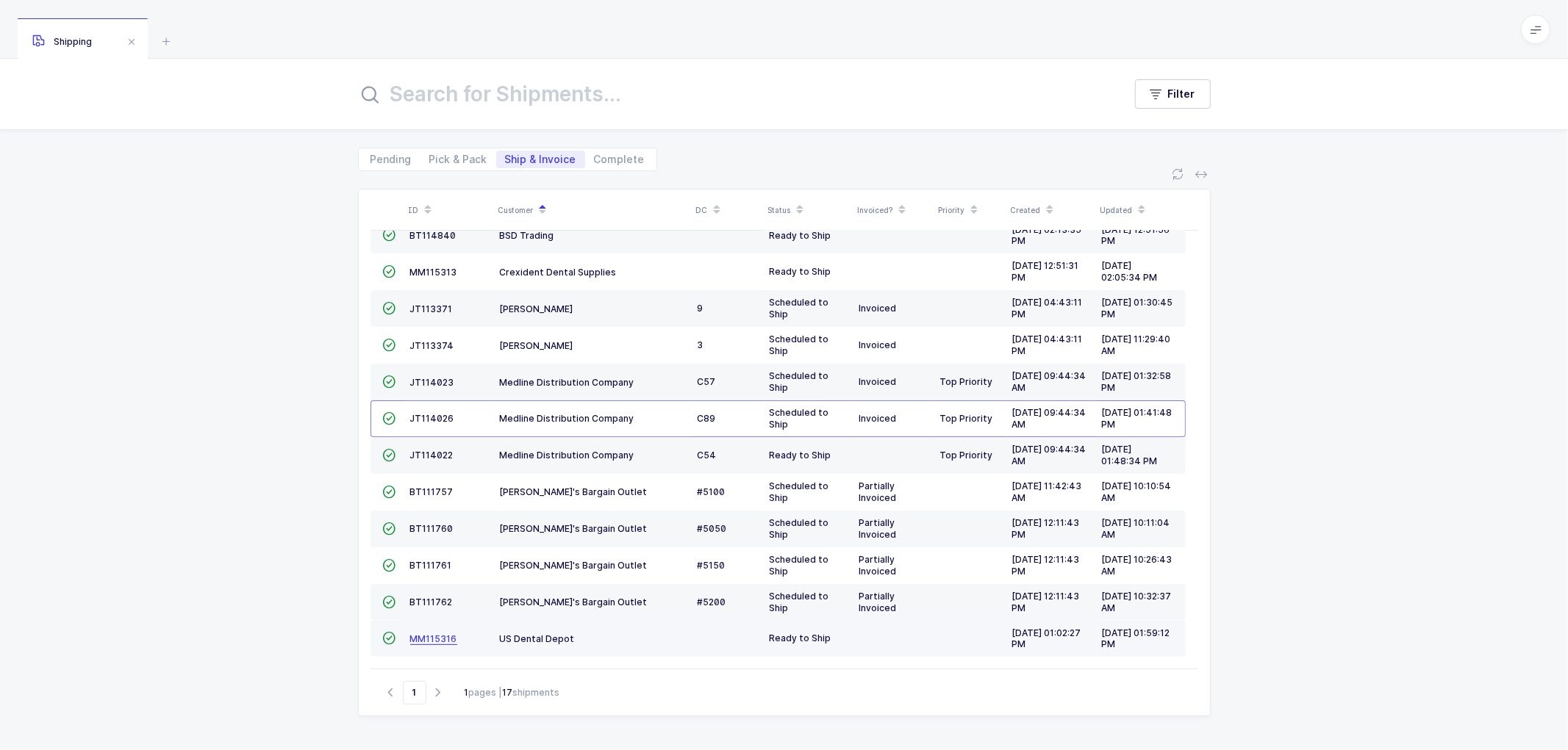
click at [430, 642] on link "MM115316" at bounding box center [433, 639] width 47 height 12
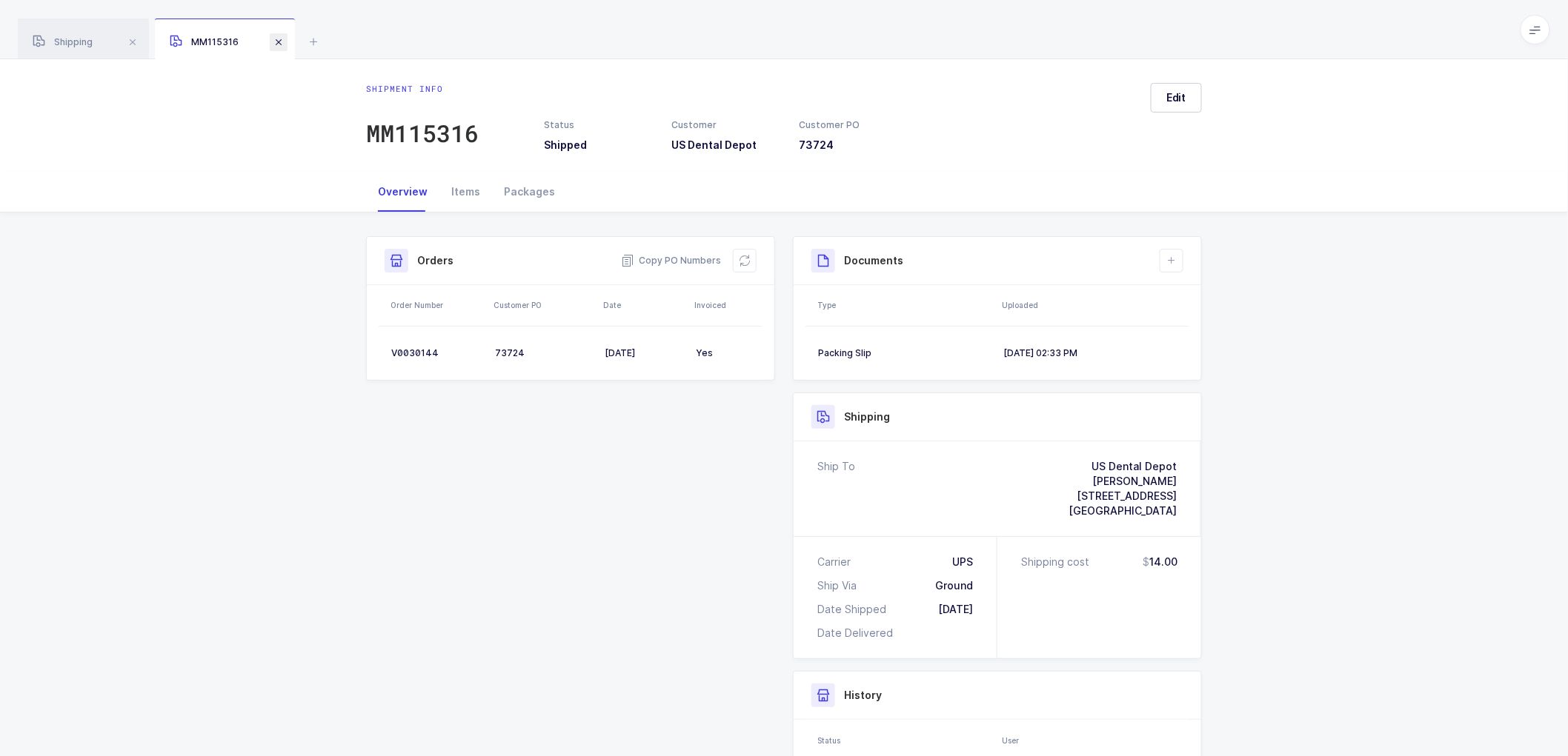
click at [282, 37] on span at bounding box center [278, 42] width 18 height 18
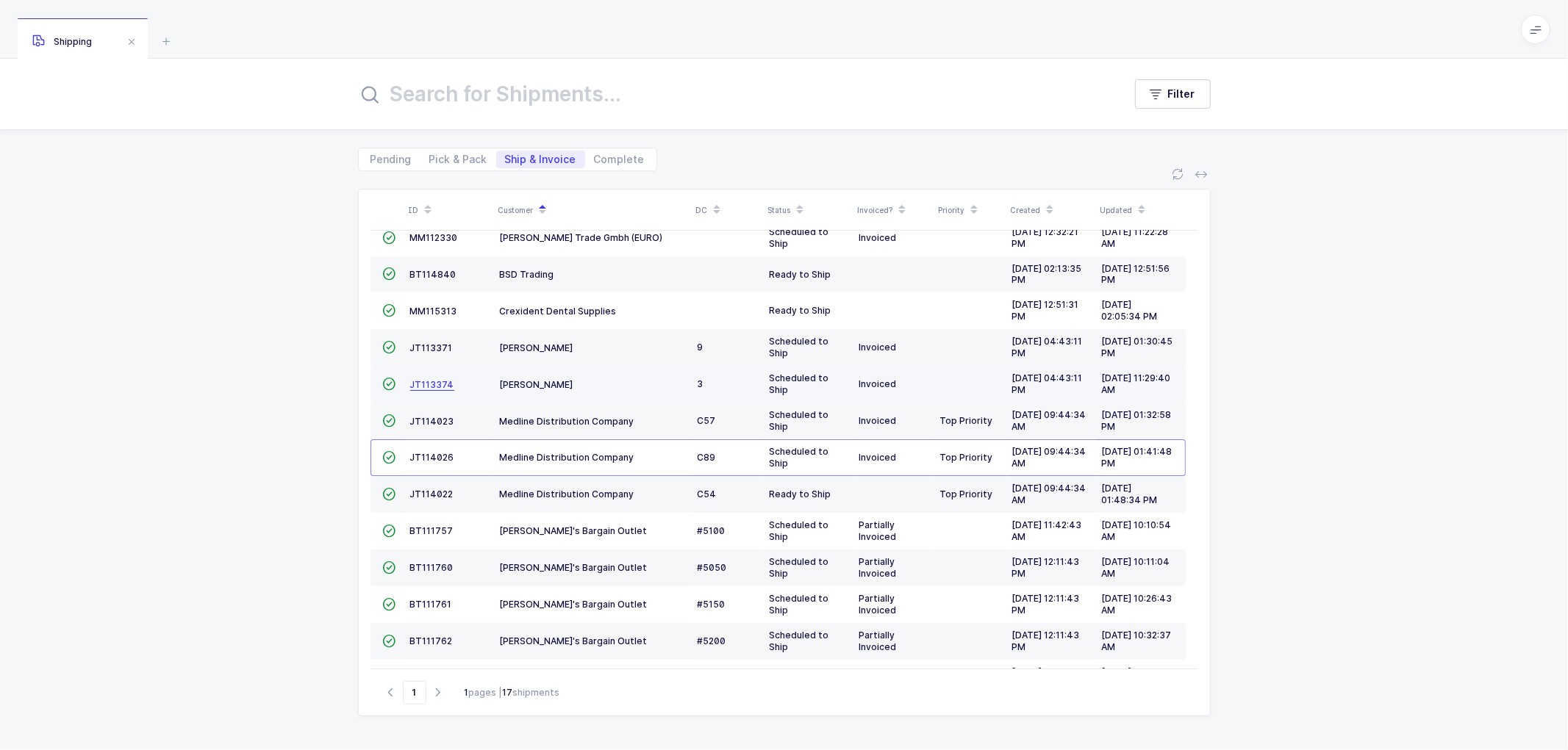
click at [430, 380] on span "JT113374" at bounding box center [432, 384] width 44 height 11
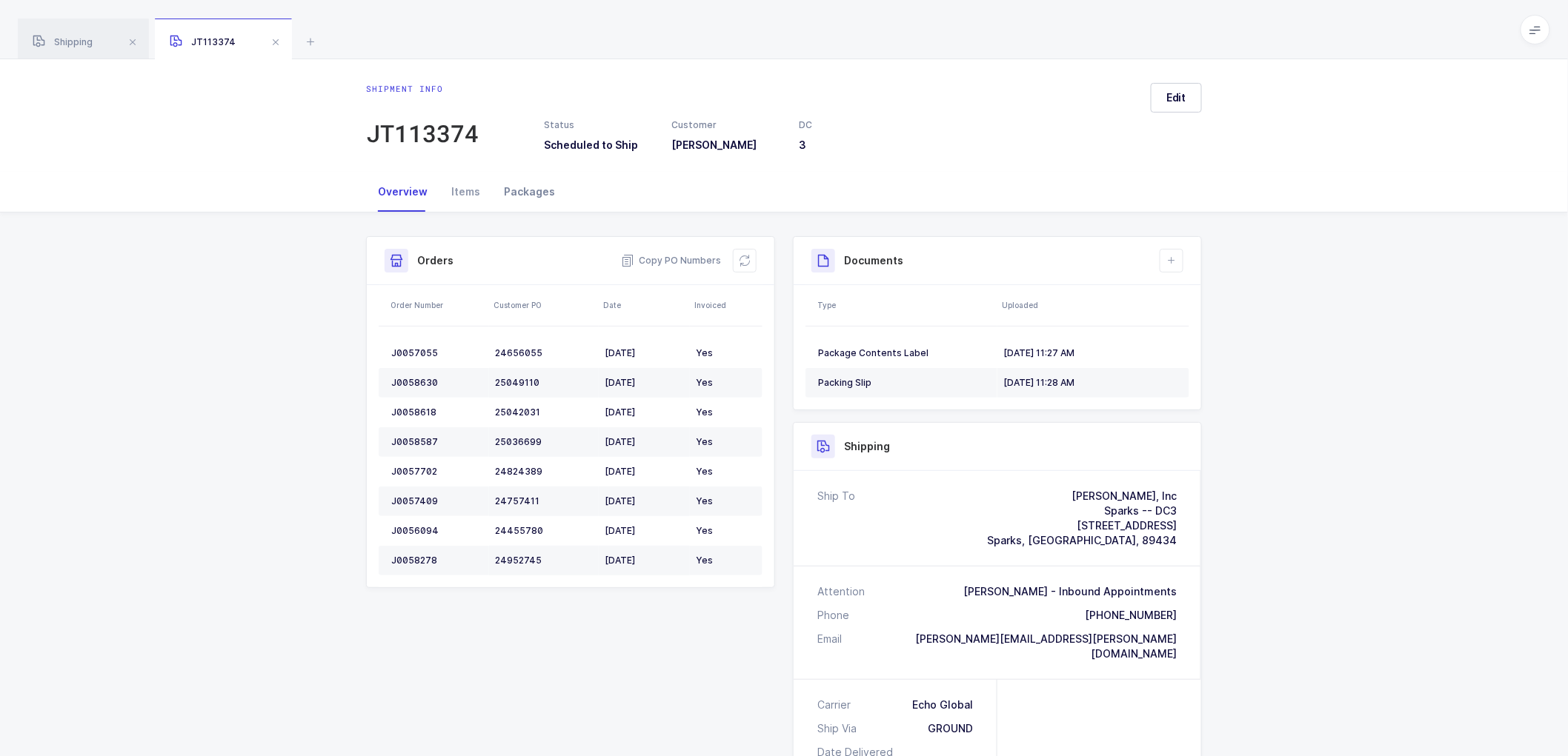
click at [520, 189] on div "Packages" at bounding box center [529, 192] width 75 height 40
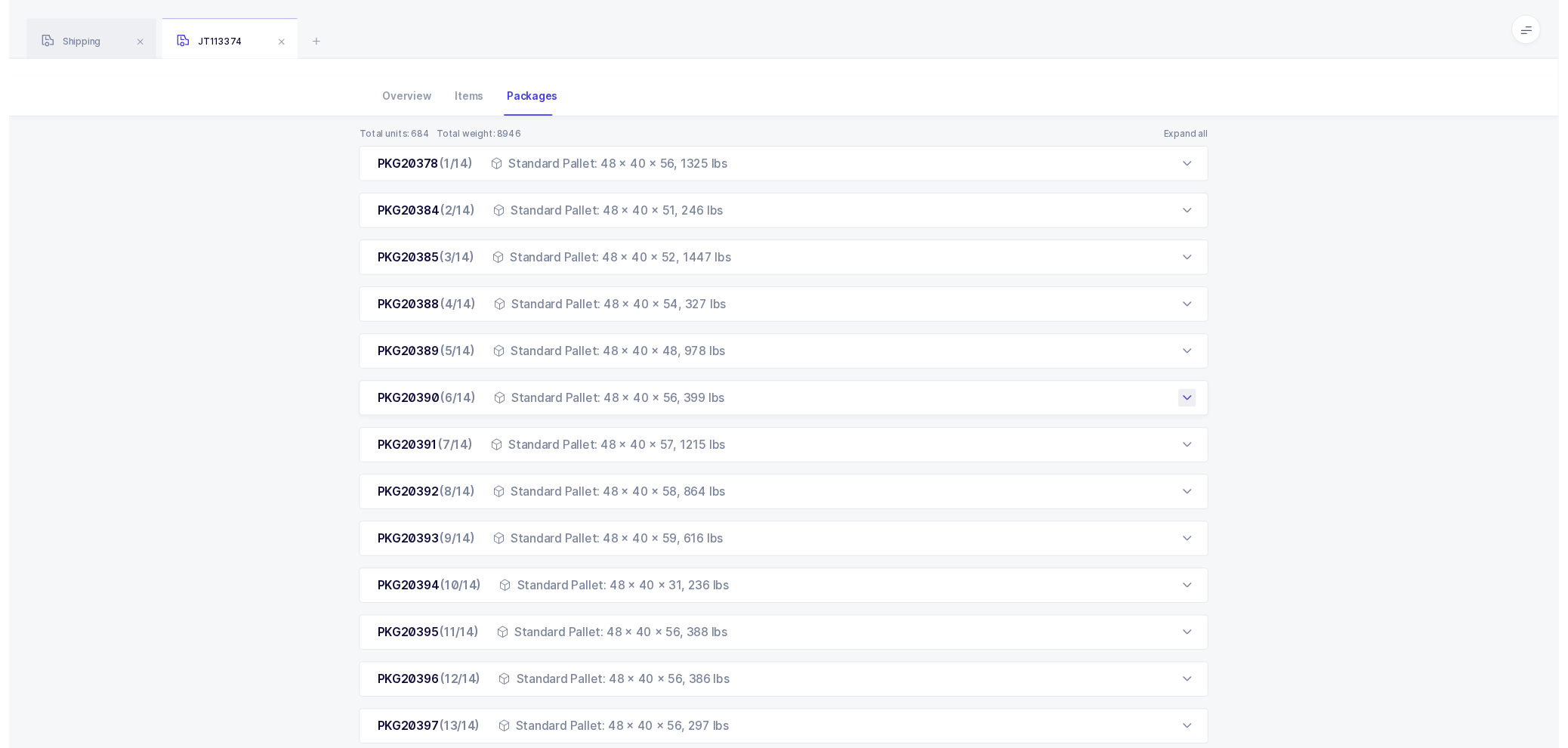
scroll to position [189, 0]
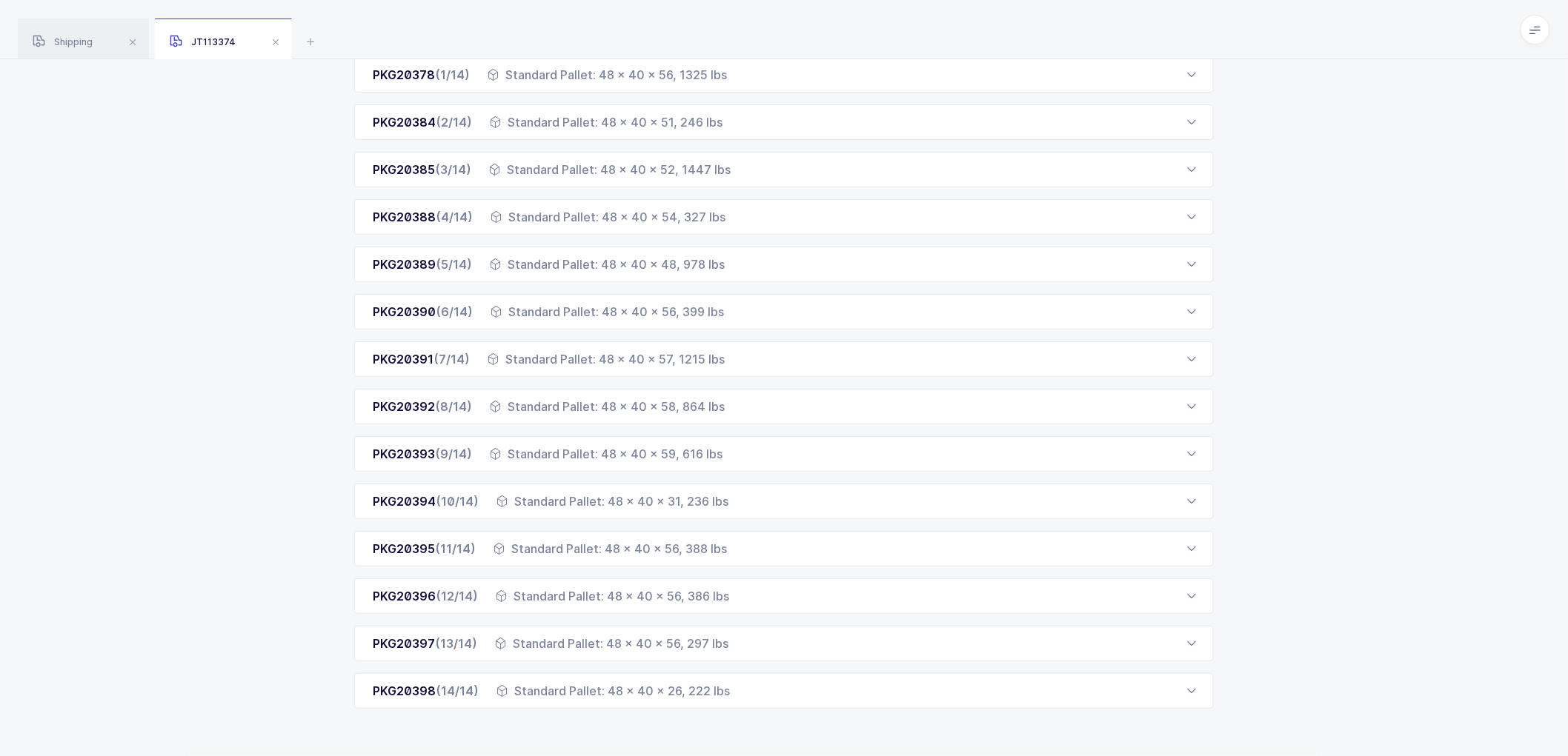
click at [157, 198] on div "Total units: 684 Total weight: 8946 Expand all PKG20378 (1/14) Standard Pallet:…" at bounding box center [783, 391] width 1544 height 729
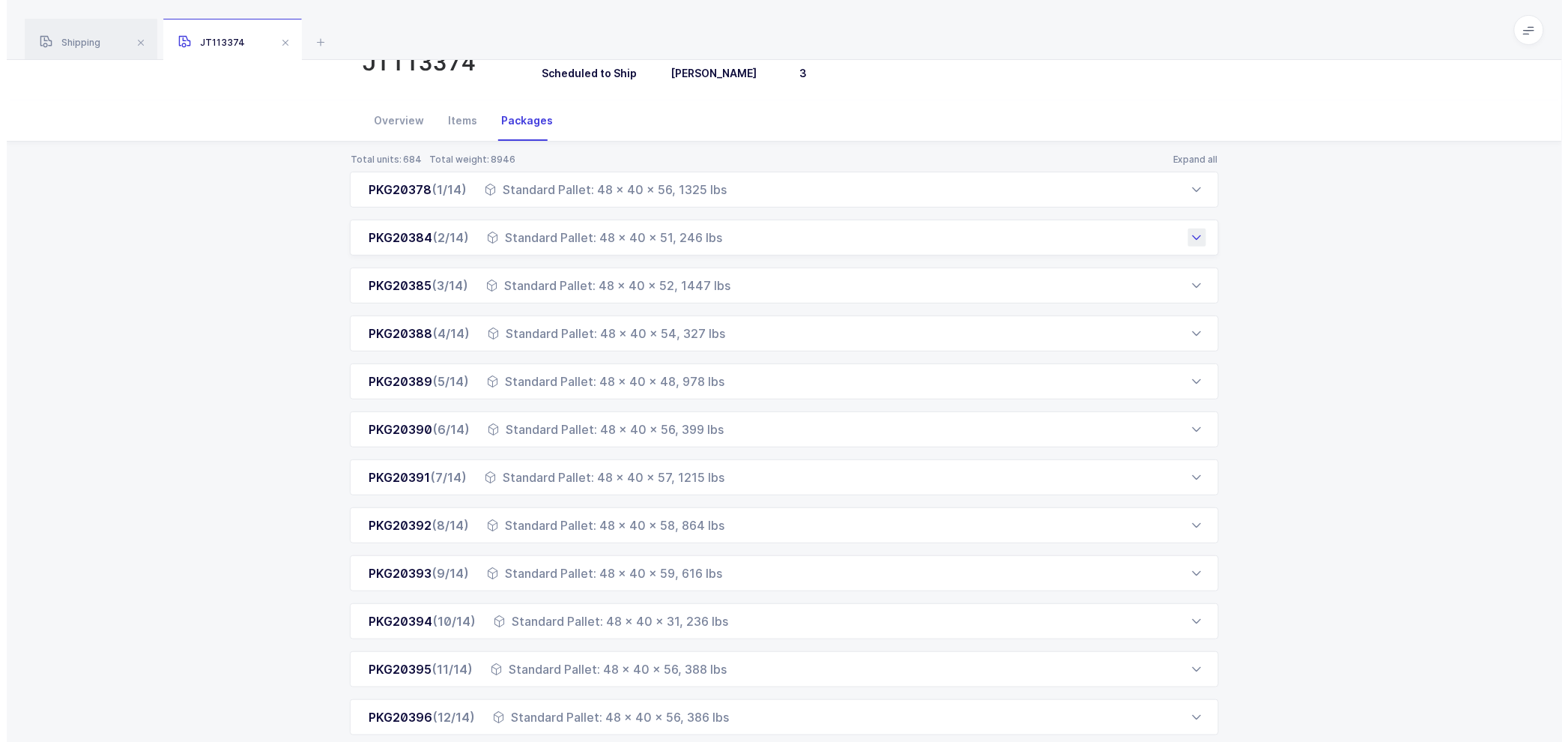
scroll to position [0, 0]
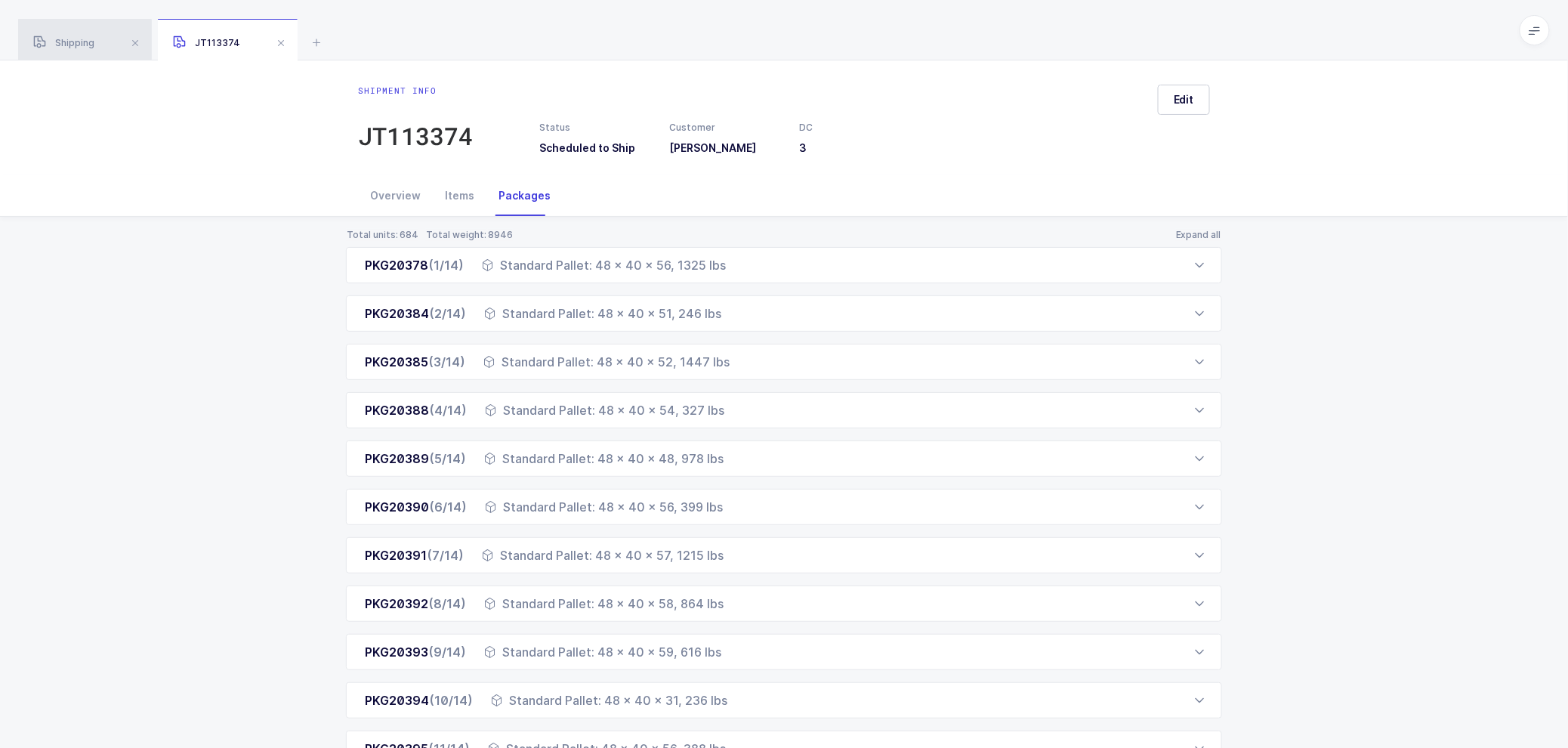
click at [65, 35] on div "Shipping" at bounding box center [85, 40] width 134 height 43
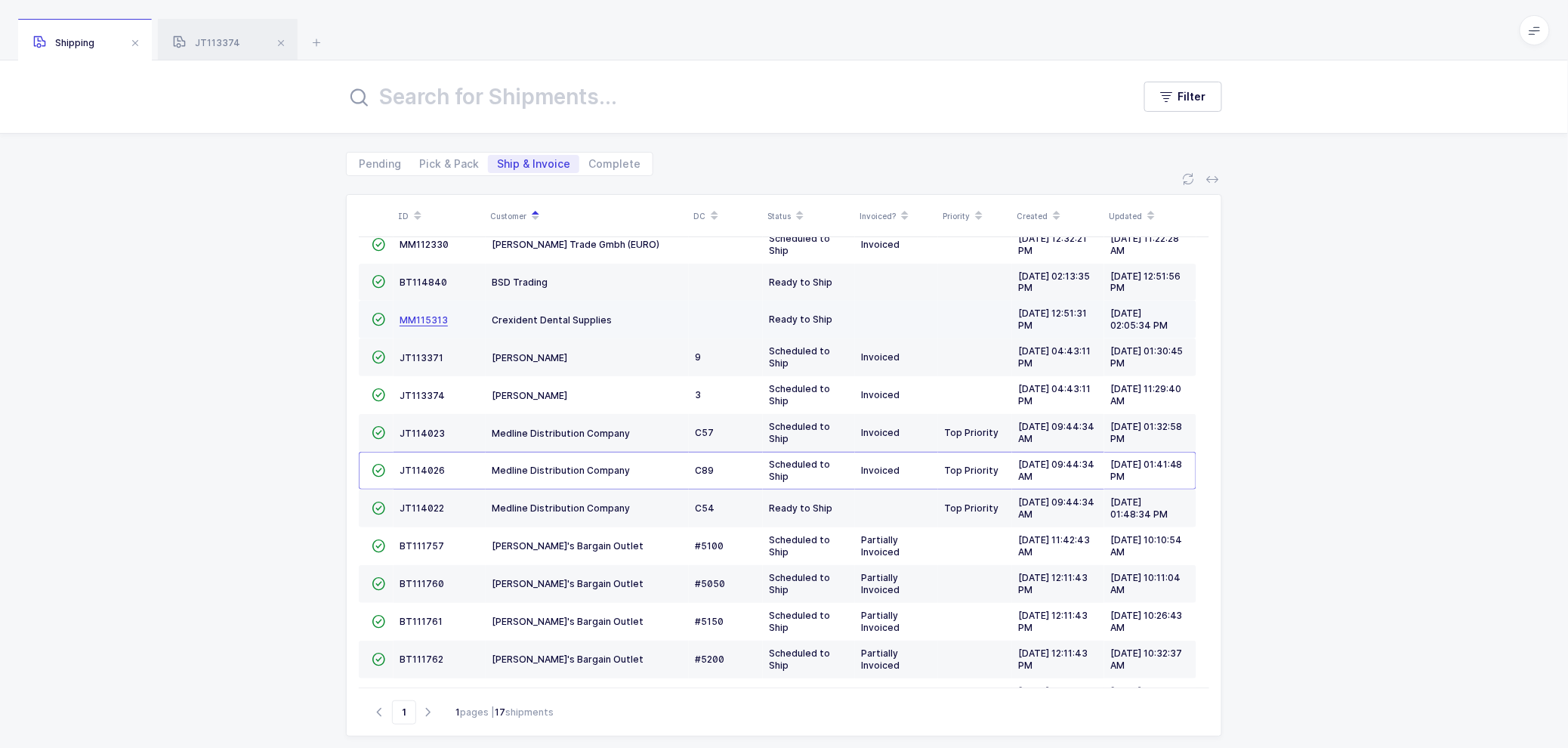
click at [425, 315] on span "MM115313" at bounding box center [423, 320] width 48 height 11
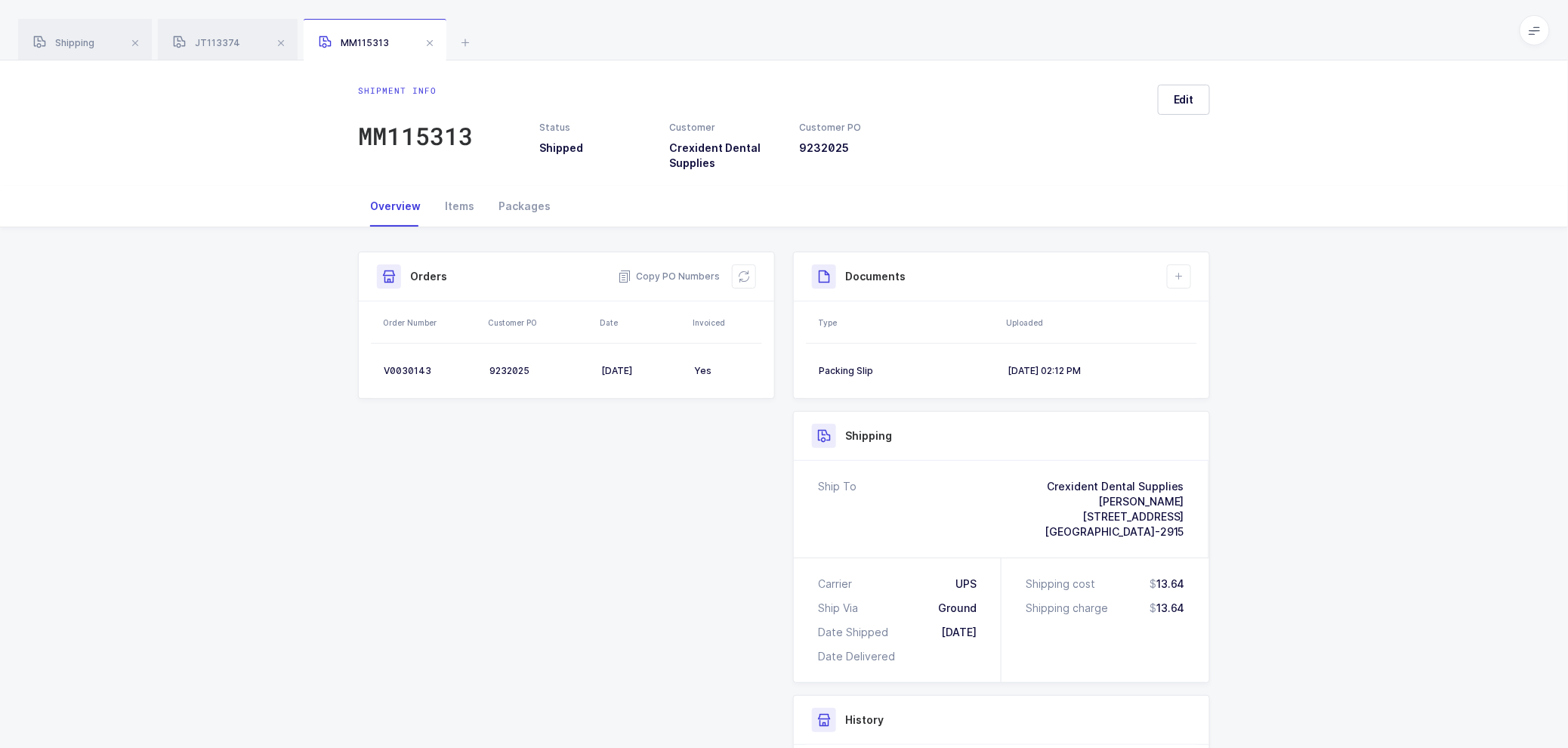
click at [430, 38] on span at bounding box center [430, 43] width 18 height 18
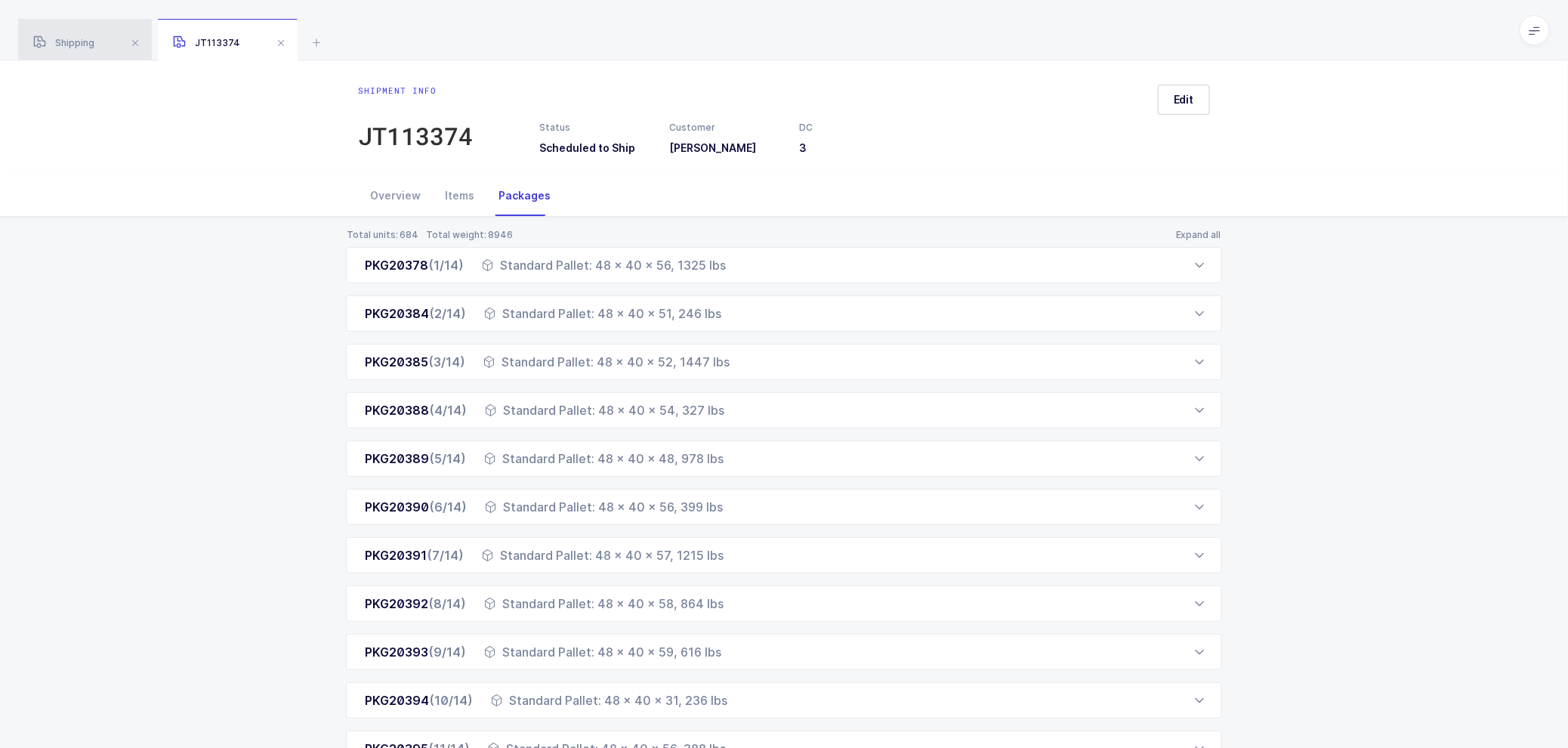
click at [80, 39] on span "Shipping" at bounding box center [64, 43] width 61 height 11
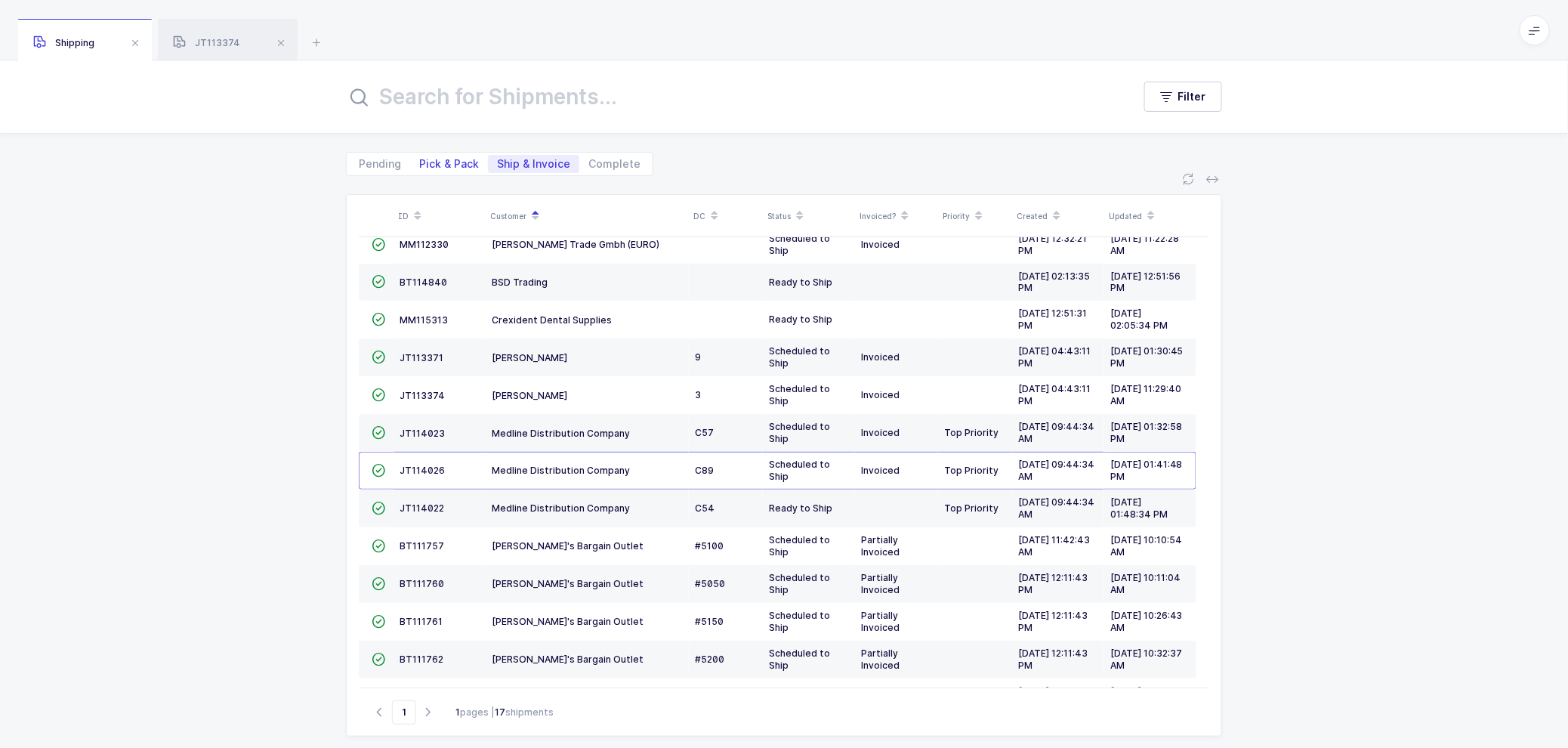
click at [425, 167] on span "Pick & Pack" at bounding box center [449, 163] width 60 height 10
click at [420, 165] on input "Pick & Pack" at bounding box center [415, 159] width 9 height 9
radio input "true"
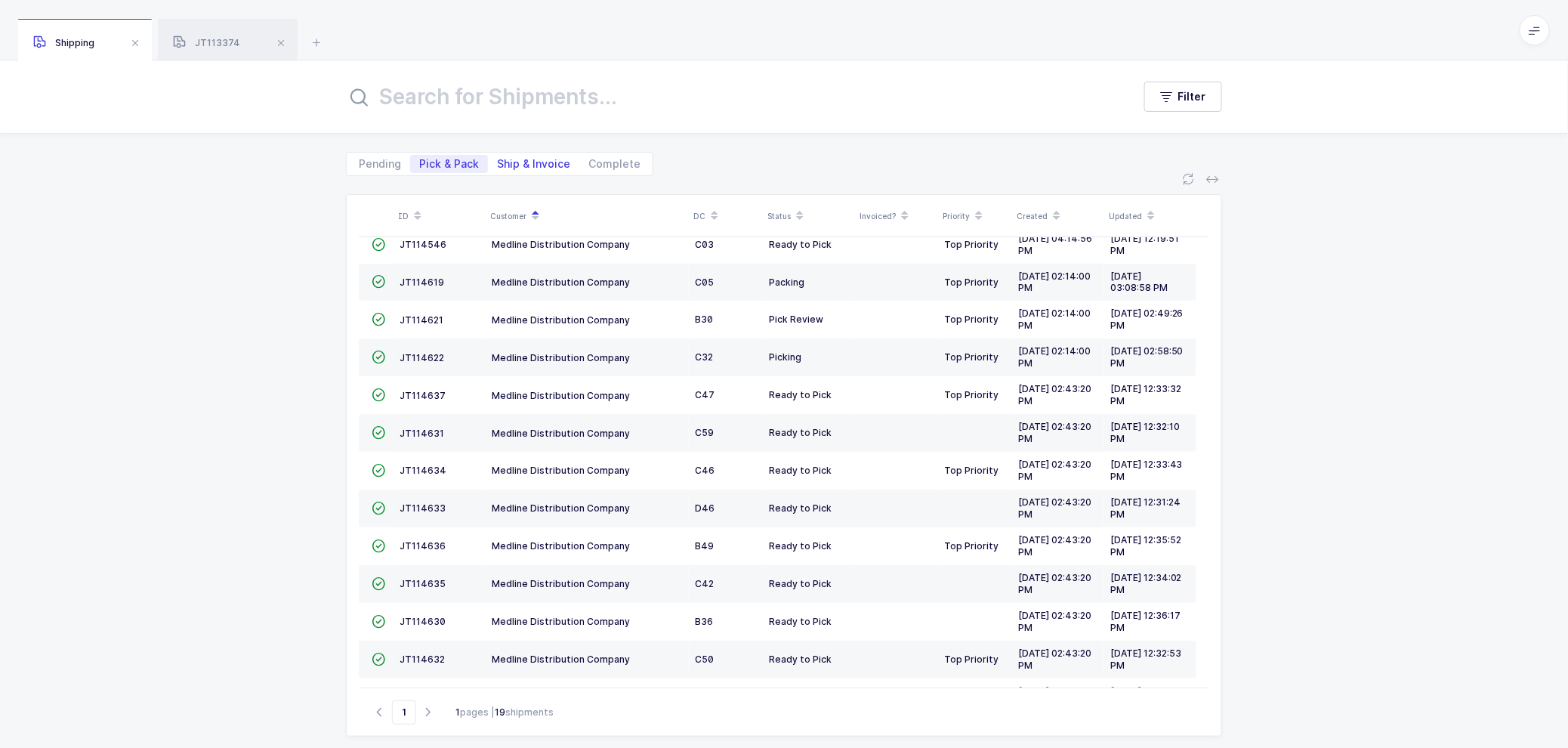
click at [532, 163] on span "Ship & Invoice" at bounding box center [534, 163] width 73 height 10
click at [497, 163] on input "Ship & Invoice" at bounding box center [493, 159] width 9 height 9
radio input "true"
radio input "false"
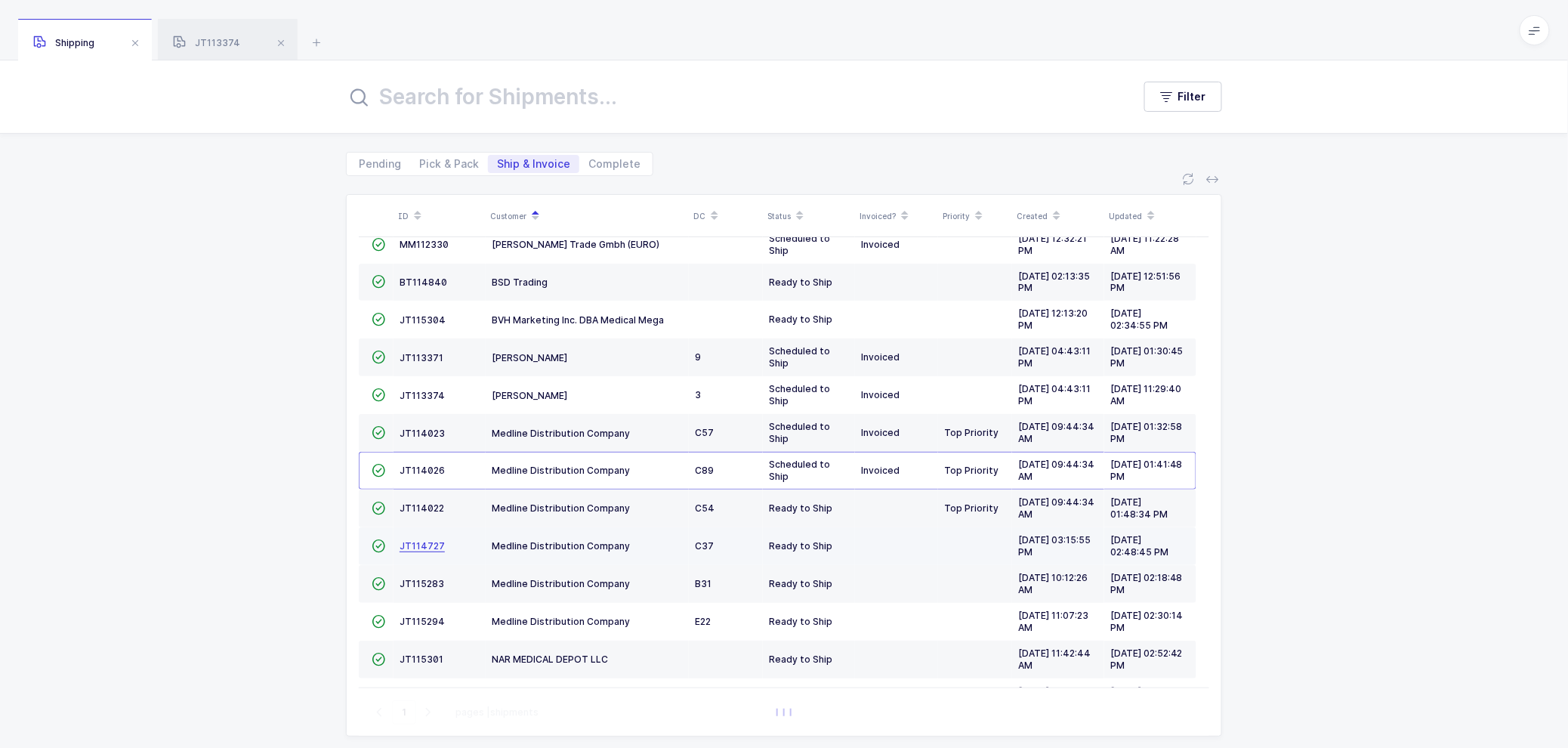
click at [422, 542] on span "JT114727" at bounding box center [422, 545] width 45 height 11
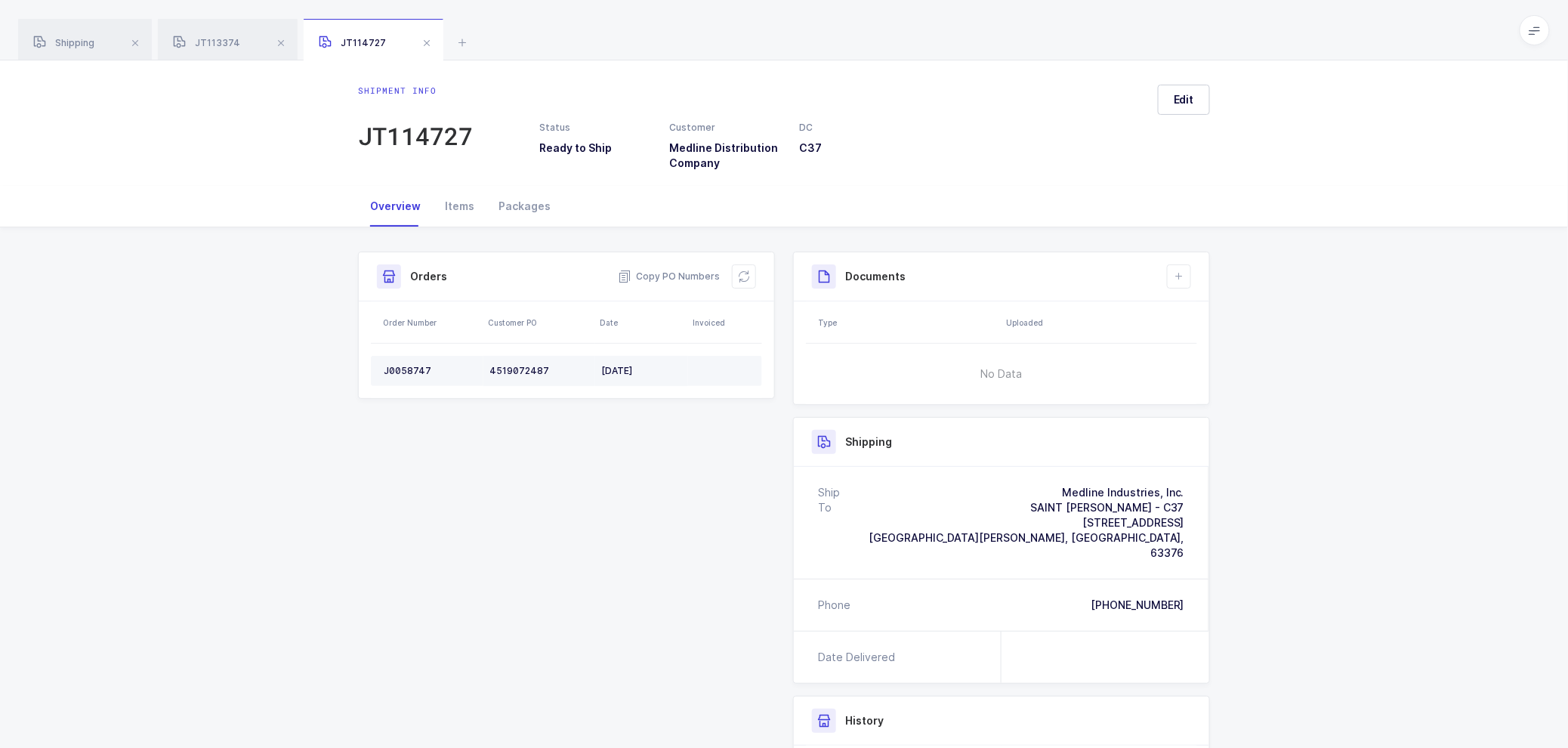
click at [407, 360] on td "J0058747" at bounding box center [426, 370] width 113 height 30
click at [404, 365] on div "J0058747" at bounding box center [430, 370] width 94 height 12
click at [676, 270] on span "Copy PO Numbers" at bounding box center [669, 276] width 102 height 15
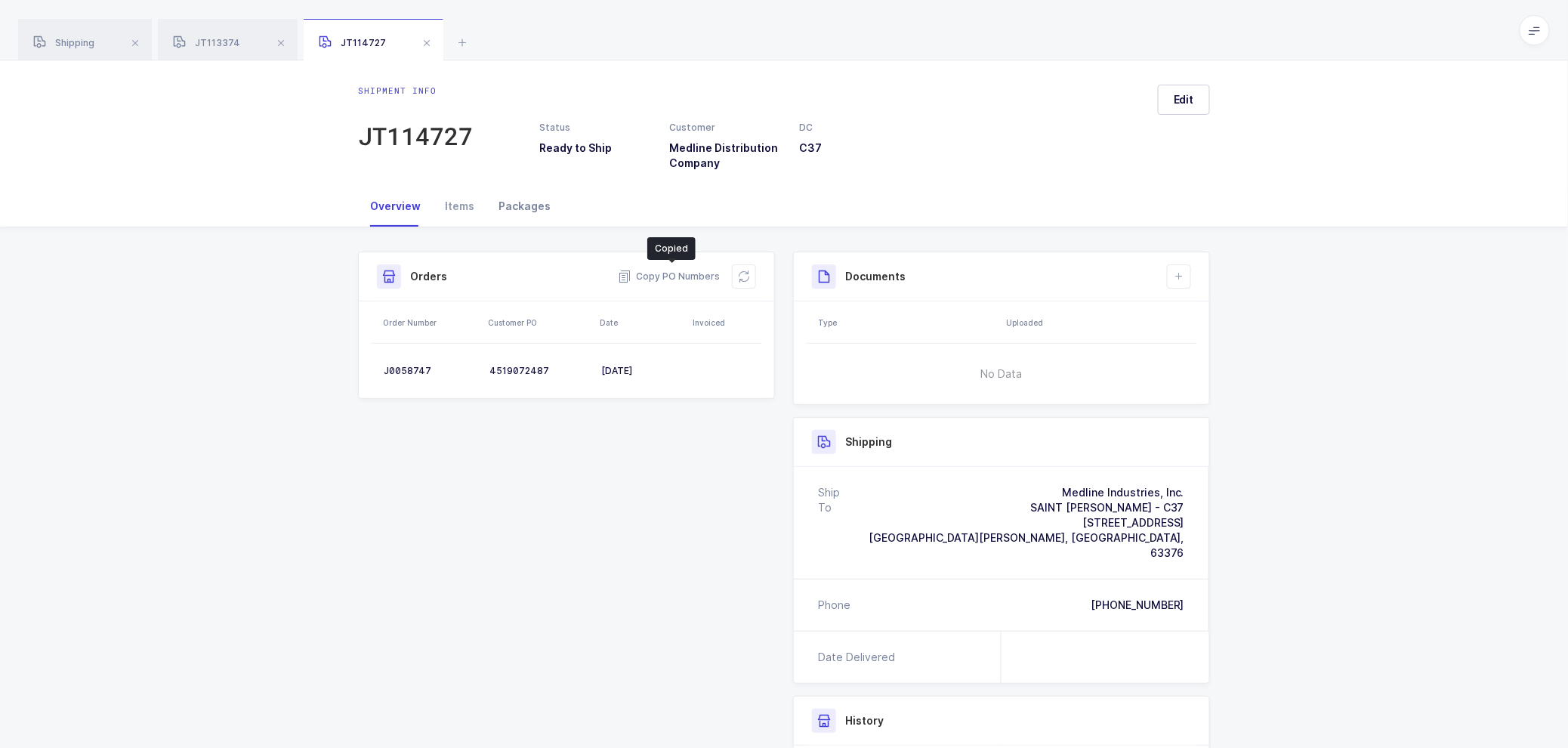
click at [522, 204] on div "Packages" at bounding box center [524, 207] width 76 height 41
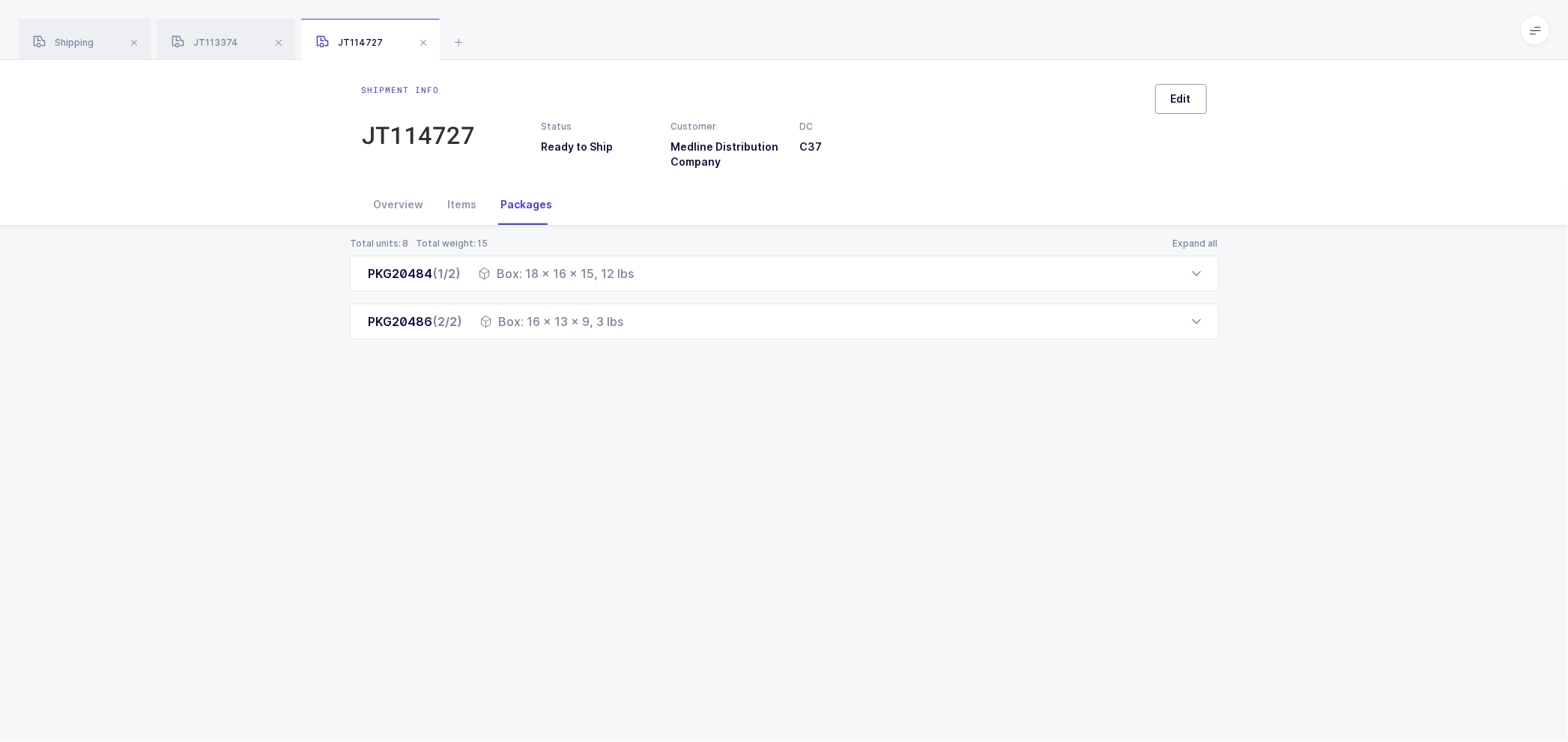
click at [1174, 92] on span "Edit" at bounding box center [1181, 99] width 20 height 15
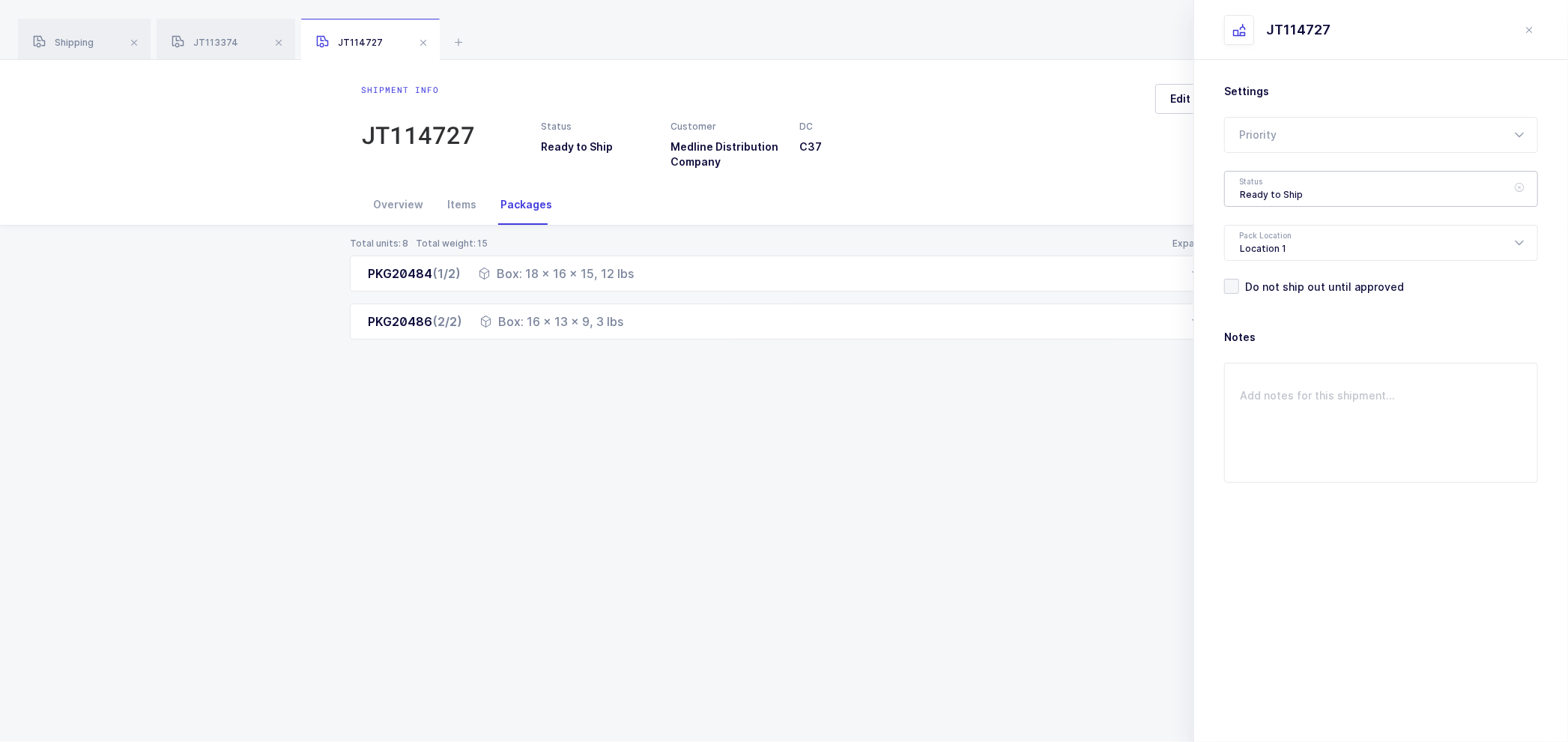
click at [1298, 180] on div "Ready to Ship" at bounding box center [1380, 188] width 313 height 36
click at [1252, 301] on span "Shipped" at bounding box center [1261, 303] width 43 height 13
type input "Shipped"
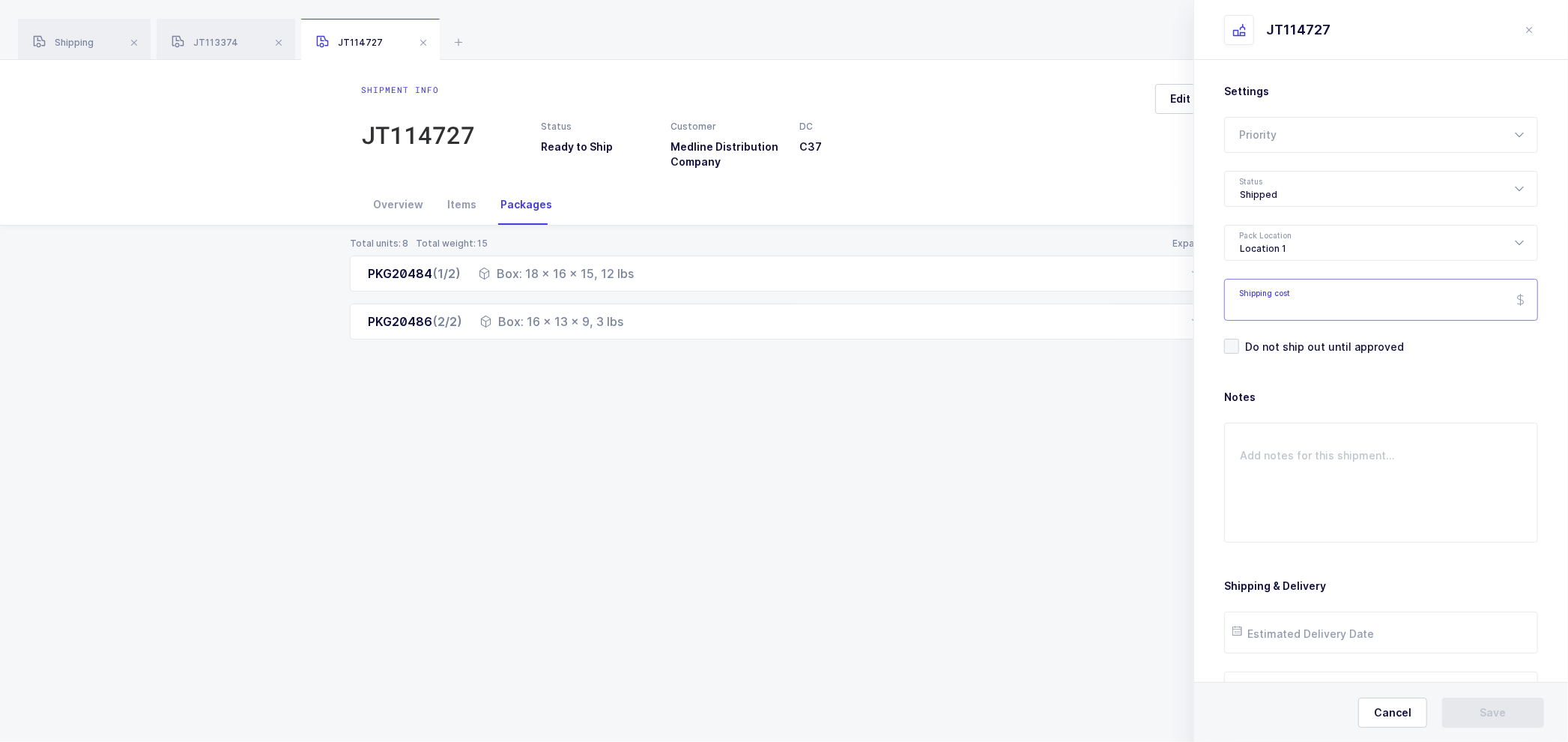
click at [1282, 307] on input "Shipping cost" at bounding box center [1380, 299] width 313 height 42
paste input "36.98"
type input "36.98"
click at [1344, 629] on input "text" at bounding box center [1380, 633] width 313 height 42
click at [1285, 546] on span "29" at bounding box center [1283, 547] width 18 height 18
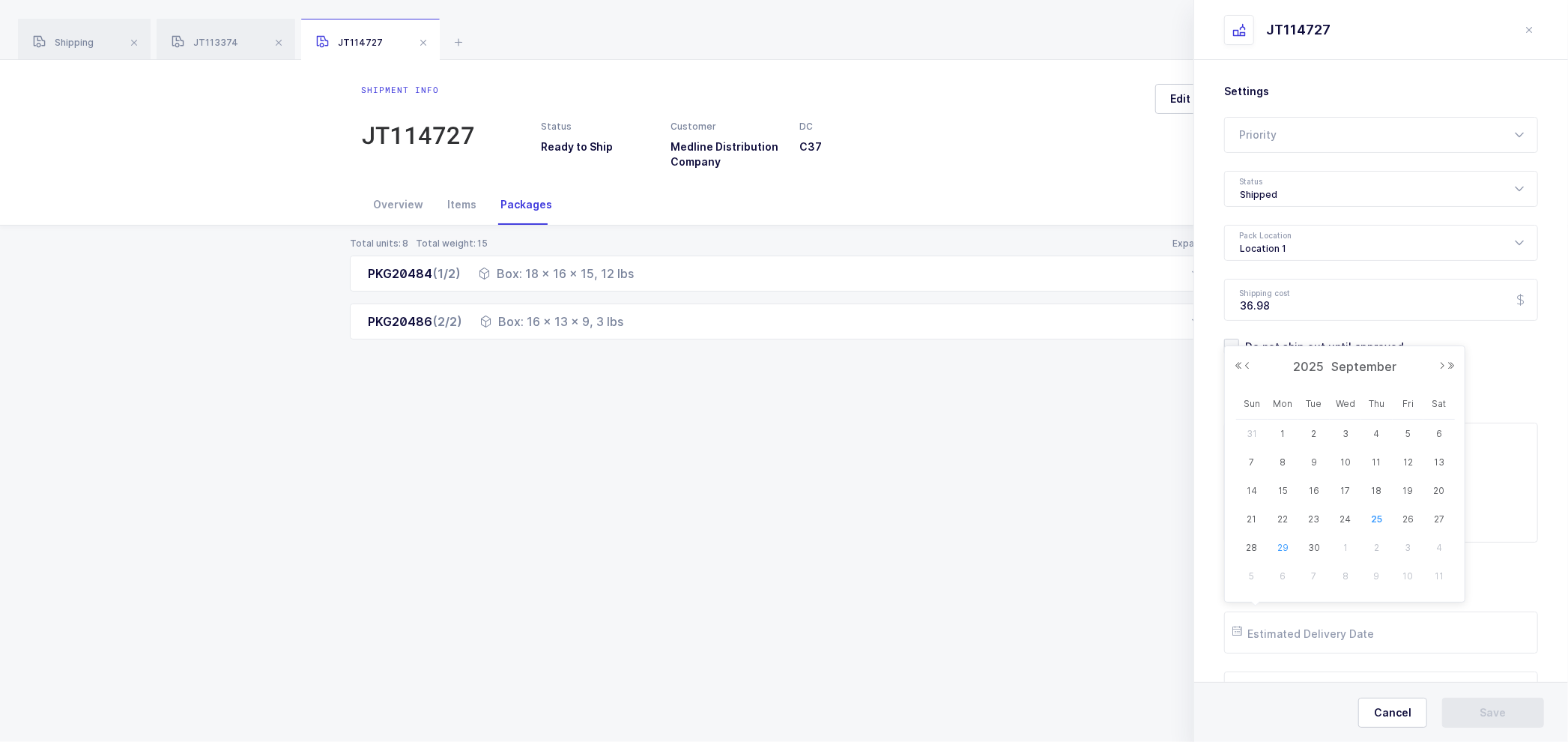
type input "[DATE]"
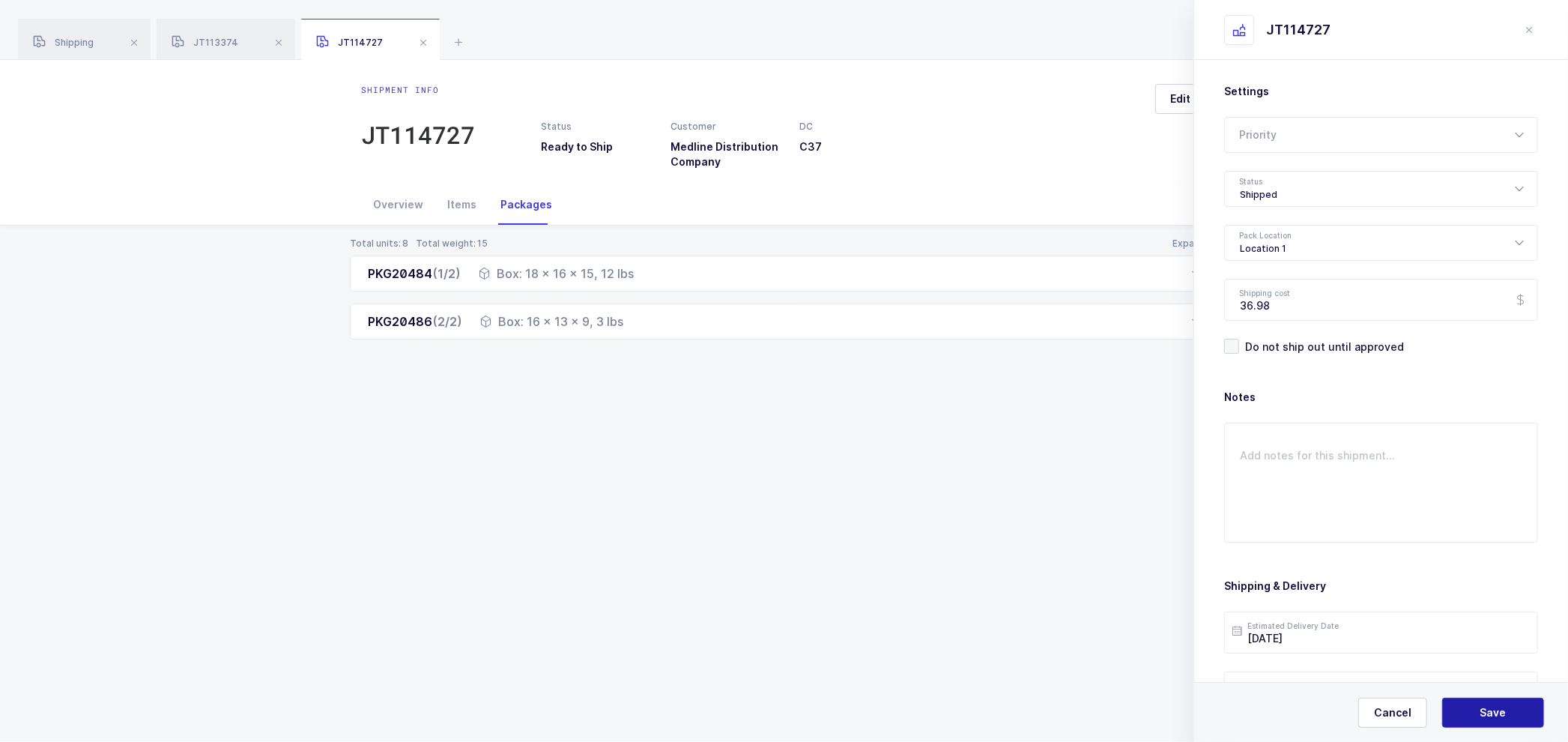
click at [1477, 708] on button "Save" at bounding box center [1493, 712] width 102 height 30
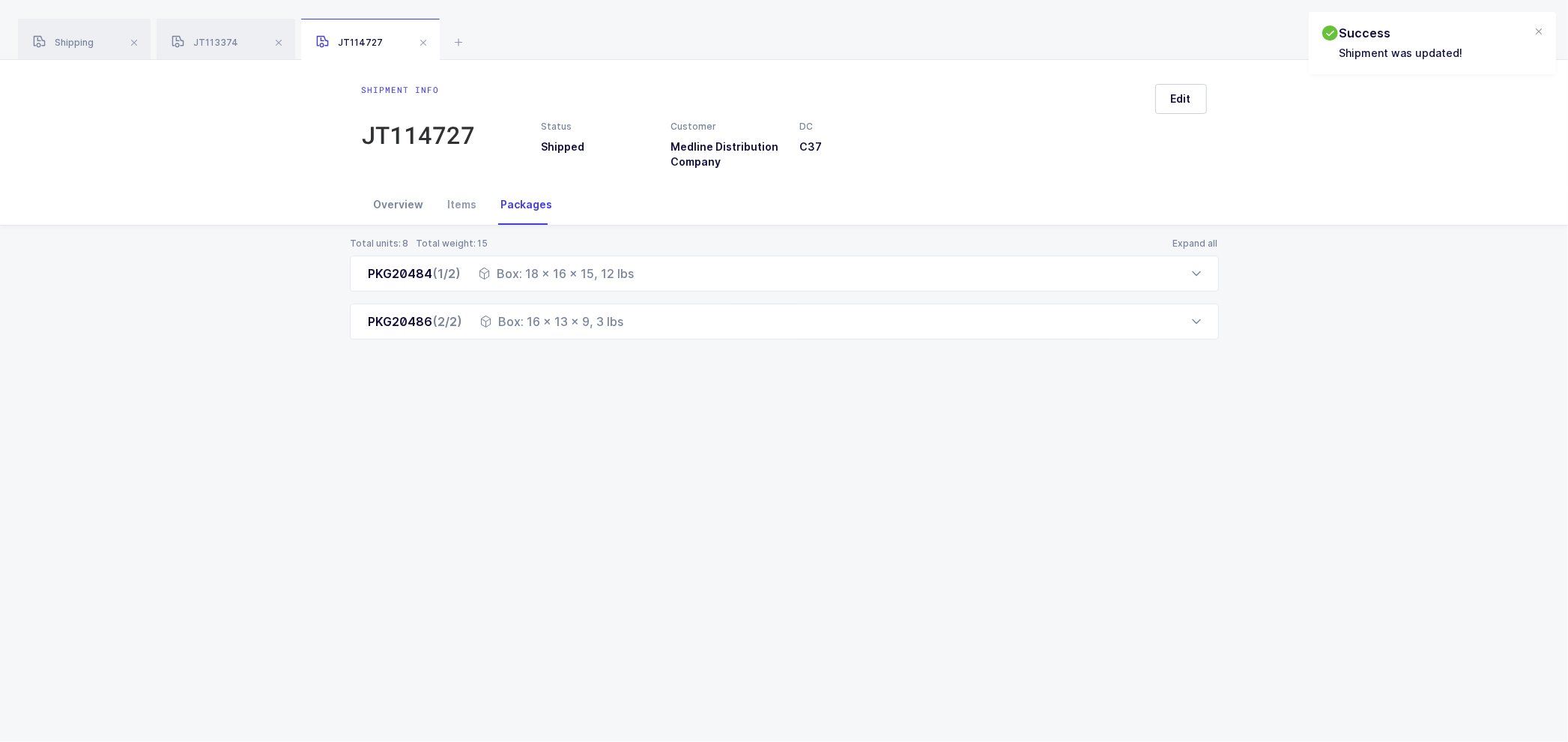
click at [392, 196] on div "Overview" at bounding box center [399, 205] width 74 height 41
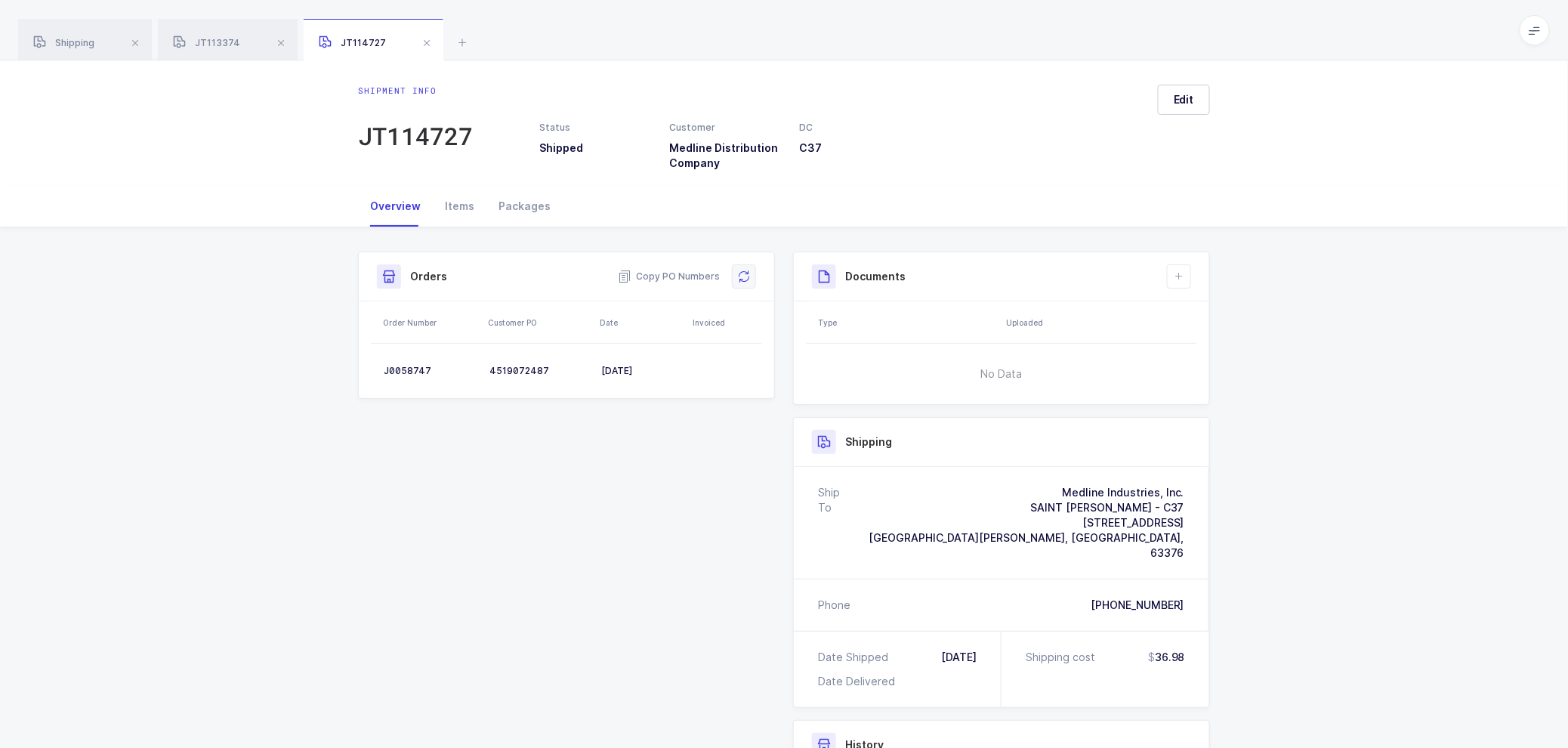
click at [751, 277] on button at bounding box center [744, 276] width 24 height 24
click at [1181, 277] on icon at bounding box center [1179, 276] width 12 height 12
click at [1227, 313] on li "Create Document" at bounding box center [1230, 319] width 113 height 24
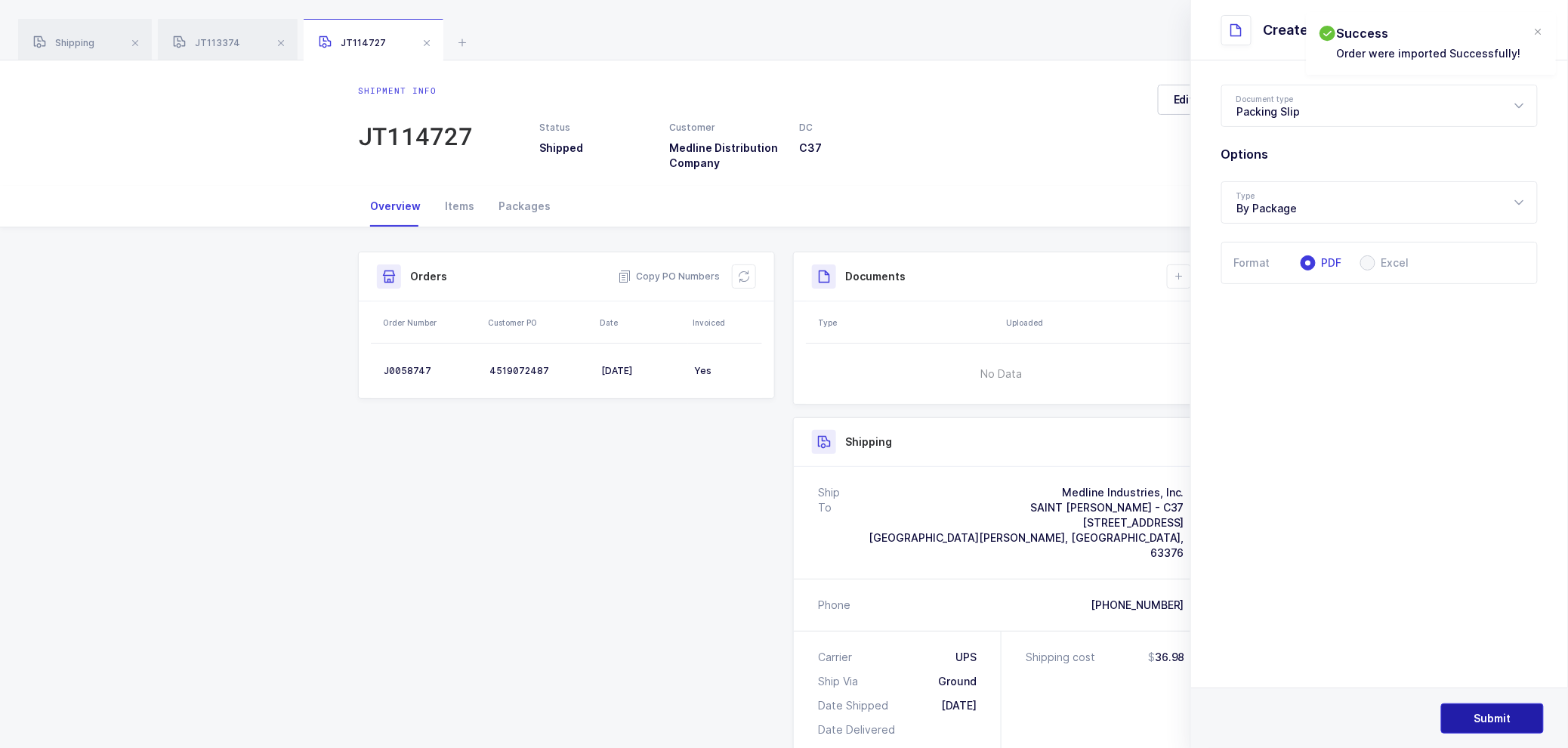
click at [1484, 718] on span "Submit" at bounding box center [1492, 718] width 37 height 15
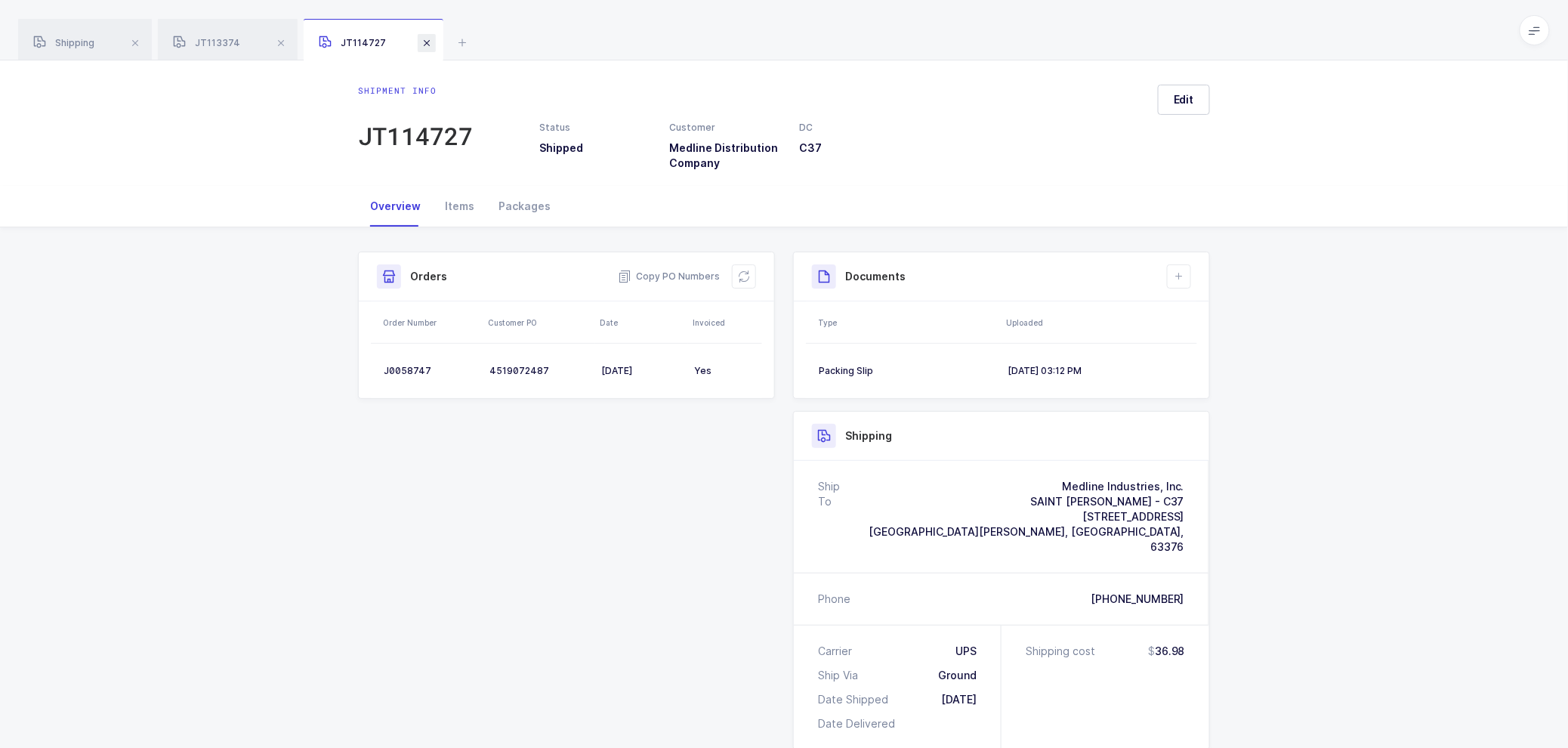
click at [426, 41] on span at bounding box center [426, 43] width 18 height 18
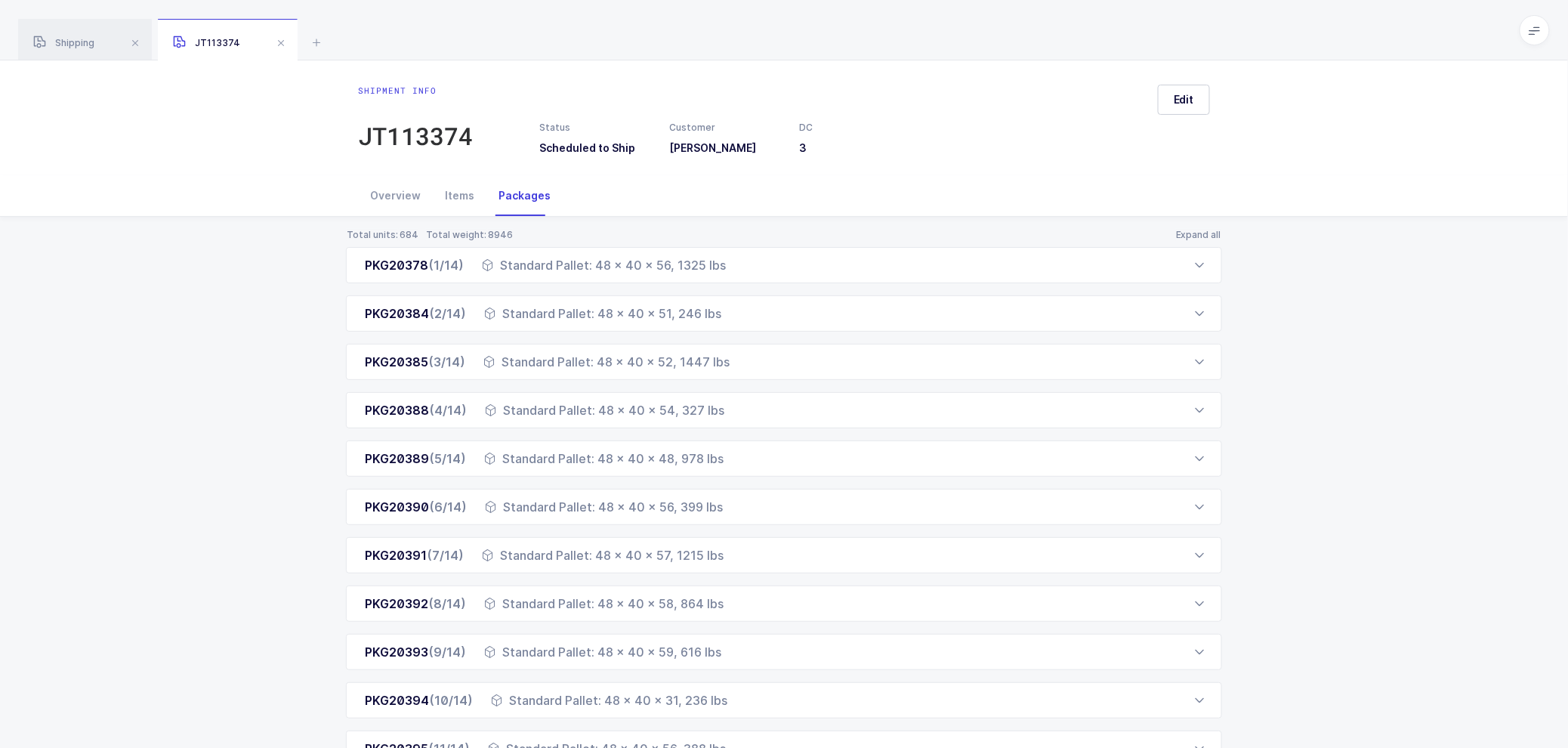
drag, startPoint x: 43, startPoint y: 35, endPoint x: 169, endPoint y: 51, distance: 127.0
click at [77, 38] on span "Shipping" at bounding box center [64, 43] width 61 height 11
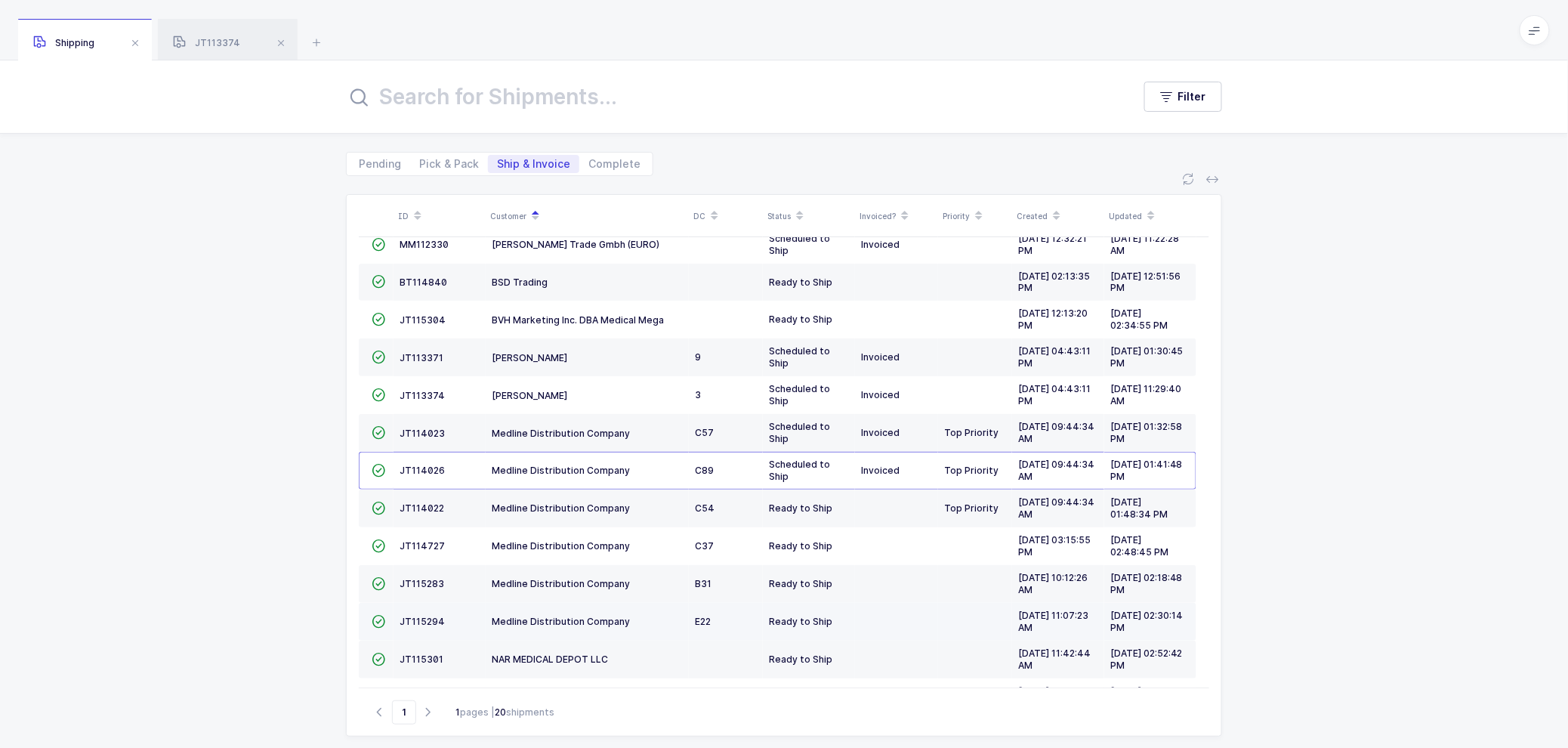
click at [426, 616] on td "JT115294" at bounding box center [439, 622] width 92 height 38
click at [421, 621] on span "JT115294" at bounding box center [422, 621] width 45 height 11
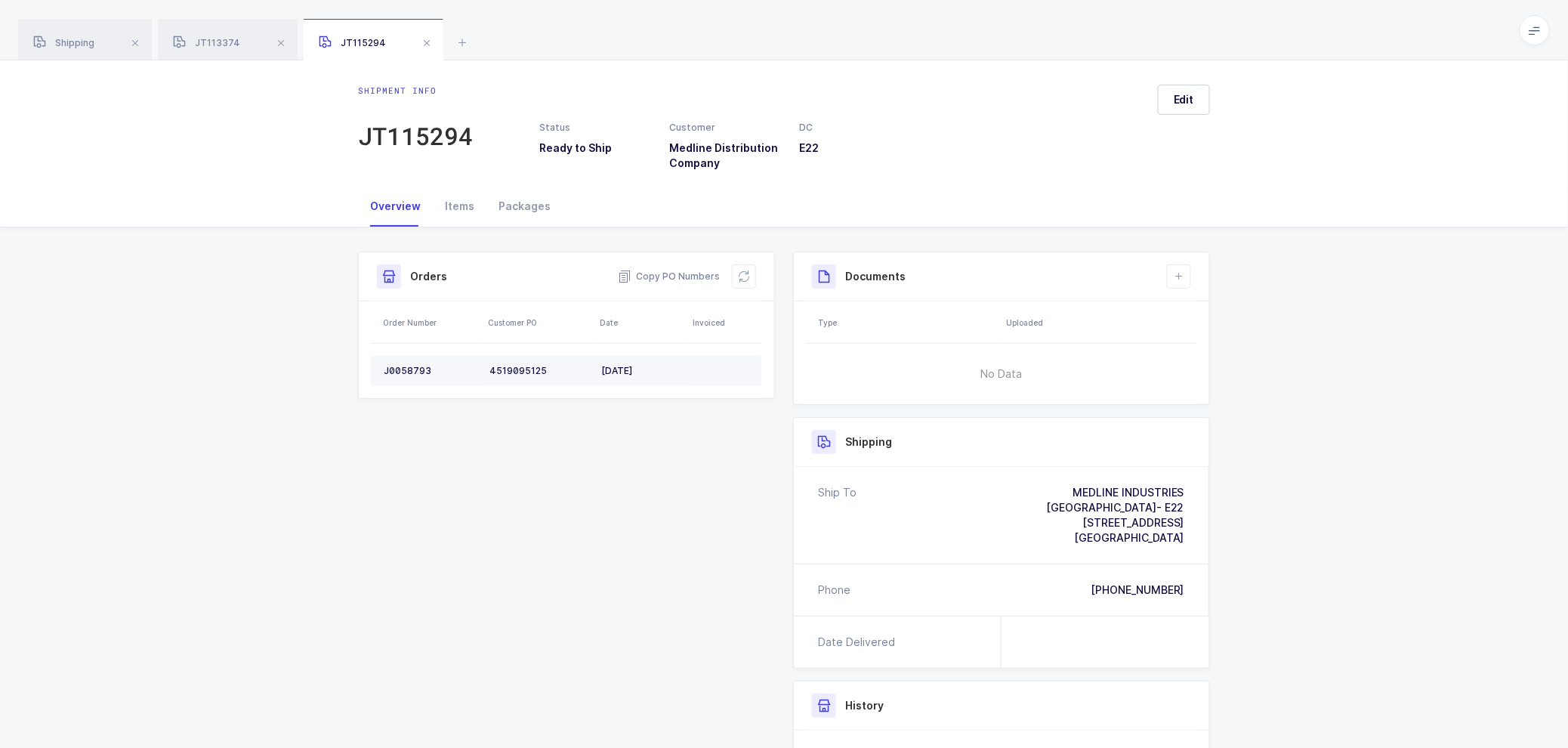
click at [400, 365] on div "J0058793" at bounding box center [430, 370] width 94 height 12
click at [675, 276] on span "Copy PO Numbers" at bounding box center [669, 276] width 102 height 15
click at [512, 200] on div "Packages" at bounding box center [524, 207] width 76 height 41
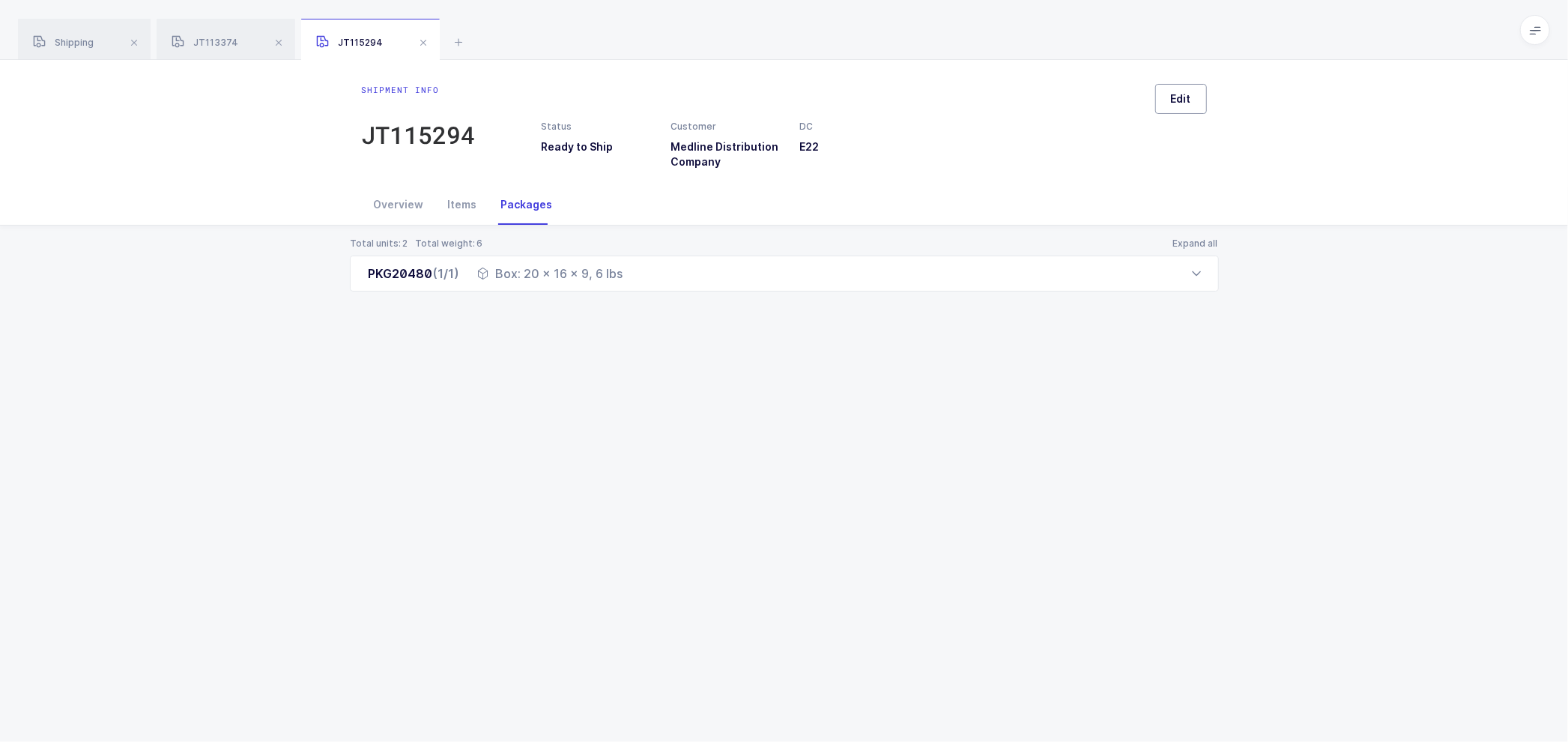
drag, startPoint x: 1193, startPoint y: 98, endPoint x: 1196, endPoint y: 160, distance: 62.1
click at [1193, 99] on button "Edit" at bounding box center [1181, 99] width 52 height 30
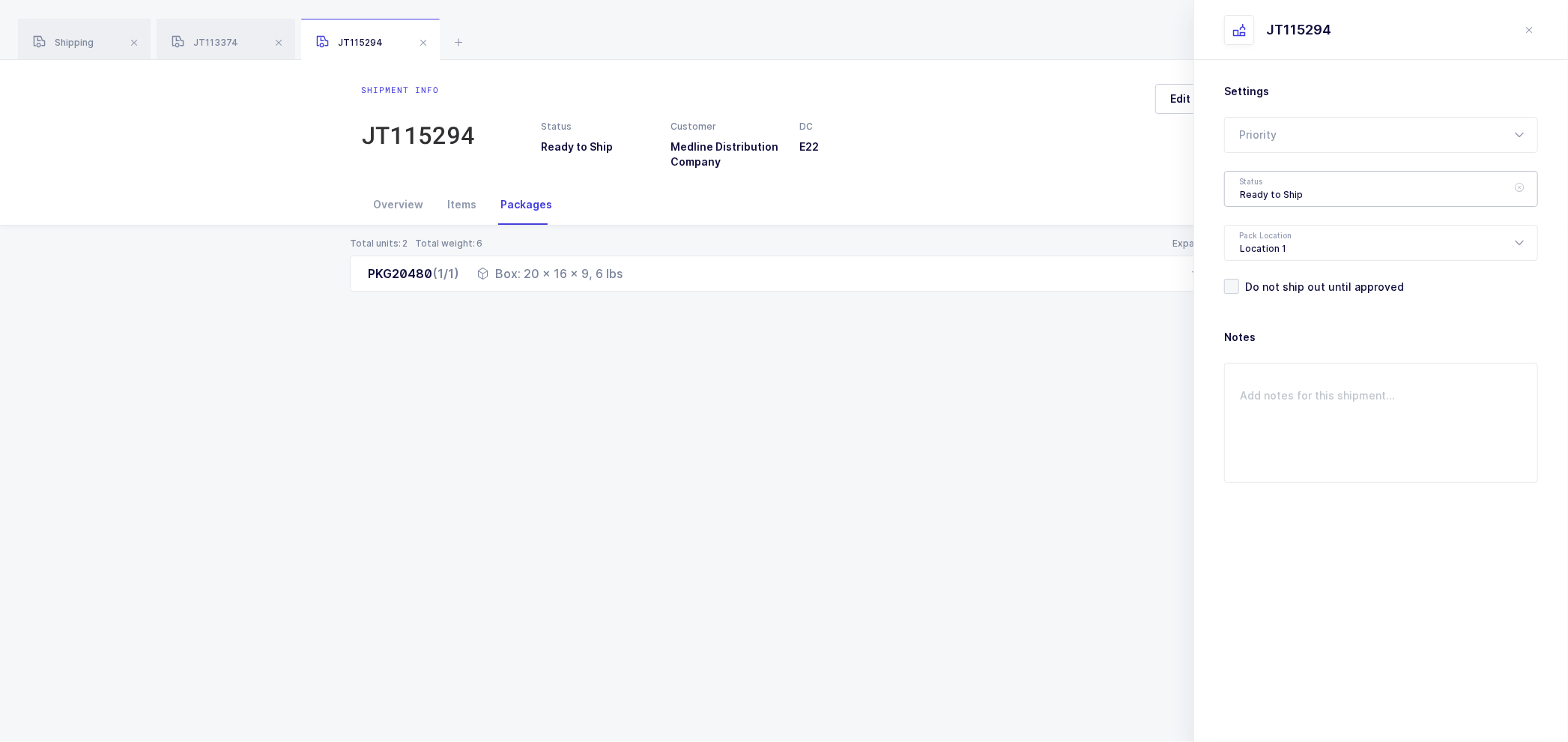
drag, startPoint x: 1240, startPoint y: 195, endPoint x: 1262, endPoint y: 199, distance: 22.4
click at [1241, 193] on div "Ready to Ship" at bounding box center [1380, 188] width 313 height 36
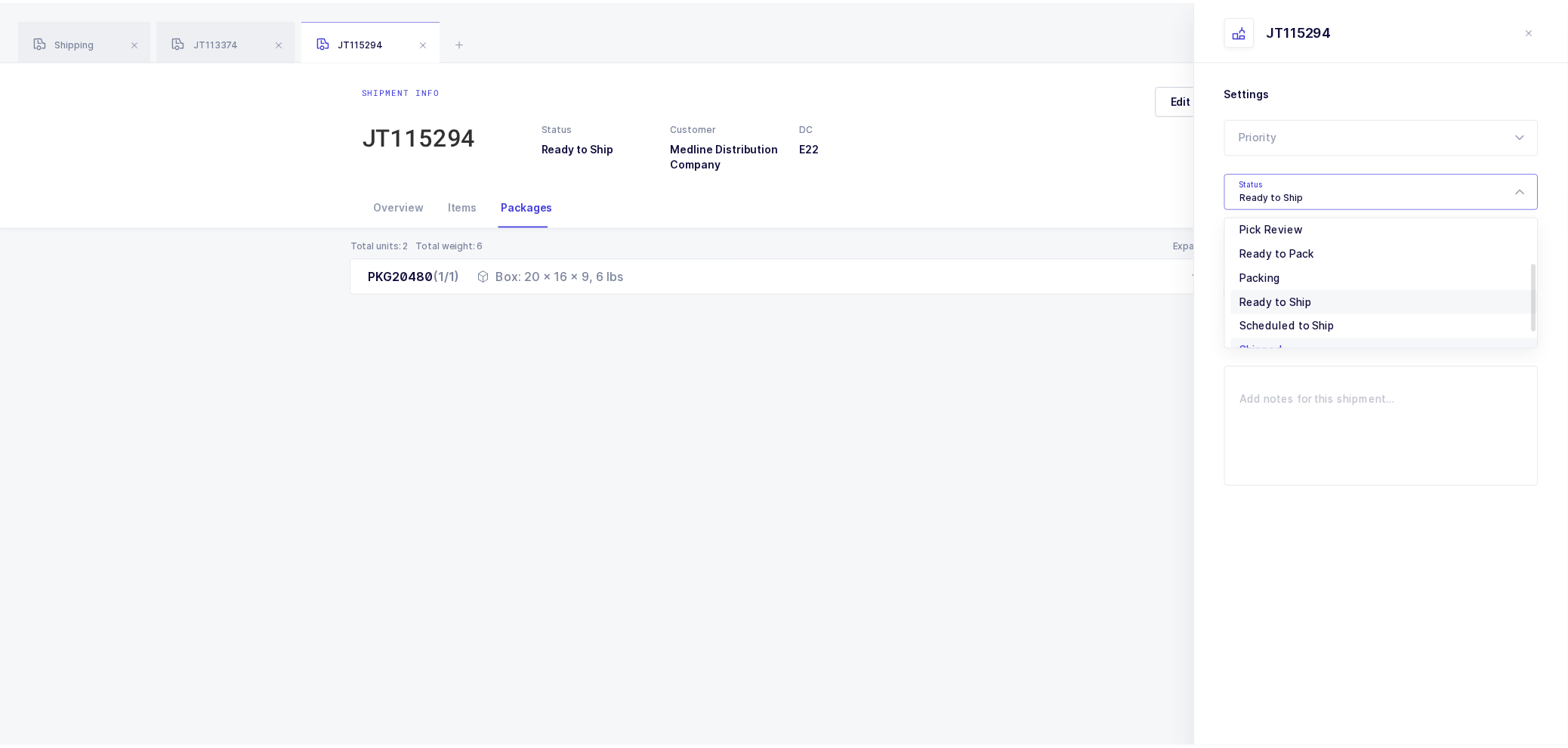
scroll to position [125, 0]
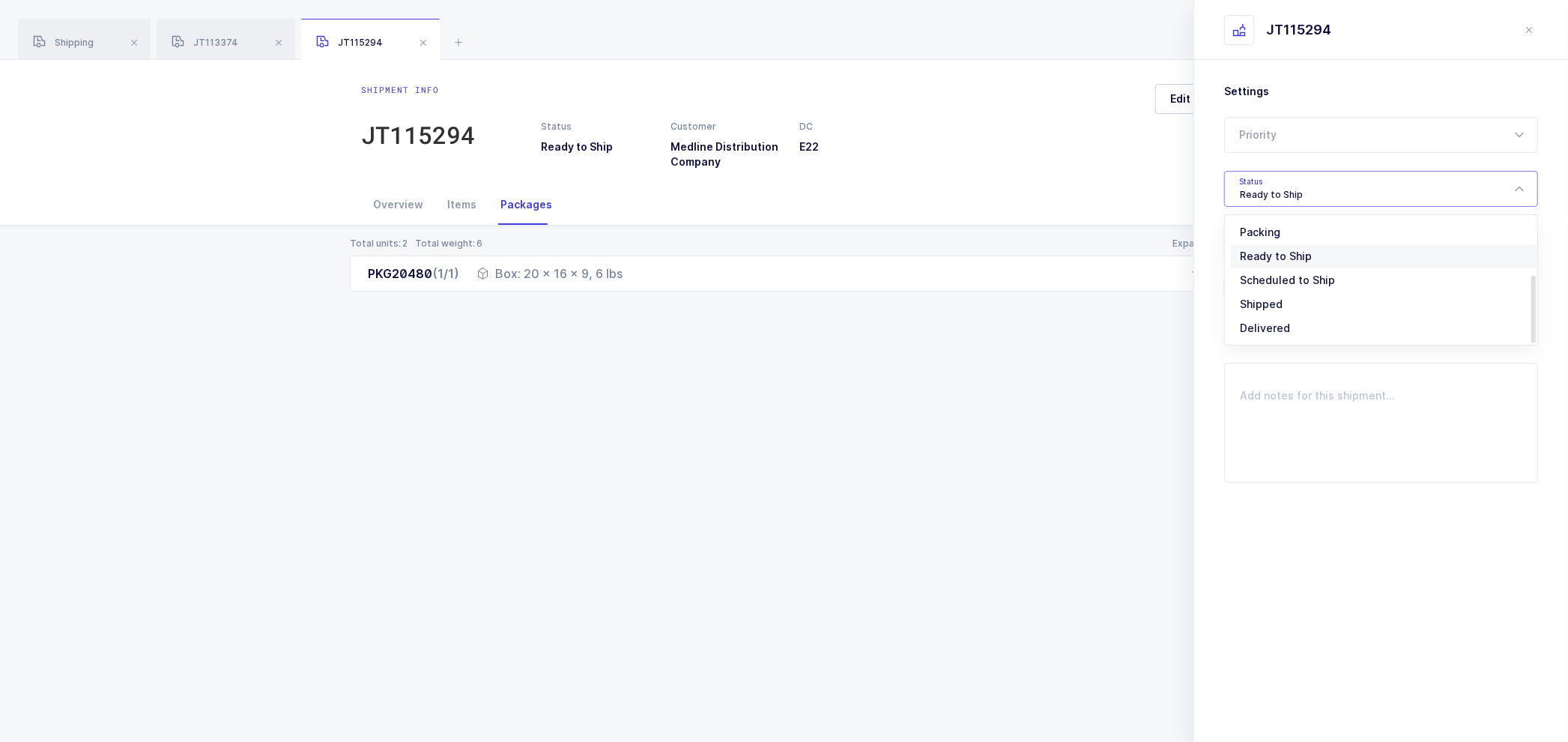
drag, startPoint x: 1258, startPoint y: 303, endPoint x: 1354, endPoint y: 289, distance: 97.0
click at [1259, 303] on span "Shipped" at bounding box center [1261, 303] width 43 height 13
type input "Shipped"
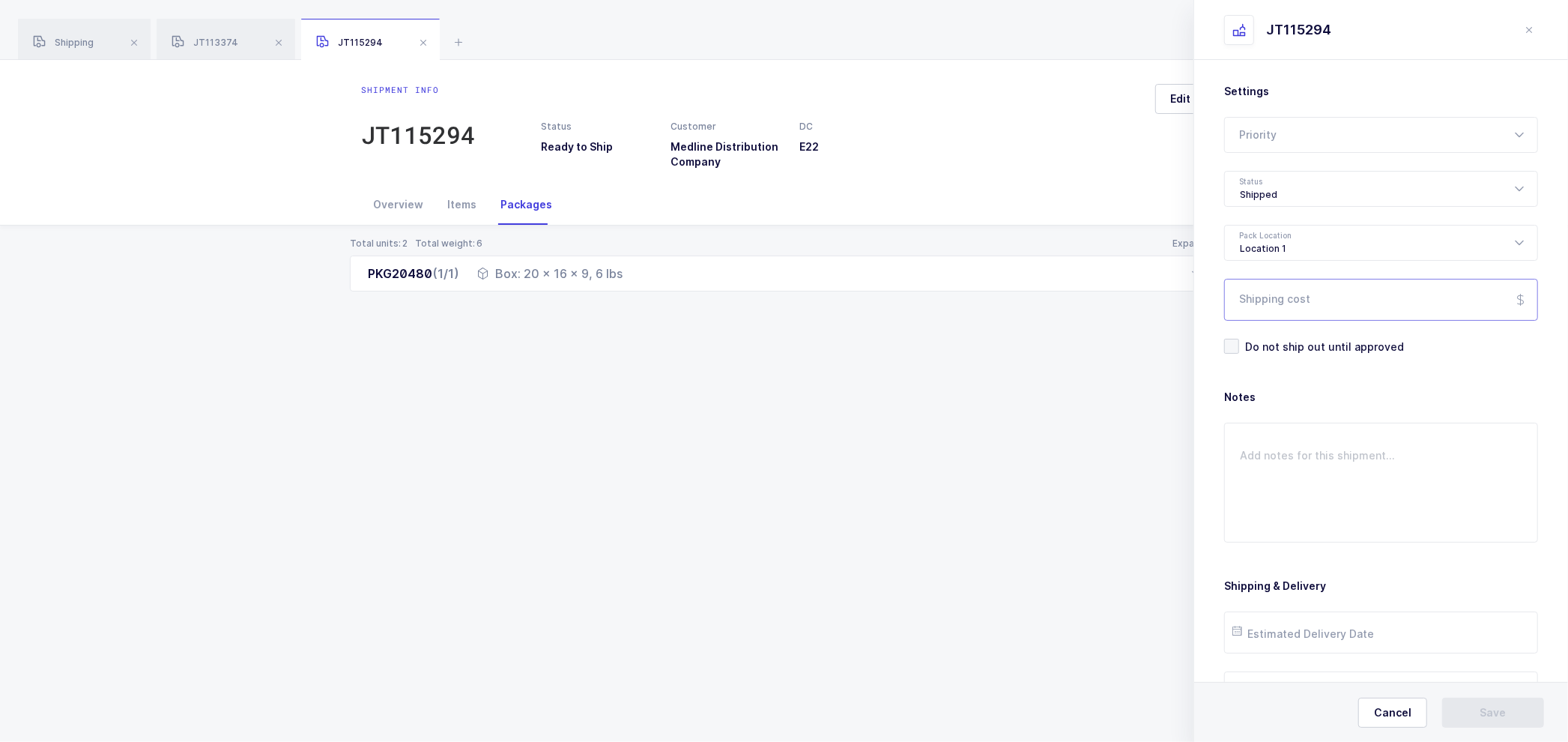
click at [1283, 296] on input "Shipping cost" at bounding box center [1380, 299] width 313 height 42
paste input "13.64"
type input "13.64"
click at [1314, 637] on input "text" at bounding box center [1380, 633] width 313 height 42
click at [1282, 548] on span "29" at bounding box center [1283, 547] width 18 height 18
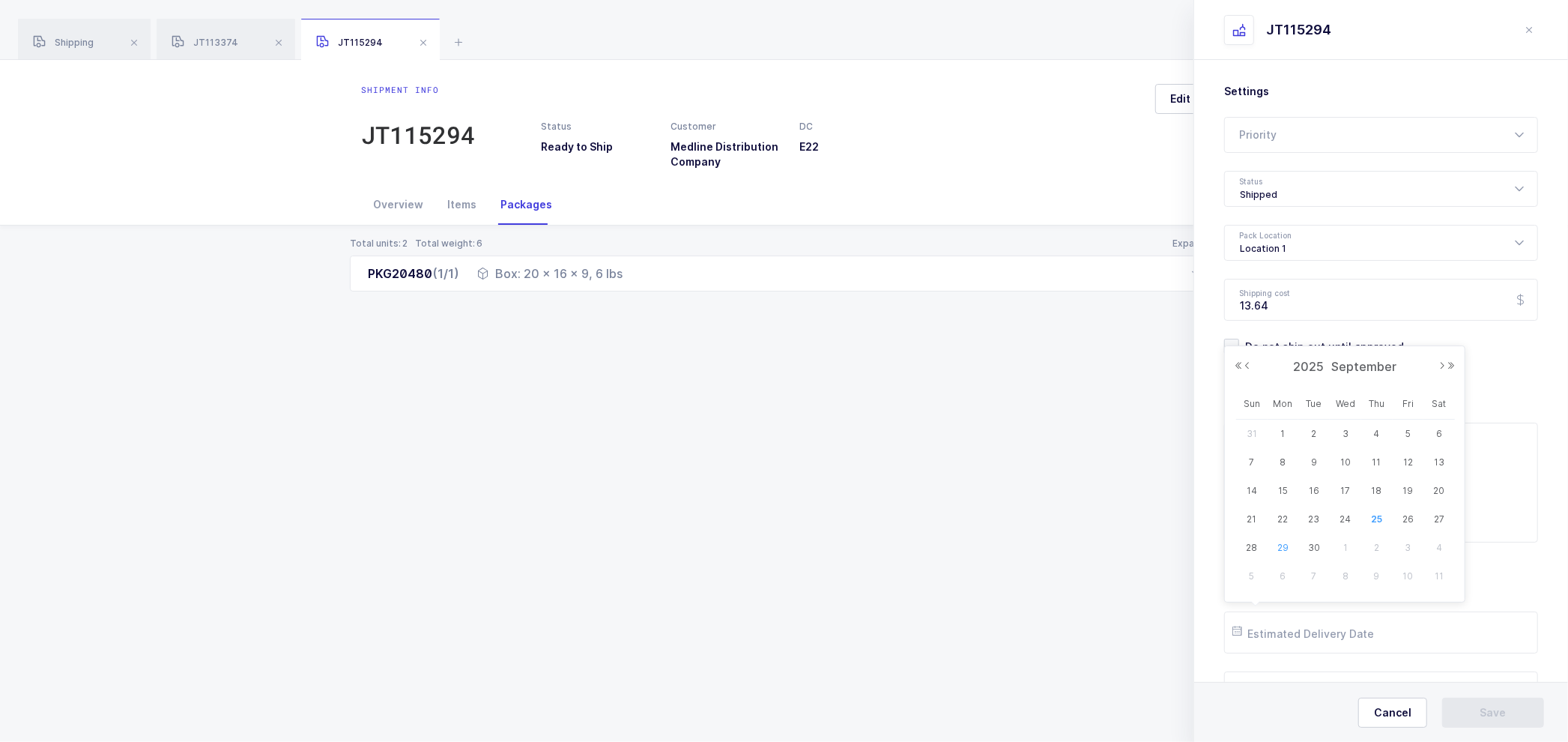
type input "[DATE]"
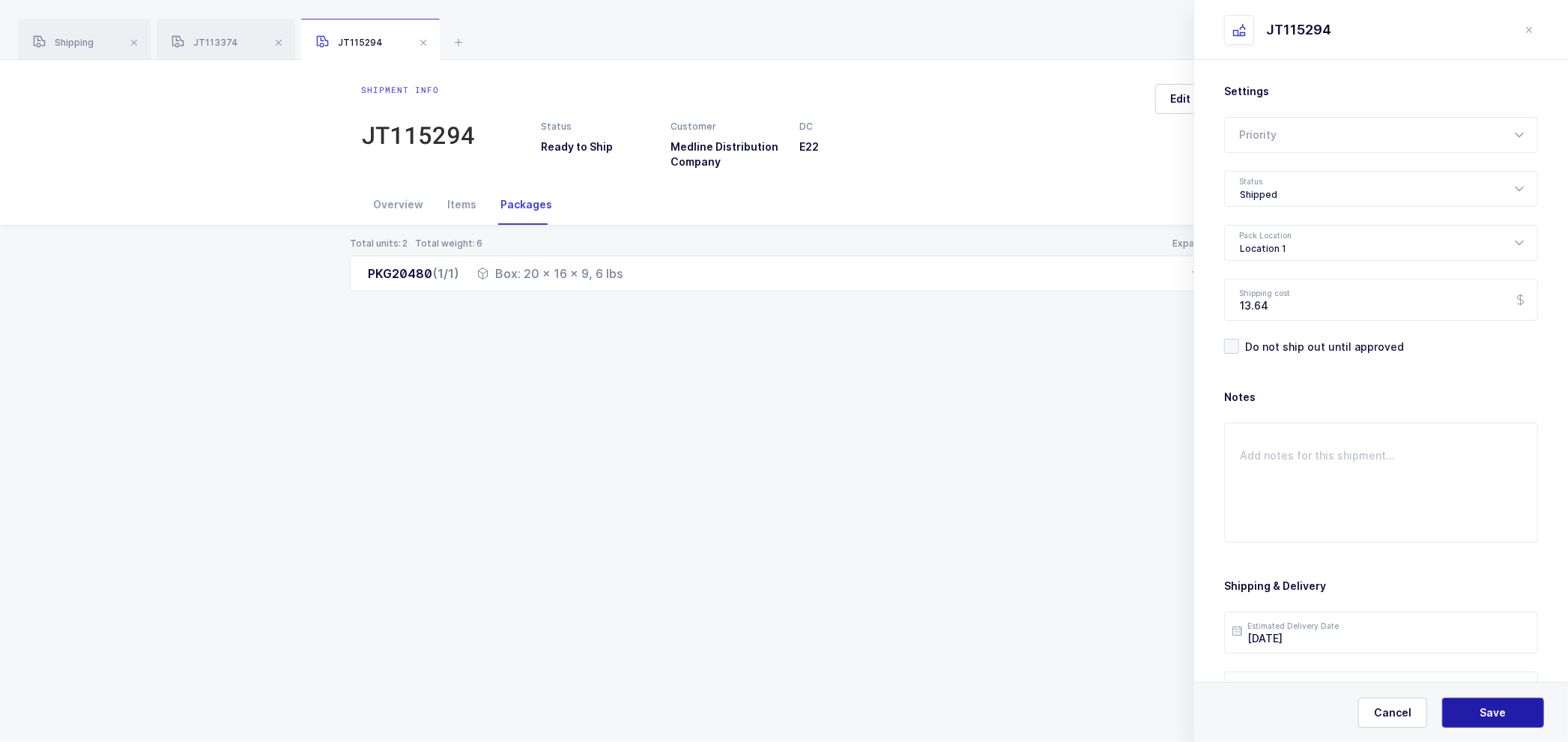
click at [1481, 708] on span "Save" at bounding box center [1493, 712] width 27 height 15
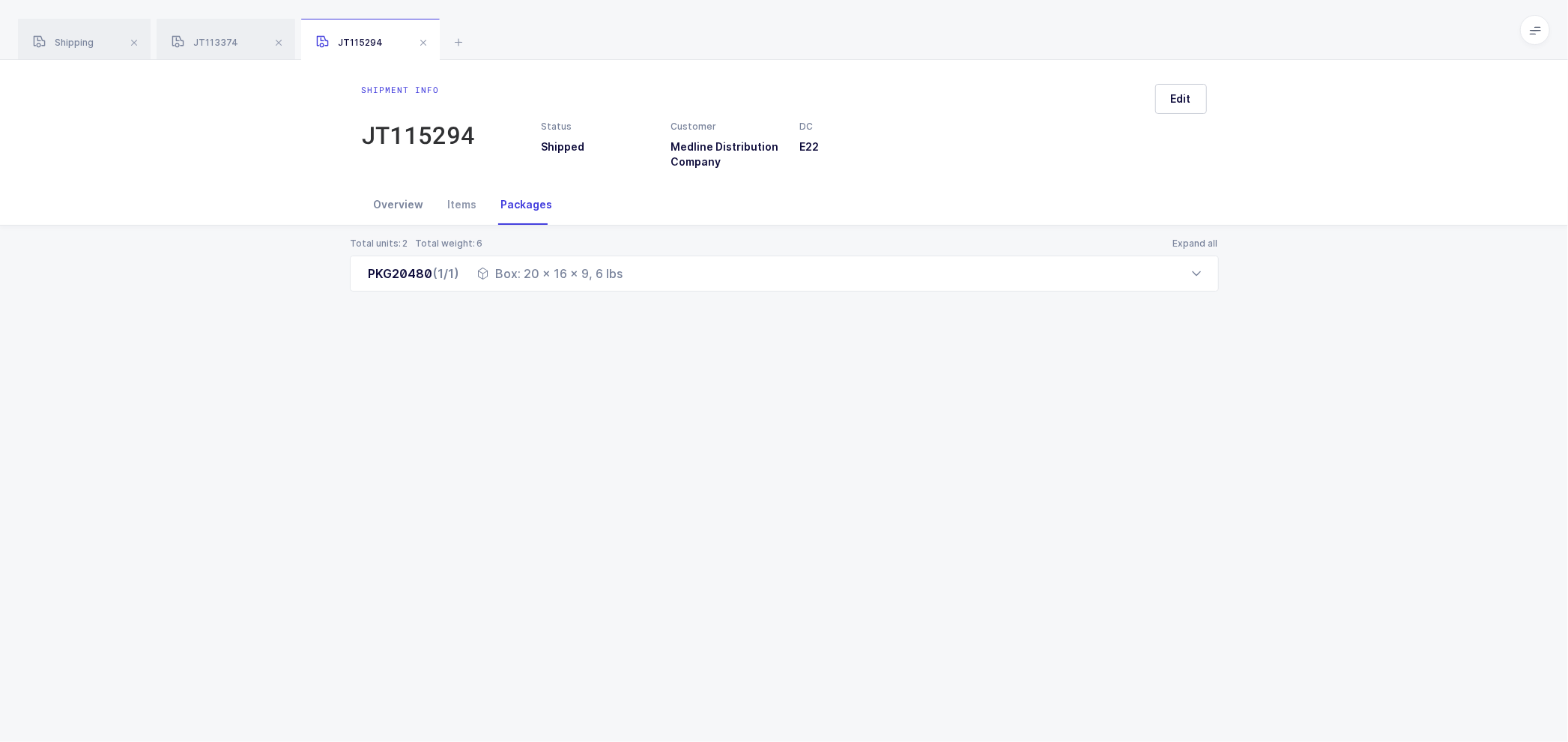
click at [402, 204] on div "Overview" at bounding box center [399, 205] width 74 height 41
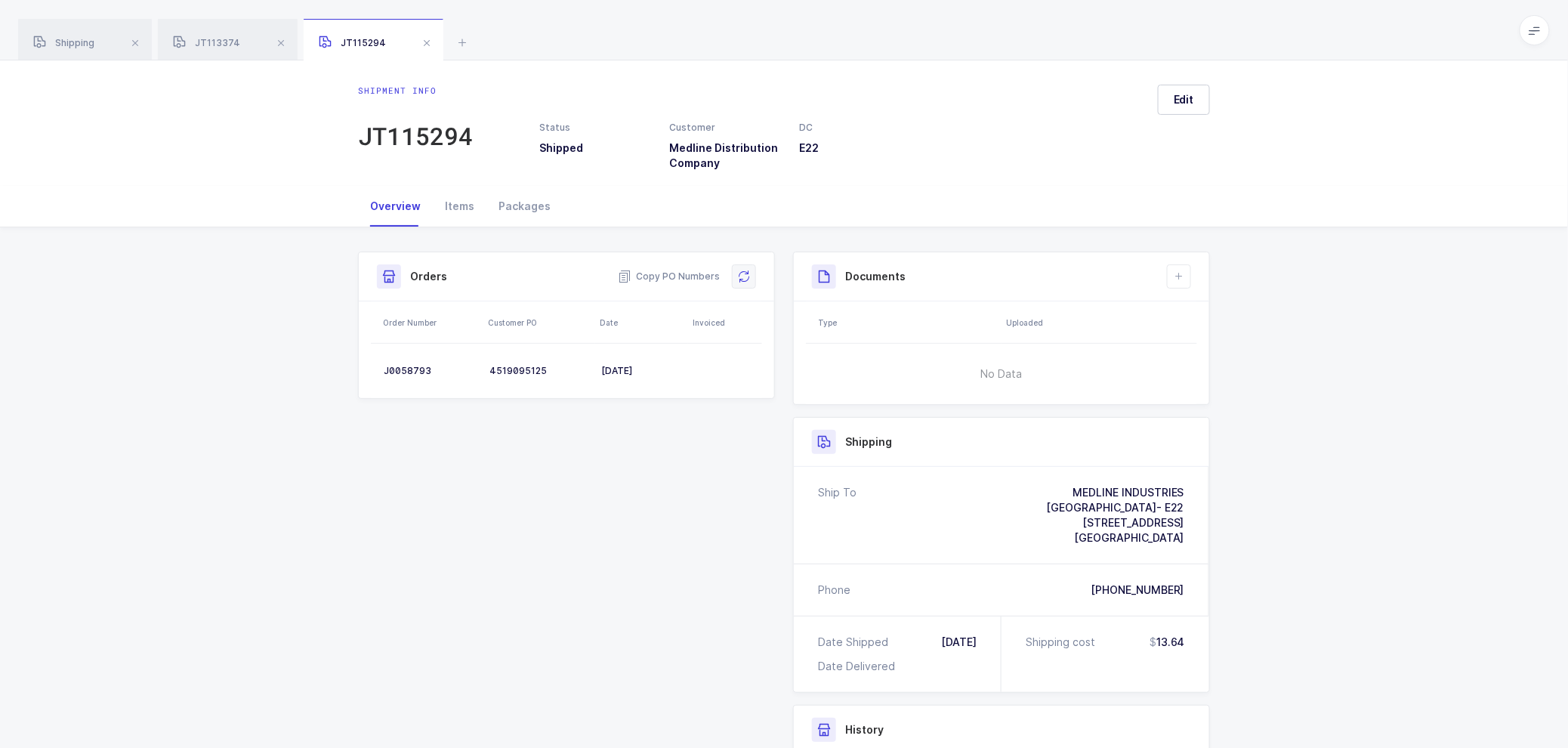
click at [744, 269] on button at bounding box center [744, 276] width 24 height 24
click at [1185, 270] on icon at bounding box center [1179, 276] width 12 height 12
click at [1209, 319] on li "Create Document" at bounding box center [1230, 319] width 113 height 24
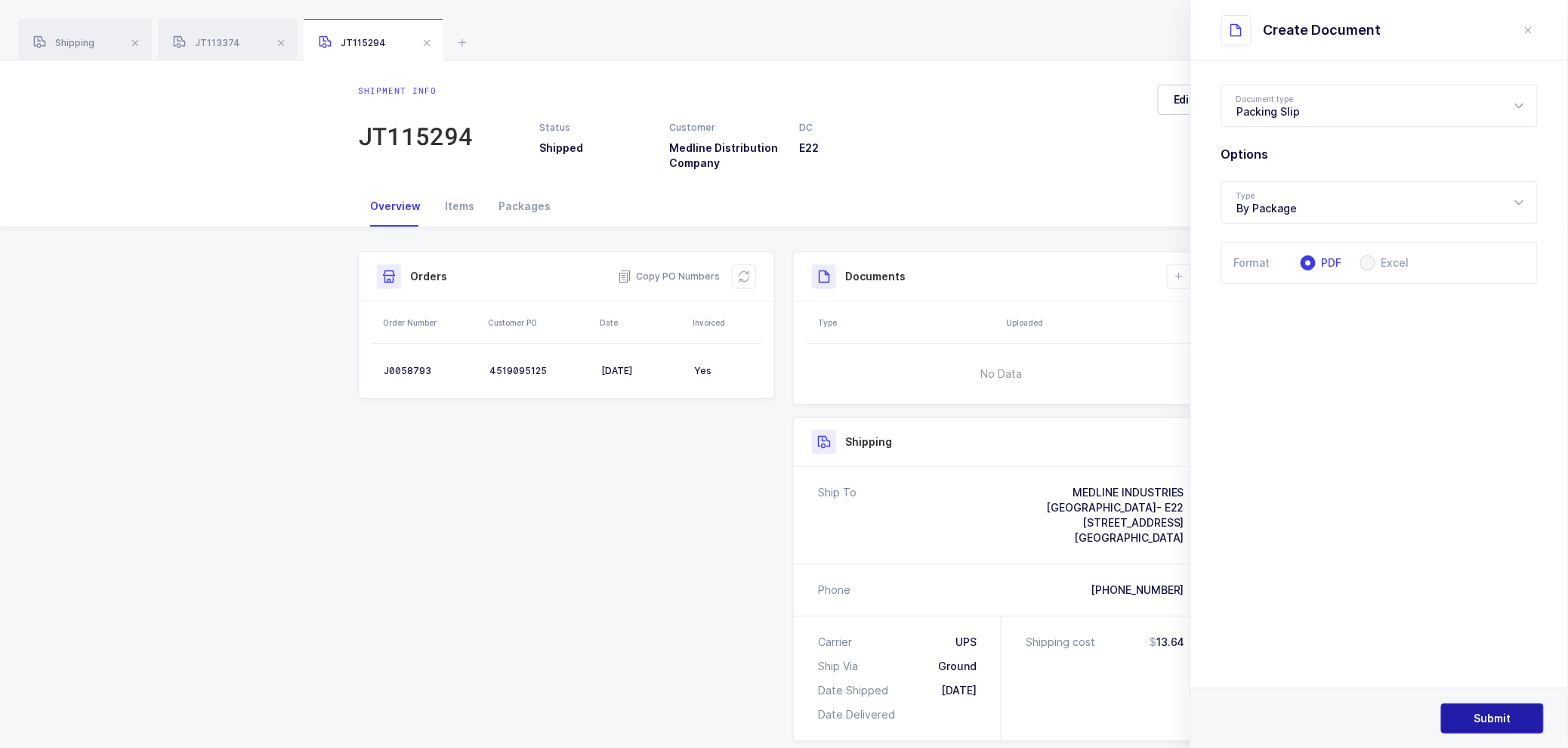
click at [1510, 720] on span "Submit" at bounding box center [1492, 718] width 37 height 15
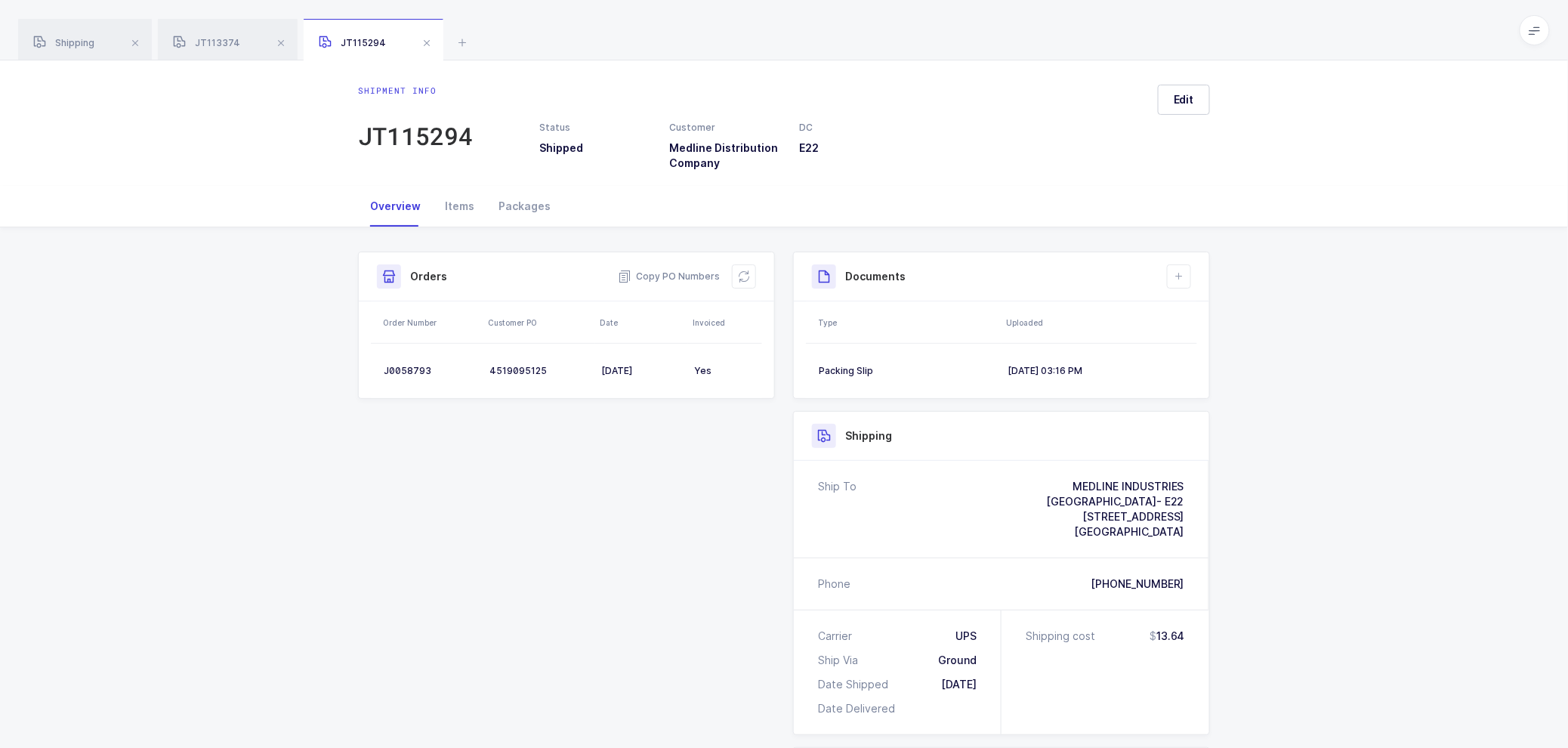
drag, startPoint x: 1348, startPoint y: 597, endPoint x: 1291, endPoint y: 636, distance: 69.1
click at [1346, 600] on div "Shipment Info Shipment Number JT115294 Status Shipped Customer Medline Distribu…" at bounding box center [784, 632] width 1568 height 810
drag, startPoint x: 94, startPoint y: 27, endPoint x: 172, endPoint y: 68, distance: 88.1
click at [96, 28] on div "Shipping" at bounding box center [85, 40] width 134 height 43
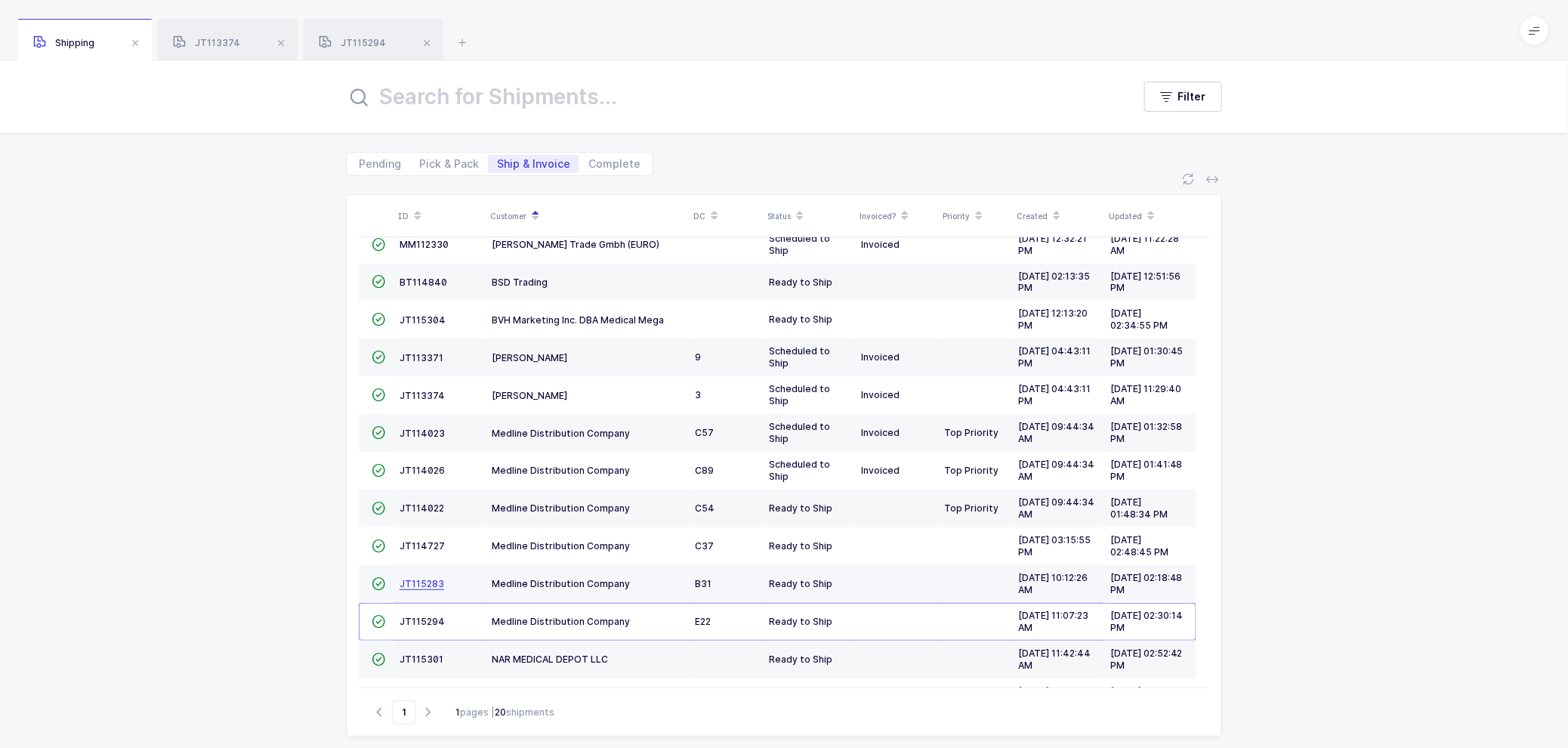
click at [418, 582] on span "JT115283" at bounding box center [422, 583] width 45 height 11
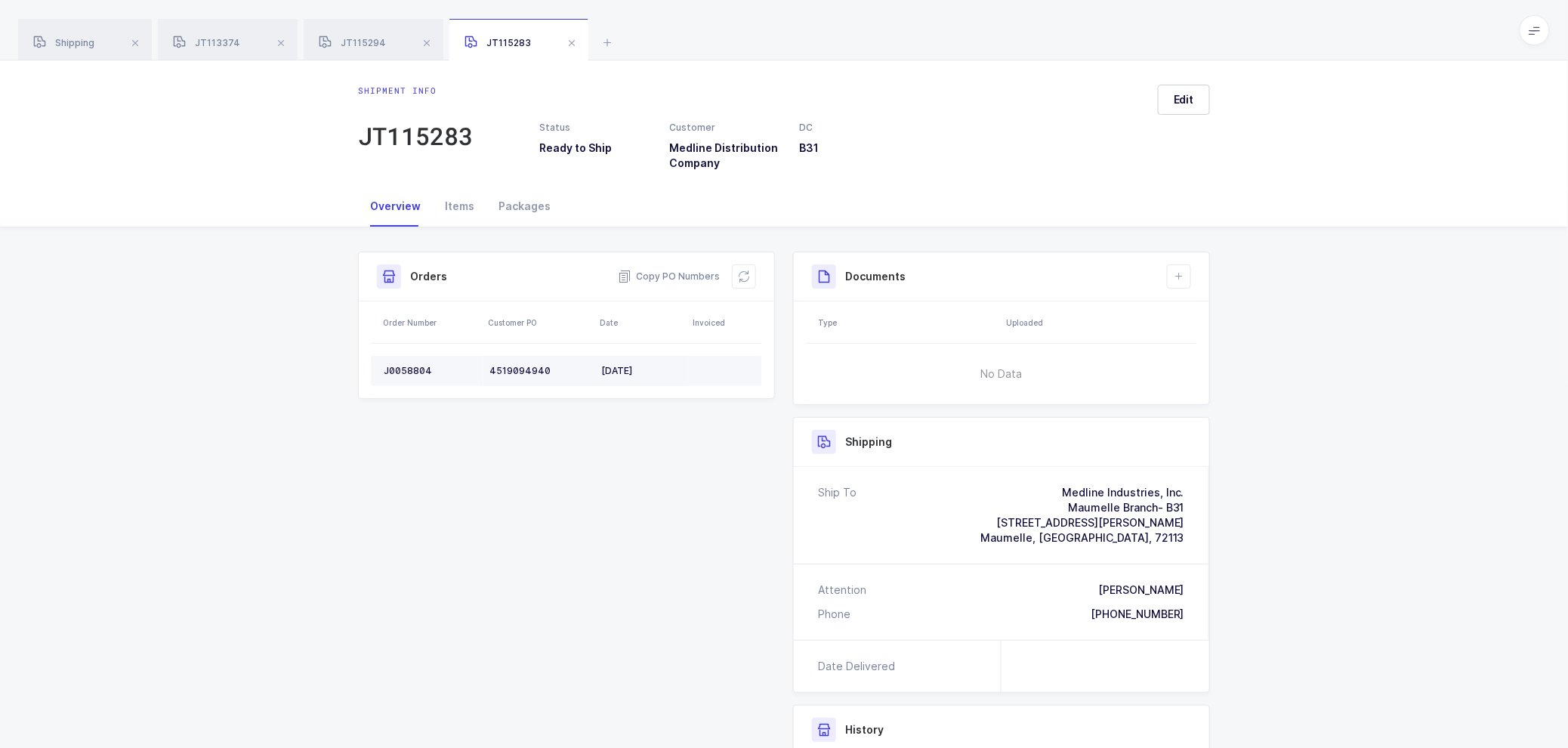
click at [408, 366] on div "J0058804" at bounding box center [430, 370] width 94 height 12
click at [409, 369] on div "J0058804" at bounding box center [430, 370] width 94 height 12
click at [408, 367] on div "J0058804" at bounding box center [430, 370] width 94 height 12
click at [669, 272] on span "Copy PO Numbers" at bounding box center [669, 276] width 102 height 15
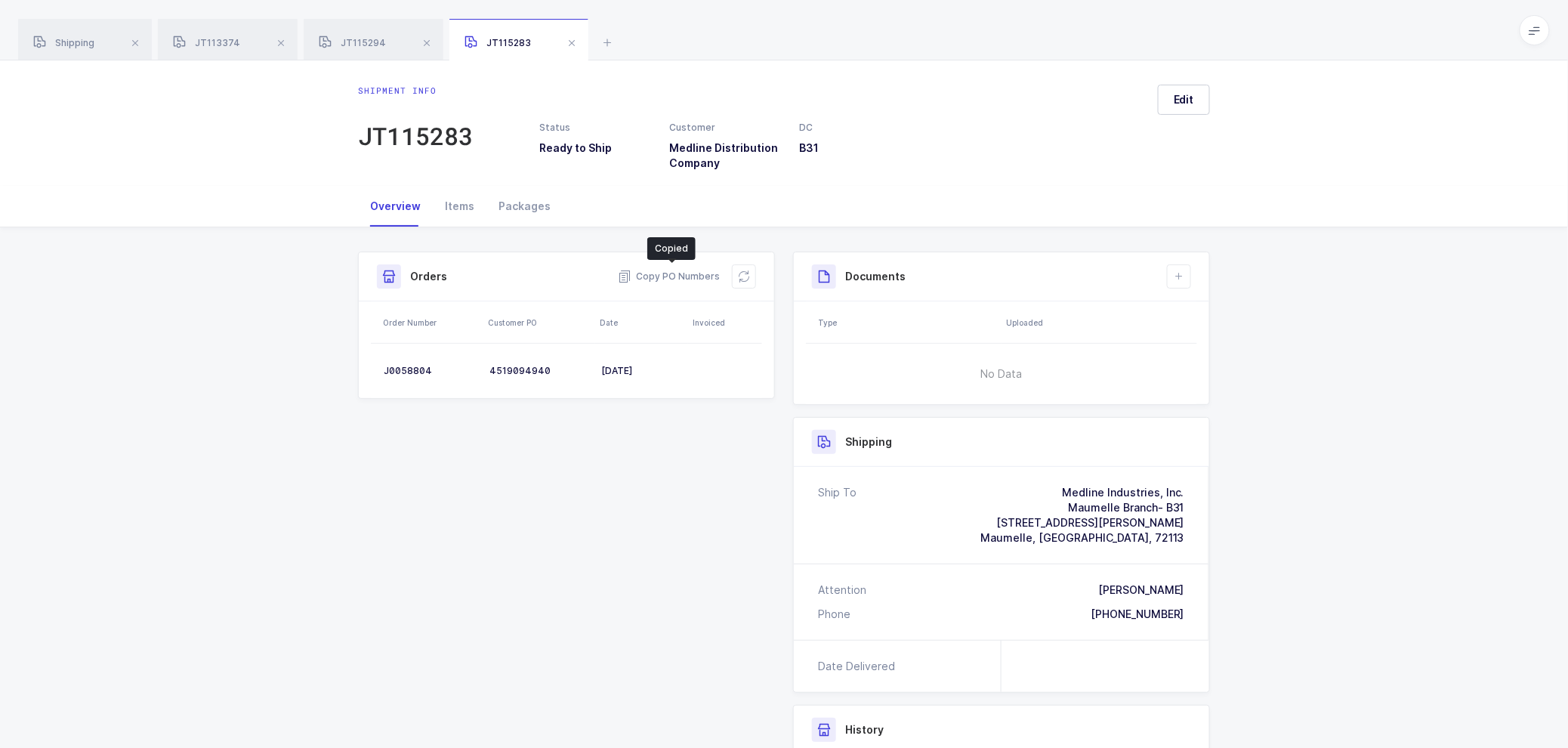
drag, startPoint x: 524, startPoint y: 207, endPoint x: 621, endPoint y: 207, distance: 97.0
click at [527, 206] on div "Packages" at bounding box center [524, 207] width 76 height 41
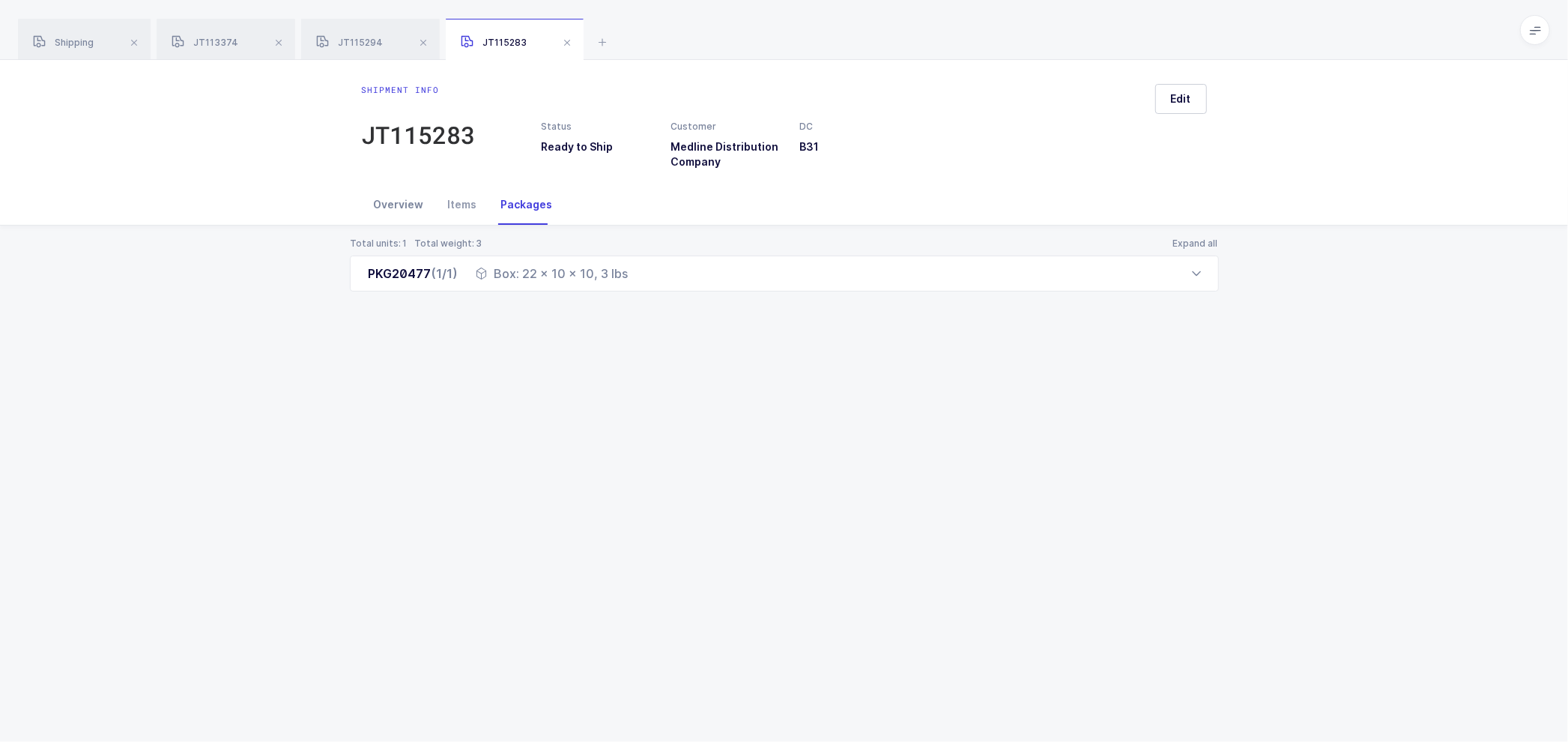
click at [388, 199] on div "Overview" at bounding box center [399, 205] width 74 height 41
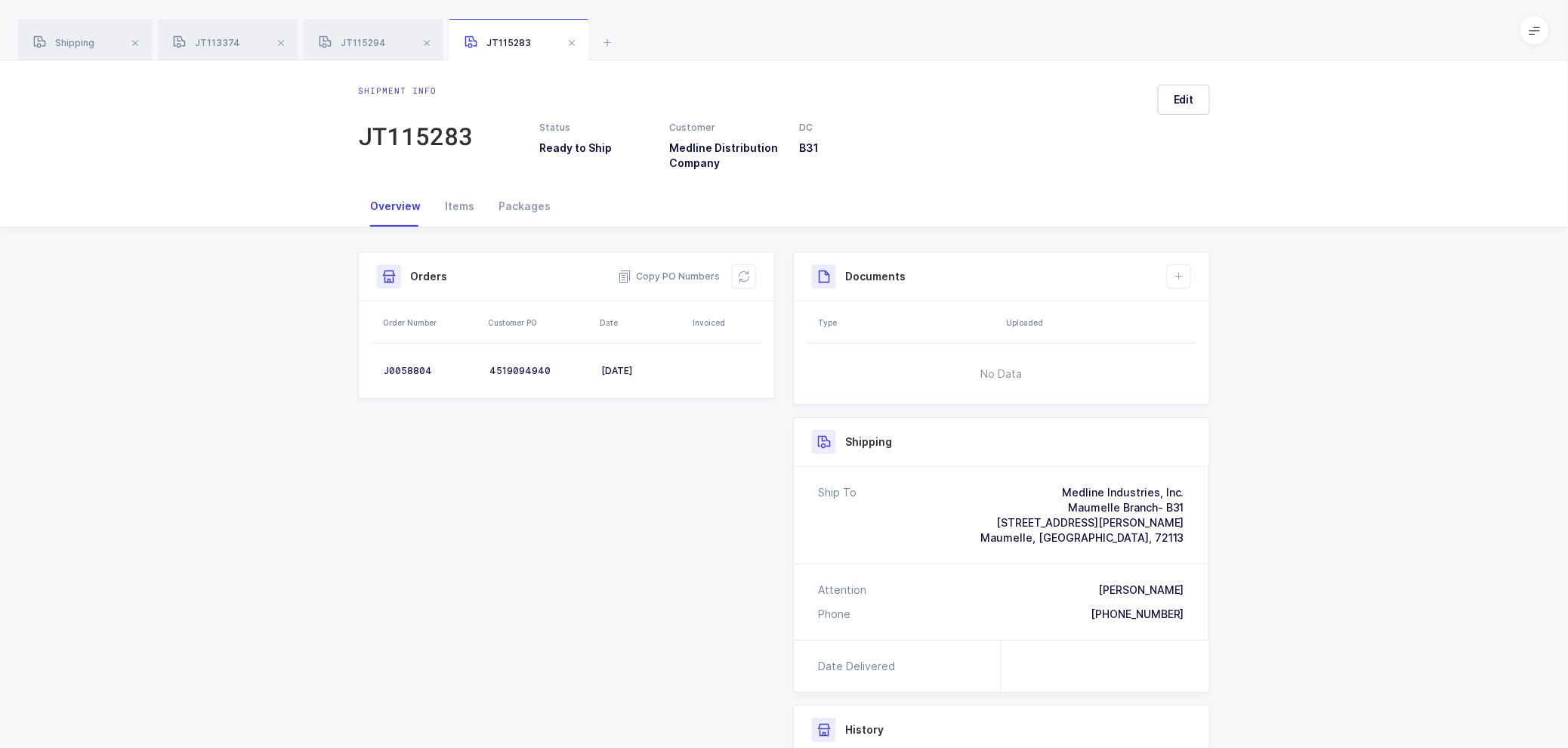
drag, startPoint x: 744, startPoint y: 272, endPoint x: 973, endPoint y: 207, distance: 238.0
click at [747, 270] on icon at bounding box center [743, 276] width 12 height 12
click at [1192, 95] on span "Edit" at bounding box center [1184, 99] width 20 height 15
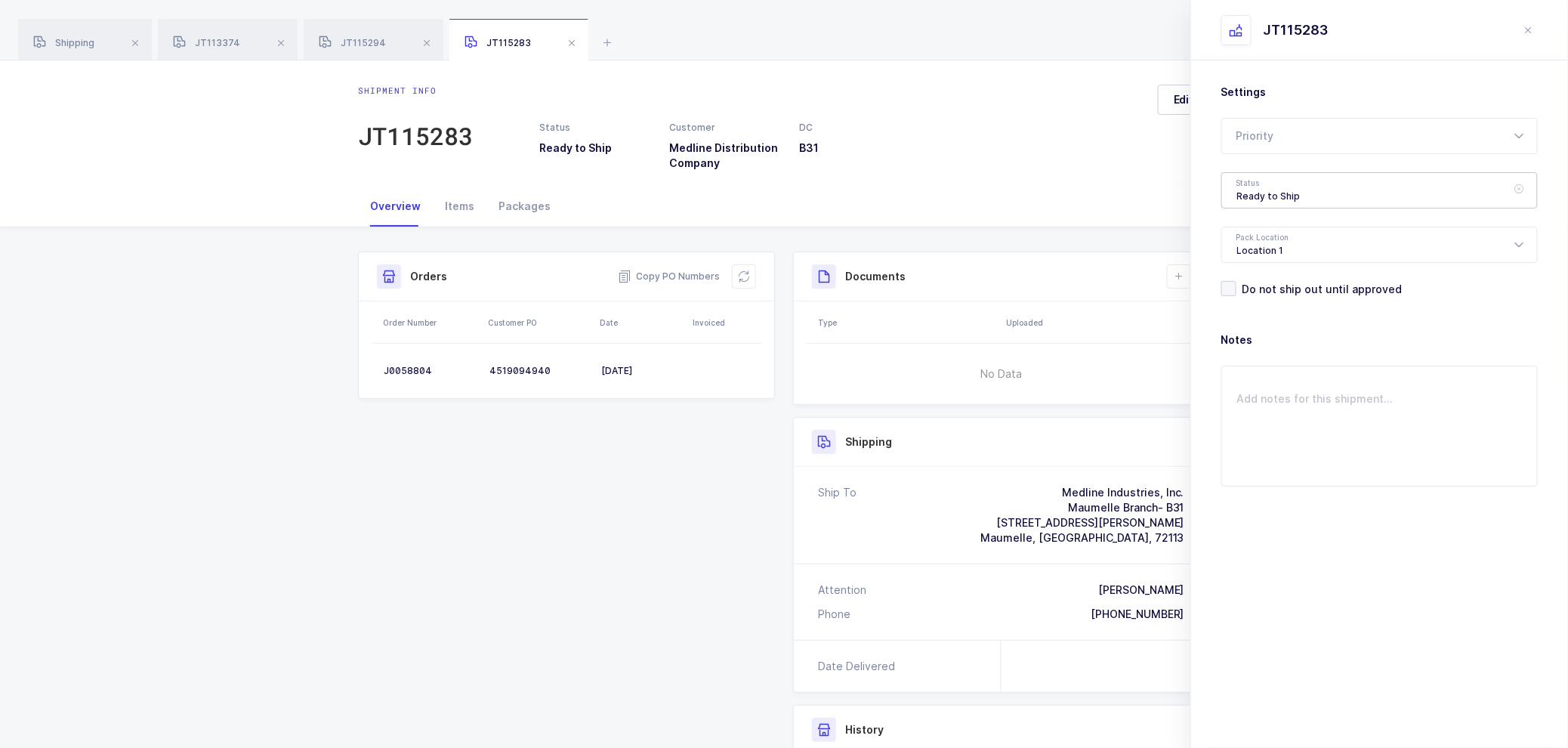
click at [1238, 184] on div "Ready to Ship" at bounding box center [1379, 190] width 316 height 36
drag, startPoint x: 1261, startPoint y: 303, endPoint x: 1280, endPoint y: 316, distance: 23.0
click at [1261, 303] on span "Shipped" at bounding box center [1259, 306] width 43 height 13
type input "Shipped"
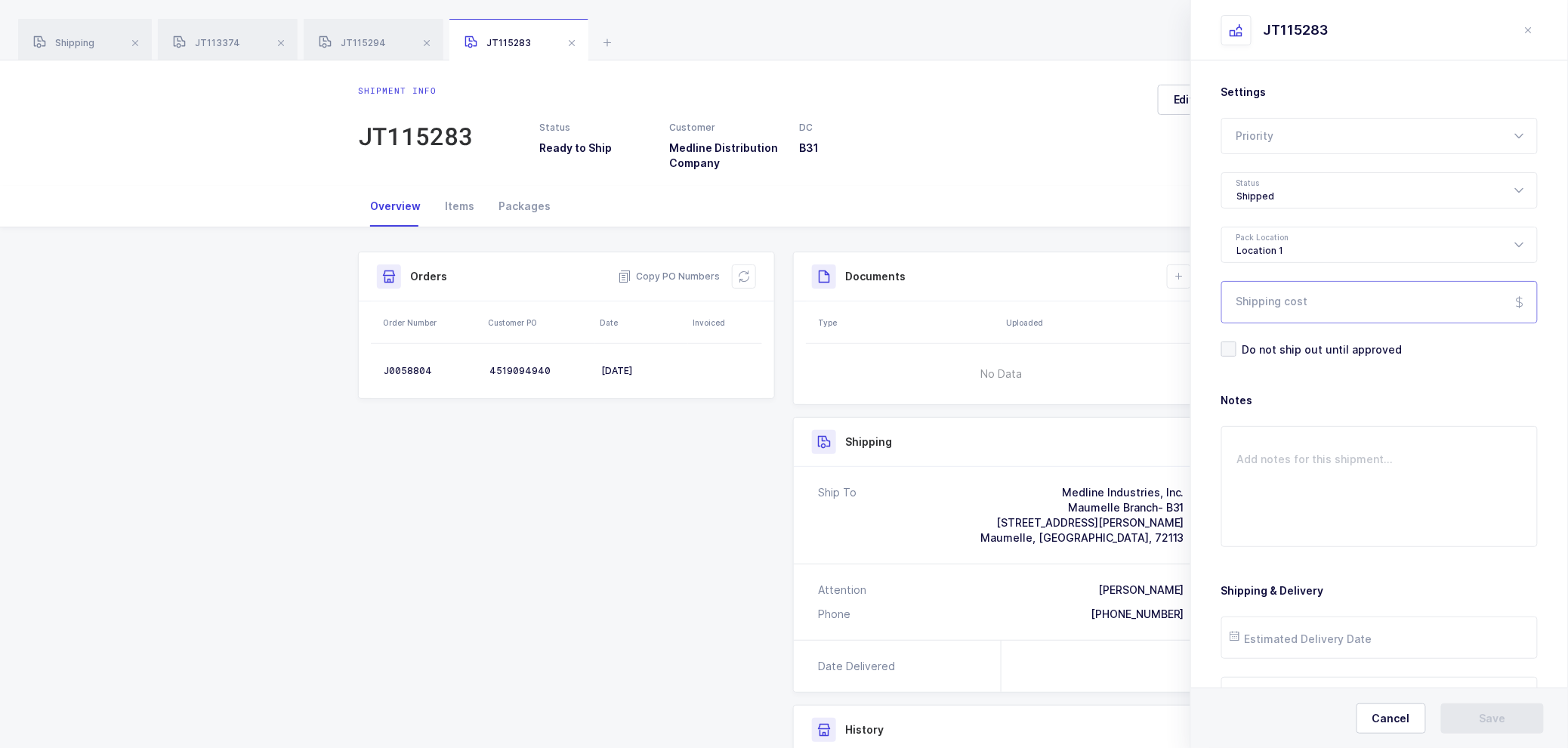
click at [1273, 305] on input "Shipping cost" at bounding box center [1379, 302] width 316 height 43
paste input "17.97"
type input "17.97"
click at [1332, 642] on input "text" at bounding box center [1379, 638] width 316 height 43
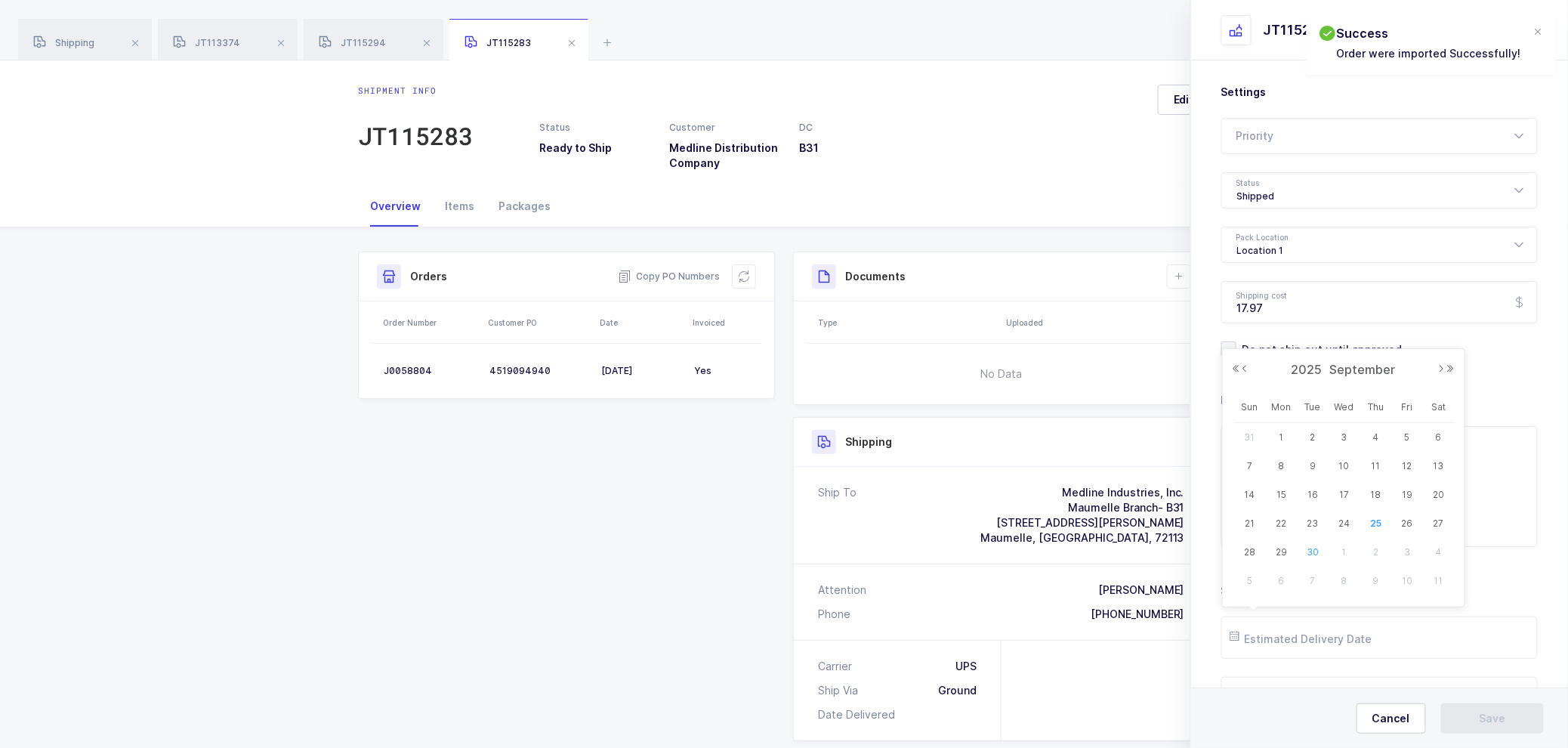
click at [1317, 550] on span "30" at bounding box center [1313, 552] width 18 height 18
type input "[DATE]"
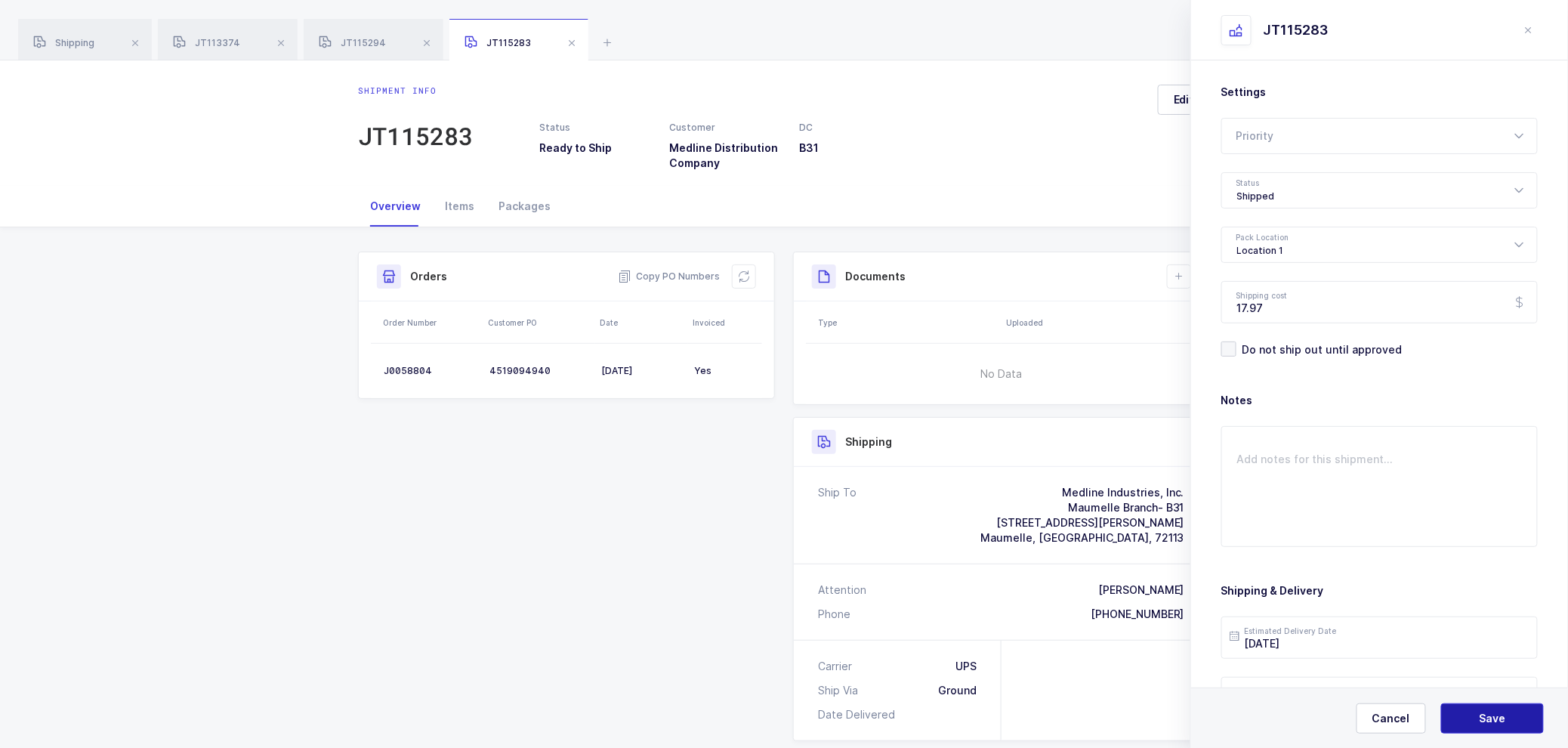
click at [1488, 719] on span "Save" at bounding box center [1493, 718] width 27 height 15
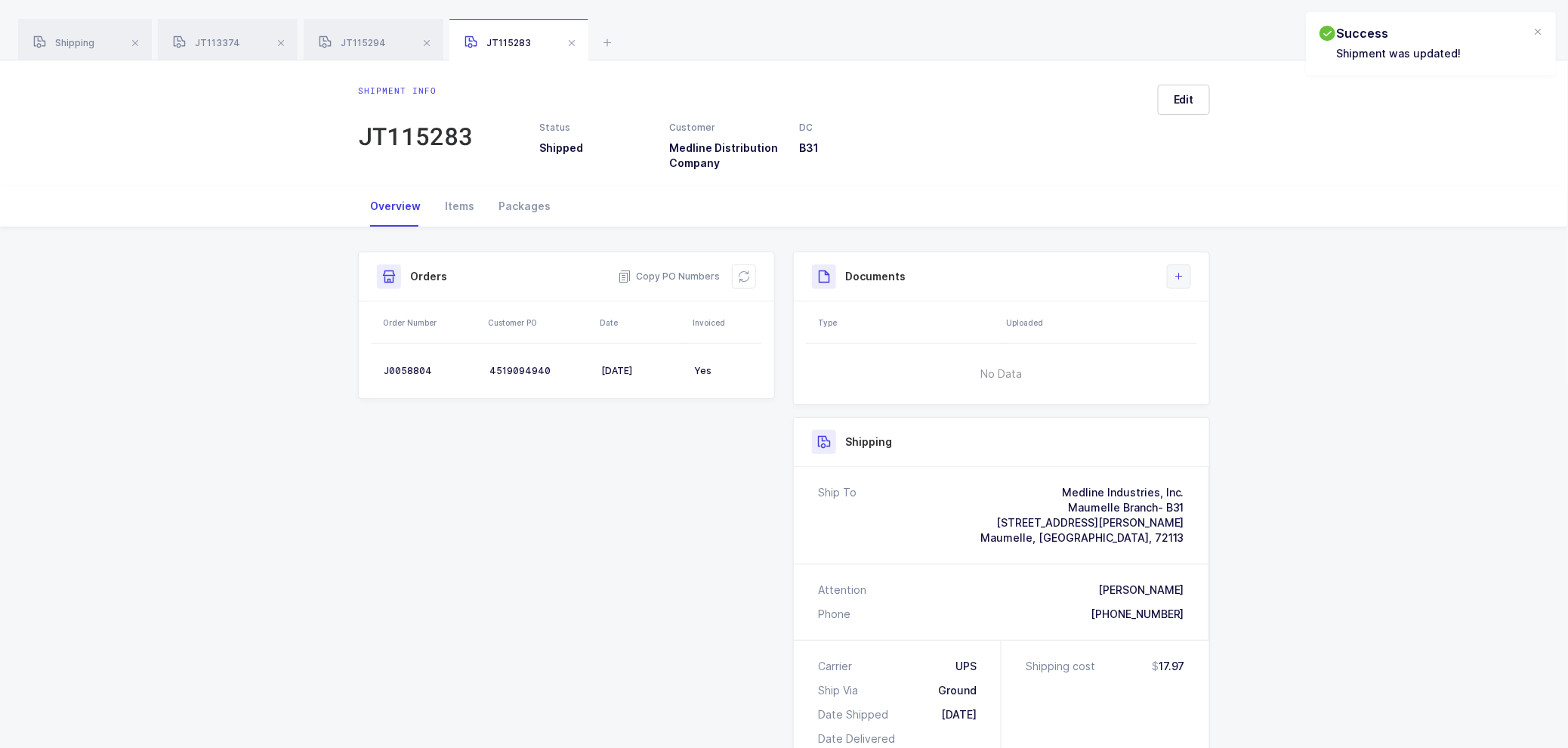
click at [1184, 270] on button at bounding box center [1179, 276] width 24 height 24
click at [1245, 341] on li "Upload Document" at bounding box center [1230, 344] width 113 height 24
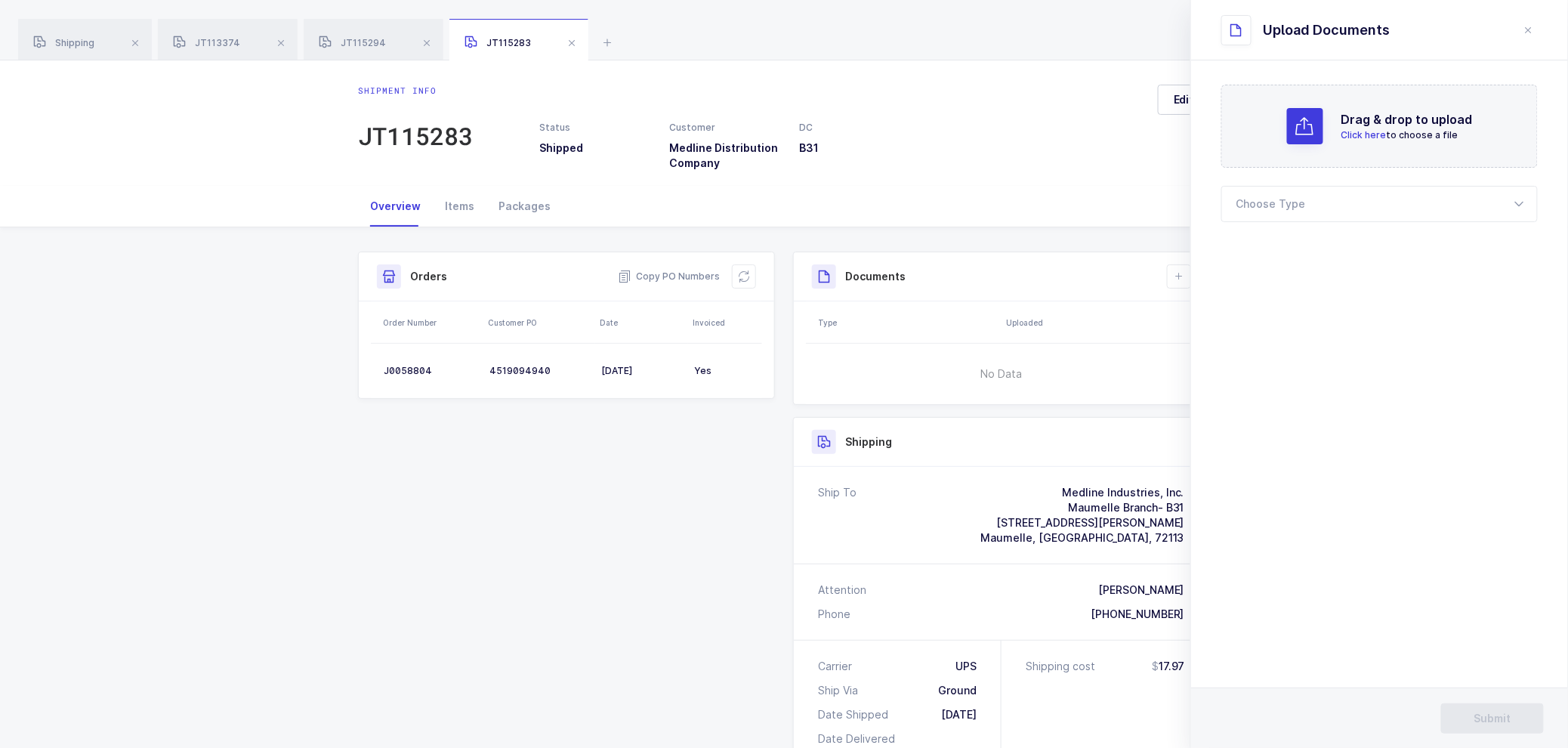
click at [1529, 35] on icon "close drawer" at bounding box center [1529, 30] width 12 height 12
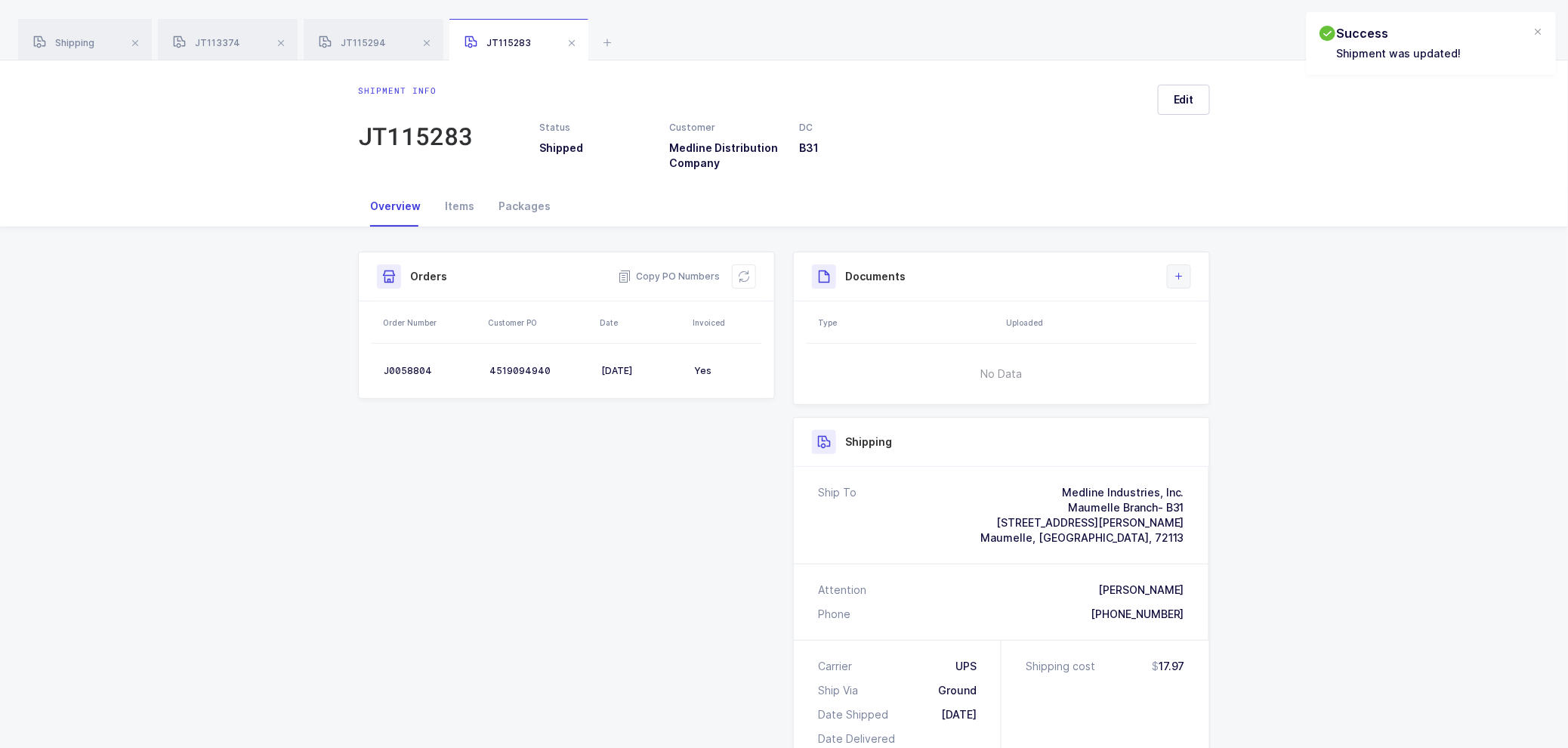
click at [1189, 281] on button at bounding box center [1179, 276] width 24 height 24
click at [1220, 316] on li "Create Document" at bounding box center [1230, 319] width 113 height 24
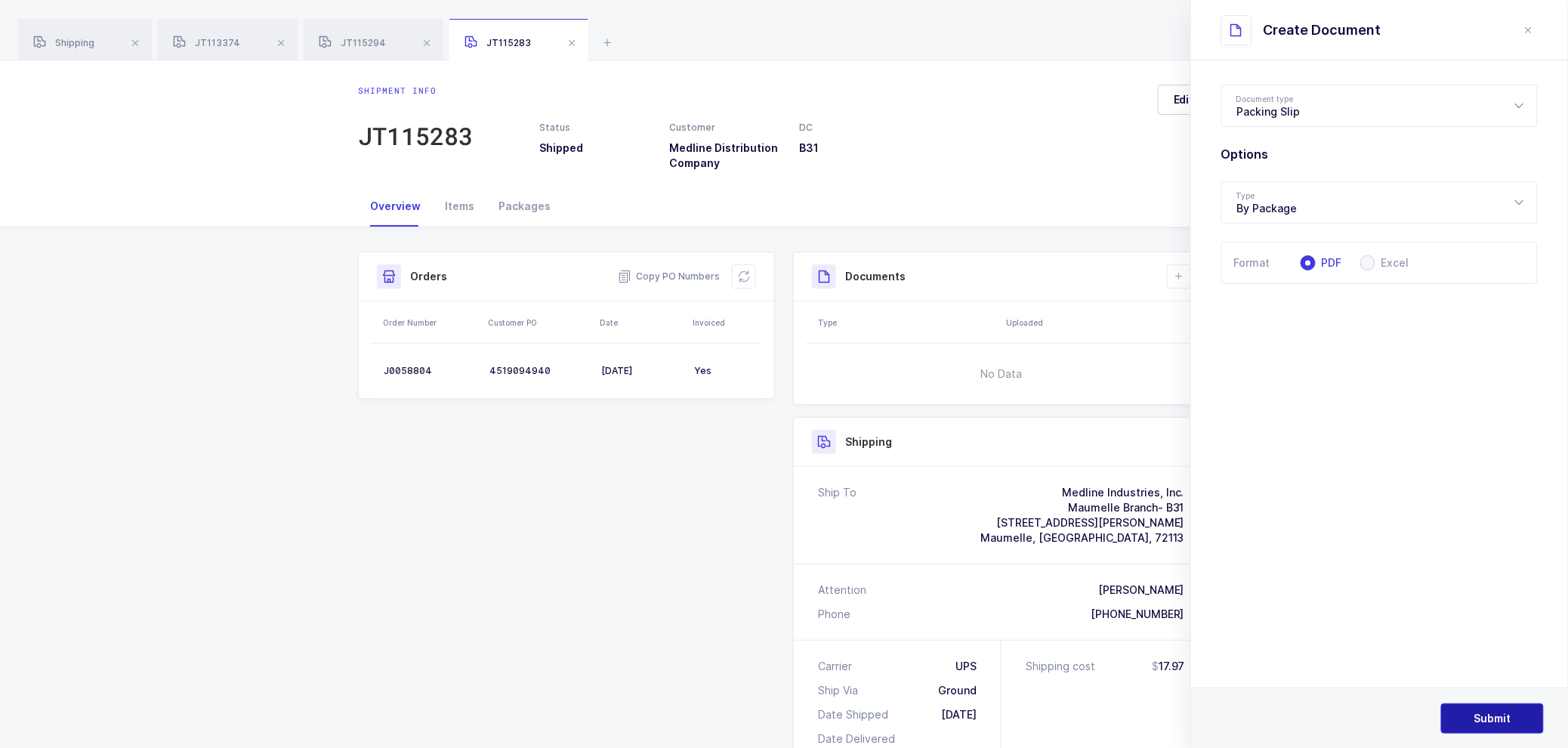
click at [1477, 708] on button "Submit" at bounding box center [1492, 718] width 102 height 30
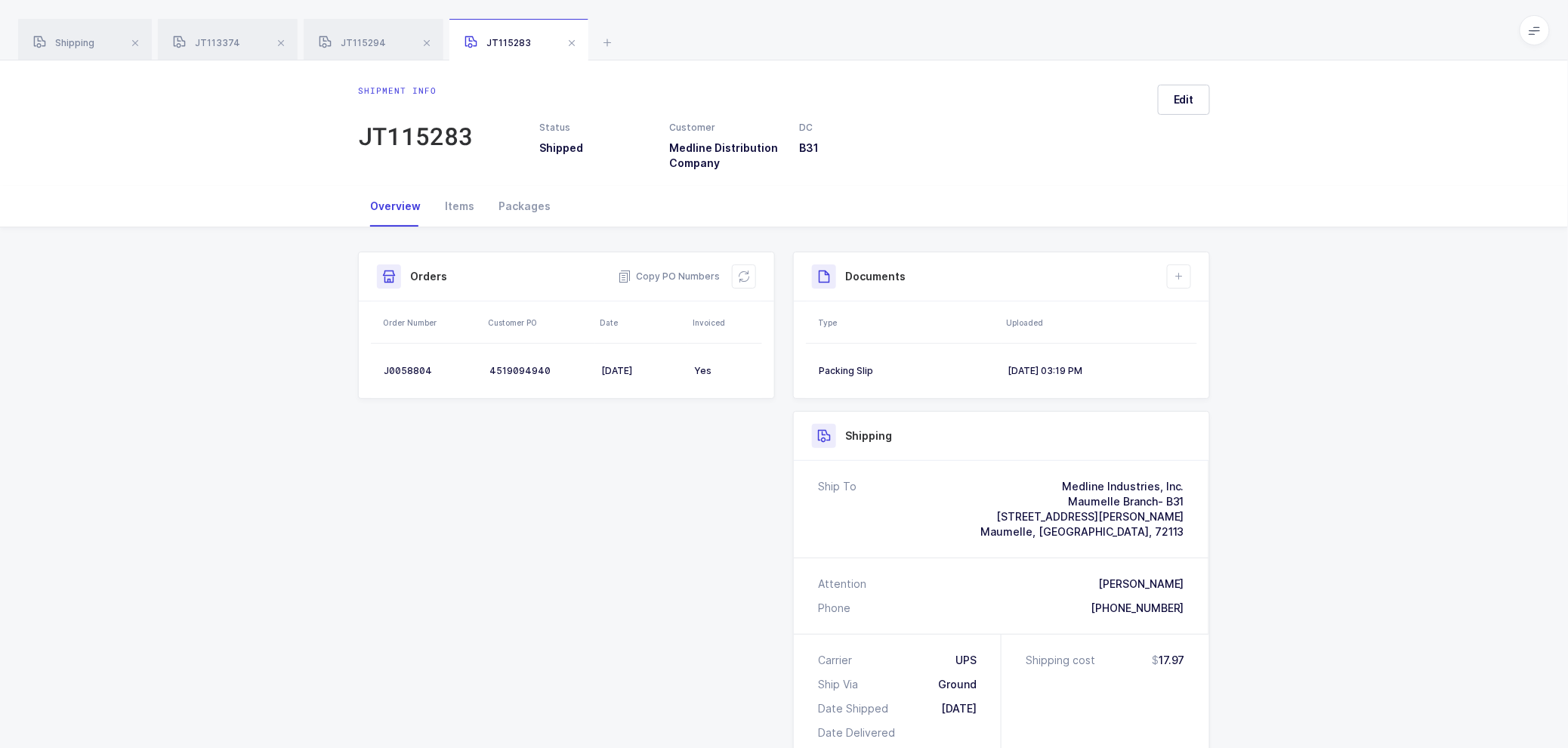
click at [1302, 434] on div "Shipment Info Shipment Number JT115283 Status Shipped Customer Medline Distribu…" at bounding box center [784, 644] width 1568 height 835
click at [423, 41] on span at bounding box center [426, 43] width 18 height 18
click at [436, 46] on div "JT115283" at bounding box center [373, 40] width 139 height 43
click at [434, 45] on span at bounding box center [426, 43] width 18 height 18
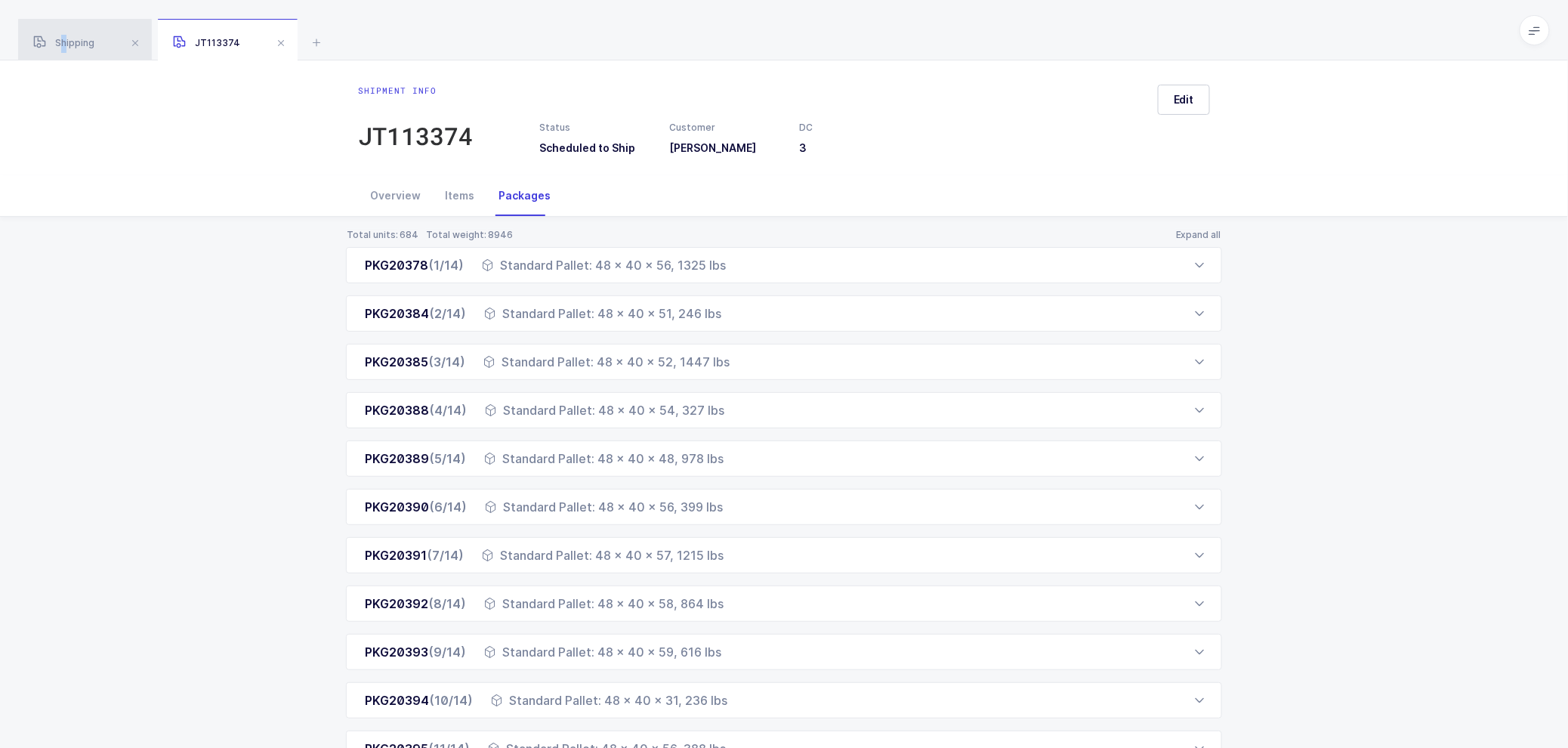
click at [63, 32] on div "Shipping" at bounding box center [85, 40] width 134 height 43
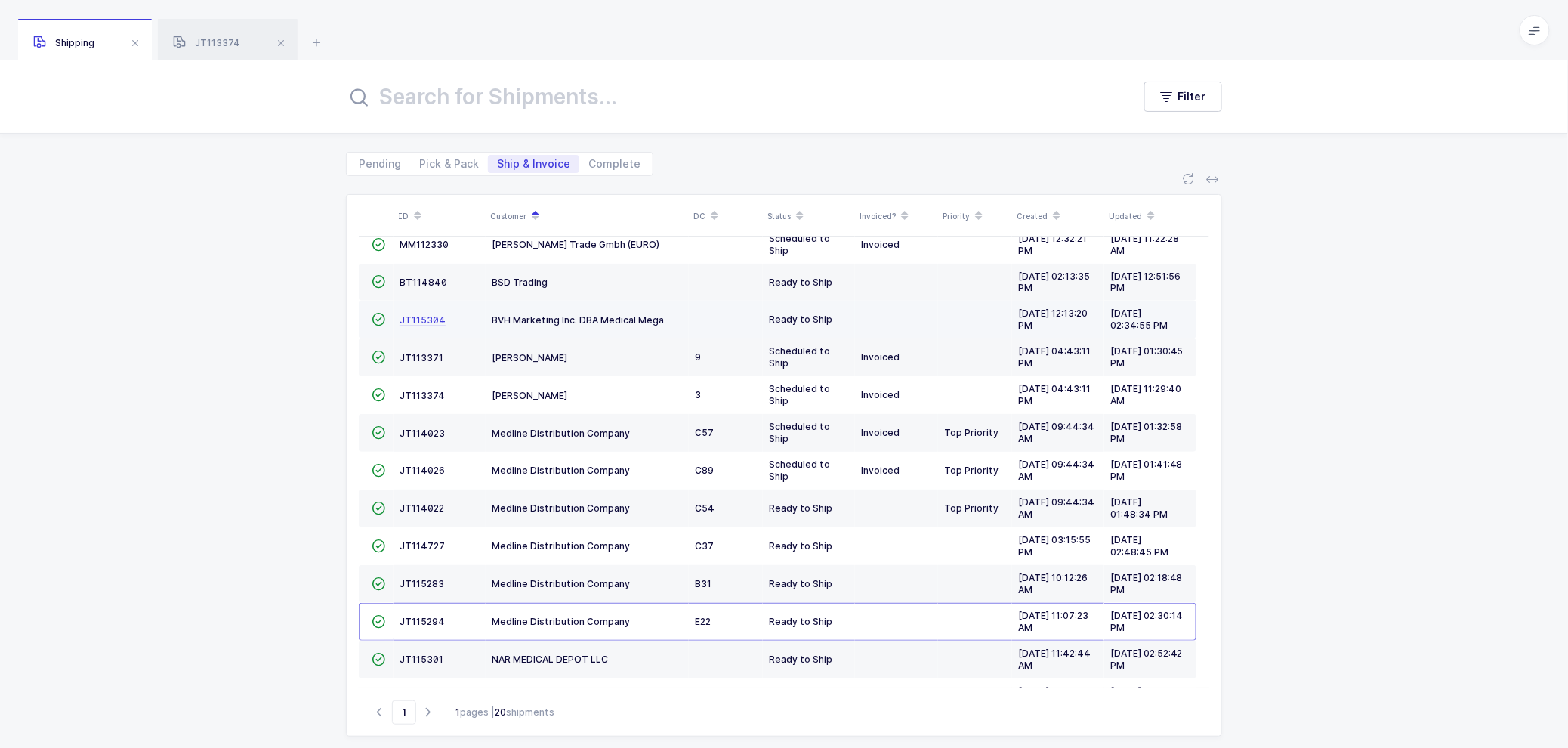
click at [415, 319] on span "JT115304" at bounding box center [423, 320] width 46 height 11
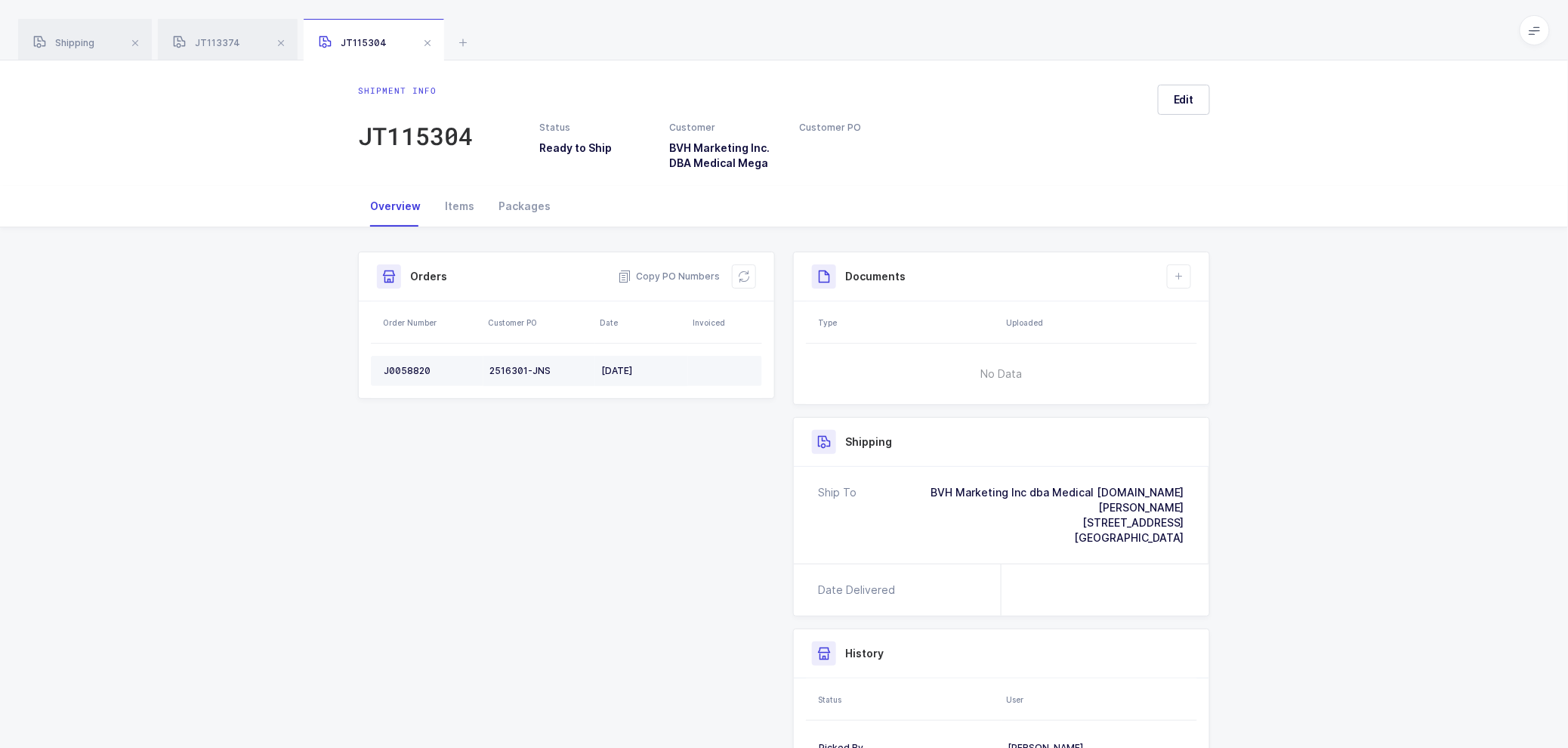
click at [419, 368] on div "J0058820" at bounding box center [430, 370] width 94 height 12
drag, startPoint x: 673, startPoint y: 276, endPoint x: 638, endPoint y: 266, distance: 36.4
click at [669, 276] on span "Copy PO Numbers" at bounding box center [669, 276] width 102 height 15
click at [525, 201] on div "Packages" at bounding box center [524, 207] width 76 height 41
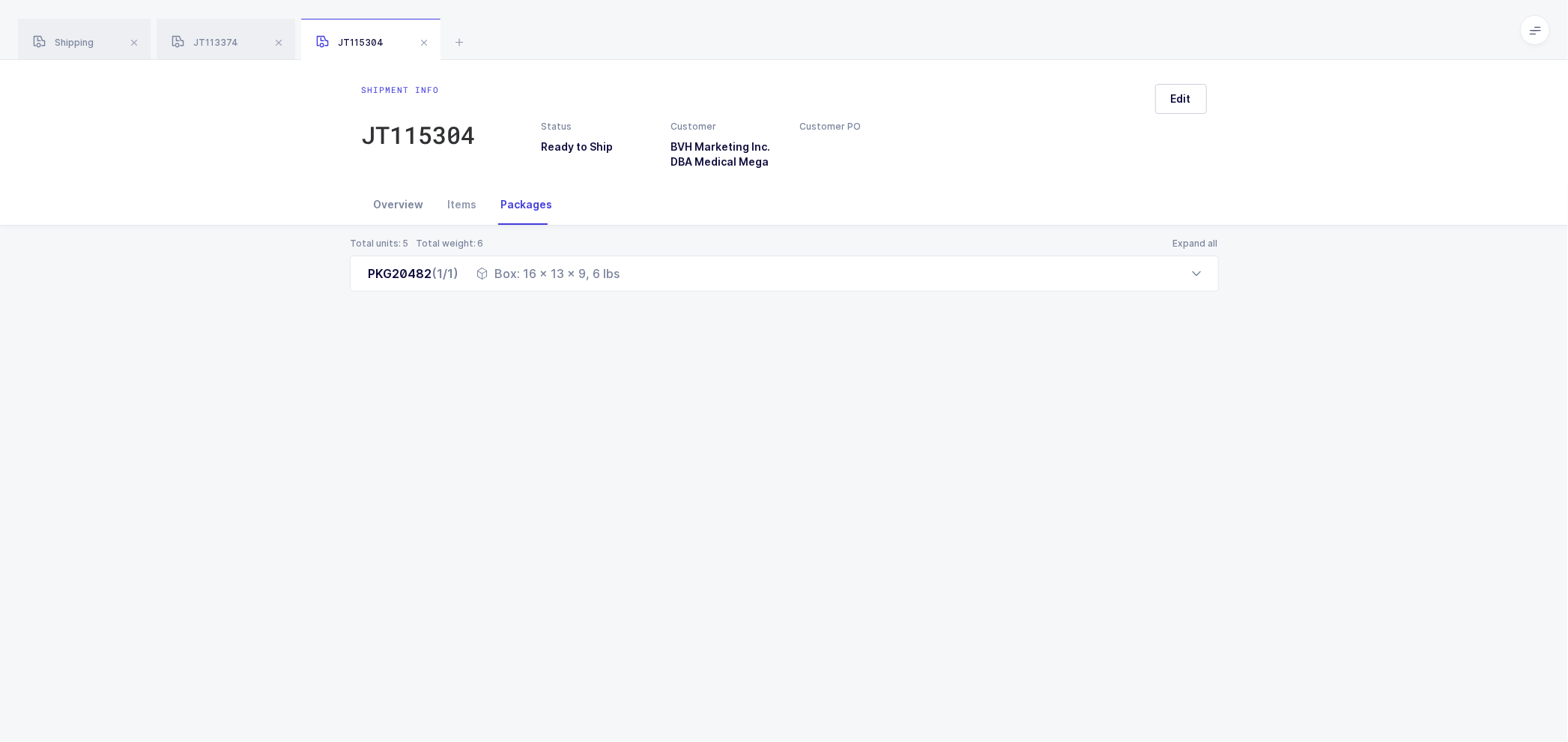
drag, startPoint x: 403, startPoint y: 195, endPoint x: 417, endPoint y: 196, distance: 14.0
click at [403, 196] on div "Overview" at bounding box center [399, 205] width 74 height 41
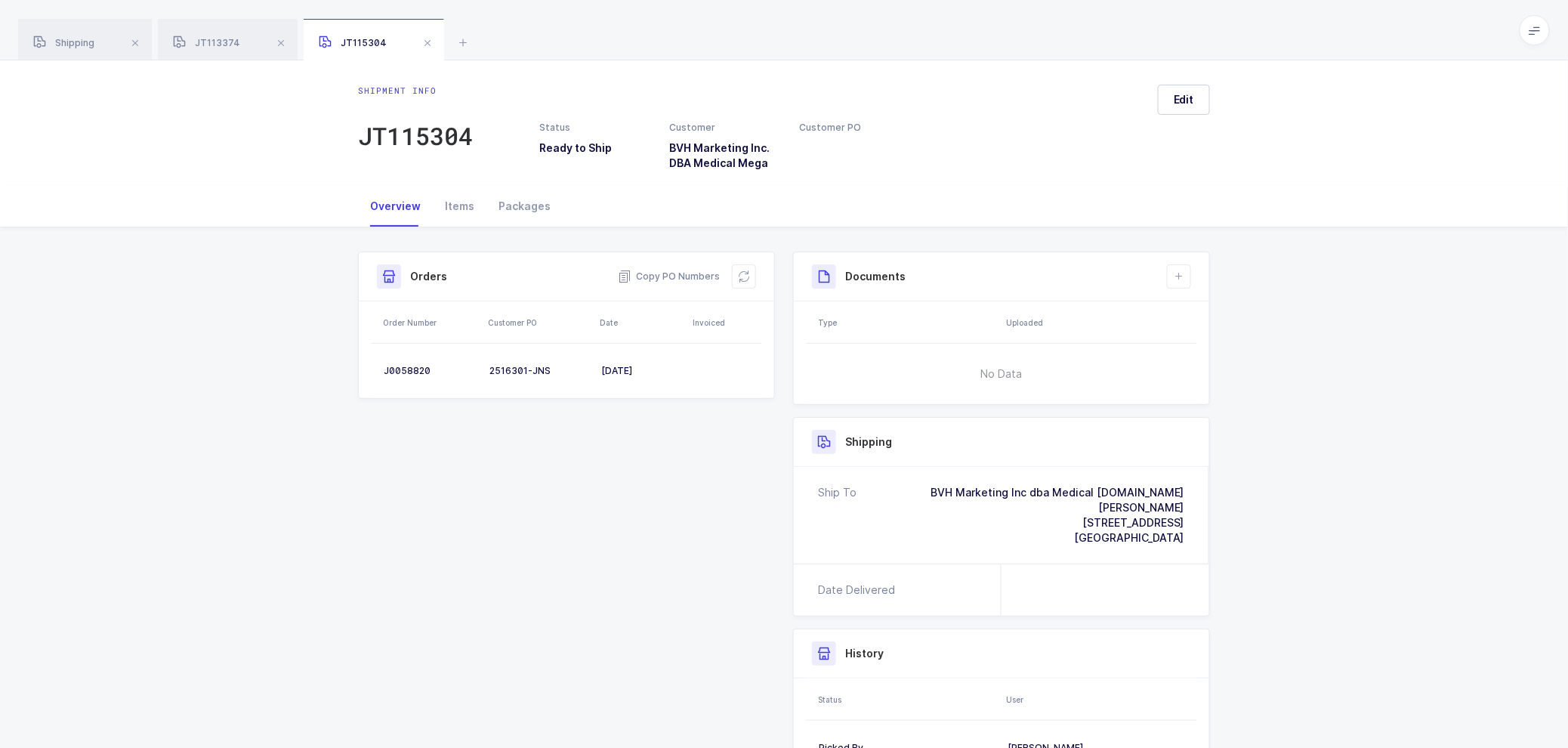
drag, startPoint x: 748, startPoint y: 273, endPoint x: 818, endPoint y: 240, distance: 77.4
click at [749, 273] on icon at bounding box center [743, 276] width 12 height 12
click at [1192, 99] on span "Edit" at bounding box center [1184, 99] width 20 height 15
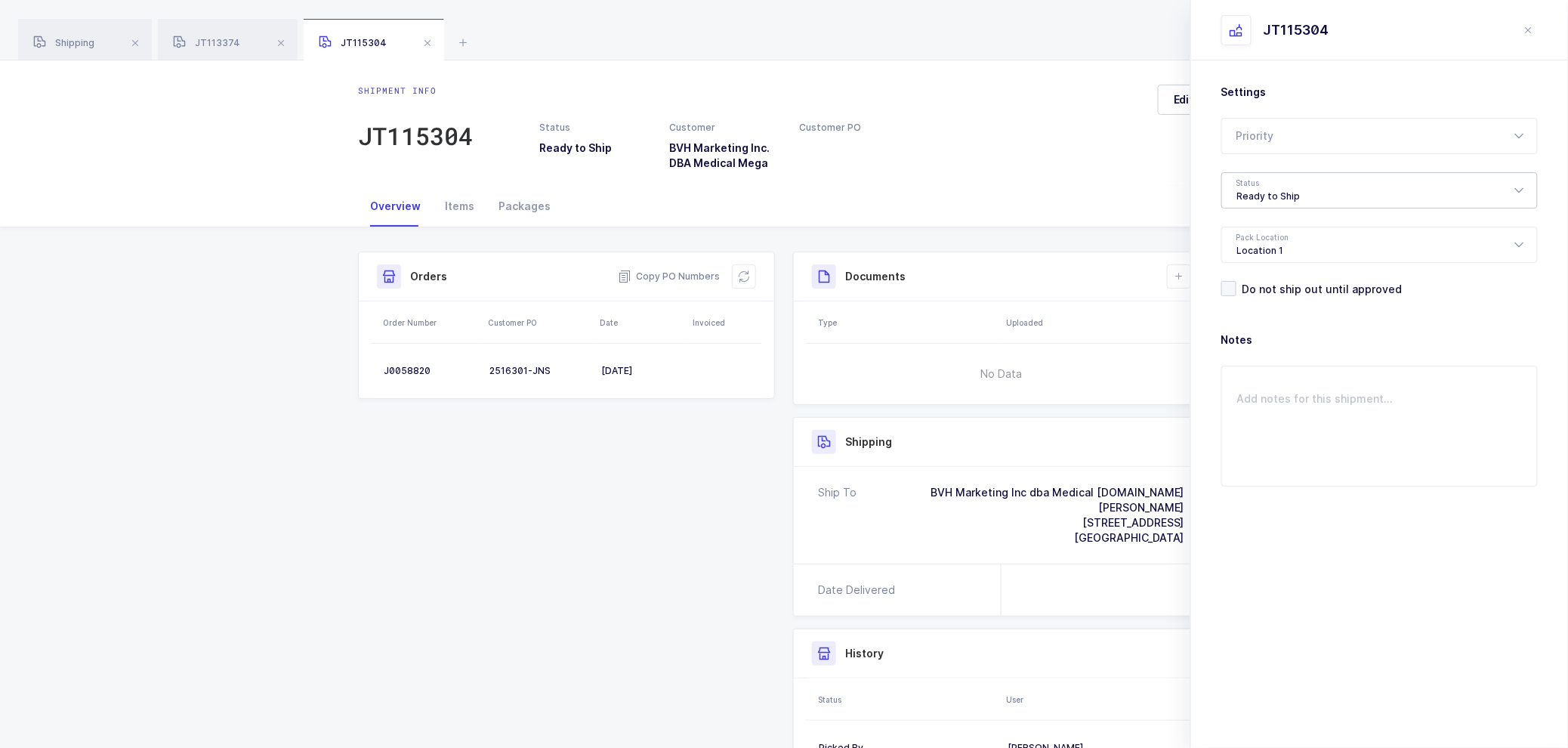
drag, startPoint x: 1239, startPoint y: 164, endPoint x: 1244, endPoint y: 176, distance: 13.0
click at [1239, 166] on div "Settings Priority Rush Overnight Top Priority Status Ready to Ship Pending Read…" at bounding box center [1379, 190] width 316 height 211
click at [1244, 177] on div "Ready to Ship" at bounding box center [1379, 190] width 316 height 36
click at [1257, 306] on span "Shipped" at bounding box center [1259, 306] width 43 height 13
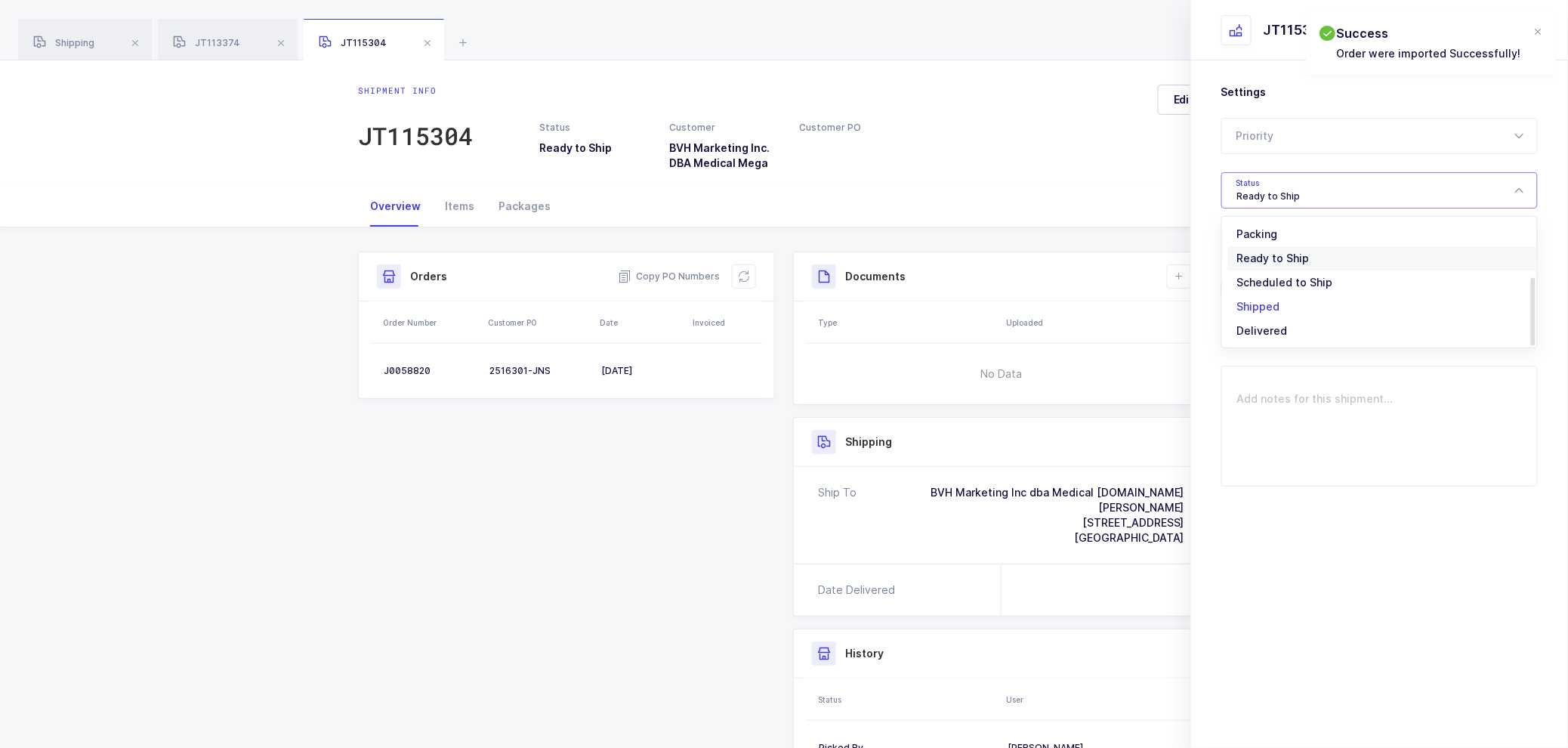
type input "Shipped"
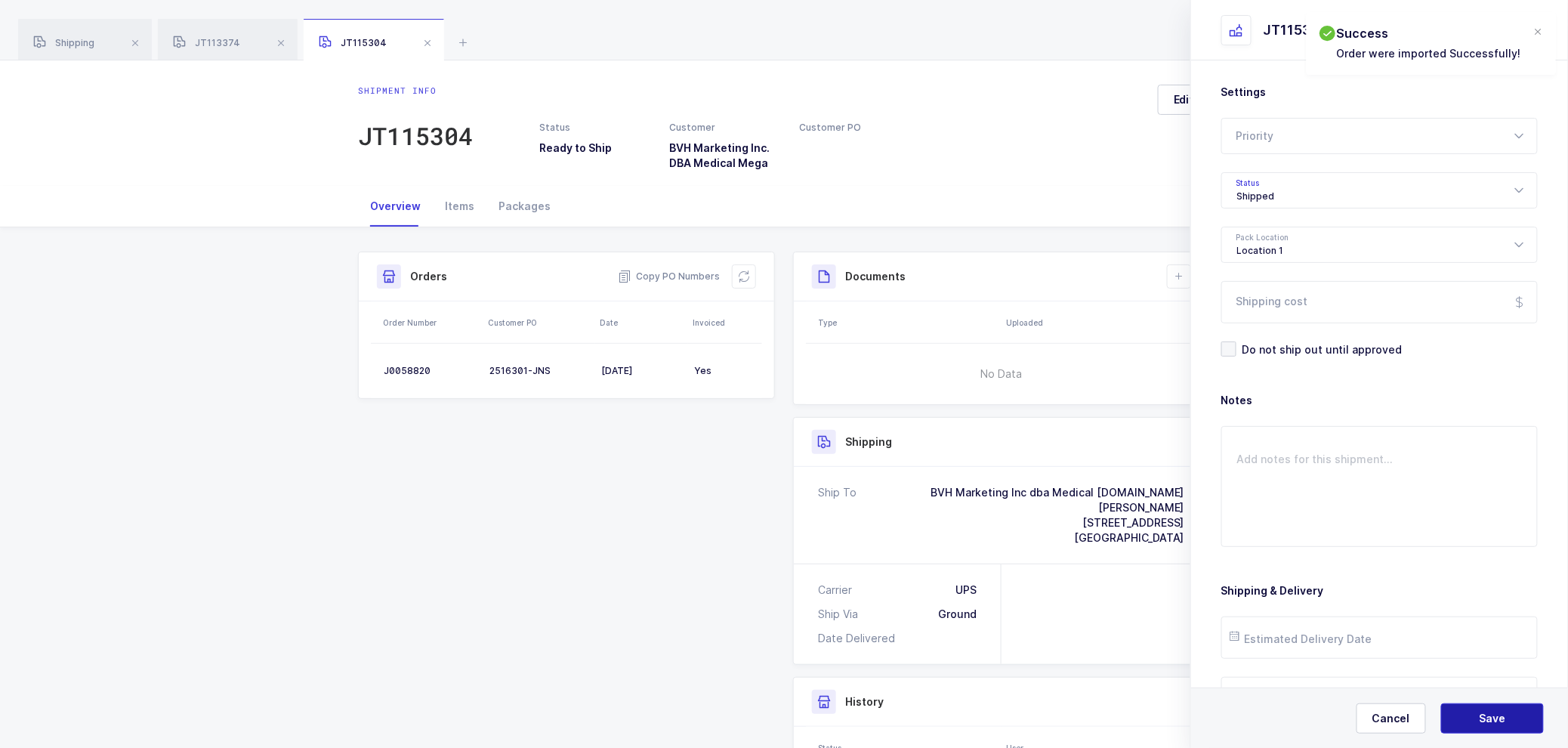
click at [1492, 705] on button "Save" at bounding box center [1492, 718] width 102 height 30
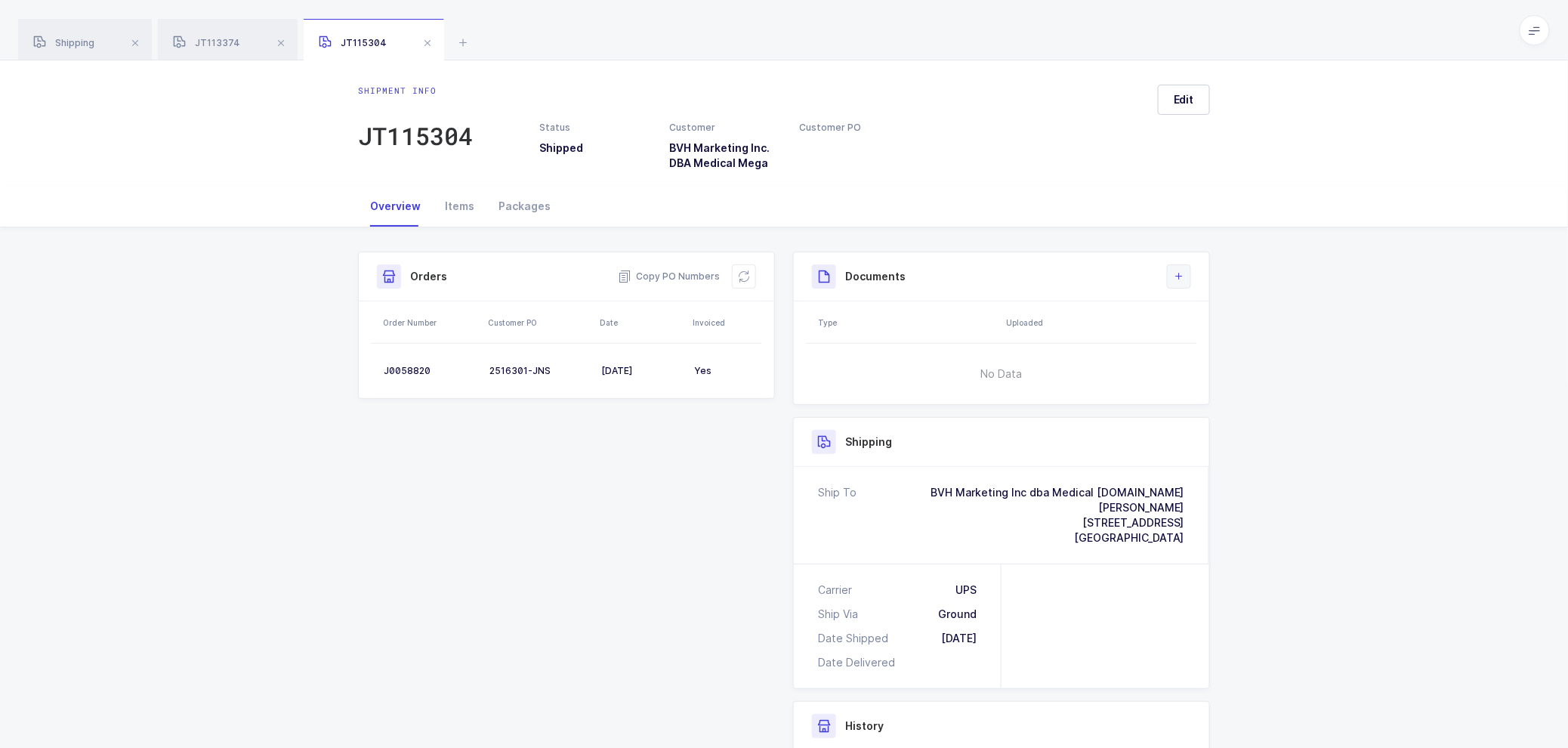
click at [1187, 281] on button at bounding box center [1179, 276] width 24 height 24
click at [1267, 320] on li "Create Document" at bounding box center [1230, 319] width 113 height 24
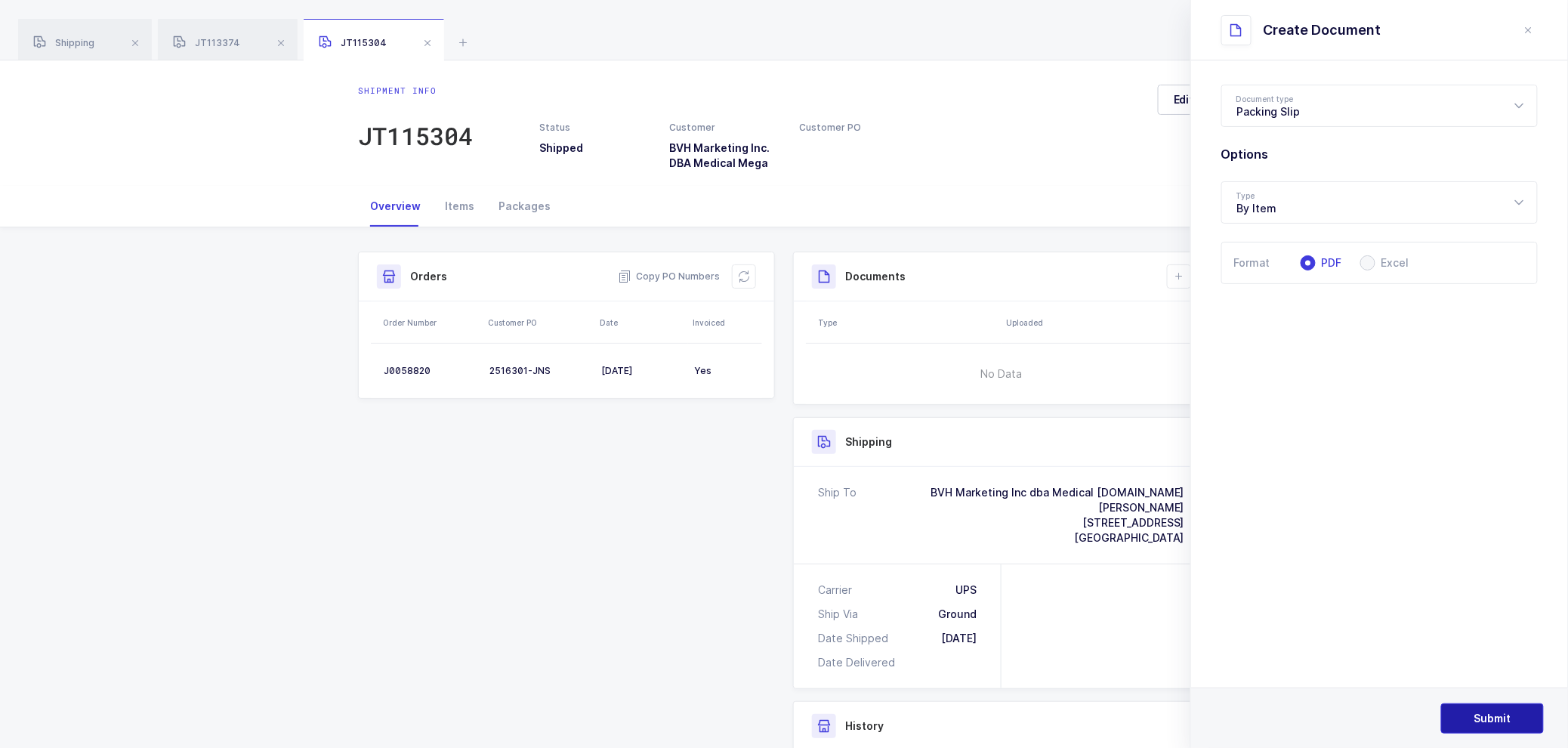
click at [1495, 707] on button "Submit" at bounding box center [1492, 718] width 102 height 30
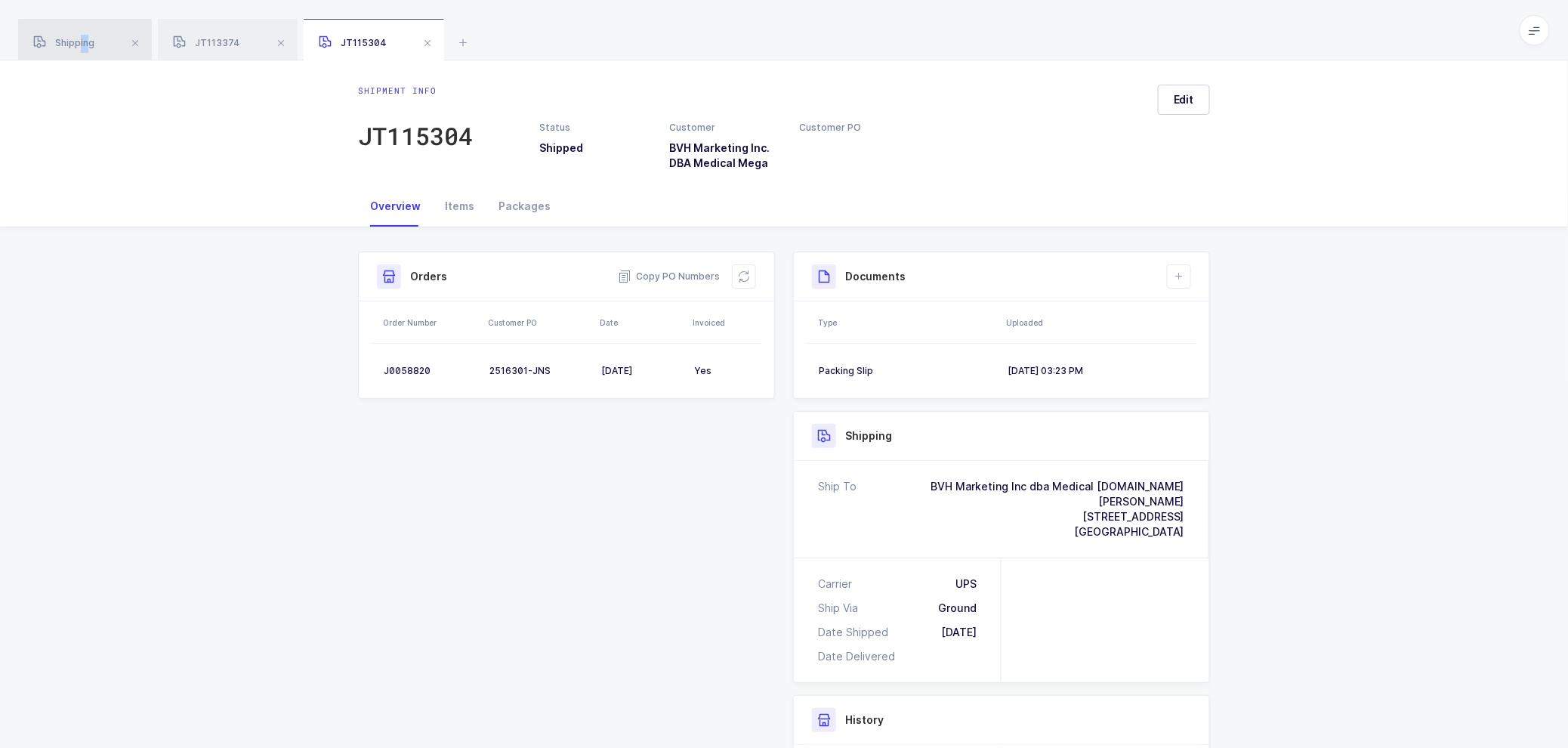
drag, startPoint x: 85, startPoint y: 25, endPoint x: 103, endPoint y: 39, distance: 22.8
click at [79, 27] on div "Shipping" at bounding box center [85, 40] width 134 height 43
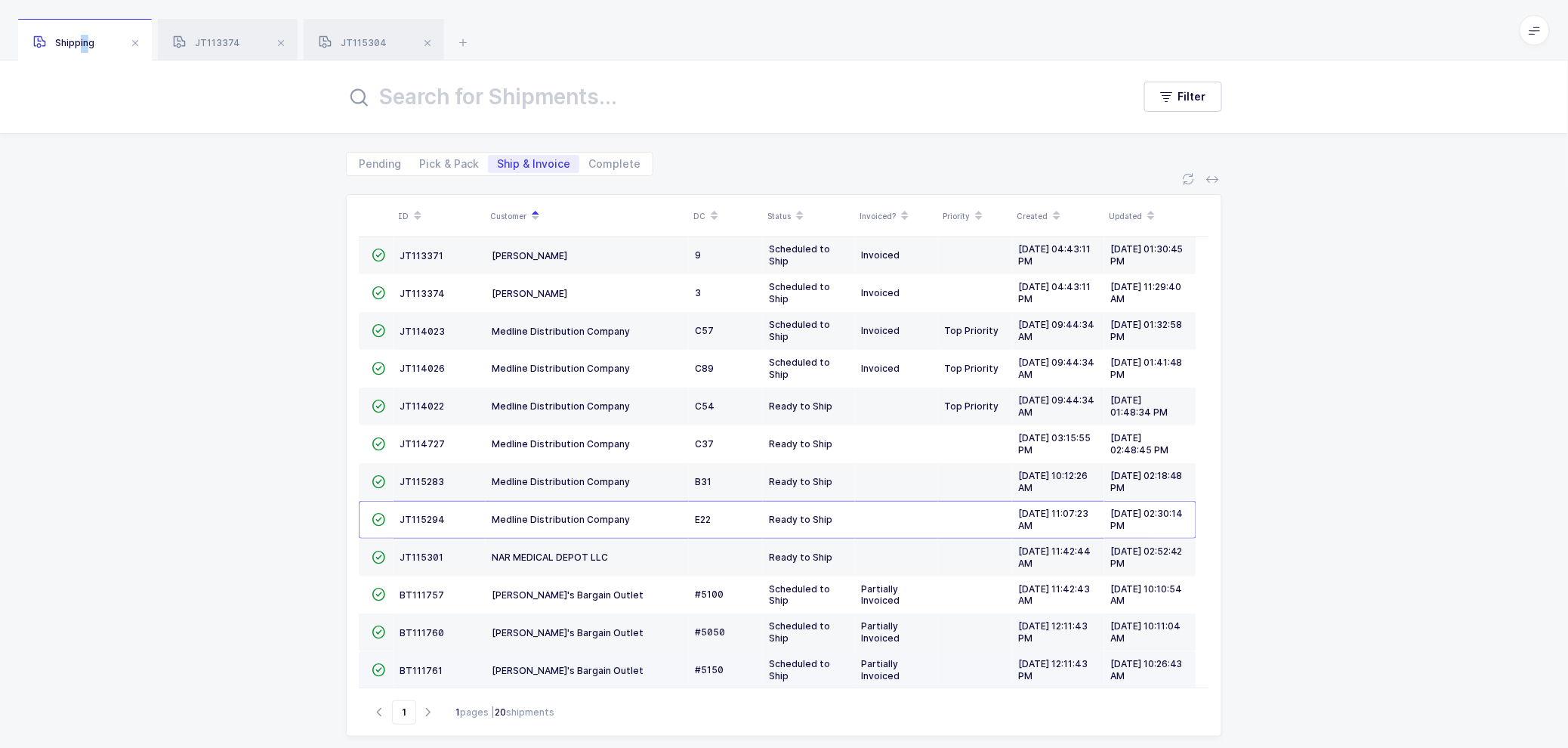
scroll to position [331, 0]
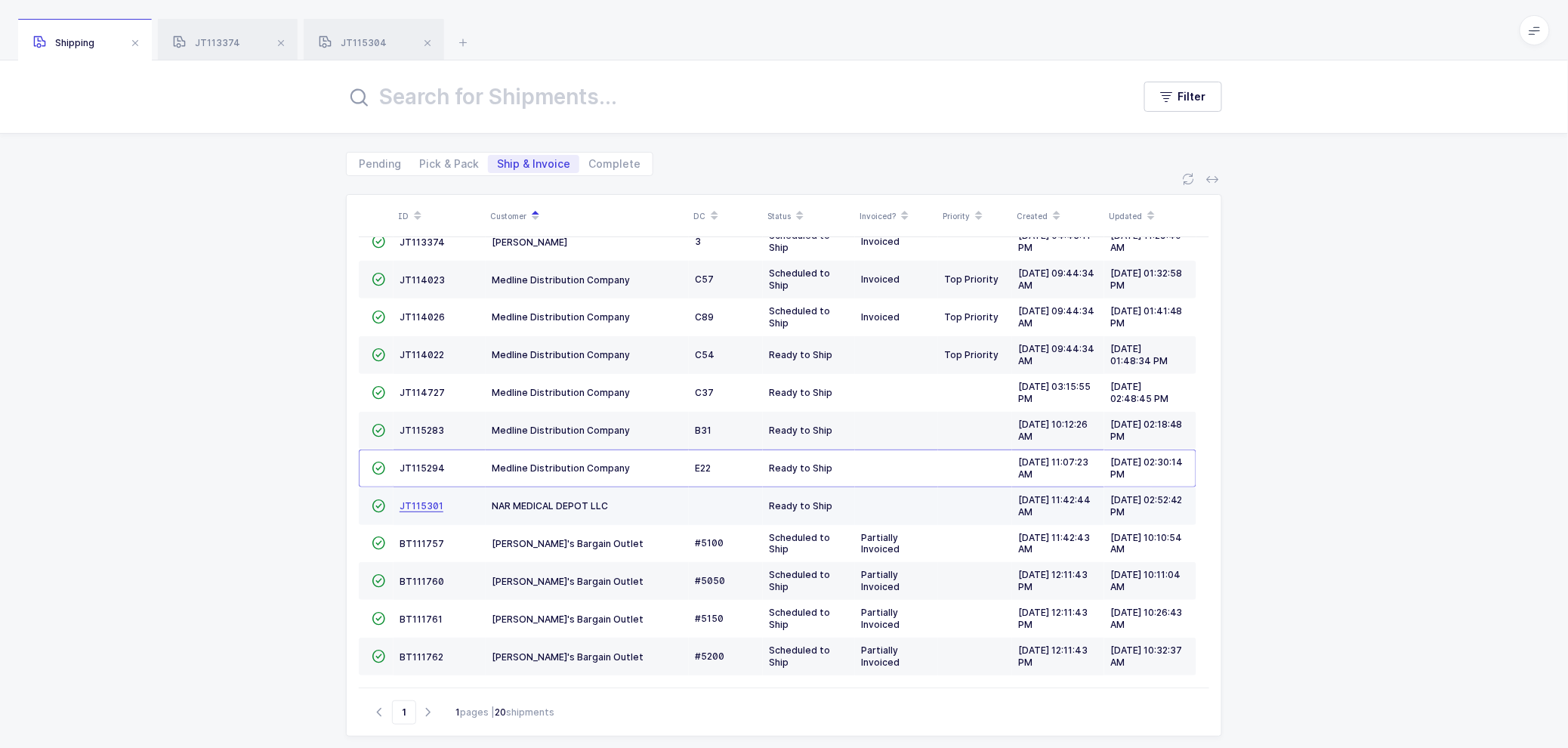
click at [410, 502] on span "JT115301" at bounding box center [422, 505] width 44 height 11
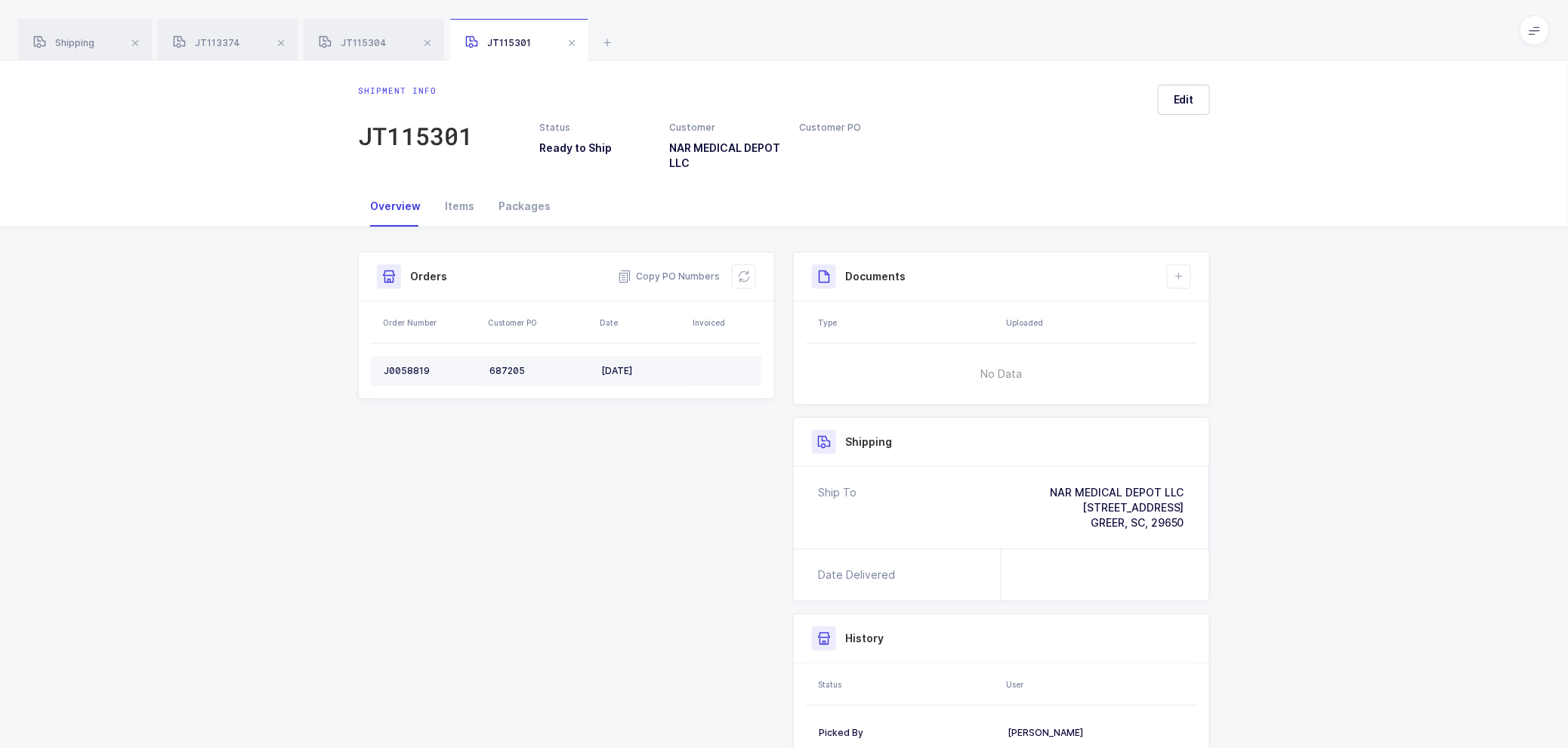
click at [410, 367] on div "J0058819" at bounding box center [430, 370] width 94 height 12
click at [410, 366] on div "J0058819" at bounding box center [430, 370] width 94 height 12
click at [680, 272] on span "Copy PO Numbers" at bounding box center [669, 276] width 102 height 15
click at [516, 199] on div "Packages" at bounding box center [524, 207] width 76 height 41
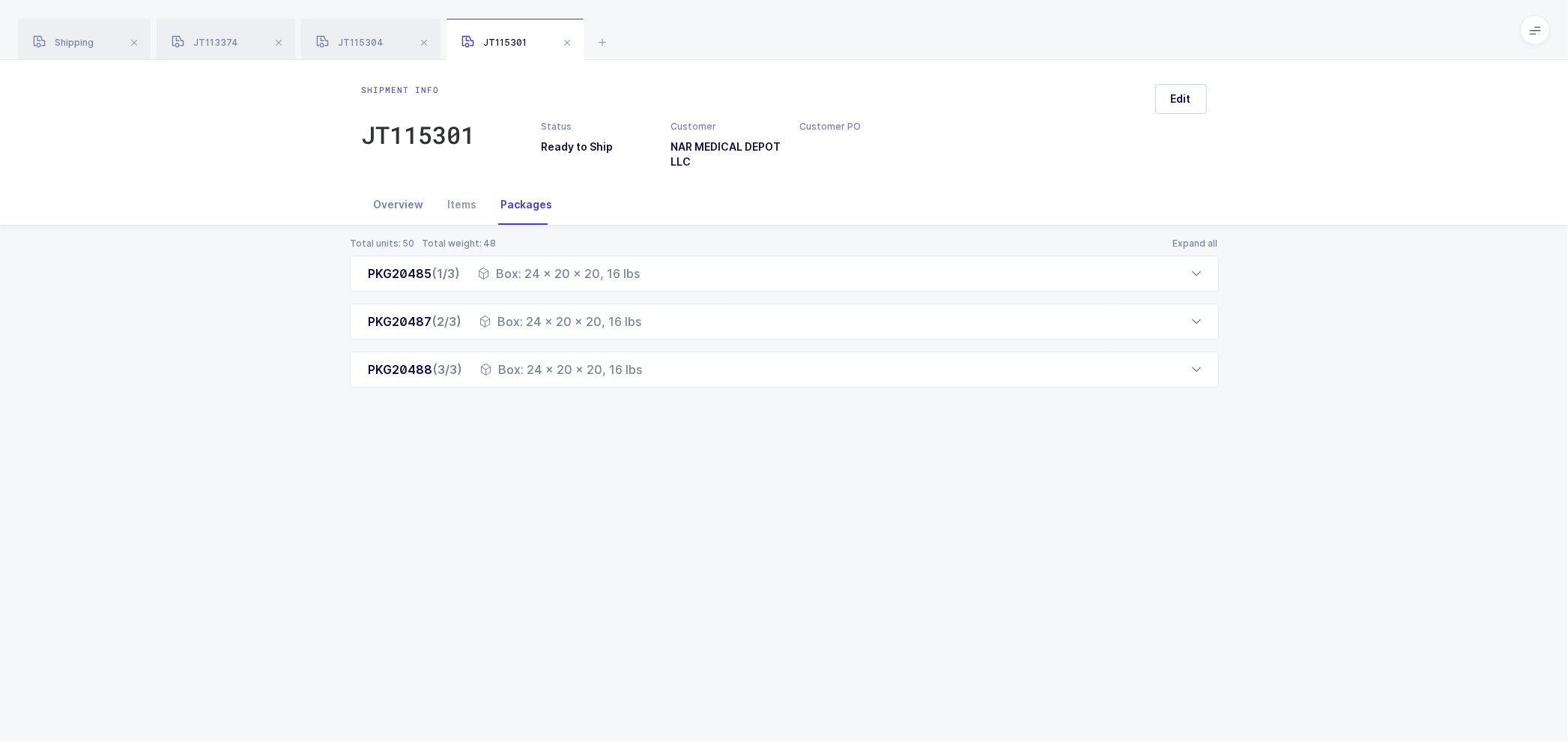
click at [407, 205] on div "Overview" at bounding box center [399, 205] width 74 height 41
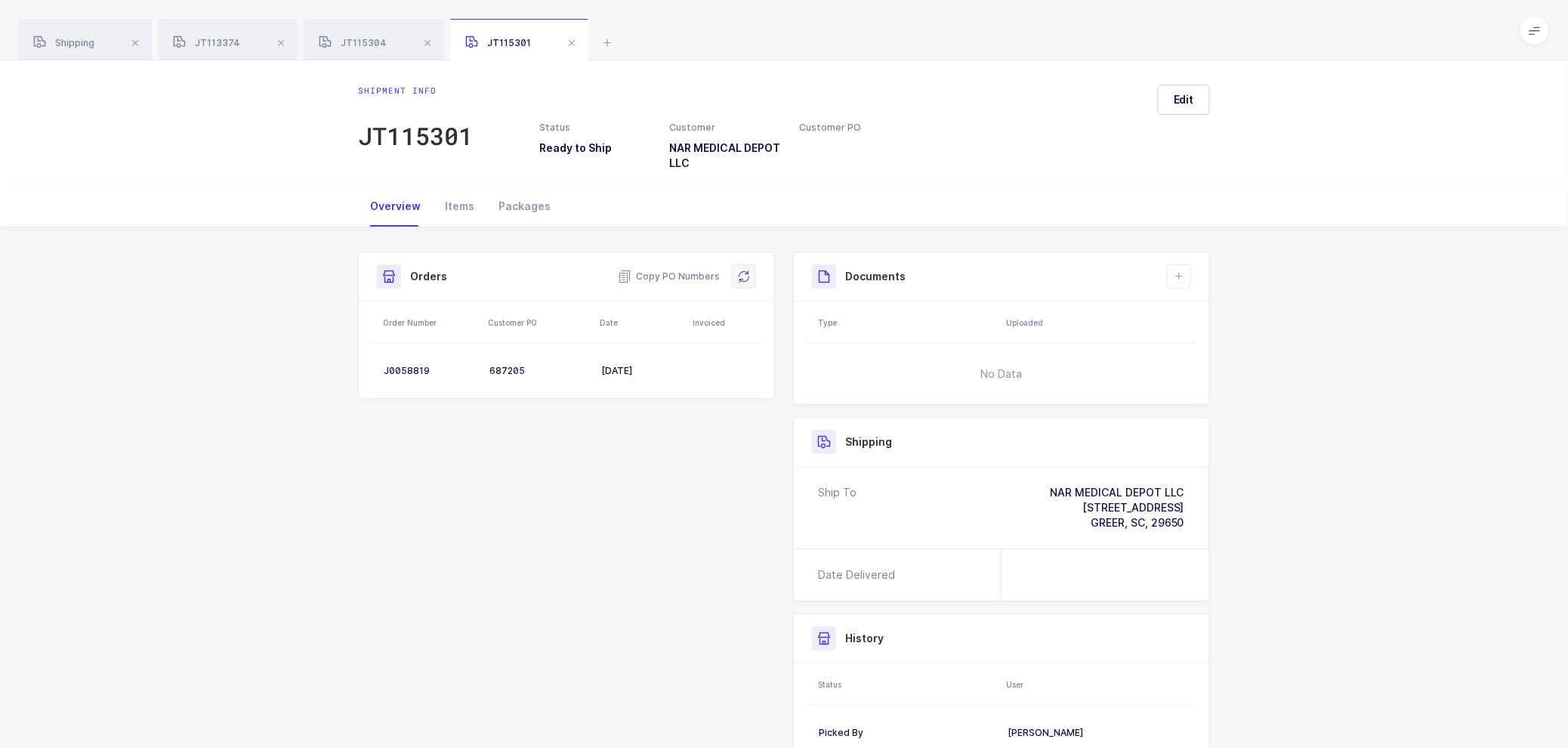
drag, startPoint x: 733, startPoint y: 274, endPoint x: 750, endPoint y: 274, distance: 17.0
click at [736, 274] on button at bounding box center [744, 276] width 24 height 24
click at [1192, 99] on span "Edit" at bounding box center [1184, 99] width 20 height 15
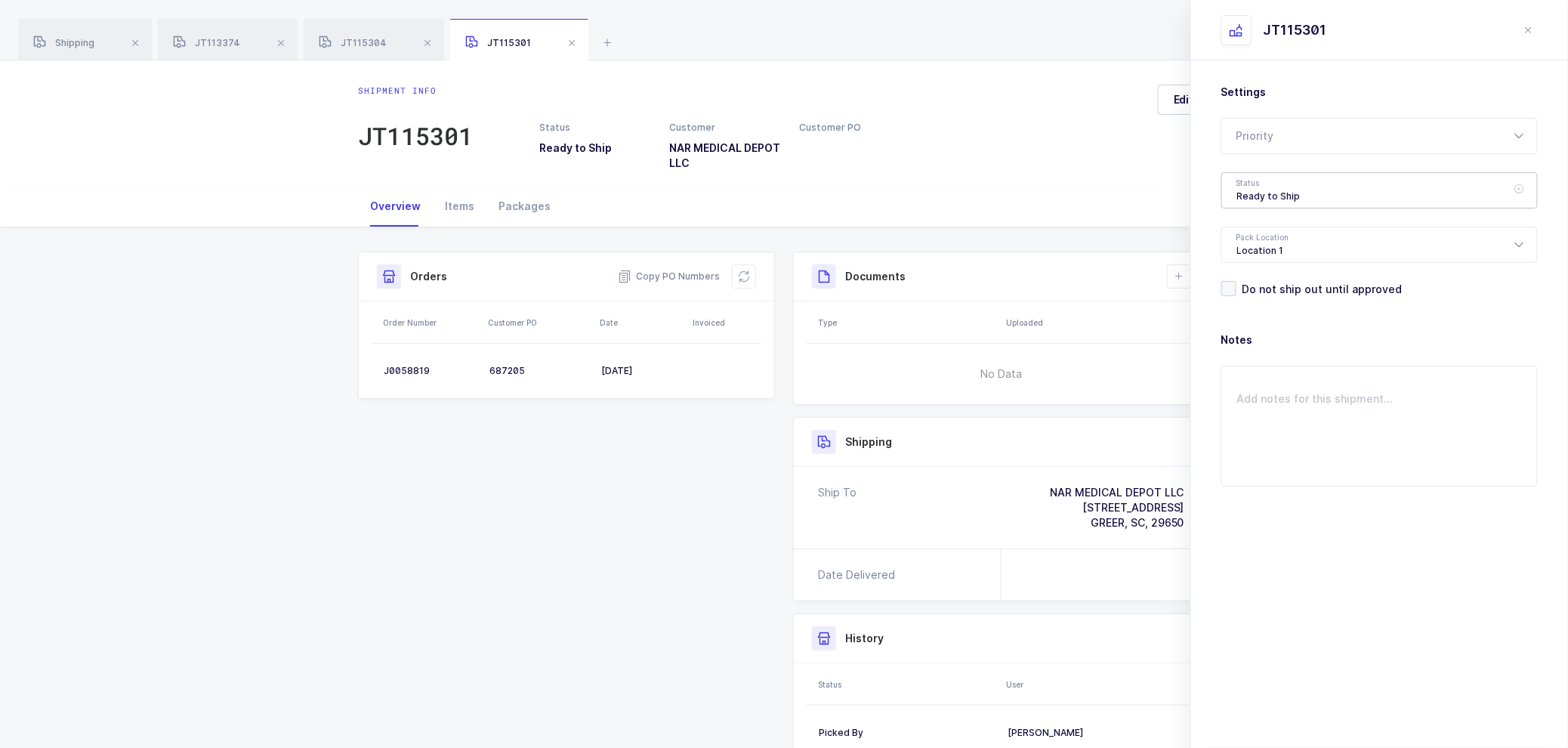
click at [1308, 178] on div "Ready to Ship" at bounding box center [1379, 190] width 316 height 36
click at [1266, 304] on span "Shipped" at bounding box center [1259, 306] width 43 height 13
type input "Shipped"
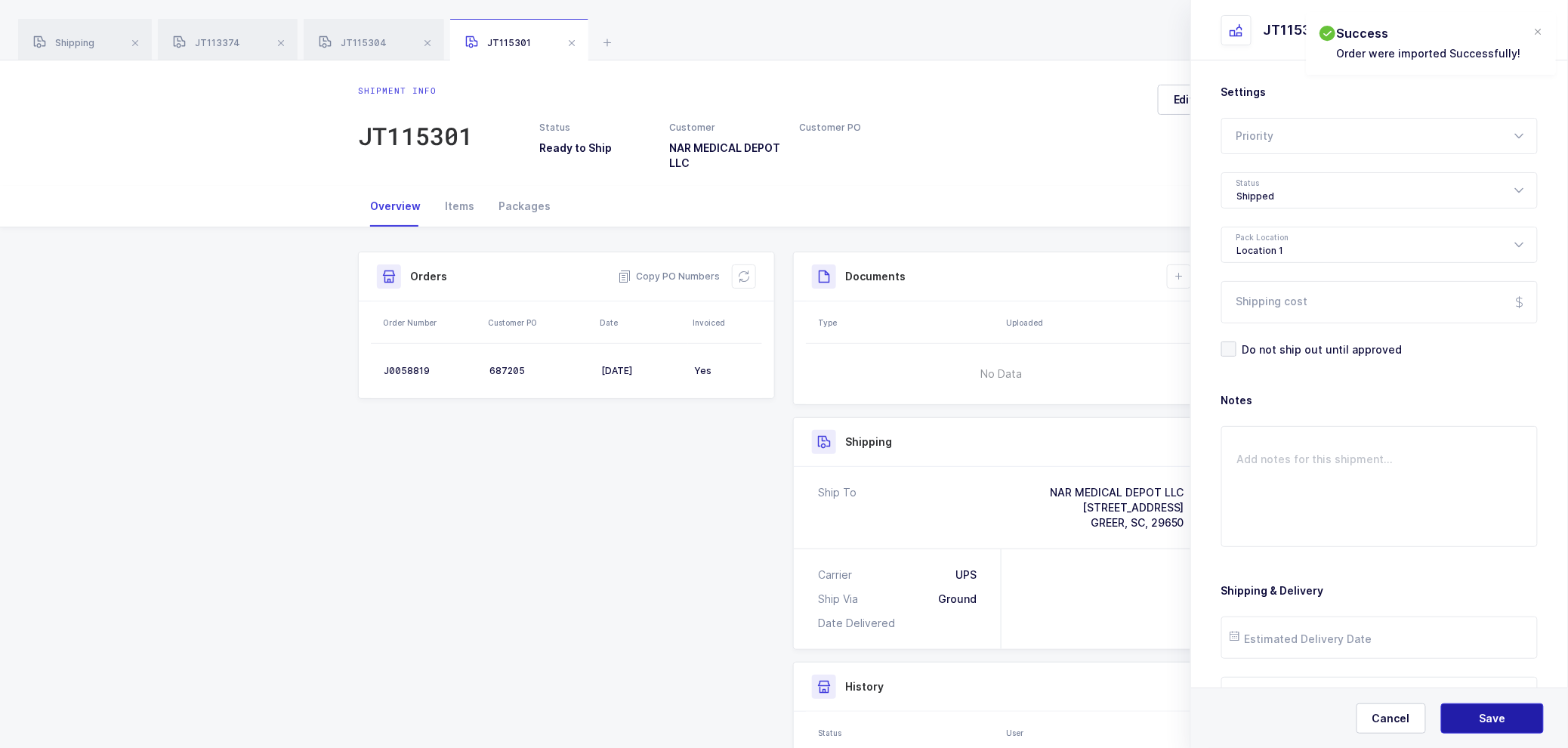
click at [1489, 713] on span "Save" at bounding box center [1493, 718] width 27 height 15
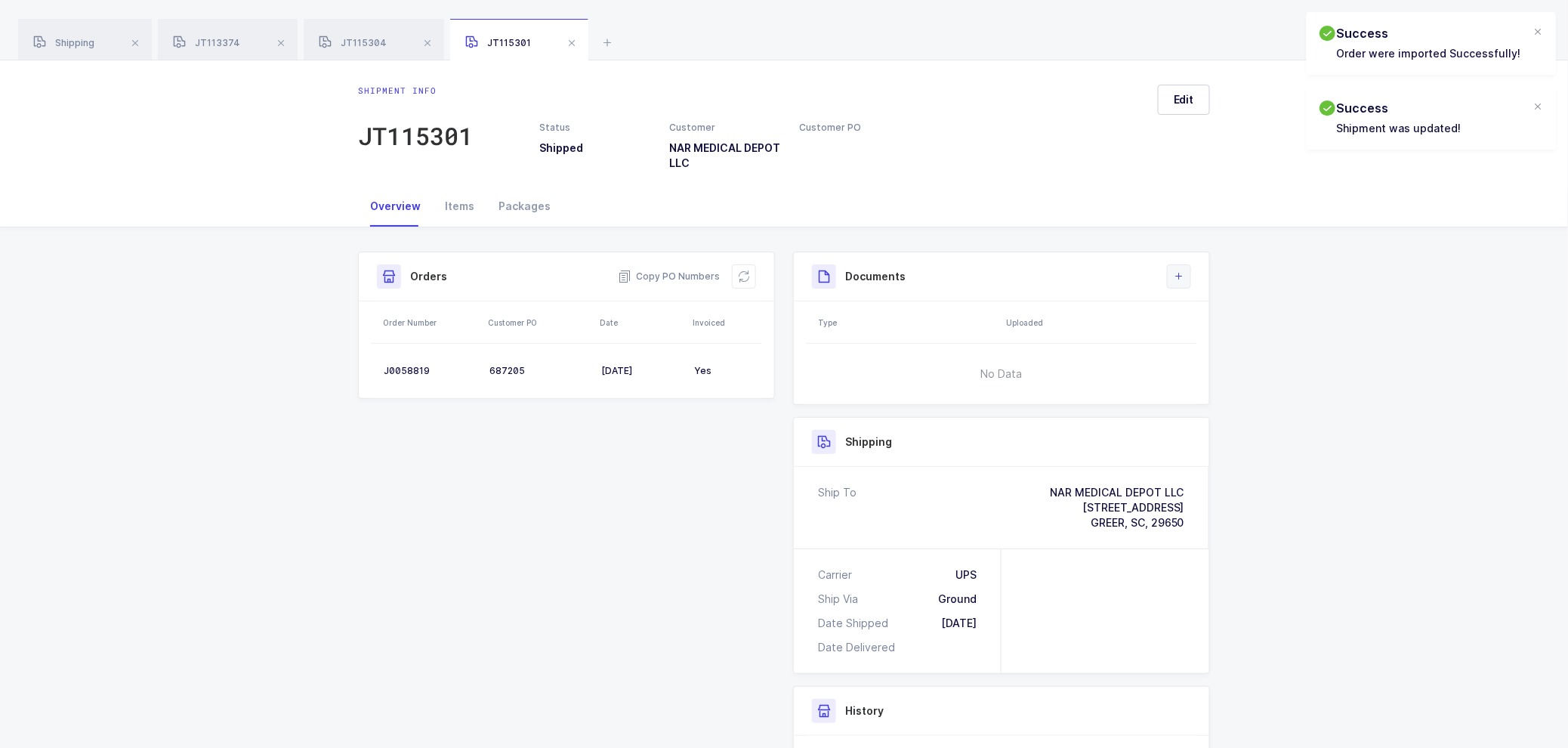
click at [1180, 278] on icon at bounding box center [1179, 276] width 12 height 12
click at [1224, 322] on li "Create Document" at bounding box center [1230, 319] width 113 height 24
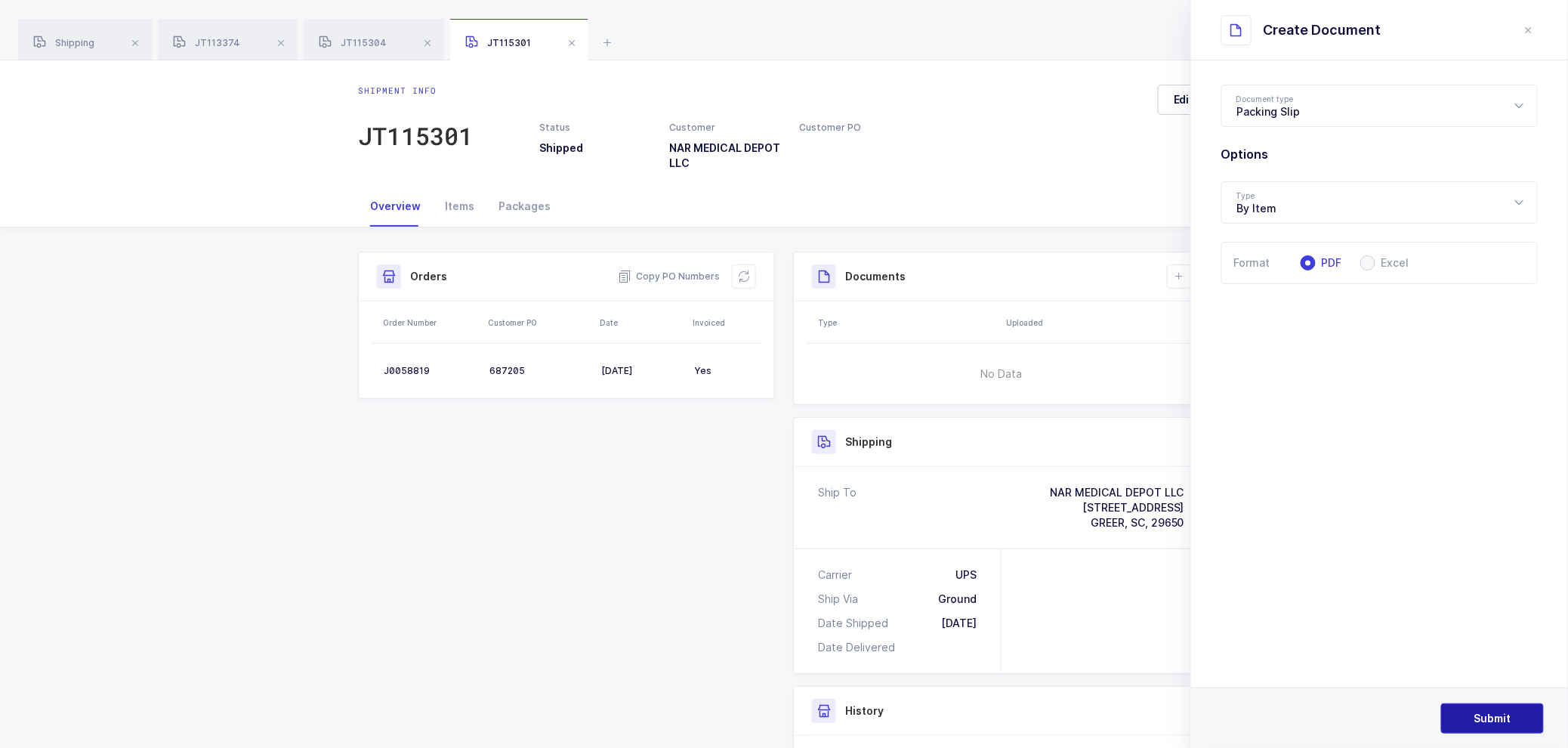
click at [1484, 711] on span "Submit" at bounding box center [1492, 718] width 37 height 15
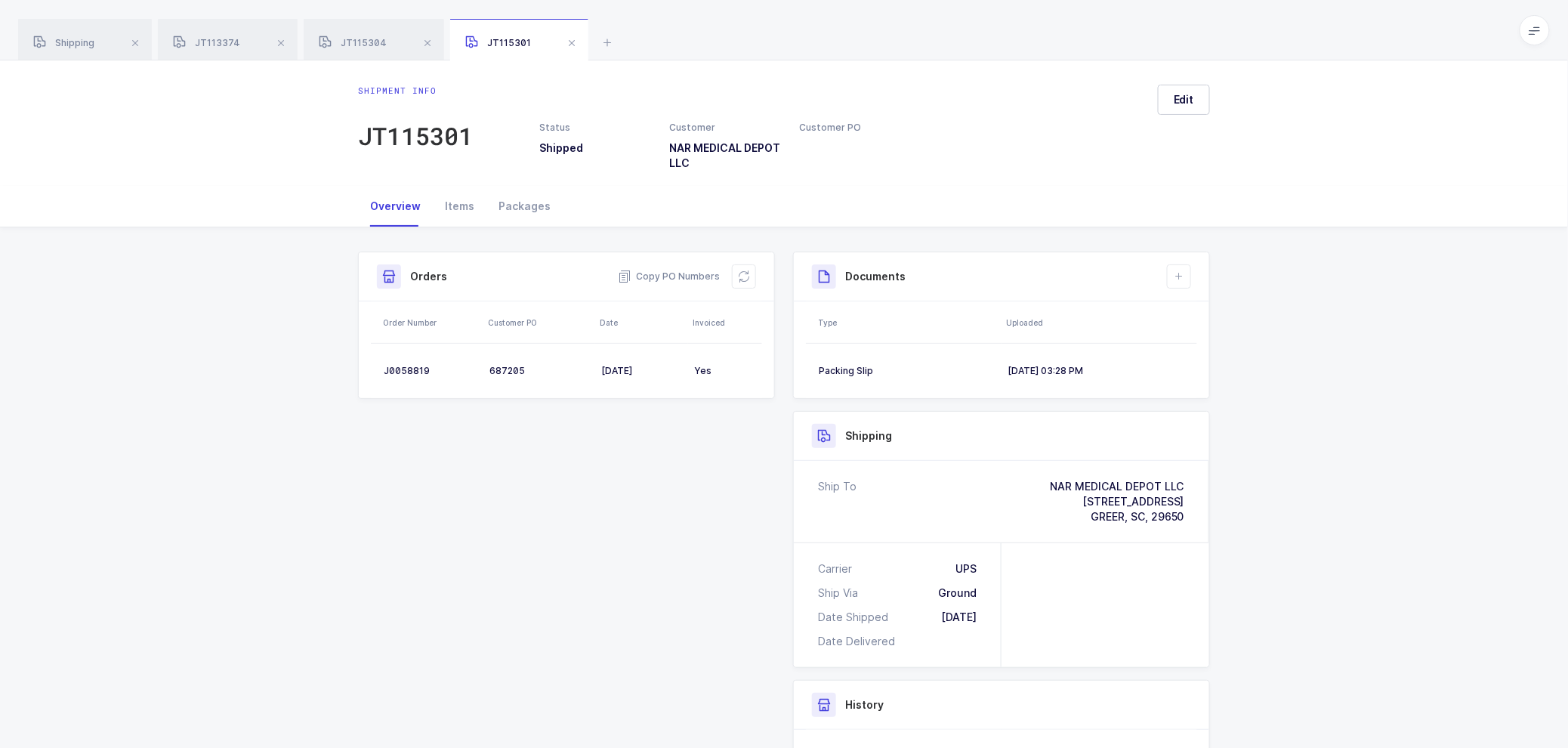
drag, startPoint x: 1489, startPoint y: 410, endPoint x: 1301, endPoint y: 506, distance: 211.1
click at [1481, 411] on div "Shipment Info Shipment Number JT115301 Status Shipped Customer NAR MEDICAL DEPO…" at bounding box center [784, 598] width 1568 height 743
drag, startPoint x: 219, startPoint y: 27, endPoint x: 218, endPoint y: 39, distance: 12.0
click at [217, 31] on div "JT113374" at bounding box center [227, 40] width 140 height 43
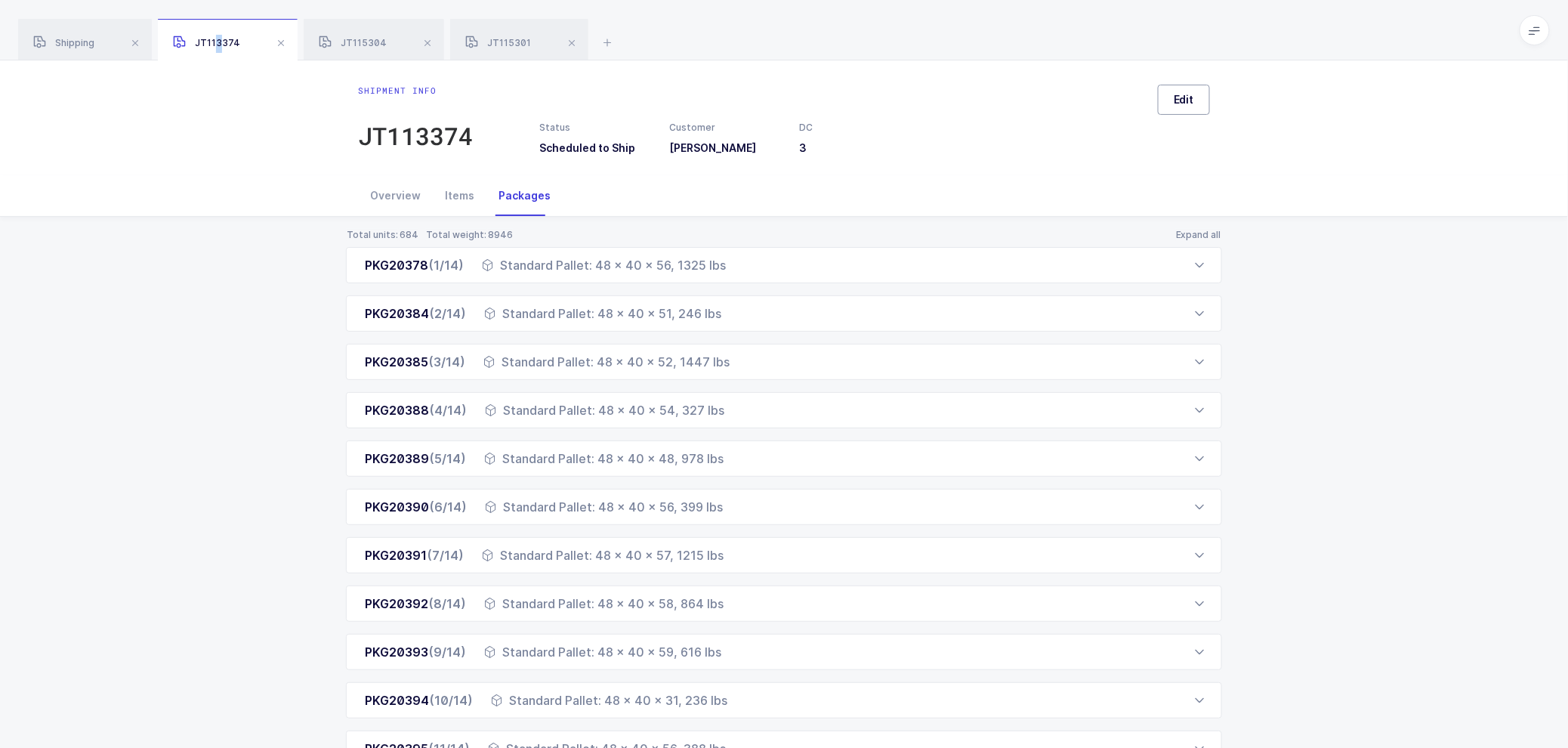
drag, startPoint x: 1205, startPoint y: 86, endPoint x: 1192, endPoint y: 96, distance: 16.4
click at [1202, 89] on button "Edit" at bounding box center [1184, 99] width 52 height 30
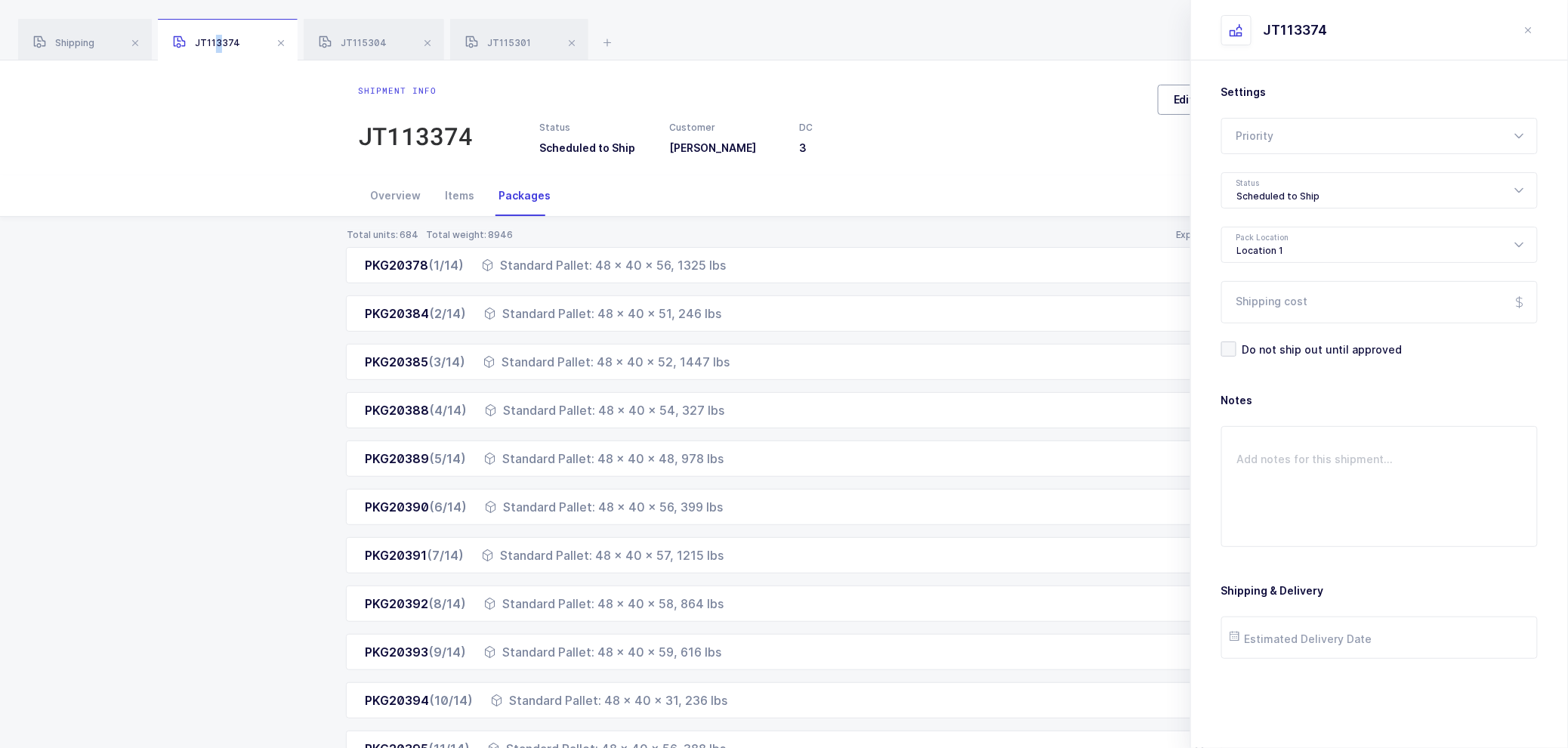
click at [1189, 97] on span "Edit" at bounding box center [1184, 99] width 20 height 15
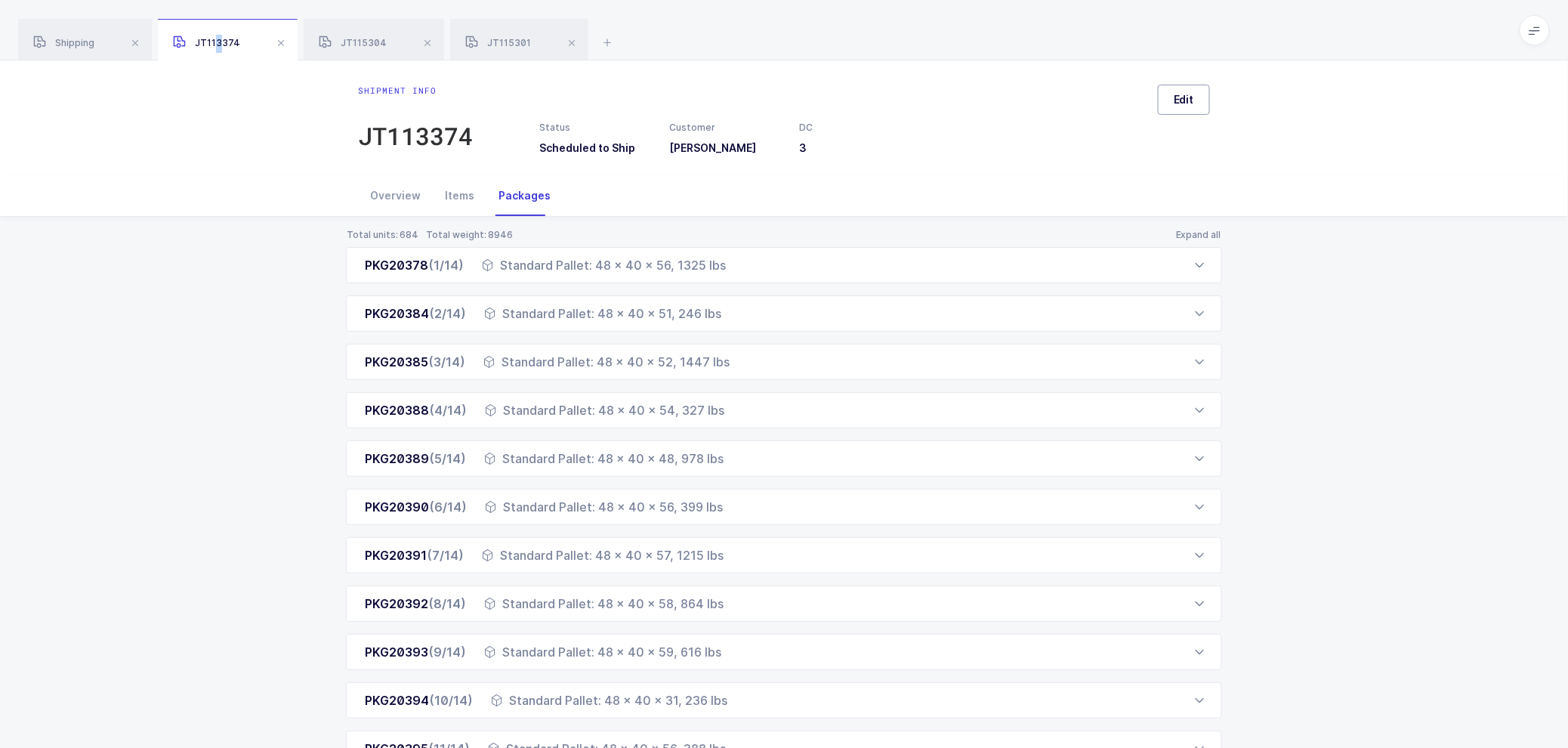
click at [1179, 93] on span "Edit" at bounding box center [1184, 99] width 20 height 15
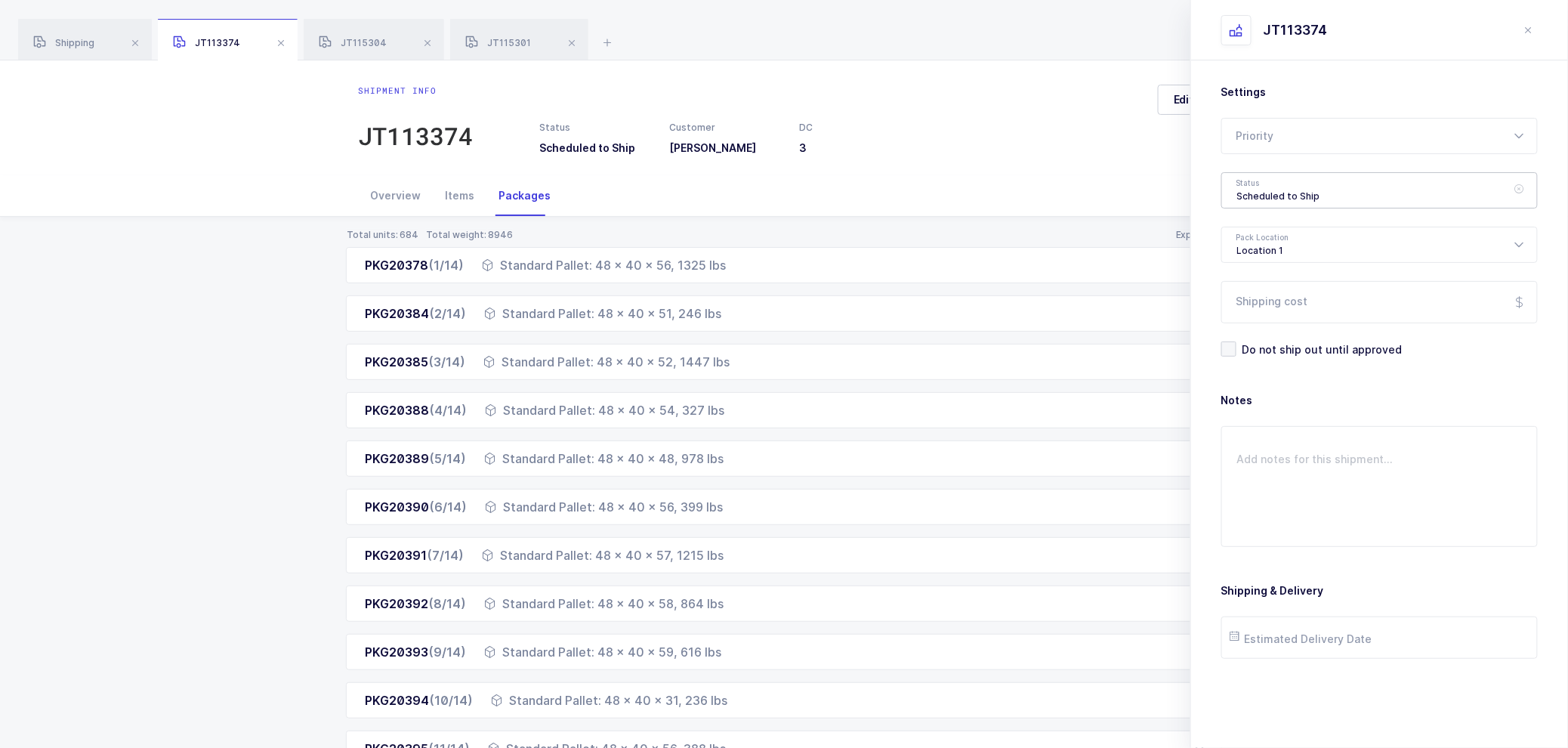
click at [1281, 184] on div "Scheduled to Ship" at bounding box center [1379, 190] width 316 height 36
click at [1270, 300] on span "Shipped" at bounding box center [1259, 306] width 43 height 13
type input "Shipped"
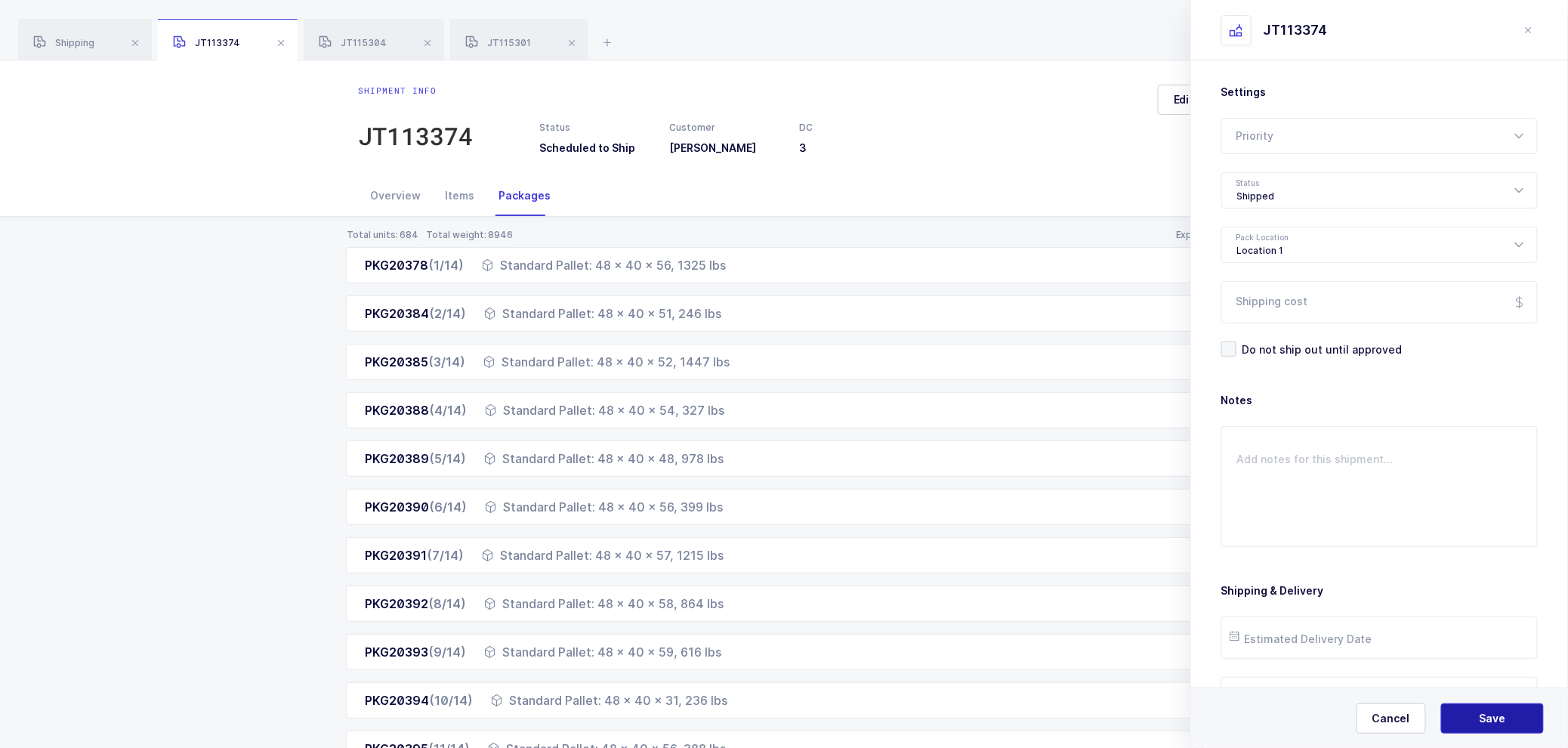
click at [1483, 710] on button "Save" at bounding box center [1492, 718] width 102 height 30
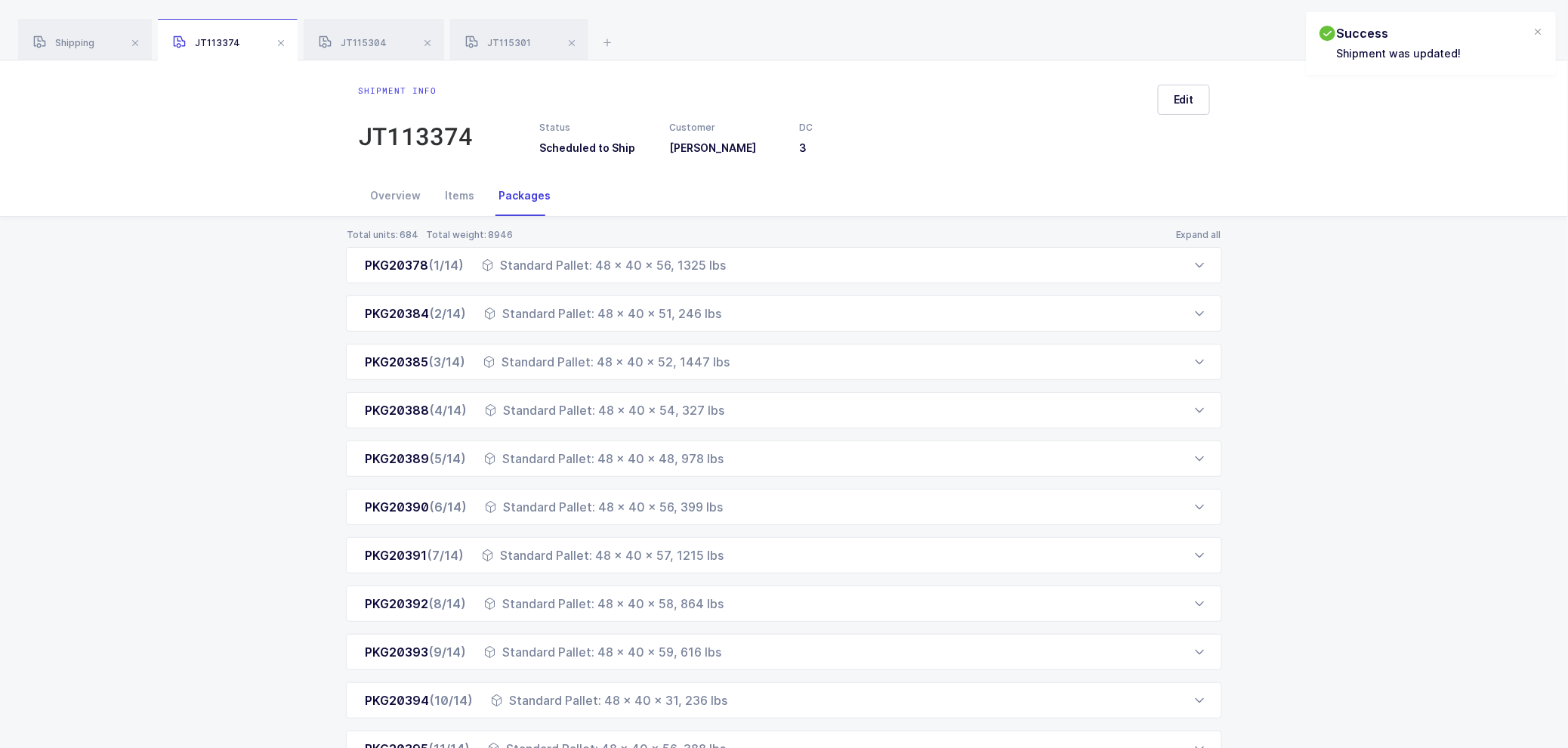
drag, startPoint x: 397, startPoint y: 195, endPoint x: 702, endPoint y: 207, distance: 305.2
click at [398, 195] on div "Overview" at bounding box center [395, 195] width 75 height 41
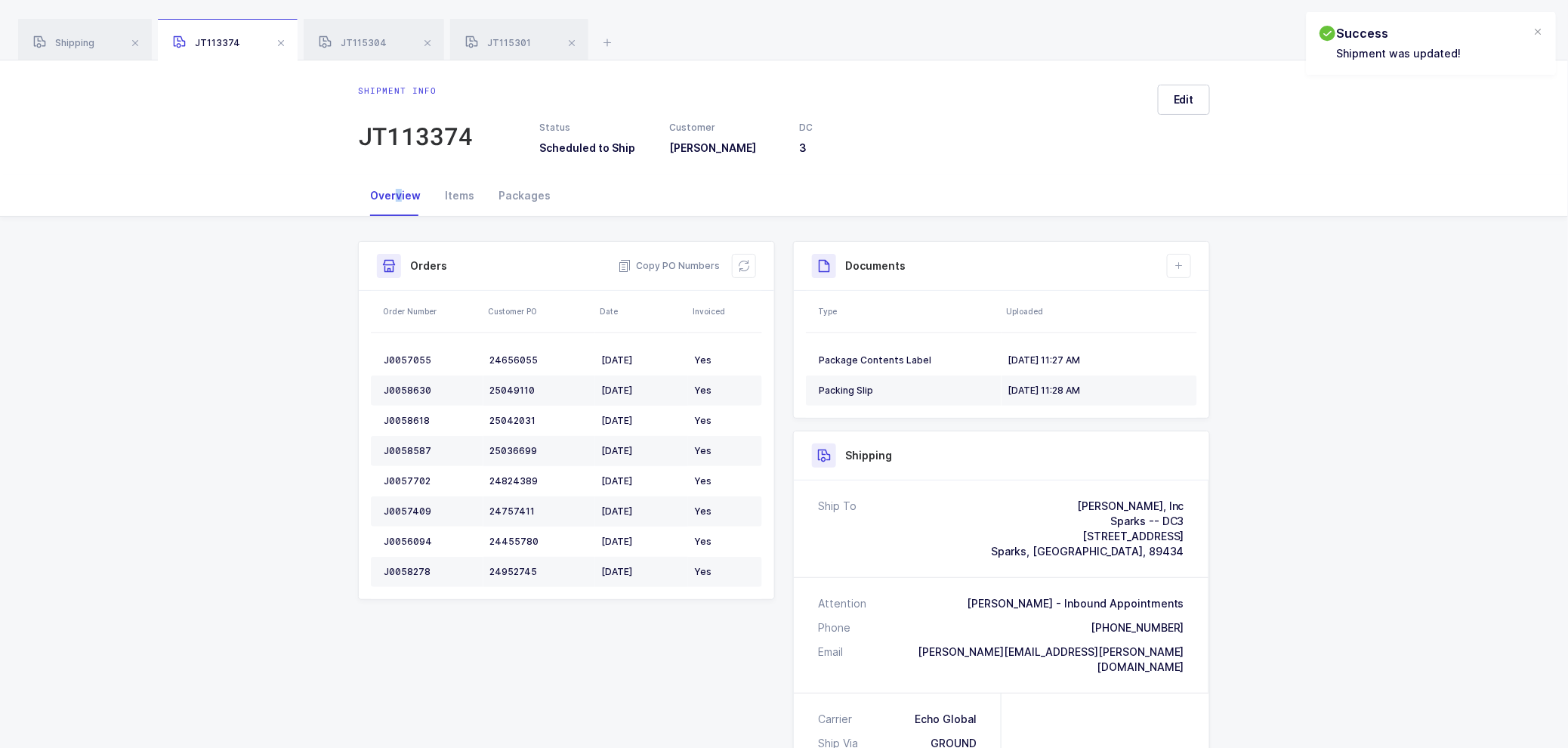
drag, startPoint x: 1182, startPoint y: 265, endPoint x: 1198, endPoint y: 298, distance: 36.7
click at [1182, 266] on icon at bounding box center [1179, 266] width 12 height 12
click at [1205, 323] on li "Upload Document" at bounding box center [1230, 333] width 113 height 24
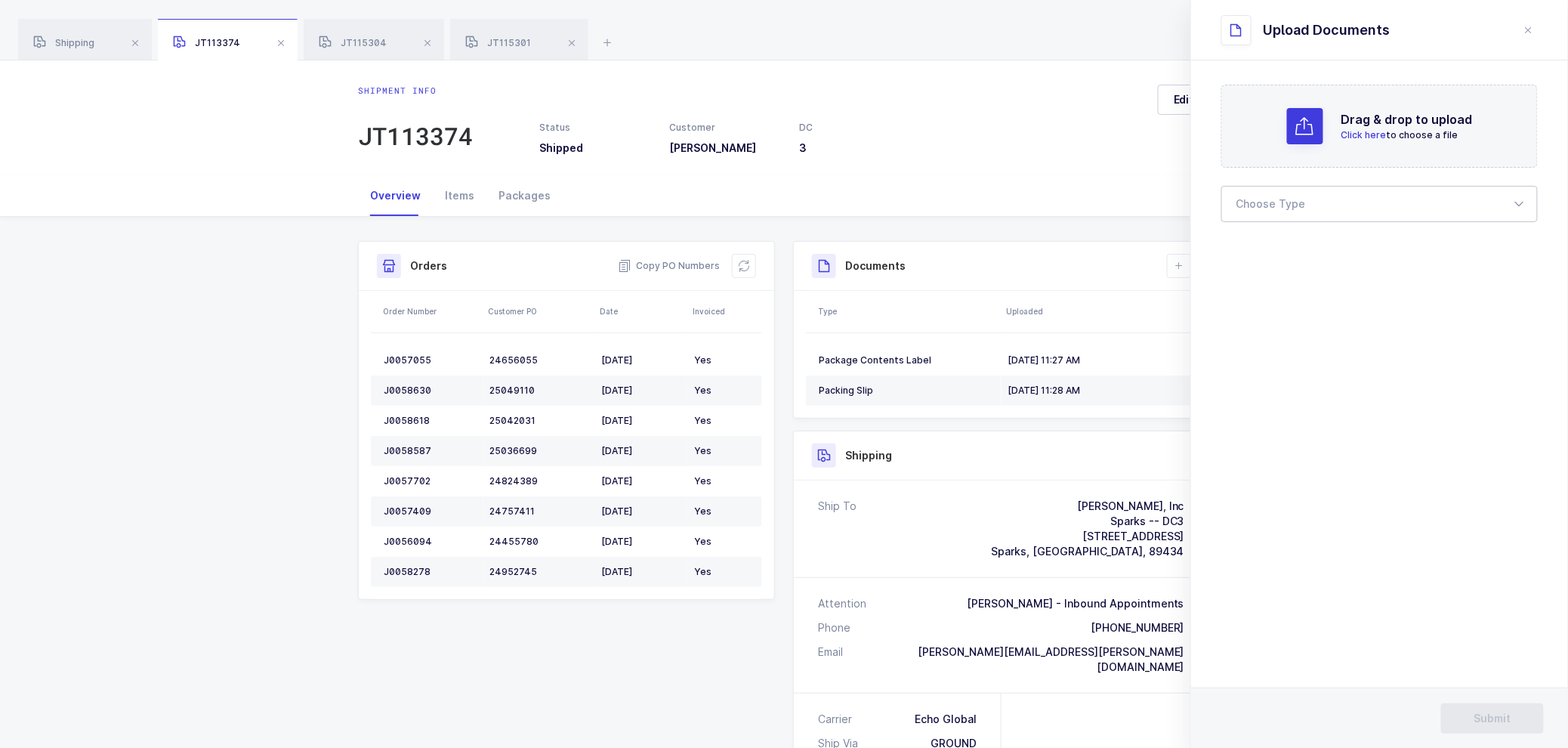
click at [1270, 206] on div at bounding box center [1379, 204] width 316 height 36
click at [1272, 255] on span "Bill of Lading" at bounding box center [1272, 251] width 68 height 13
type input "Bill of Lading"
click at [1491, 720] on span "Submit" at bounding box center [1492, 718] width 37 height 15
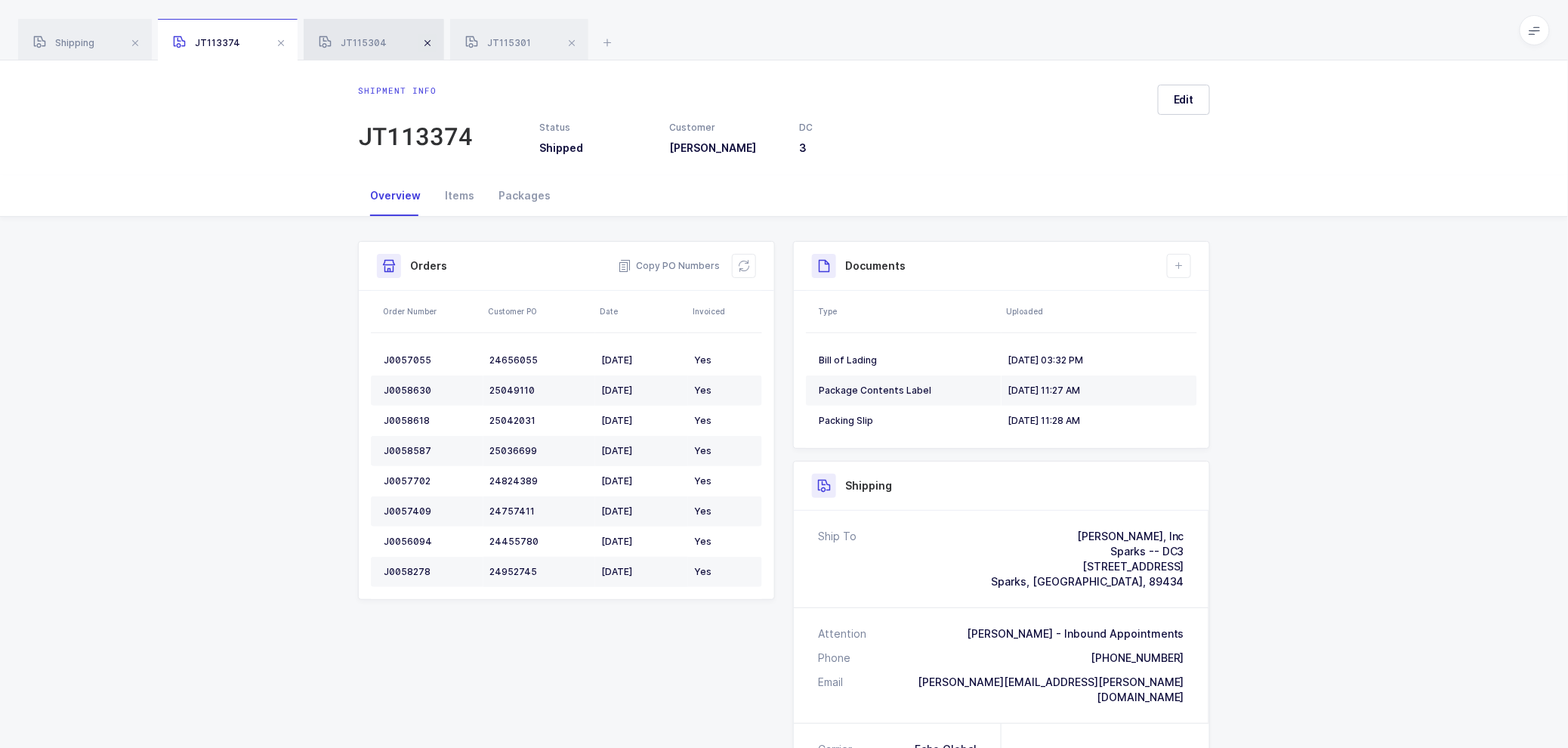
click at [274, 39] on span at bounding box center [281, 43] width 18 height 18
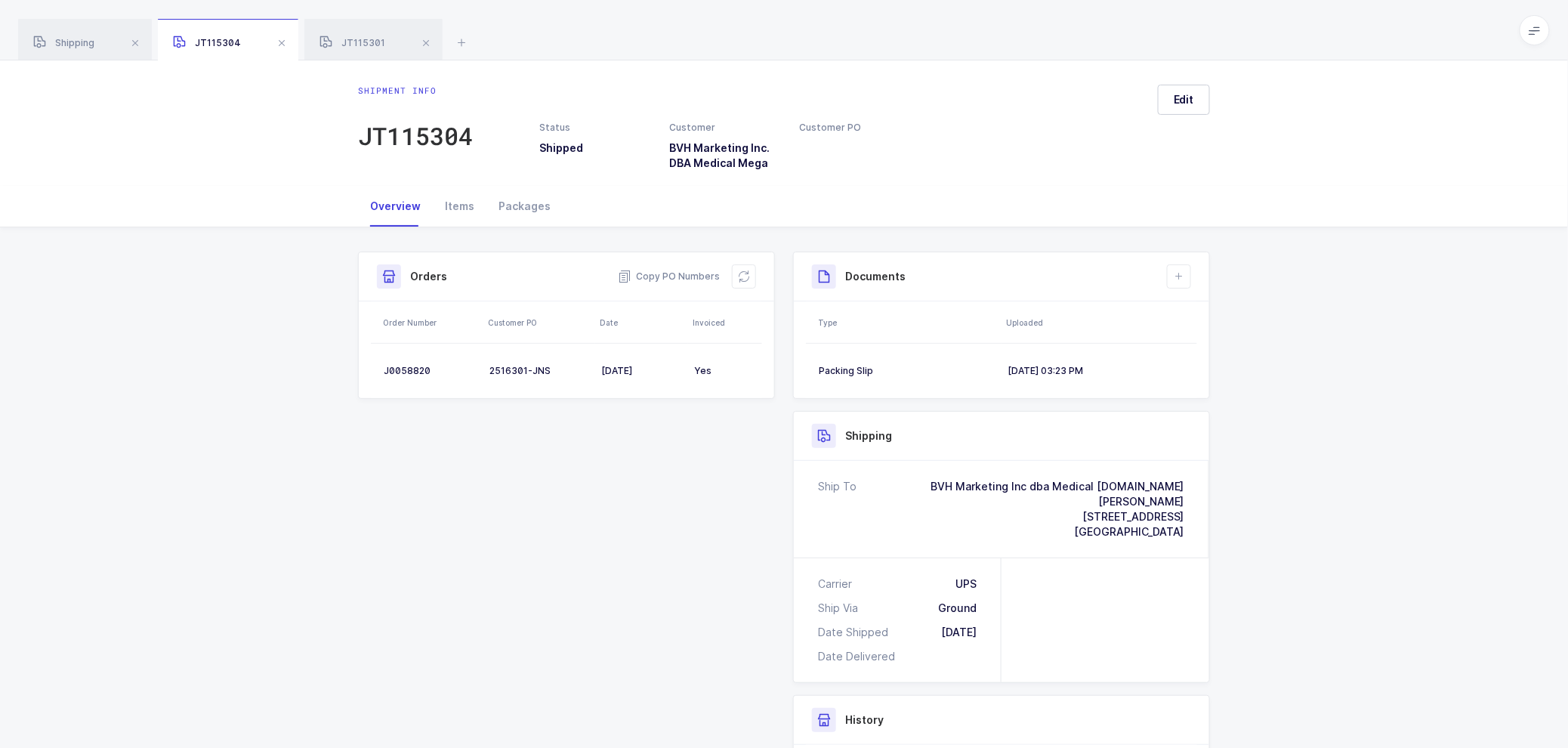
drag, startPoint x: 287, startPoint y: 40, endPoint x: 300, endPoint y: 40, distance: 13.0
click at [288, 40] on span at bounding box center [281, 43] width 18 height 18
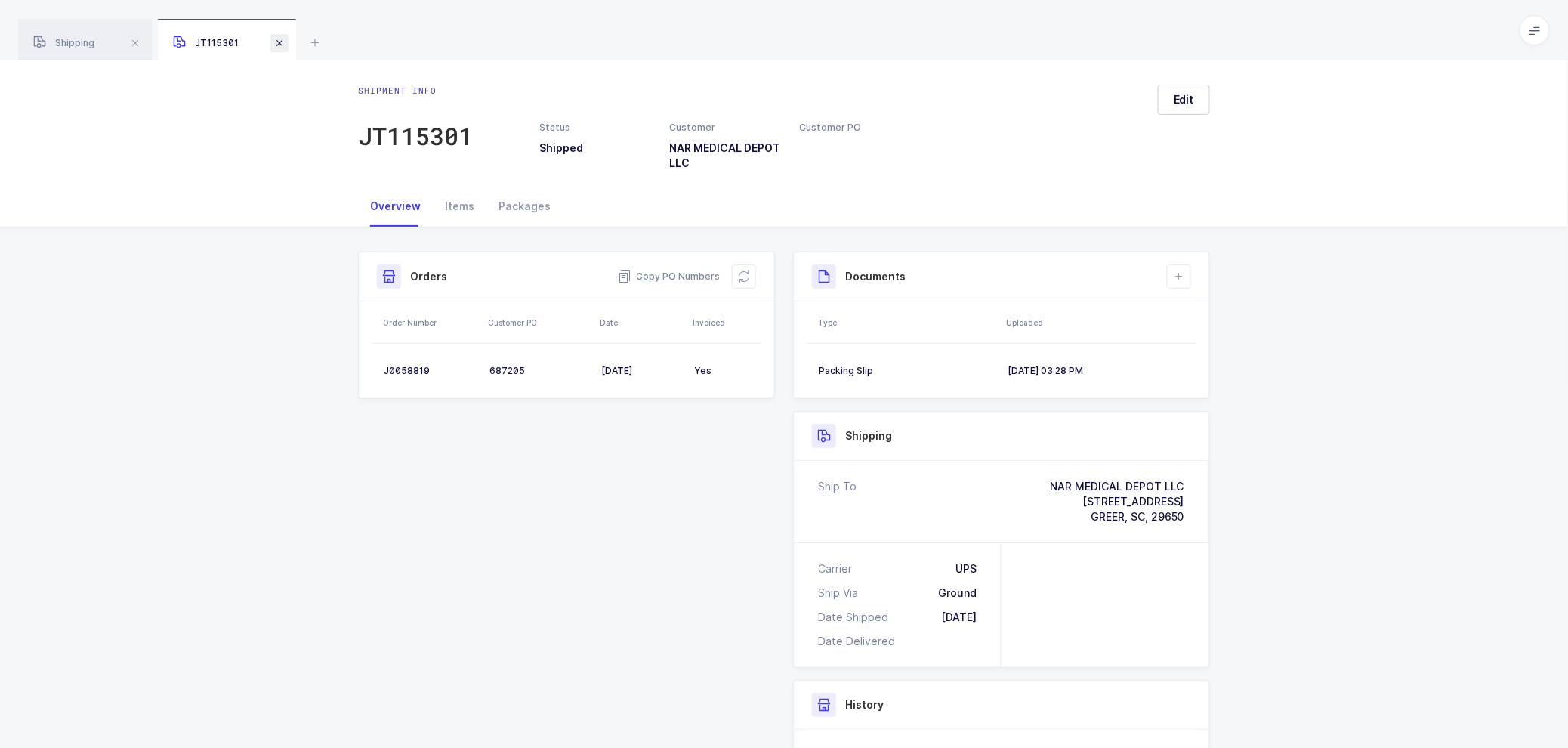
click at [278, 46] on span at bounding box center [279, 43] width 18 height 18
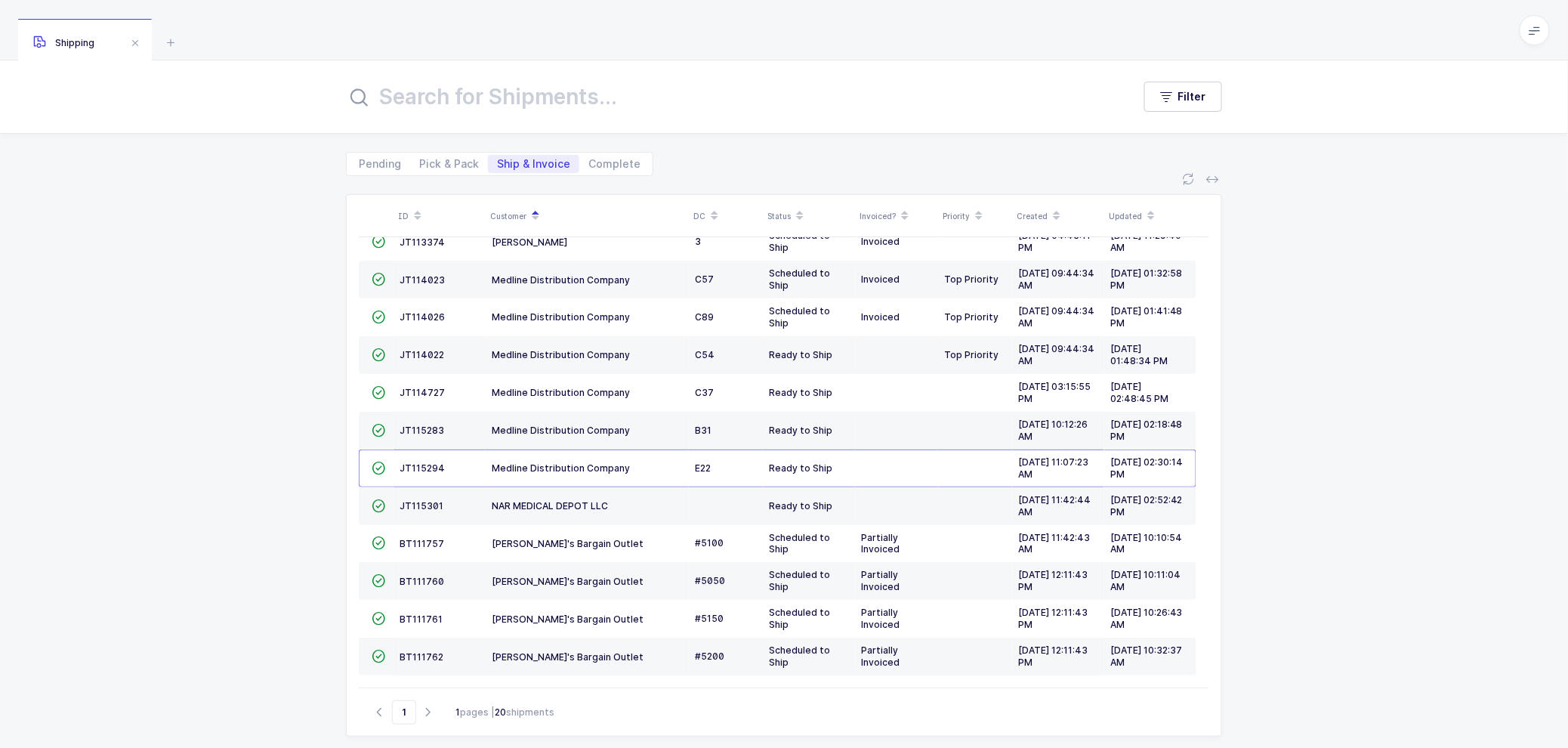
scroll to position [288, 0]
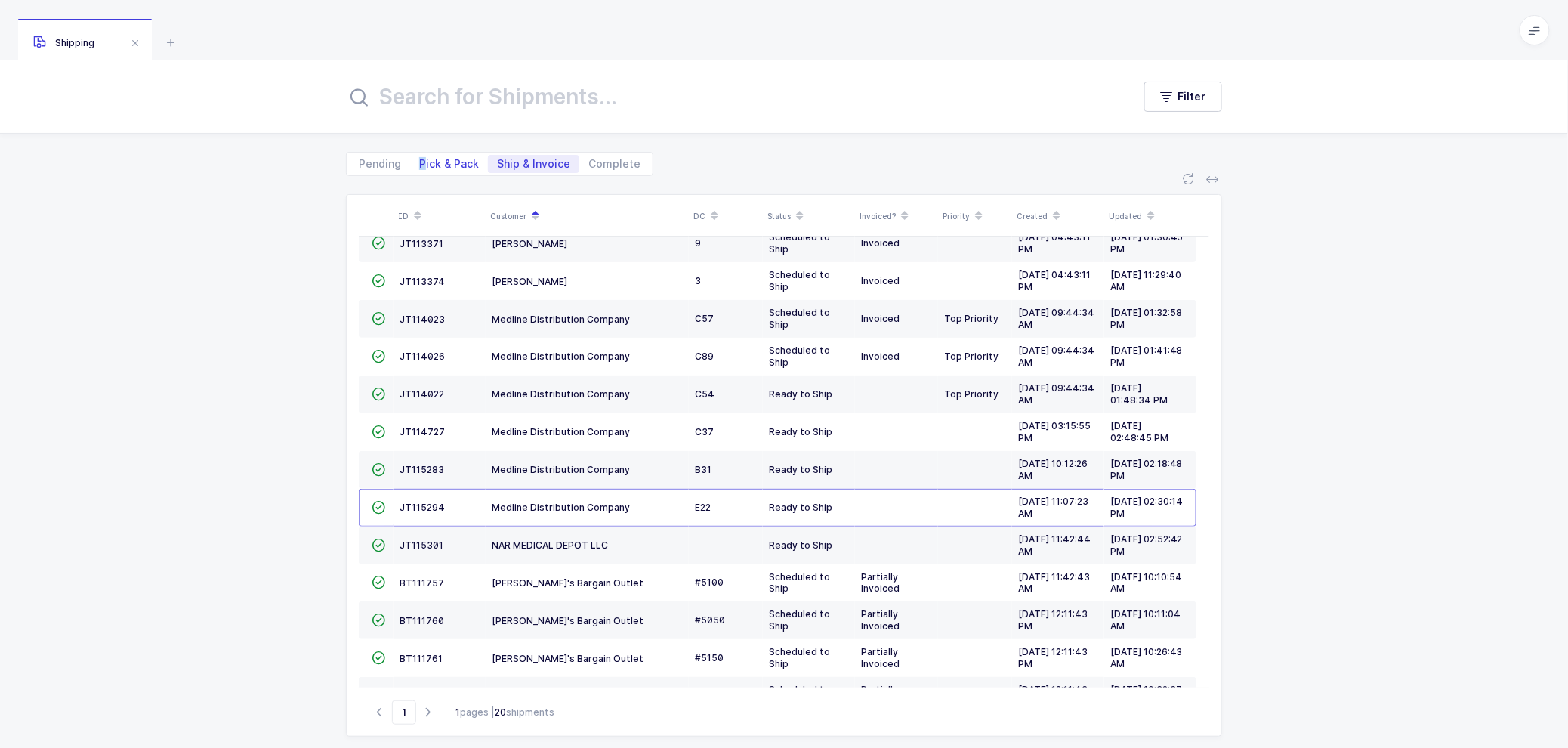
click at [439, 169] on span "Pick & Pack" at bounding box center [449, 163] width 60 height 10
click at [452, 158] on span "Pick & Pack" at bounding box center [449, 163] width 60 height 10
click at [420, 157] on input "Pick & Pack" at bounding box center [415, 159] width 9 height 9
radio input "true"
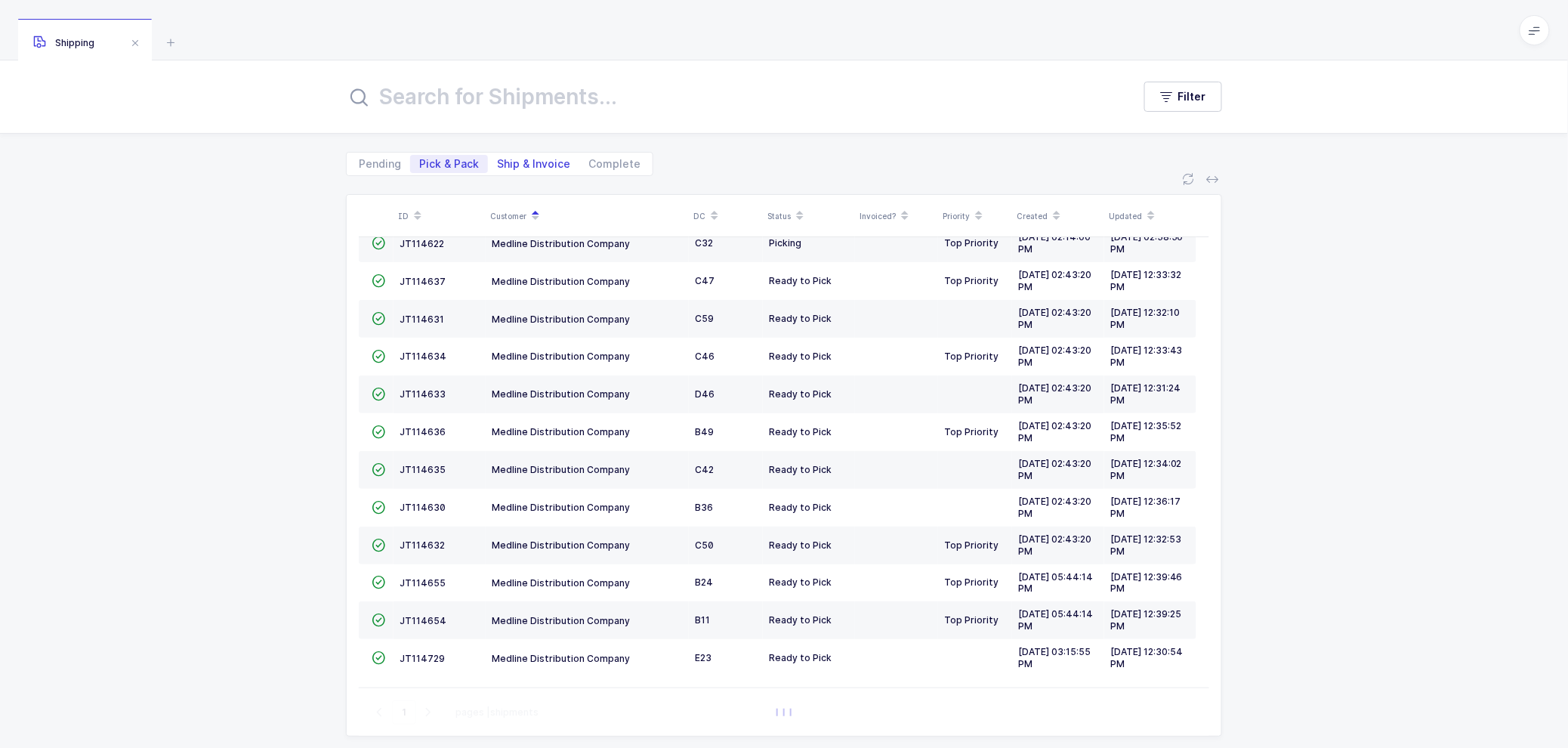
click at [530, 162] on span "Ship & Invoice" at bounding box center [534, 163] width 73 height 10
click at [497, 162] on input "Ship & Invoice" at bounding box center [493, 159] width 9 height 9
radio input "true"
radio input "false"
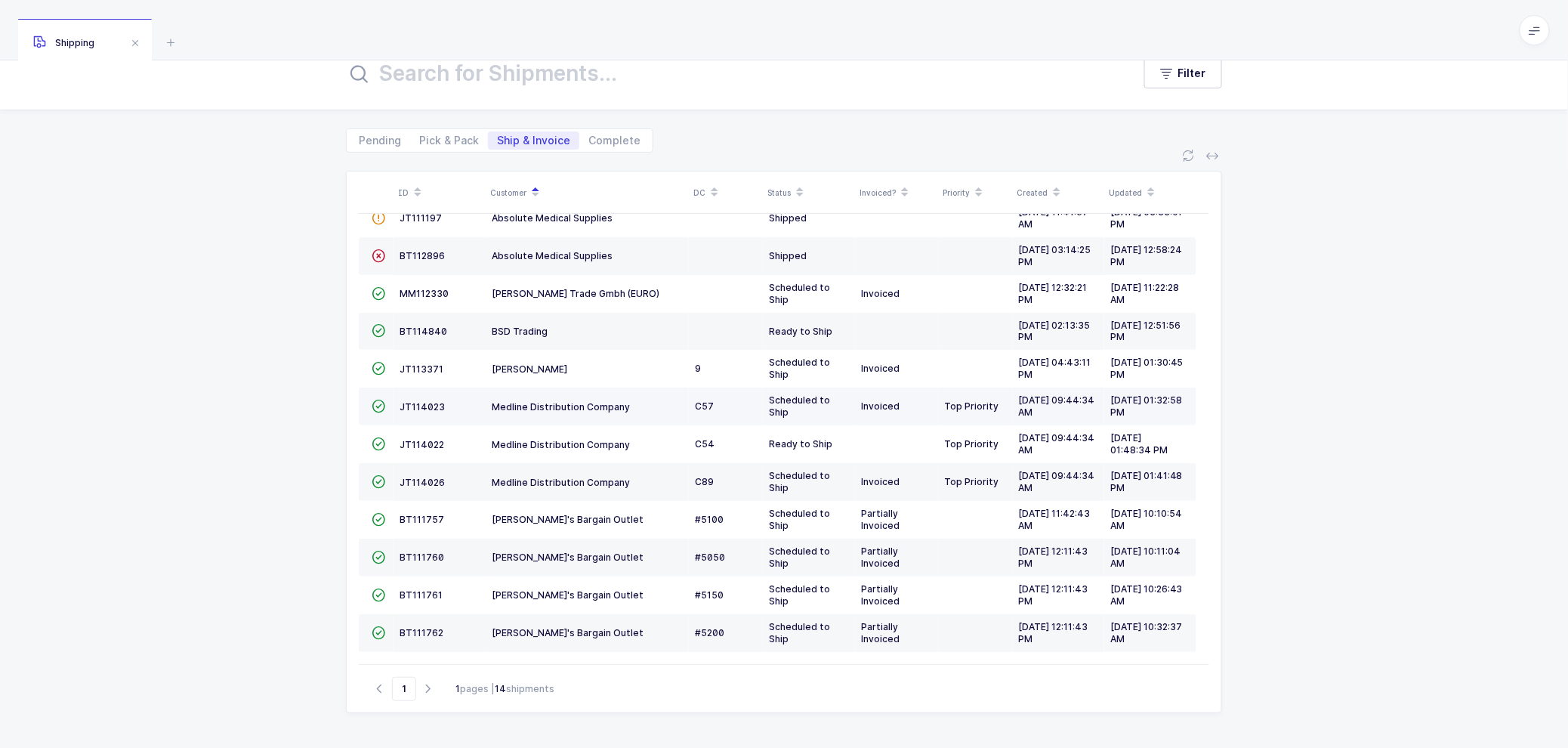
scroll to position [0, 0]
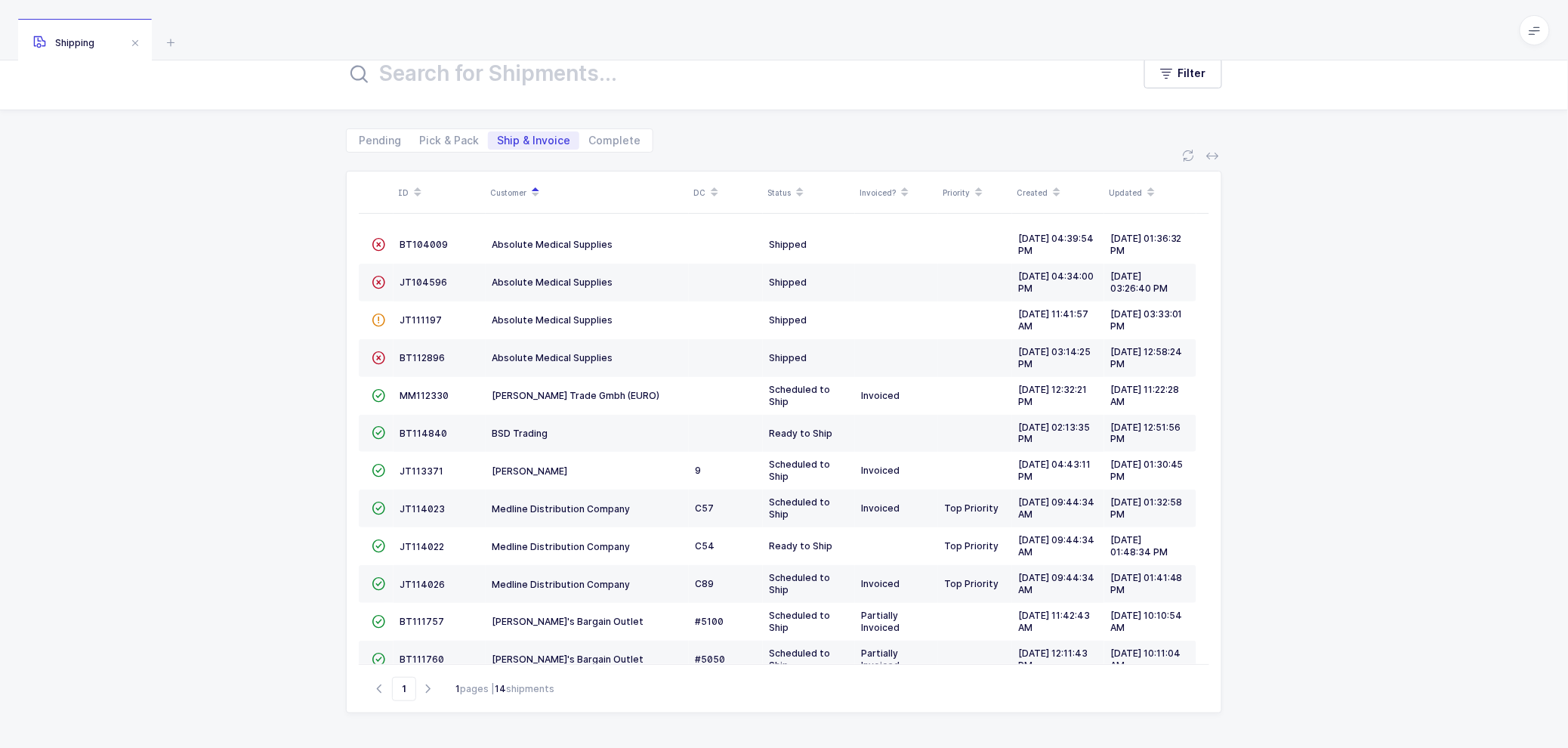
drag, startPoint x: 80, startPoint y: 141, endPoint x: 227, endPoint y: 142, distance: 147.0
click at [80, 142] on div "Pending Pick & Pack Ship & Invoice Complete" at bounding box center [784, 132] width 1568 height 43
click at [424, 582] on span "JT114026" at bounding box center [422, 584] width 45 height 11
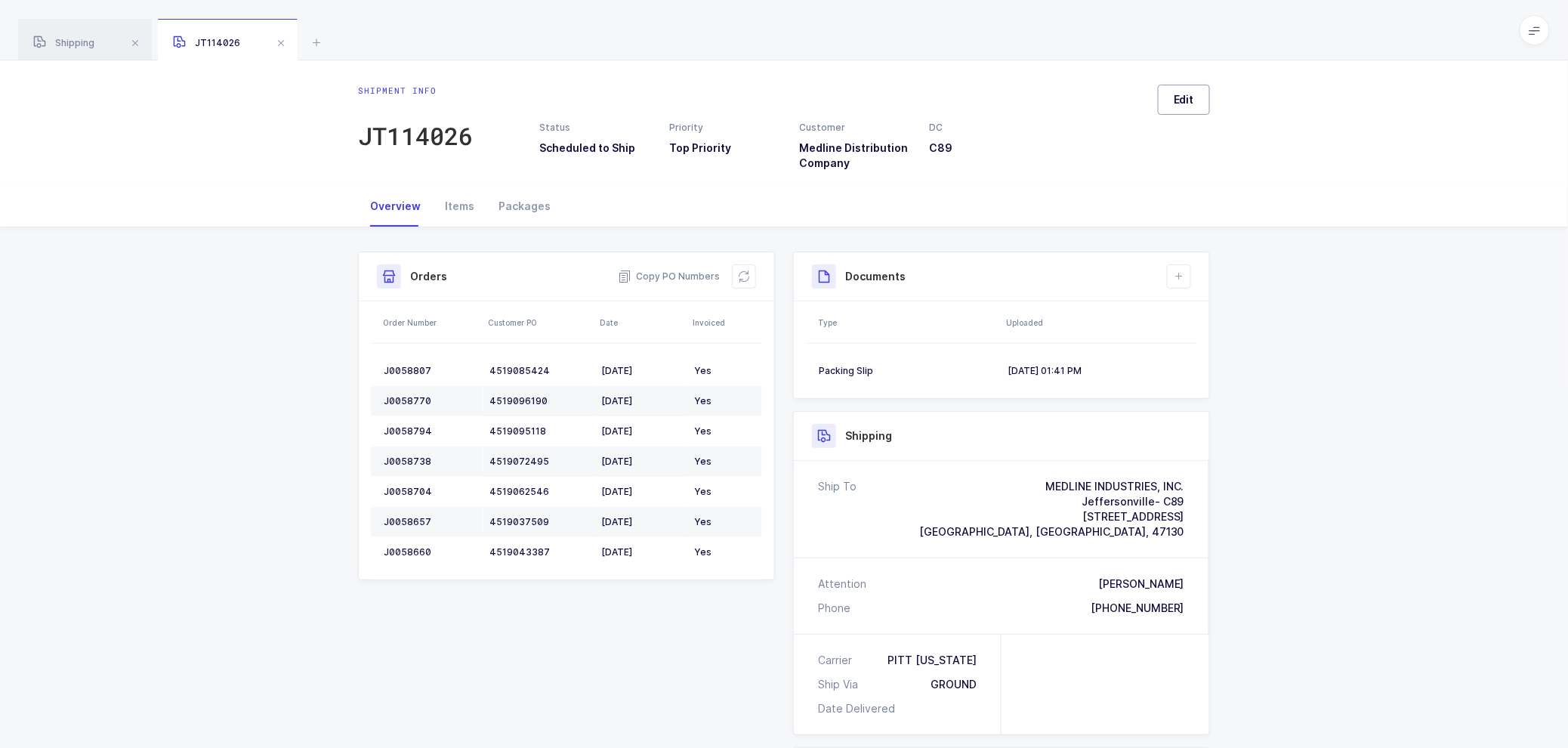
drag, startPoint x: 1171, startPoint y: 95, endPoint x: 1378, endPoint y: 177, distance: 222.6
click at [1172, 95] on button "Edit" at bounding box center [1184, 99] width 52 height 30
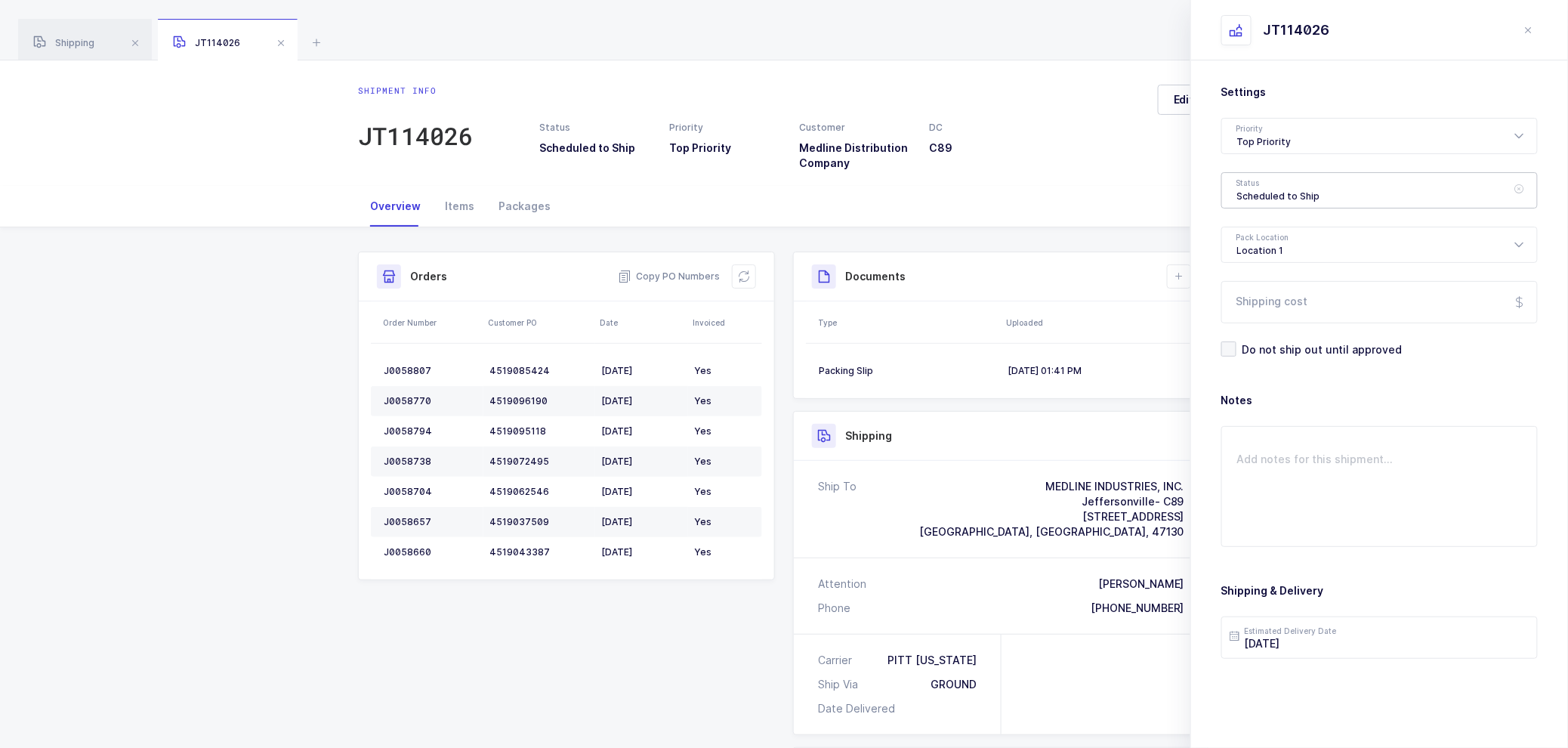
click at [1314, 187] on div "Scheduled to Ship" at bounding box center [1379, 190] width 316 height 36
click at [1249, 300] on span "Shipped" at bounding box center [1259, 306] width 43 height 13
type input "Shipped"
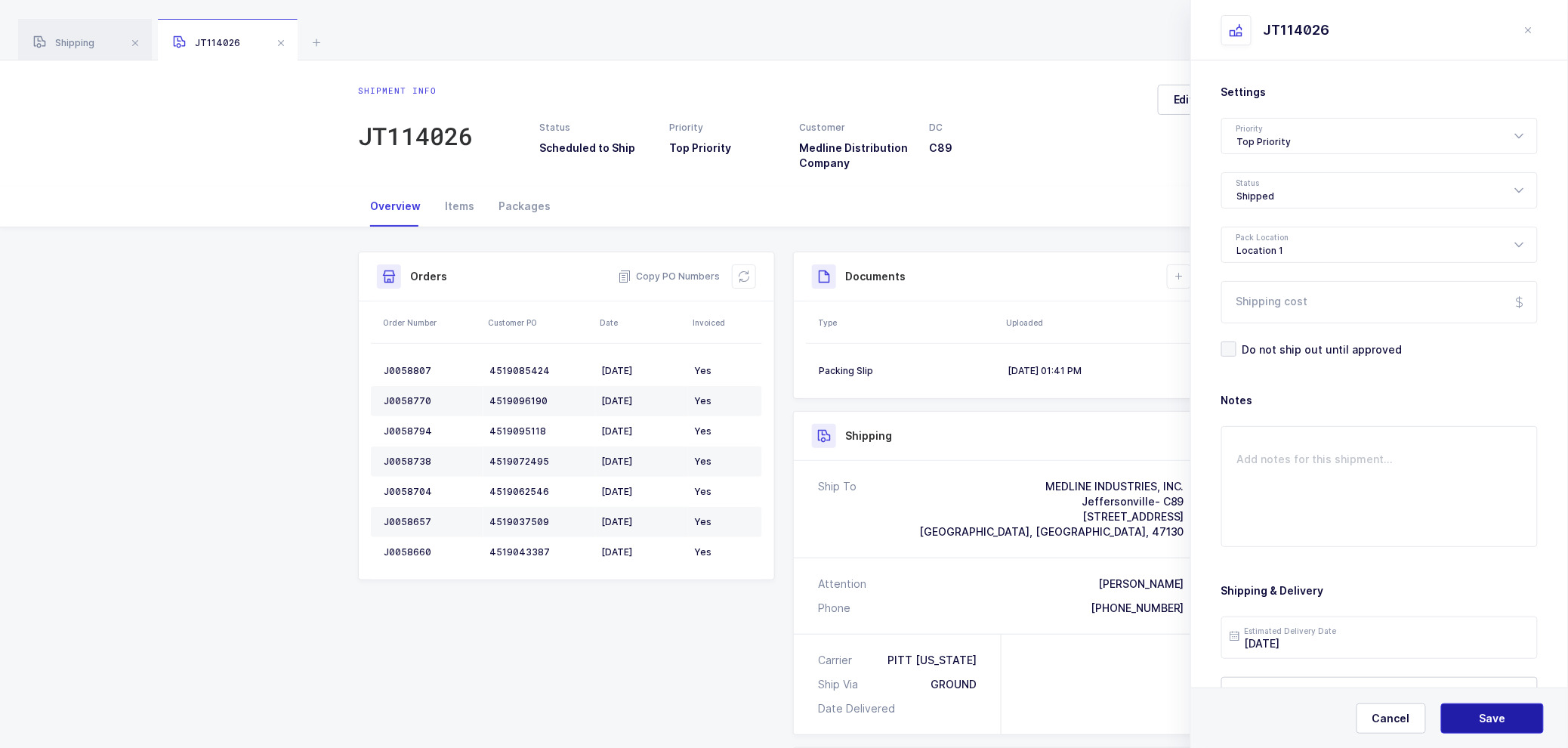
drag, startPoint x: 1483, startPoint y: 714, endPoint x: 1466, endPoint y: 679, distance: 38.9
click at [1483, 712] on span "Save" at bounding box center [1493, 718] width 27 height 15
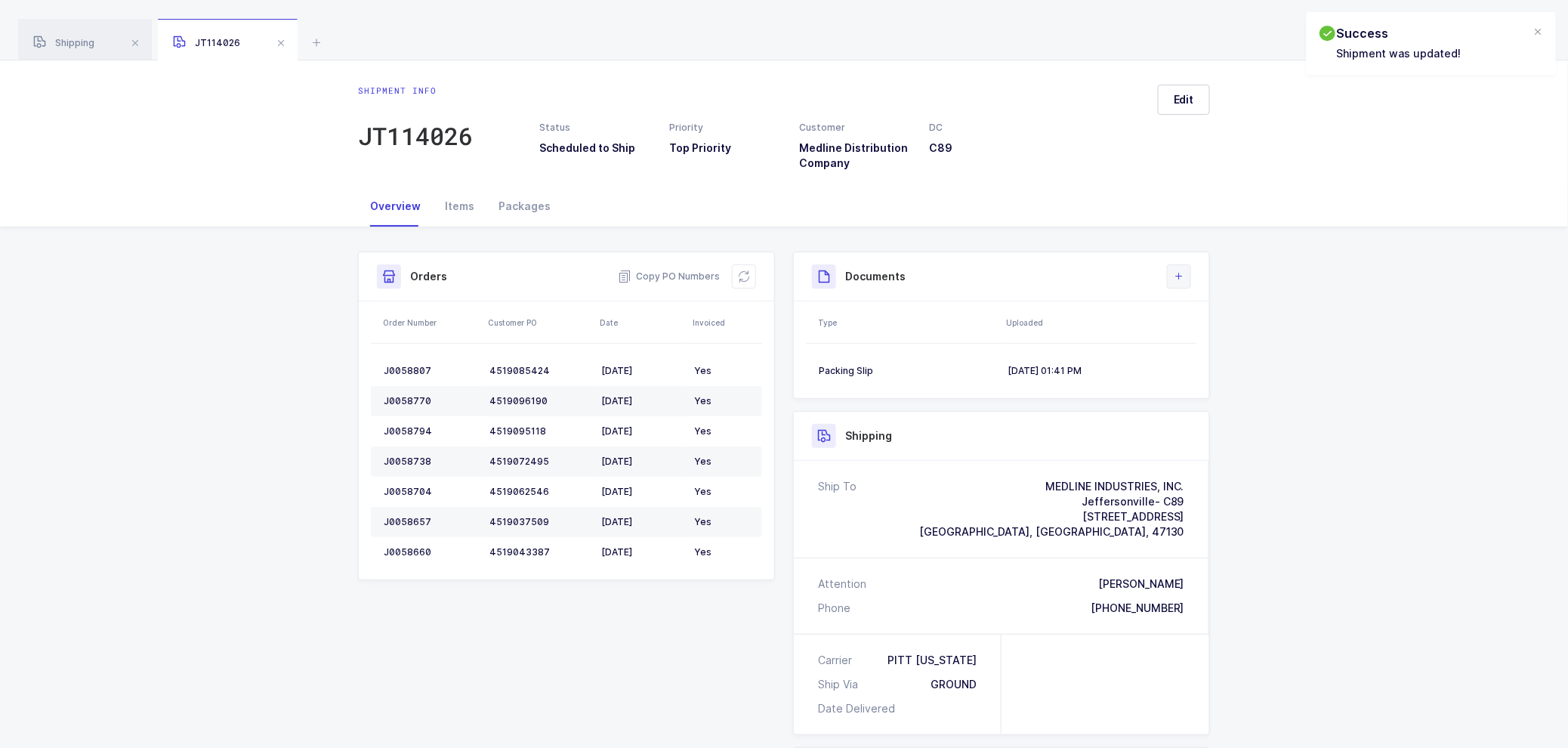
click at [1184, 274] on icon at bounding box center [1179, 276] width 12 height 12
click at [1217, 333] on li "Upload Document" at bounding box center [1230, 344] width 113 height 24
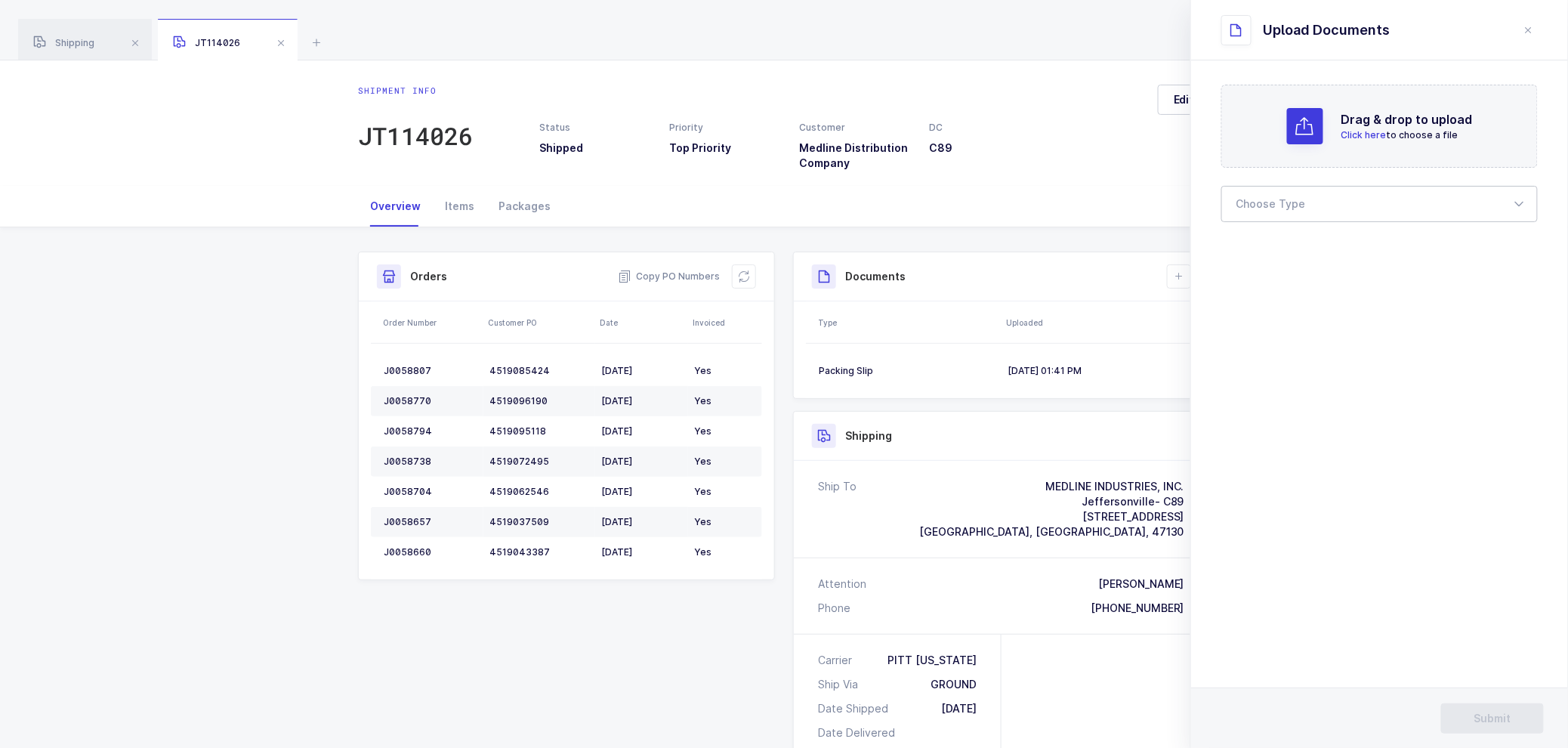
click at [1279, 199] on div at bounding box center [1379, 204] width 316 height 36
click at [1263, 247] on span "Bill of Lading" at bounding box center [1272, 251] width 68 height 13
type input "Bill of Lading"
drag, startPoint x: 1496, startPoint y: 713, endPoint x: 1477, endPoint y: 690, distance: 29.8
click at [1488, 704] on button "Submit" at bounding box center [1492, 718] width 102 height 30
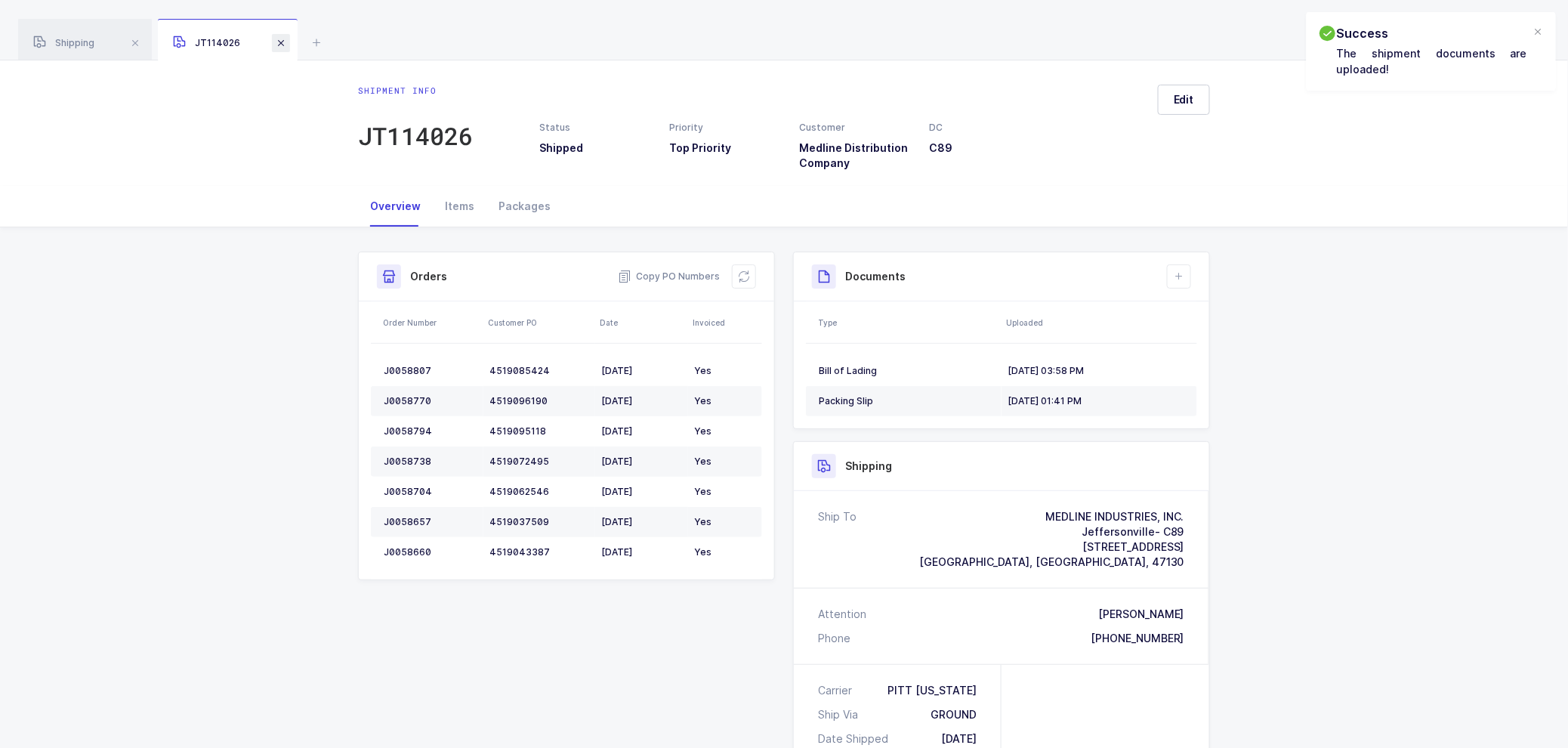
click at [280, 41] on span at bounding box center [281, 43] width 18 height 18
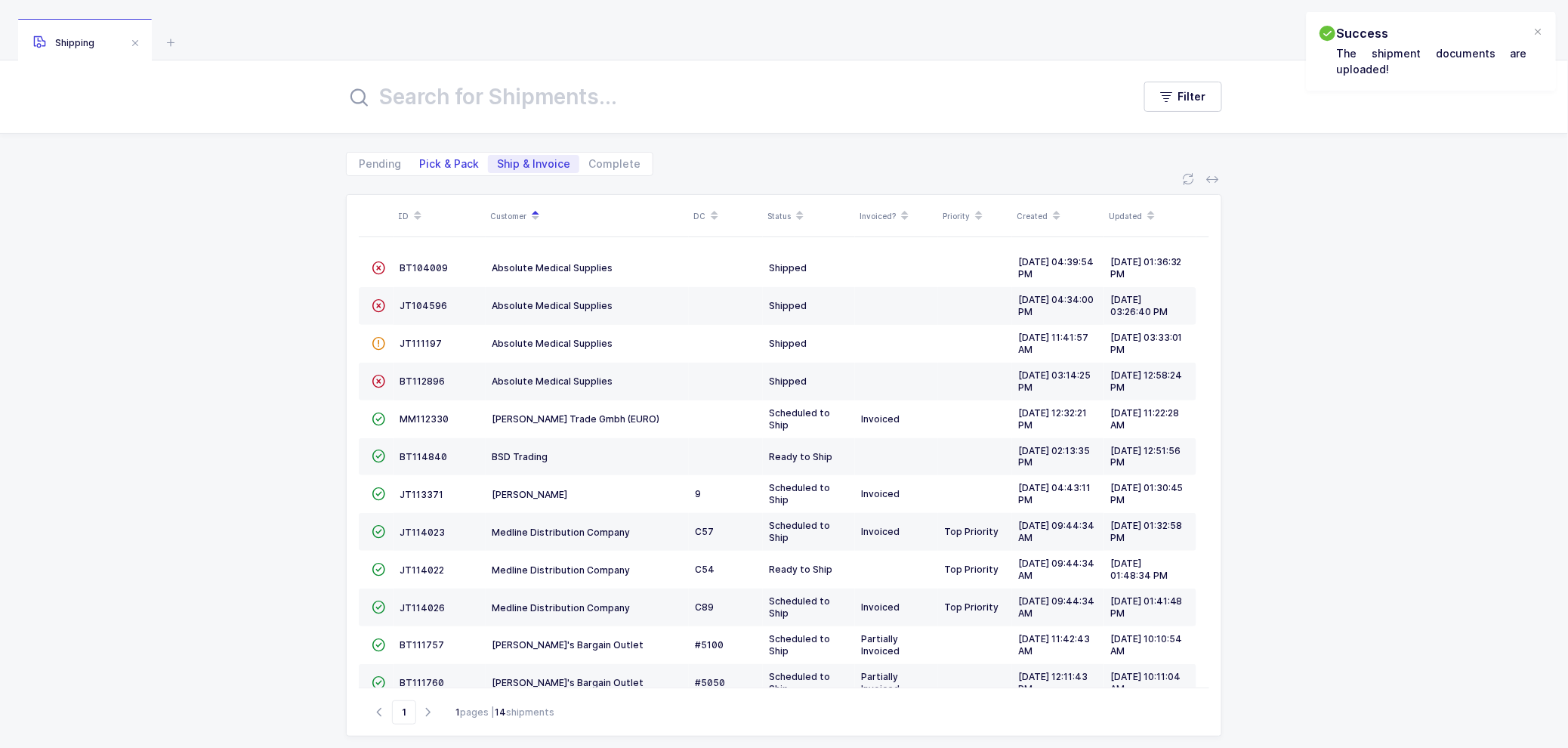
drag, startPoint x: 443, startPoint y: 166, endPoint x: 456, endPoint y: 164, distance: 13.2
click at [443, 165] on span "Pick & Pack" at bounding box center [449, 163] width 60 height 10
click at [420, 165] on input "Pick & Pack" at bounding box center [415, 159] width 9 height 9
radio input "true"
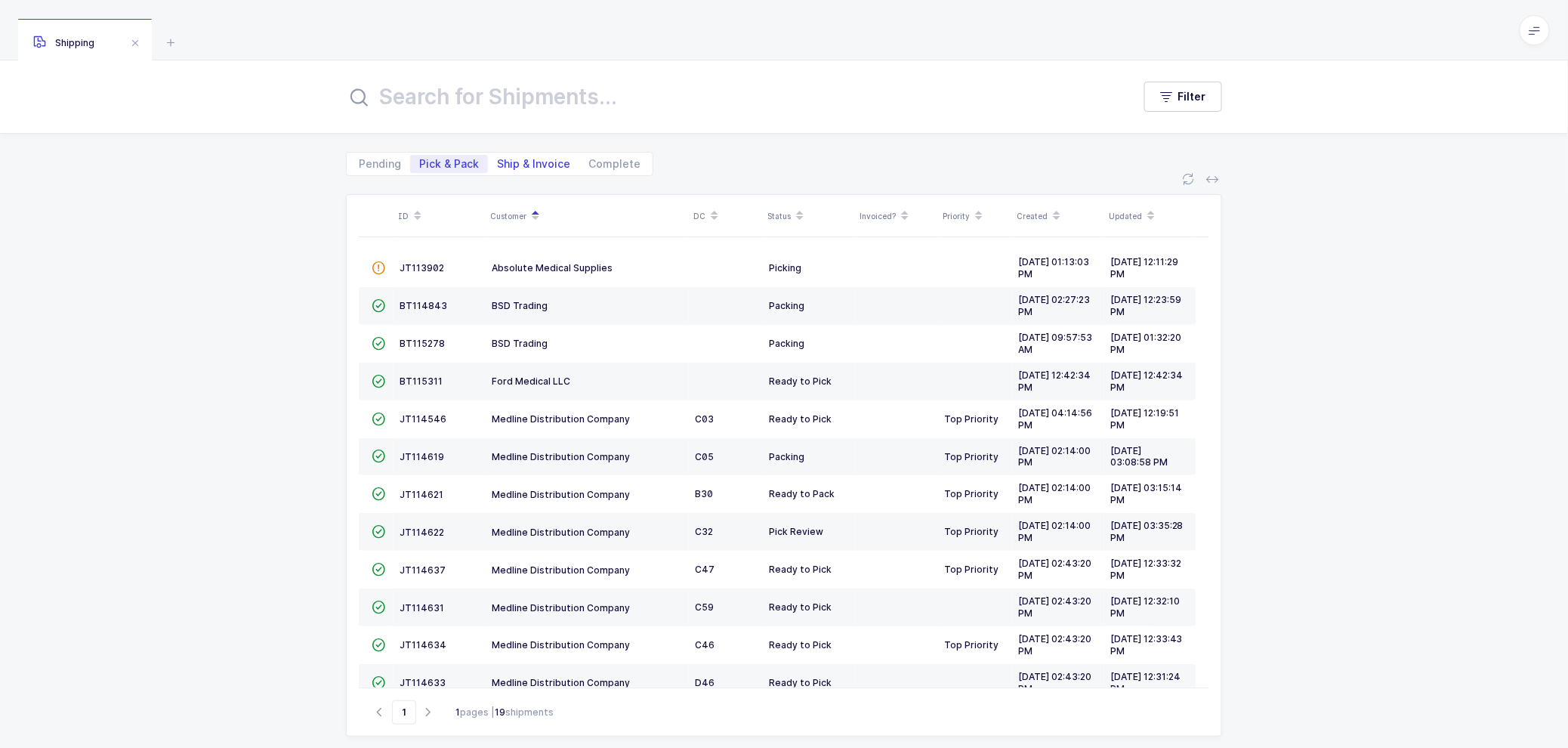
click at [531, 163] on span "Ship & Invoice" at bounding box center [534, 163] width 73 height 10
click at [497, 163] on input "Ship & Invoice" at bounding box center [493, 159] width 9 height 9
radio input "true"
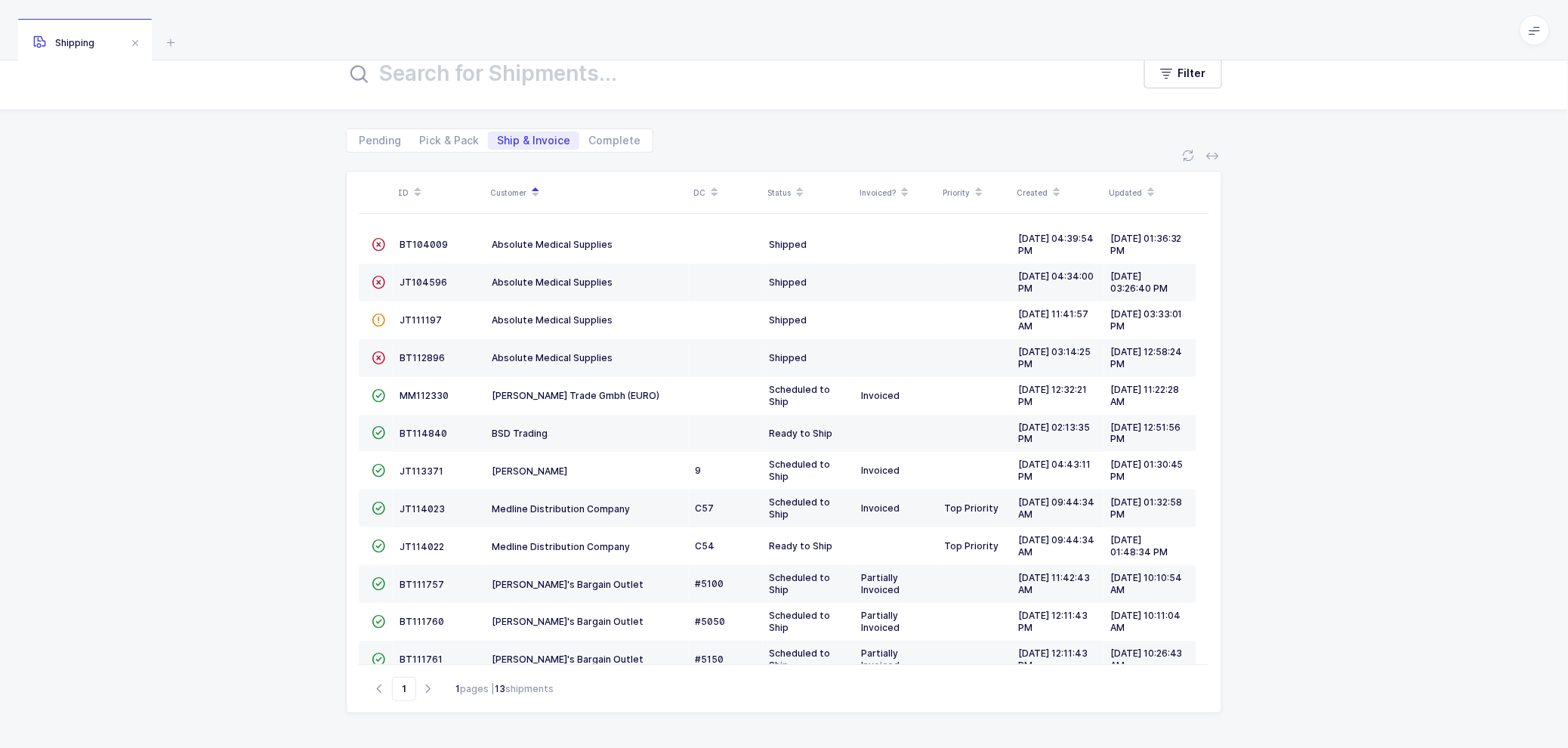
drag, startPoint x: 318, startPoint y: 467, endPoint x: 316, endPoint y: 460, distance: 7.3
click at [318, 465] on div "ID Customer DC Status Invoiced? Priority Created Updated  BT104009 Absolute Me…" at bounding box center [784, 450] width 1568 height 595
click at [314, 420] on div "ID Customer DC Status Invoiced? Priority Created Updated  BT104009 Absolute Me…" at bounding box center [784, 450] width 1568 height 595
click at [314, 476] on div "ID Customer DC Status Invoiced? Priority Created Updated  BT104009 Absolute Me…" at bounding box center [784, 450] width 1568 height 595
click at [1332, 529] on div "ID Customer DC Status Invoiced? Priority Created Updated  BT104009 Absolute Me…" at bounding box center [784, 450] width 1568 height 595
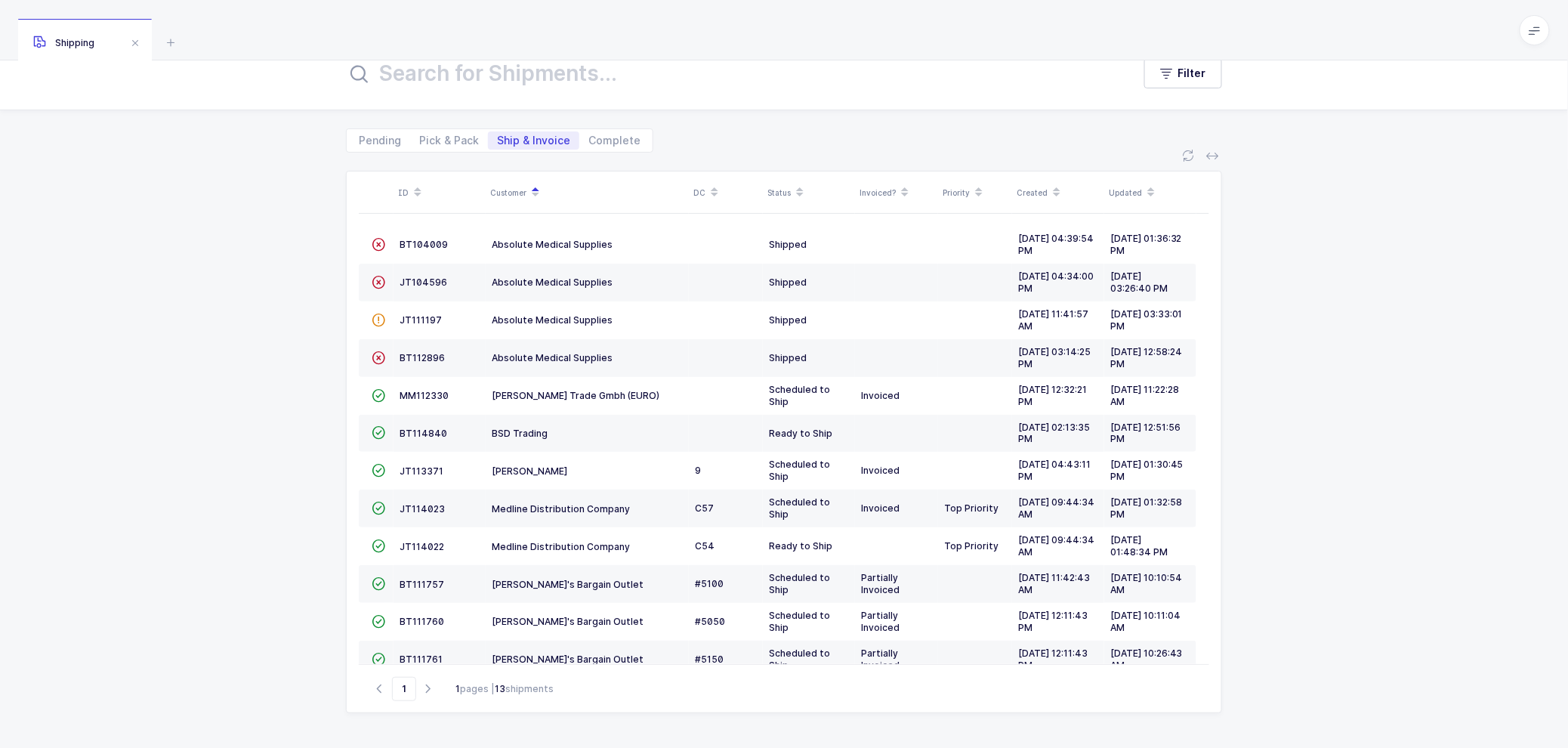
click at [312, 468] on div "ID Customer DC Status Invoiced? Priority Created Updated  BT104009 Absolute Me…" at bounding box center [784, 450] width 1568 height 595
click at [330, 412] on div "ID Customer DC Status Invoiced? Priority Created Updated  BT104009 Absolute Me…" at bounding box center [784, 450] width 1568 height 595
click at [326, 463] on div "ID Customer DC Status Invoiced? Priority Created Updated  BT104009 Absolute Me…" at bounding box center [784, 450] width 1568 height 595
click at [320, 432] on div "ID Customer DC Status Invoiced? Priority Created Updated  BT104009 Absolute Me…" at bounding box center [784, 450] width 1568 height 595
click at [319, 458] on div "ID Customer DC Status Invoiced? Priority Created Updated  BT104009 Absolute Me…" at bounding box center [784, 450] width 1568 height 595
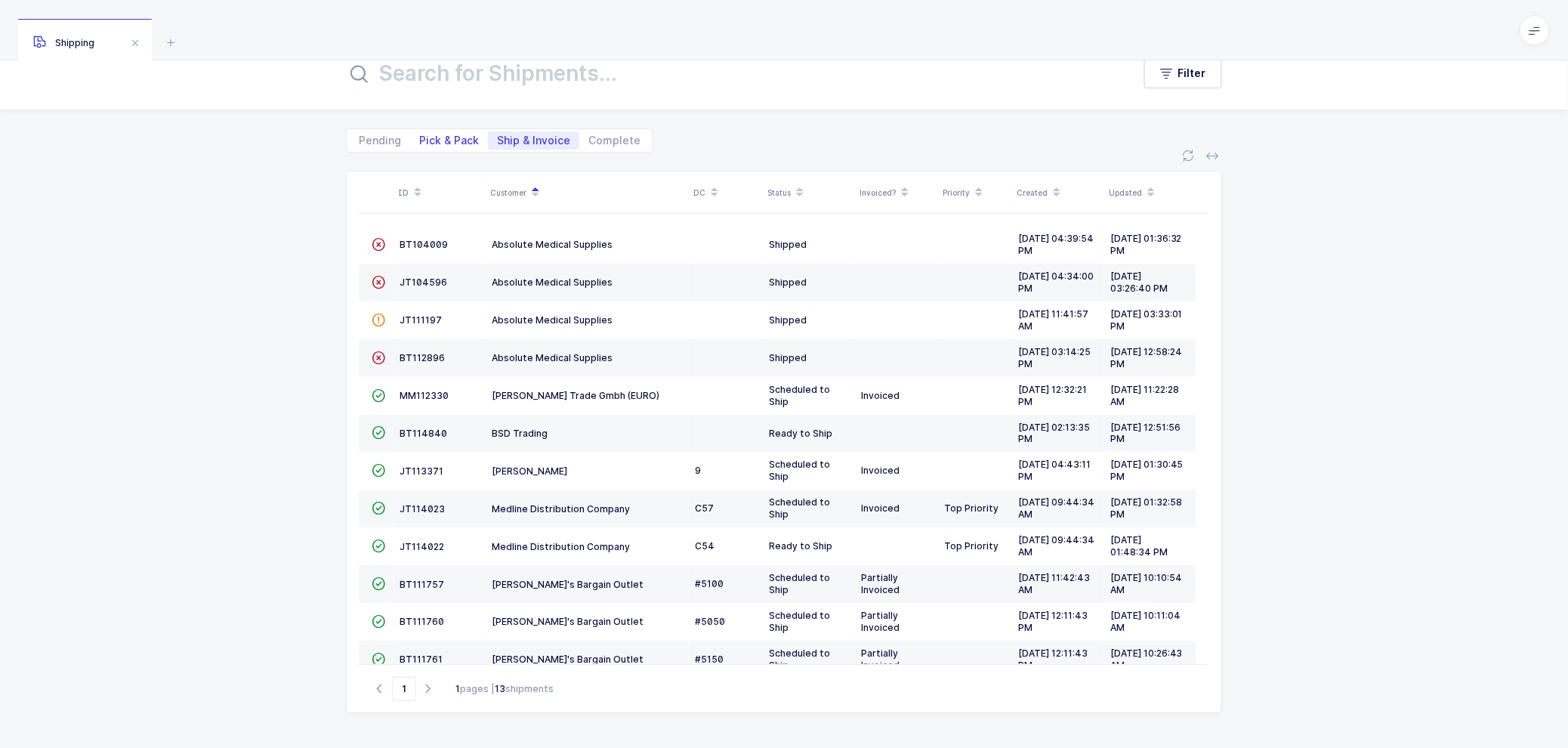
click at [443, 139] on span "Pick & Pack" at bounding box center [449, 140] width 60 height 10
click at [420, 139] on input "Pick & Pack" at bounding box center [415, 136] width 9 height 9
radio input "true"
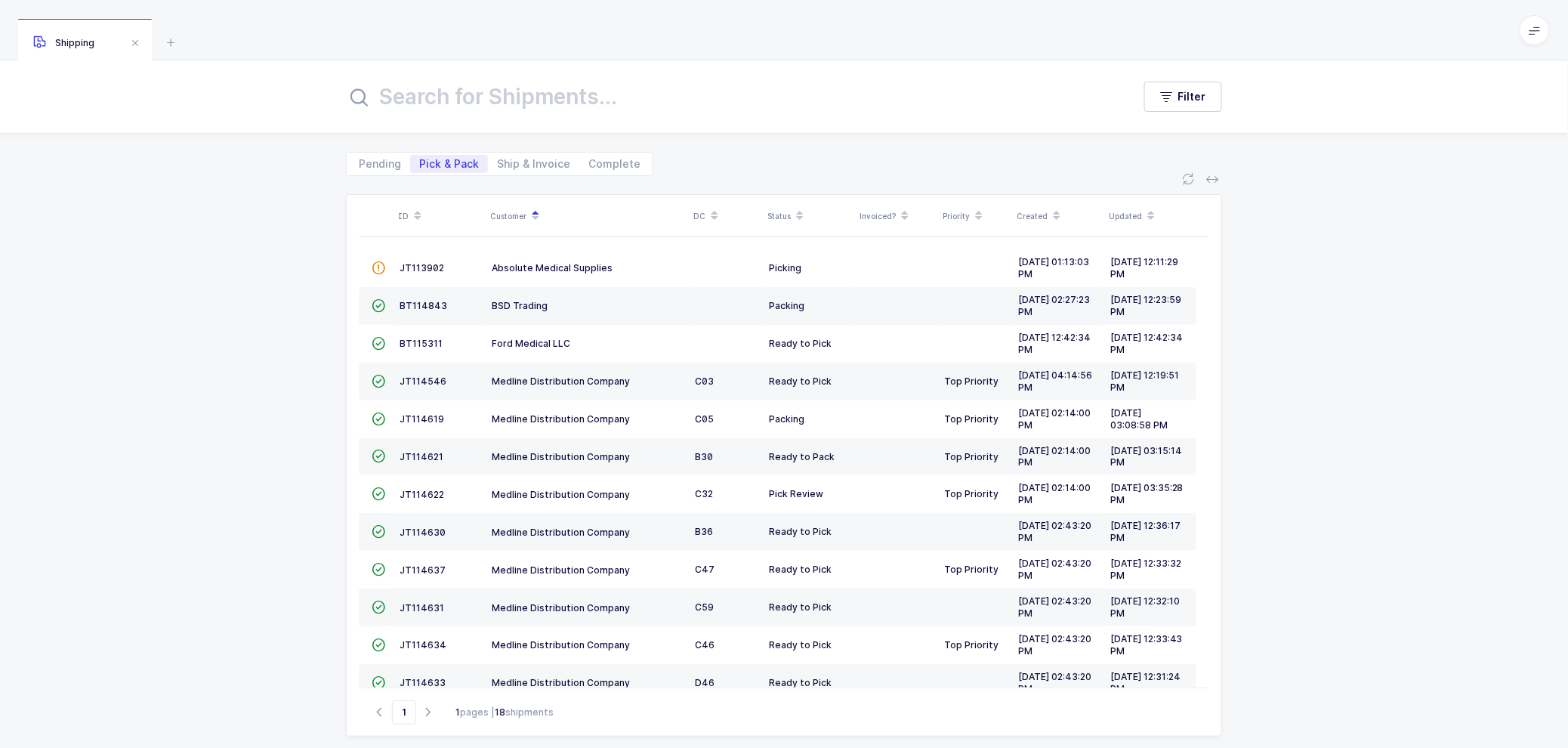
click at [531, 148] on div "Pending Pick & Pack Ship & Invoice Complete" at bounding box center [784, 155] width 877 height 43
click at [526, 158] on span "Ship & Invoice" at bounding box center [534, 163] width 73 height 10
click at [497, 158] on input "Ship & Invoice" at bounding box center [493, 159] width 9 height 9
radio input "true"
radio input "false"
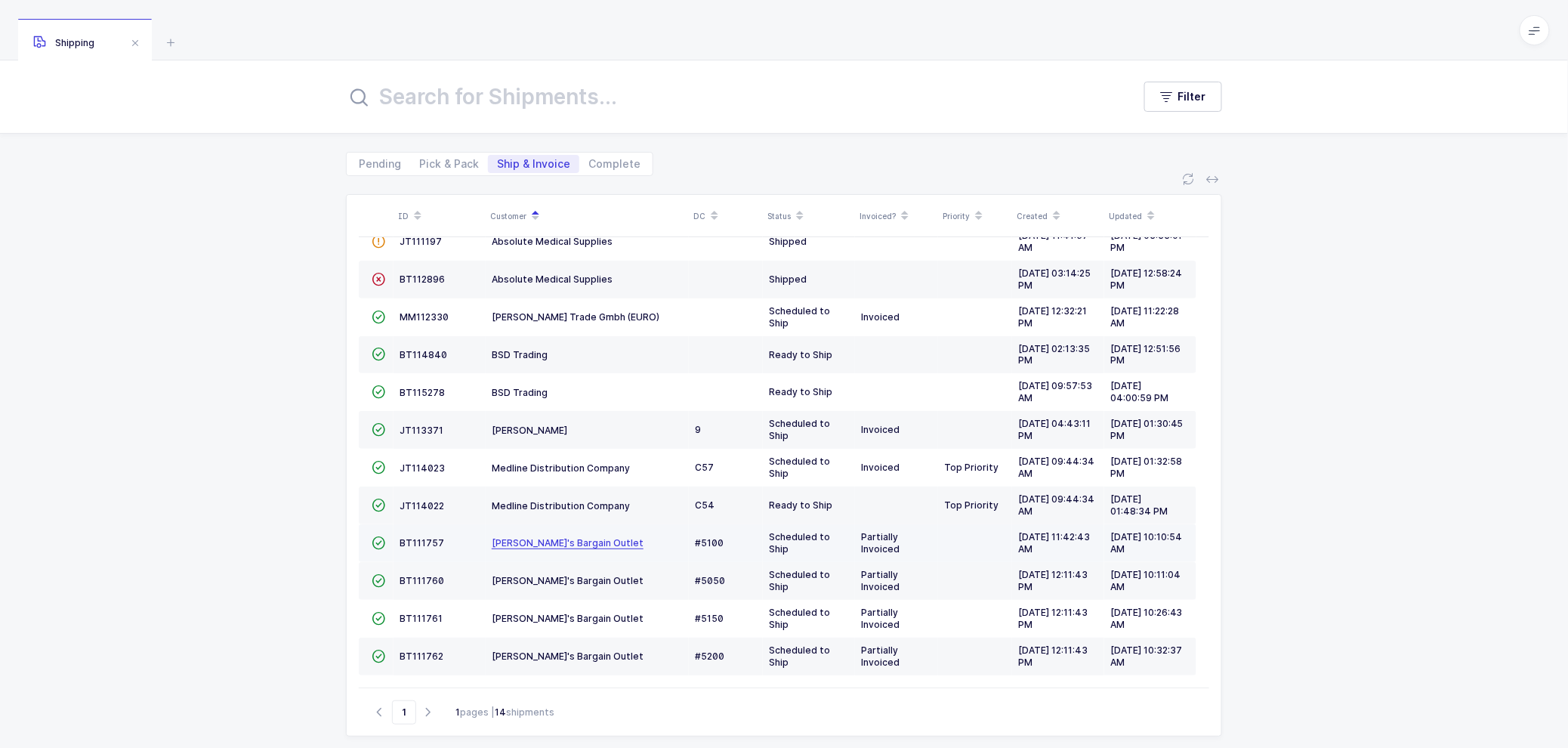
scroll to position [24, 0]
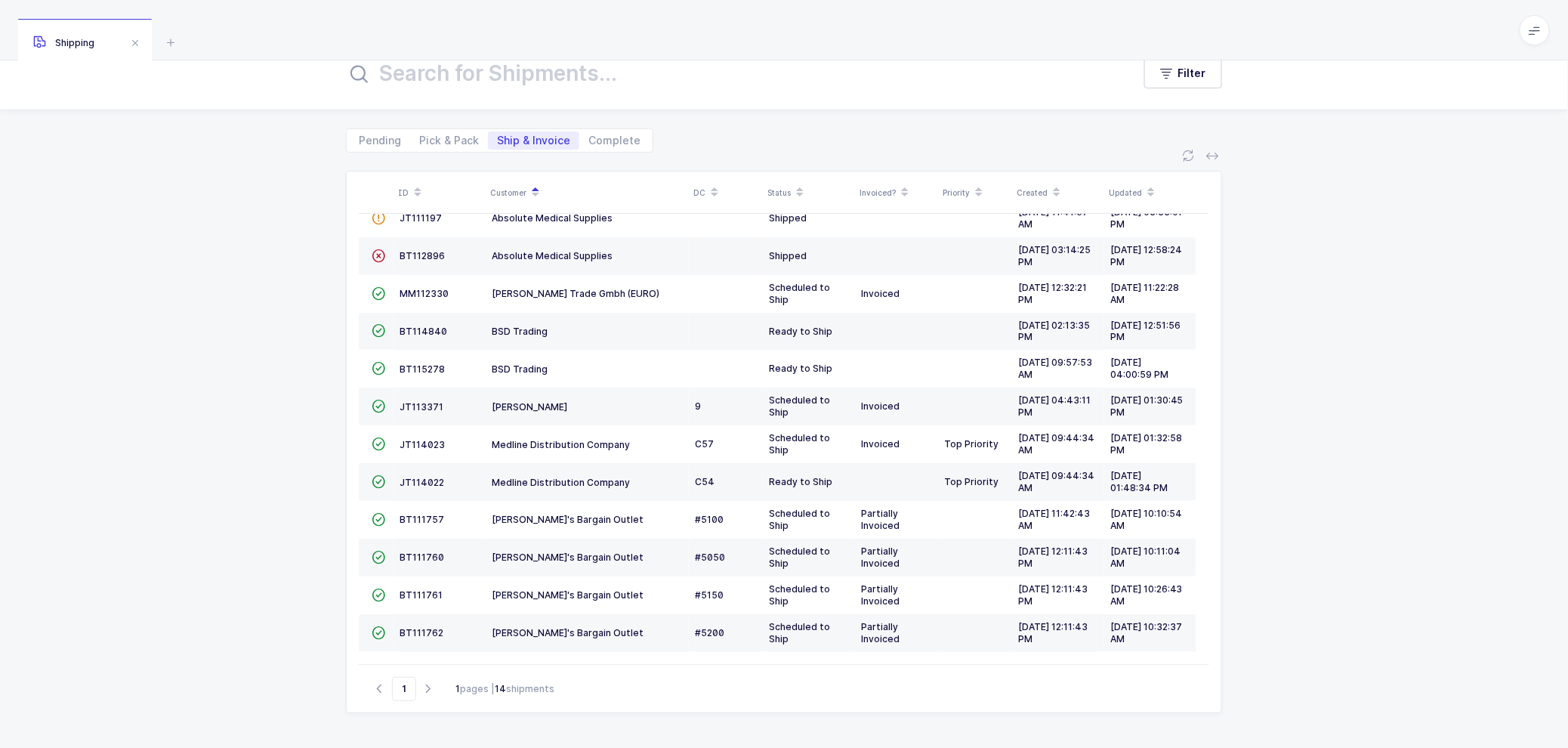
click at [222, 470] on div "ID Customer DC Status Invoiced? Priority Created Updated  BT104009 Absolute Me…" at bounding box center [784, 450] width 1568 height 595
click at [292, 426] on div "ID Customer DC Status Invoiced? Priority Created Updated  BT104009 Absolute Me…" at bounding box center [784, 450] width 1568 height 595
click at [304, 416] on div "ID Customer DC Status Invoiced? Priority Created Updated  BT104009 Absolute Me…" at bounding box center [784, 450] width 1568 height 595
click at [1355, 489] on div "ID Customer DC Status Invoiced? Priority Created Updated  BT104009 Absolute Me…" at bounding box center [784, 450] width 1568 height 595
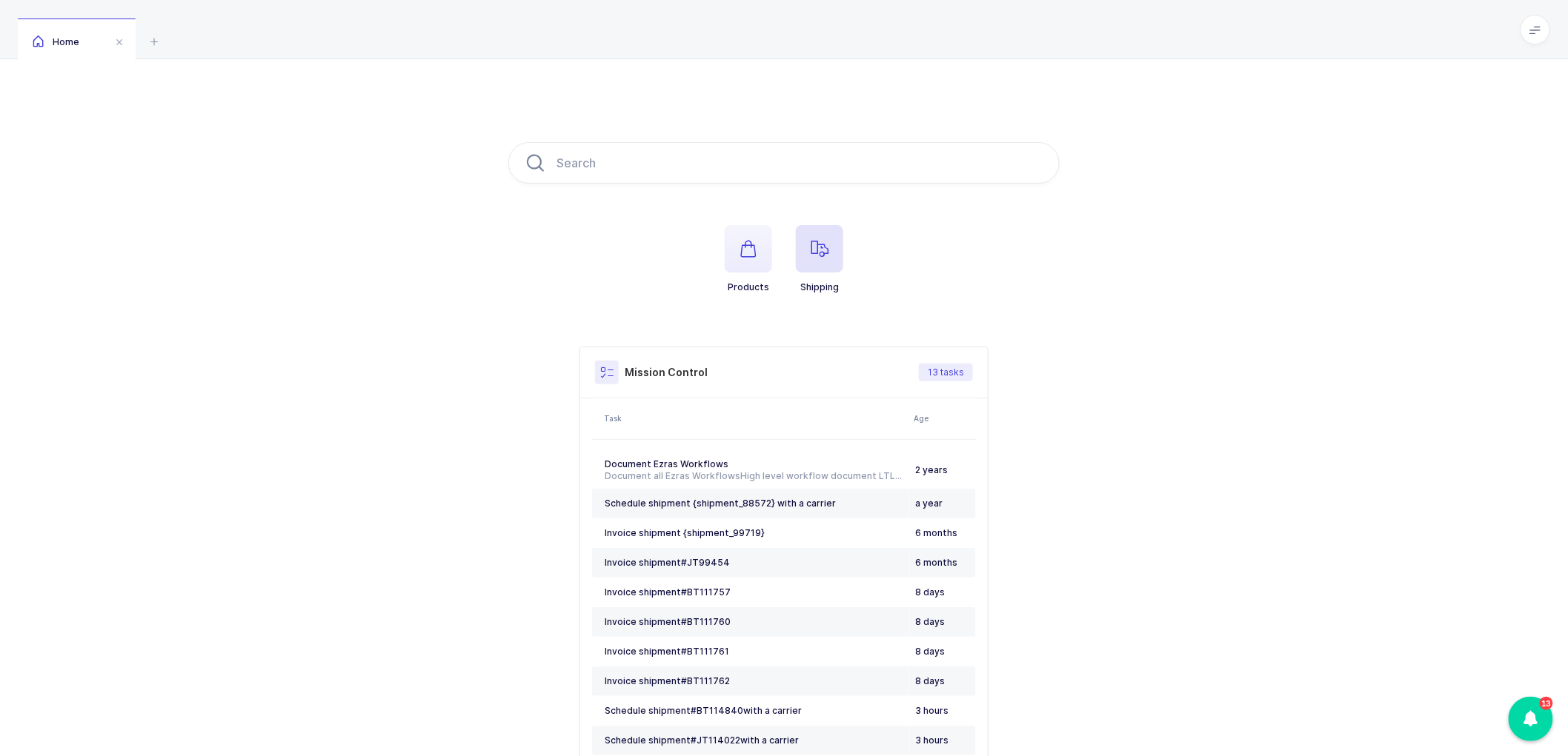
click at [807, 239] on span "button" at bounding box center [819, 248] width 47 height 47
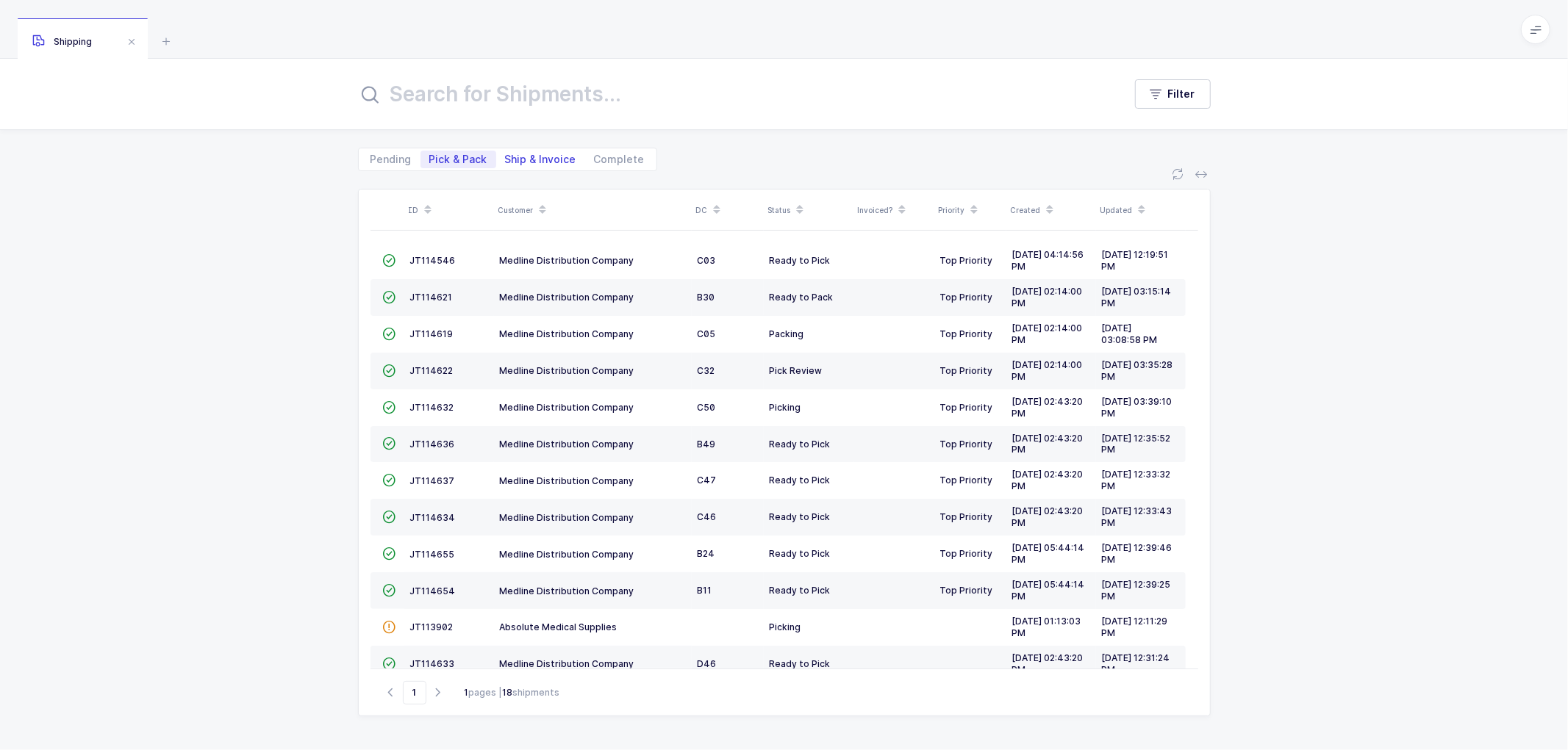
click at [518, 160] on span "Ship & Invoice" at bounding box center [540, 159] width 71 height 10
click at [506, 160] on input "Ship & Invoice" at bounding box center [501, 155] width 9 height 9
radio input "true"
radio input "false"
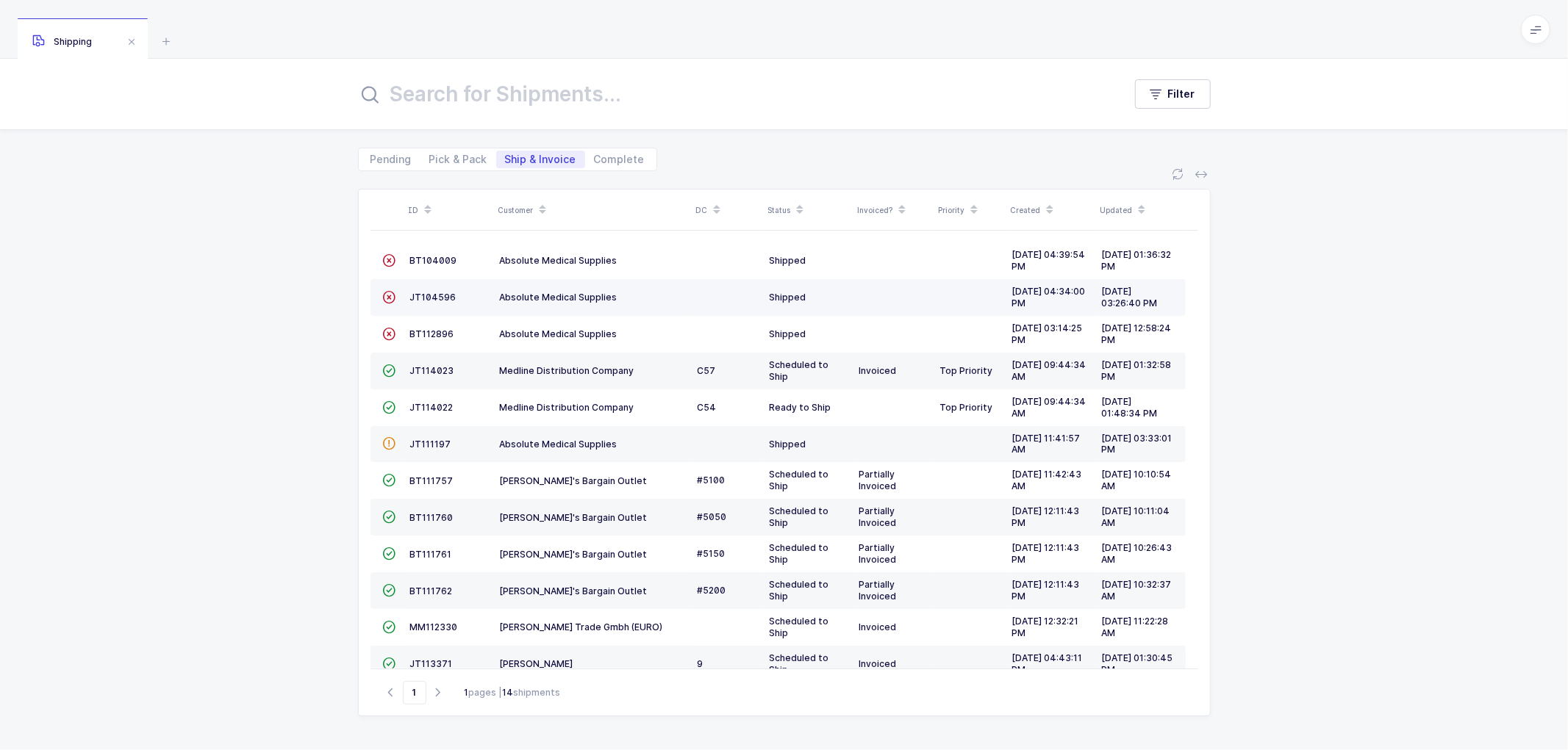
drag, startPoint x: 211, startPoint y: 345, endPoint x: 549, endPoint y: 282, distance: 343.8
click at [208, 345] on div "ID Customer DC Status Invoiced? Priority Created Updated  BT104009 Absolute Me…" at bounding box center [784, 460] width 1568 height 579
click at [431, 333] on span "BT112896" at bounding box center [432, 334] width 44 height 11
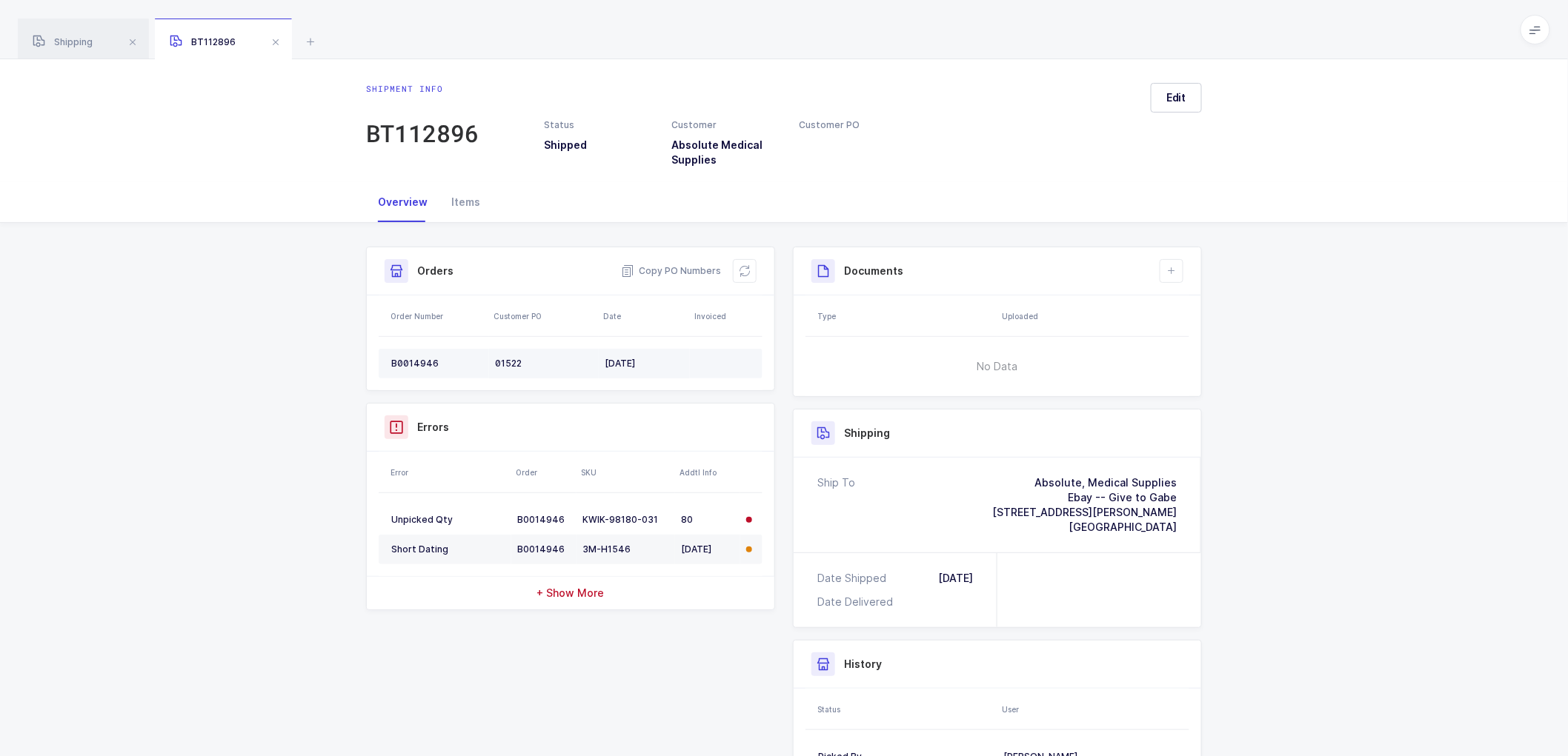
click at [412, 365] on div "B0014946" at bounding box center [437, 363] width 92 height 12
copy div "B0014946"
